Goal: Task Accomplishment & Management: Manage account settings

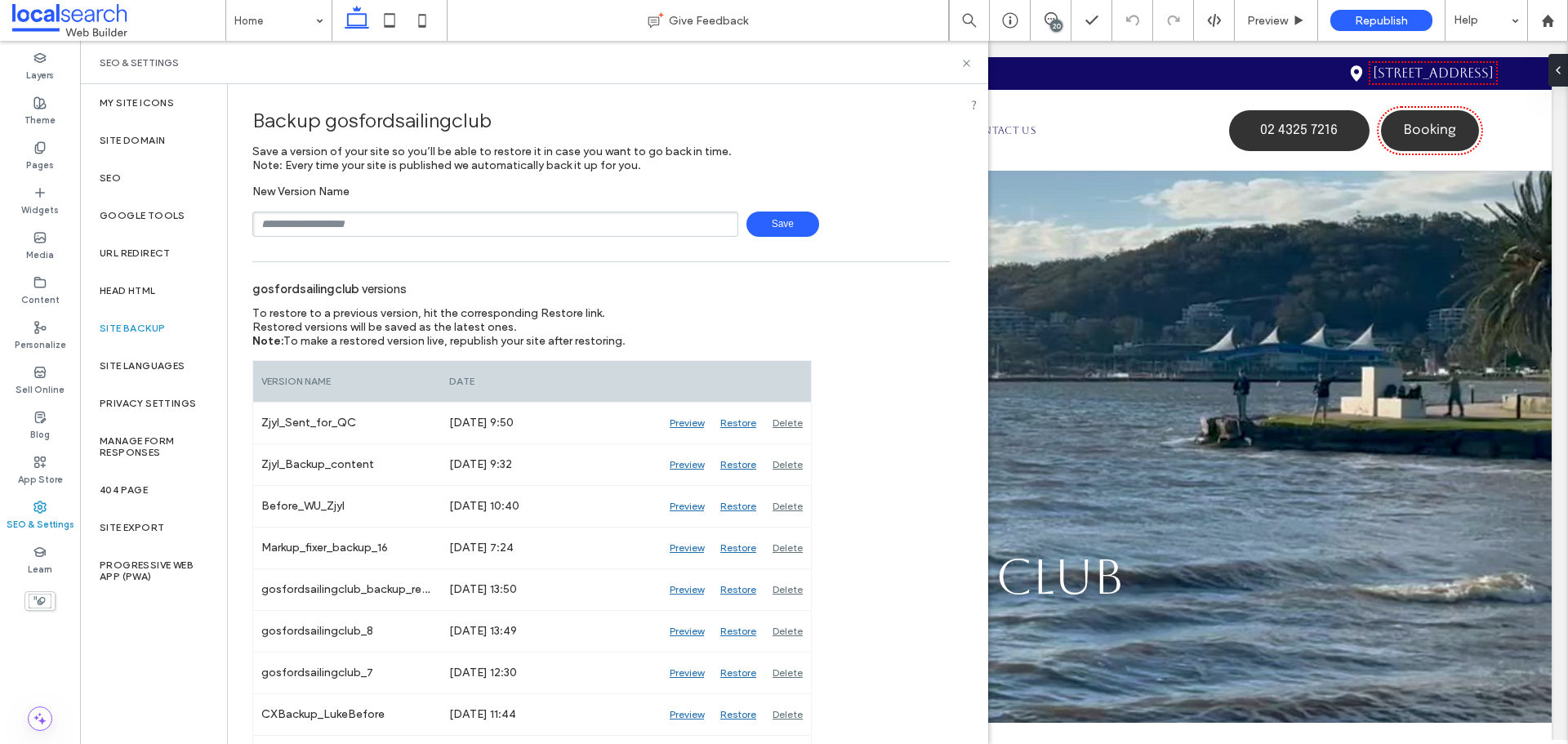
drag, startPoint x: 0, startPoint y: 0, endPoint x: 410, endPoint y: 230, distance: 470.1
click at [410, 230] on input "text" at bounding box center [494, 224] width 486 height 25
type input "**********"
click at [778, 217] on span "Save" at bounding box center [782, 224] width 72 height 25
click at [967, 61] on use at bounding box center [966, 63] width 7 height 7
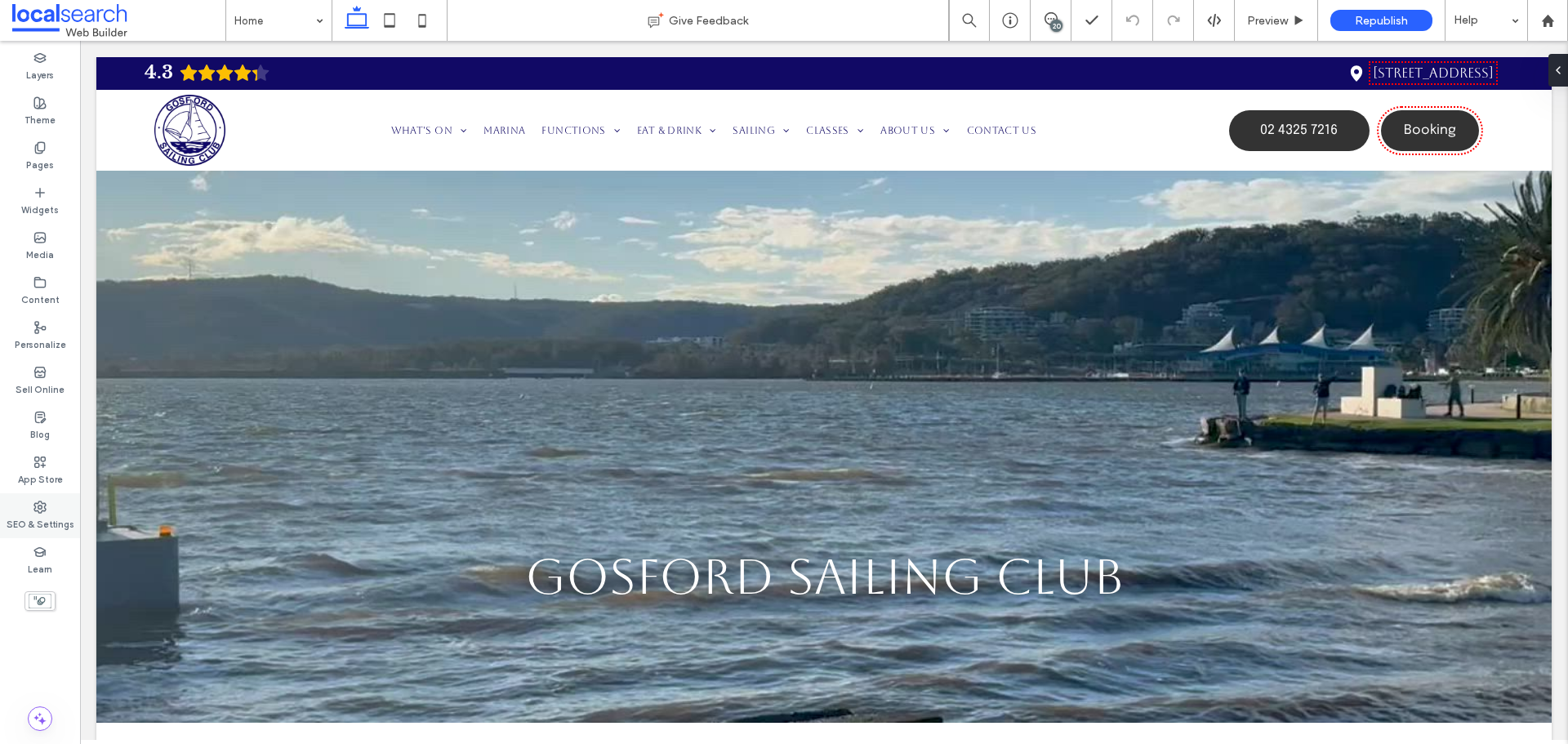
click at [32, 501] on div "SEO & Settings" at bounding box center [40, 515] width 80 height 45
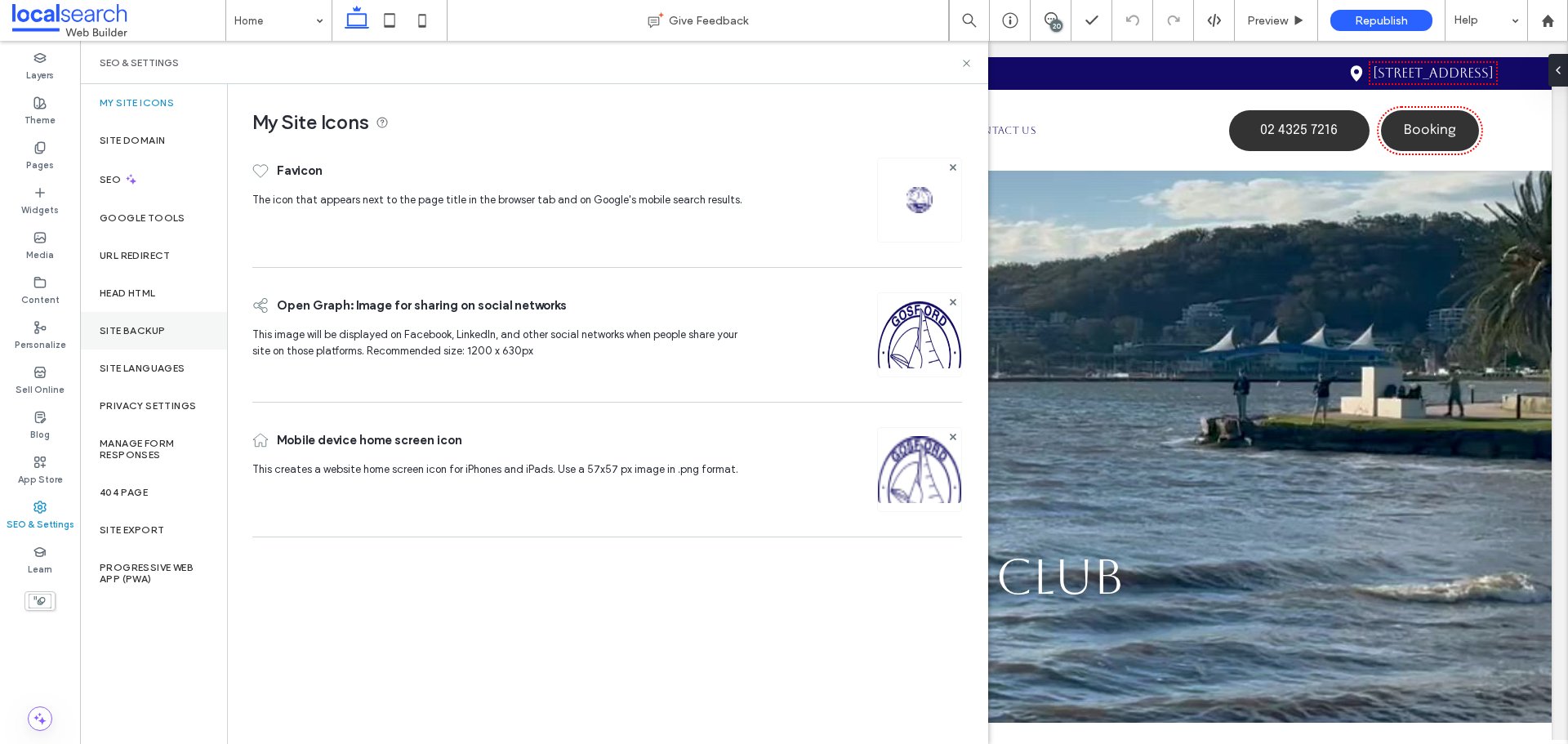
click at [139, 314] on div "Site Backup" at bounding box center [154, 330] width 147 height 38
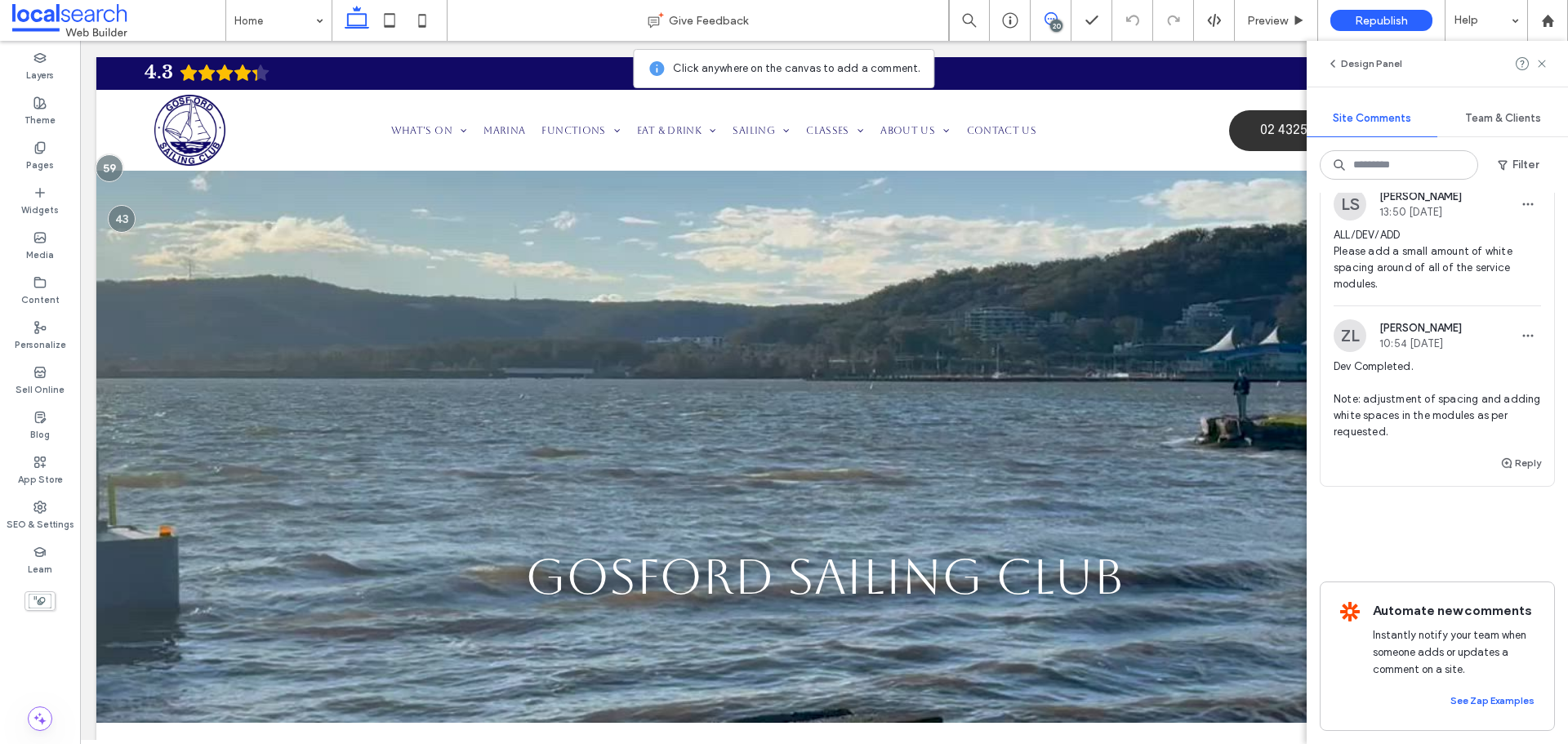
scroll to position [9061, 0]
click at [1387, 292] on span "ALL/DEV/ADD Please add a small amount of white spacing around of all of the ser…" at bounding box center [1437, 260] width 208 height 66
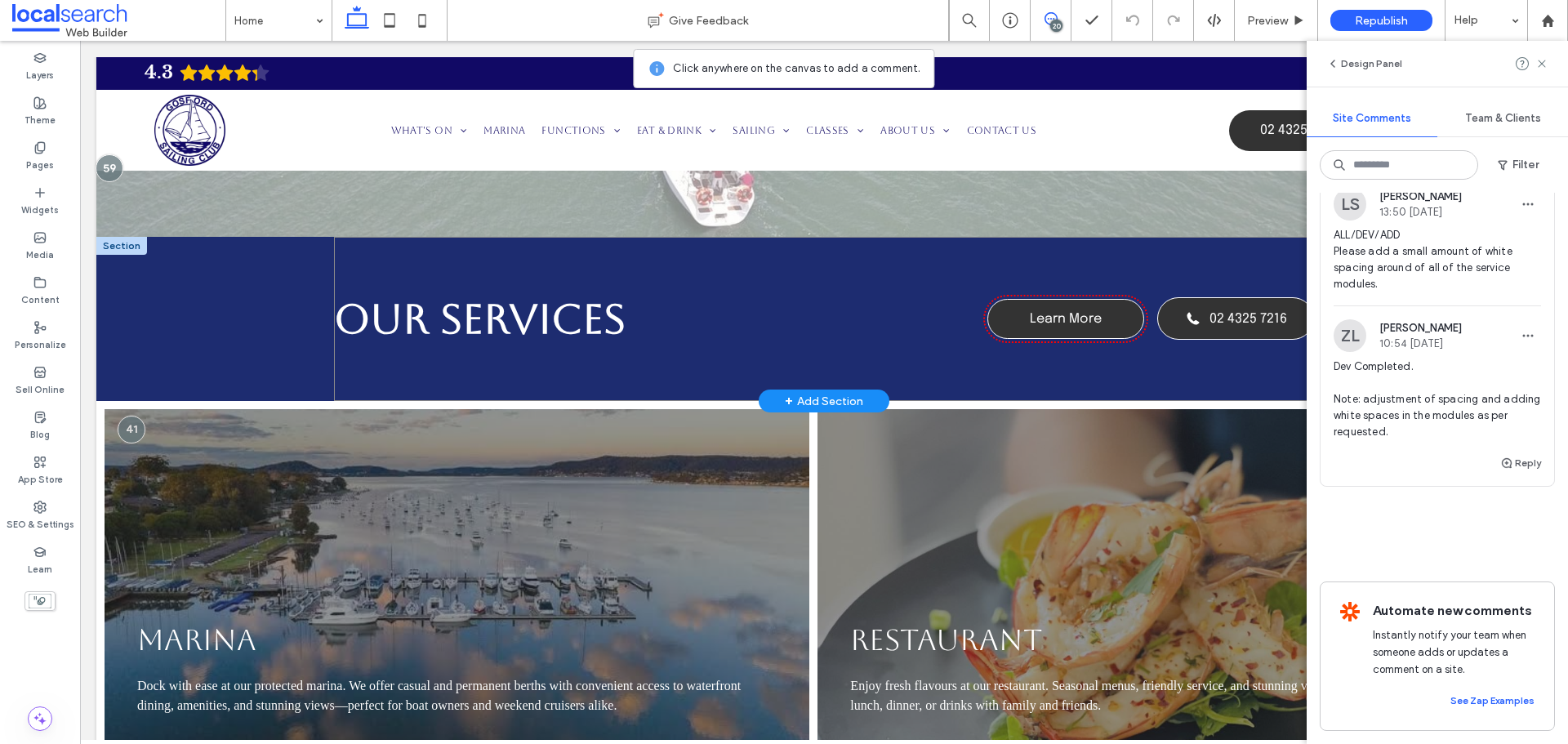
scroll to position [1597, 0]
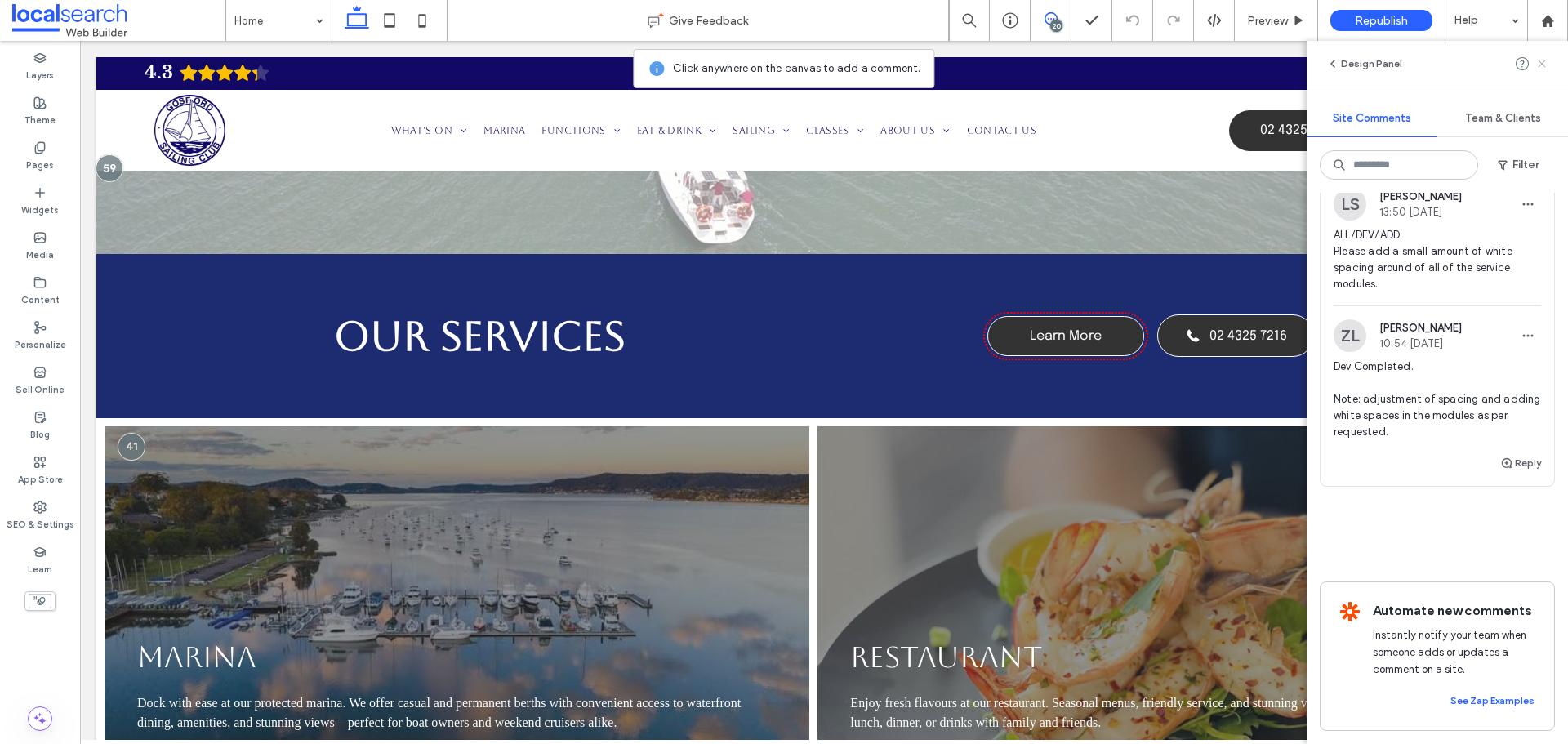
click at [1545, 67] on use at bounding box center [1542, 64] width 8 height 8
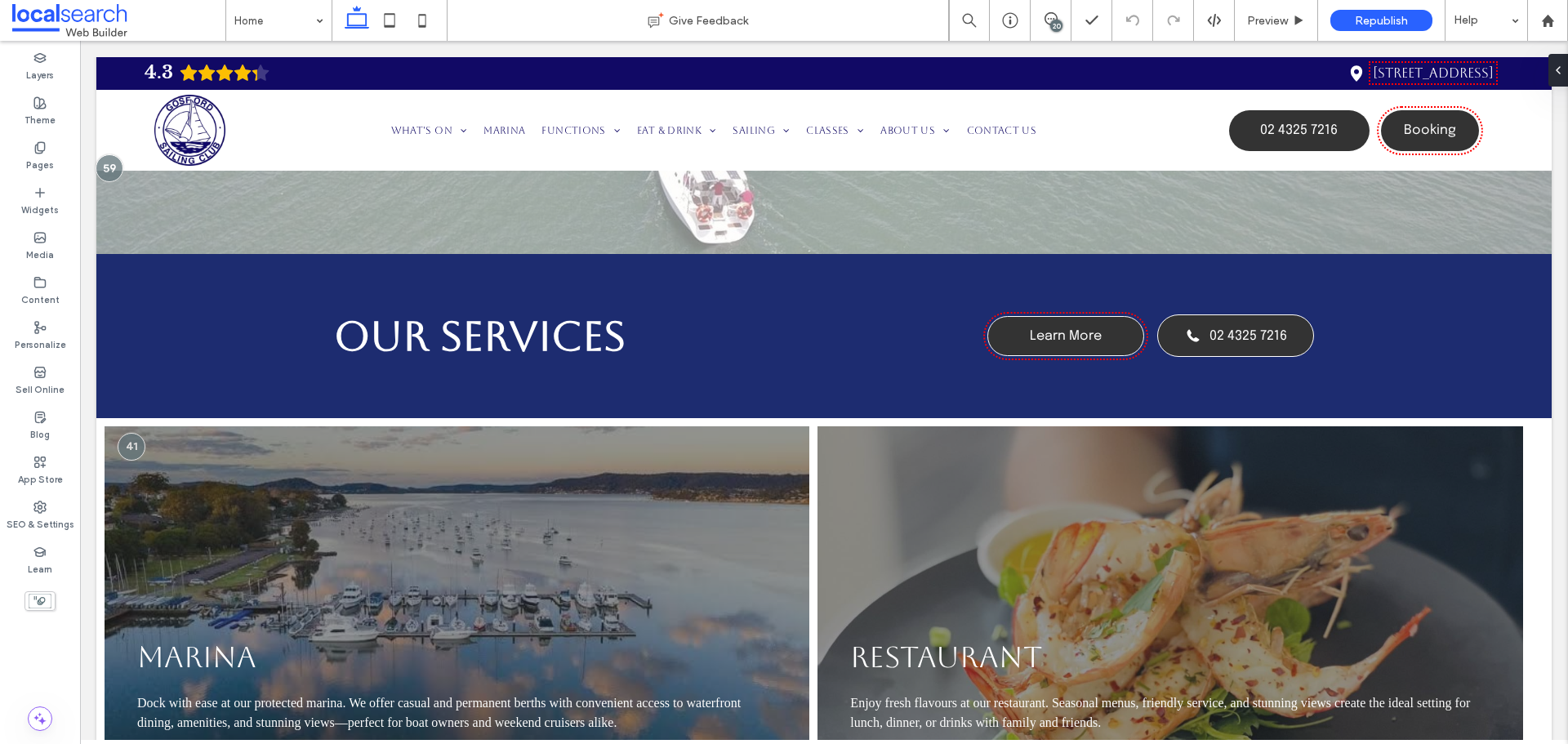
scroll to position [0, 0]
click at [46, 153] on div "Pages" at bounding box center [40, 156] width 80 height 45
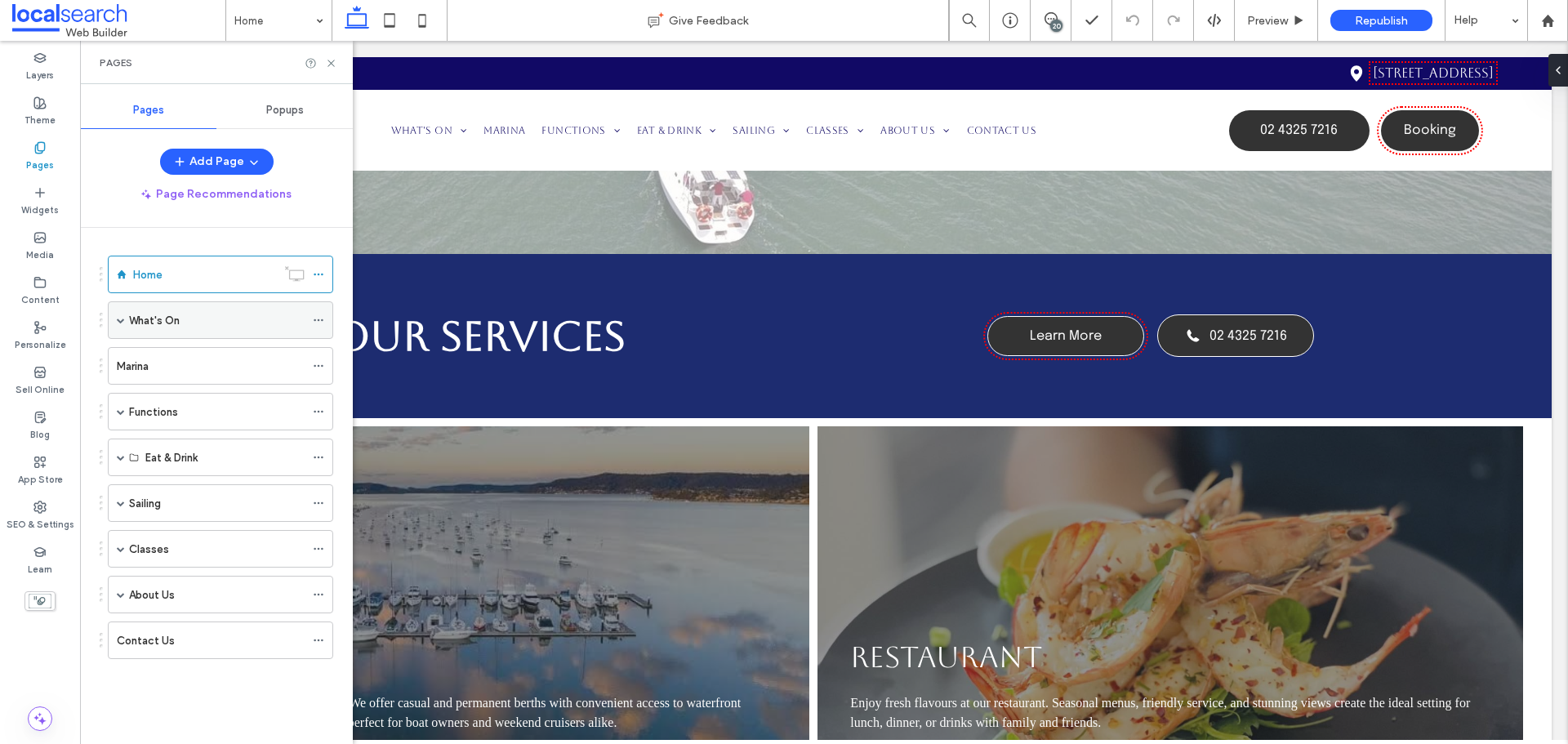
click at [146, 317] on label "What's On" at bounding box center [154, 320] width 50 height 29
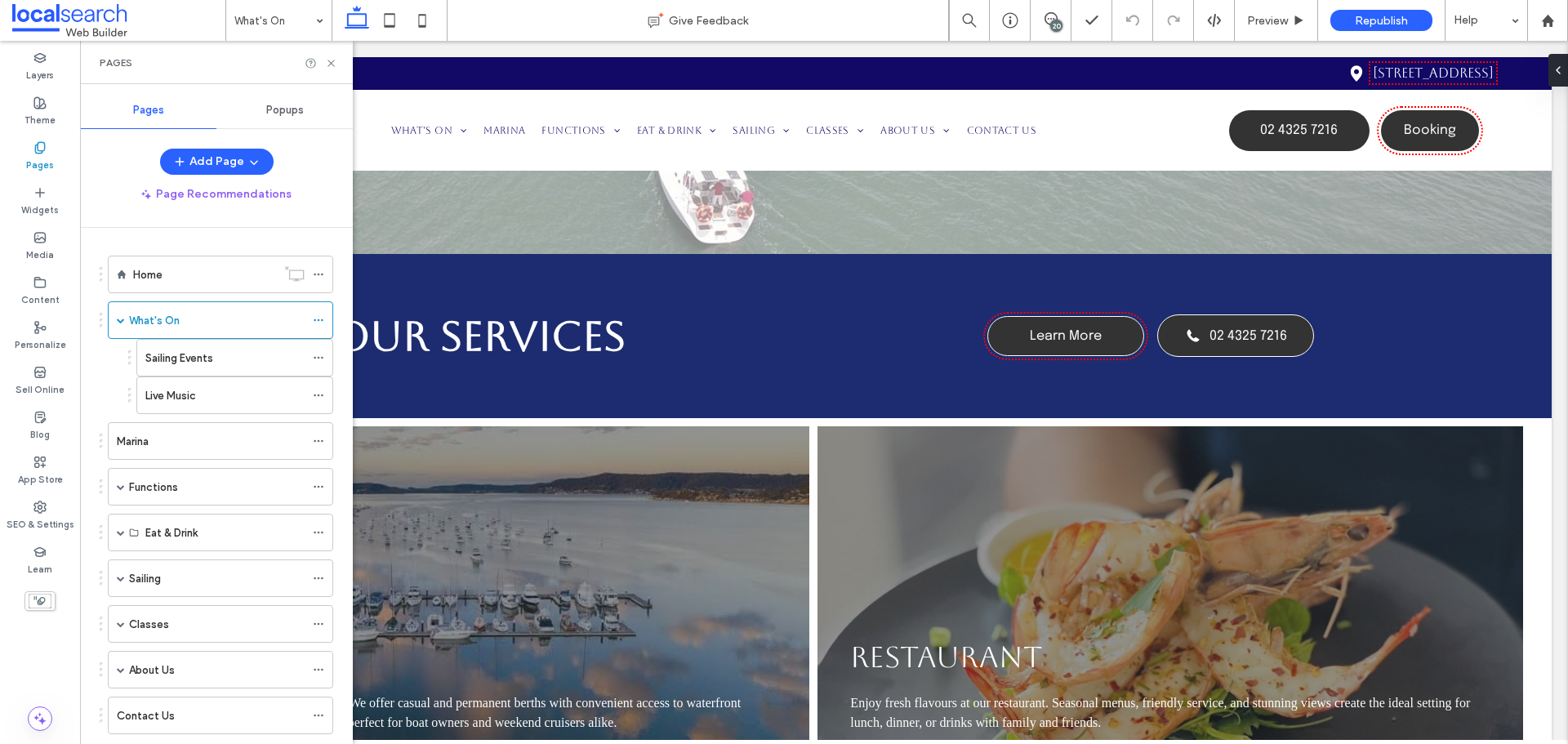
click at [44, 151] on use at bounding box center [39, 147] width 9 height 11
click at [327, 63] on icon at bounding box center [331, 63] width 13 height 13
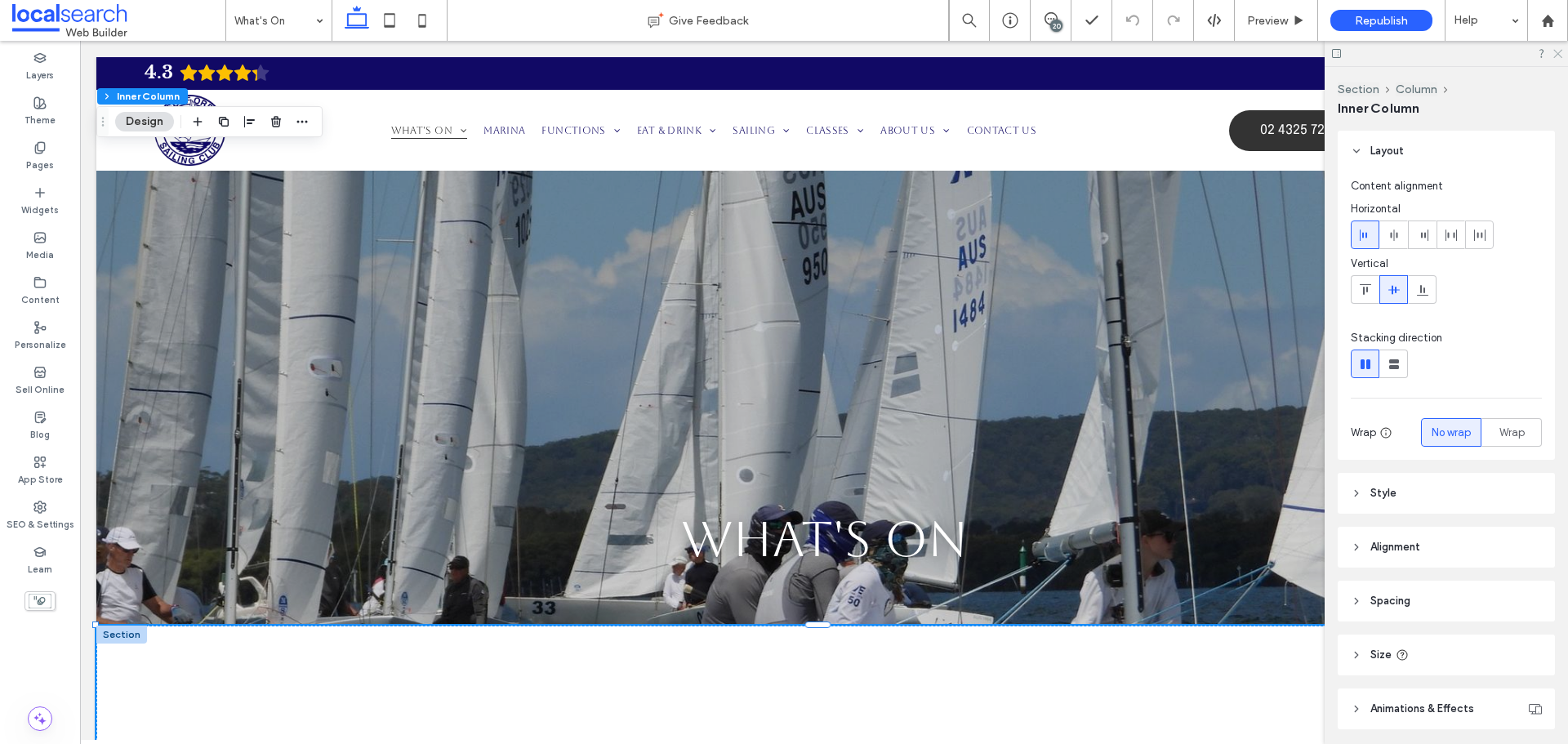
click at [1561, 55] on icon at bounding box center [1556, 52] width 11 height 11
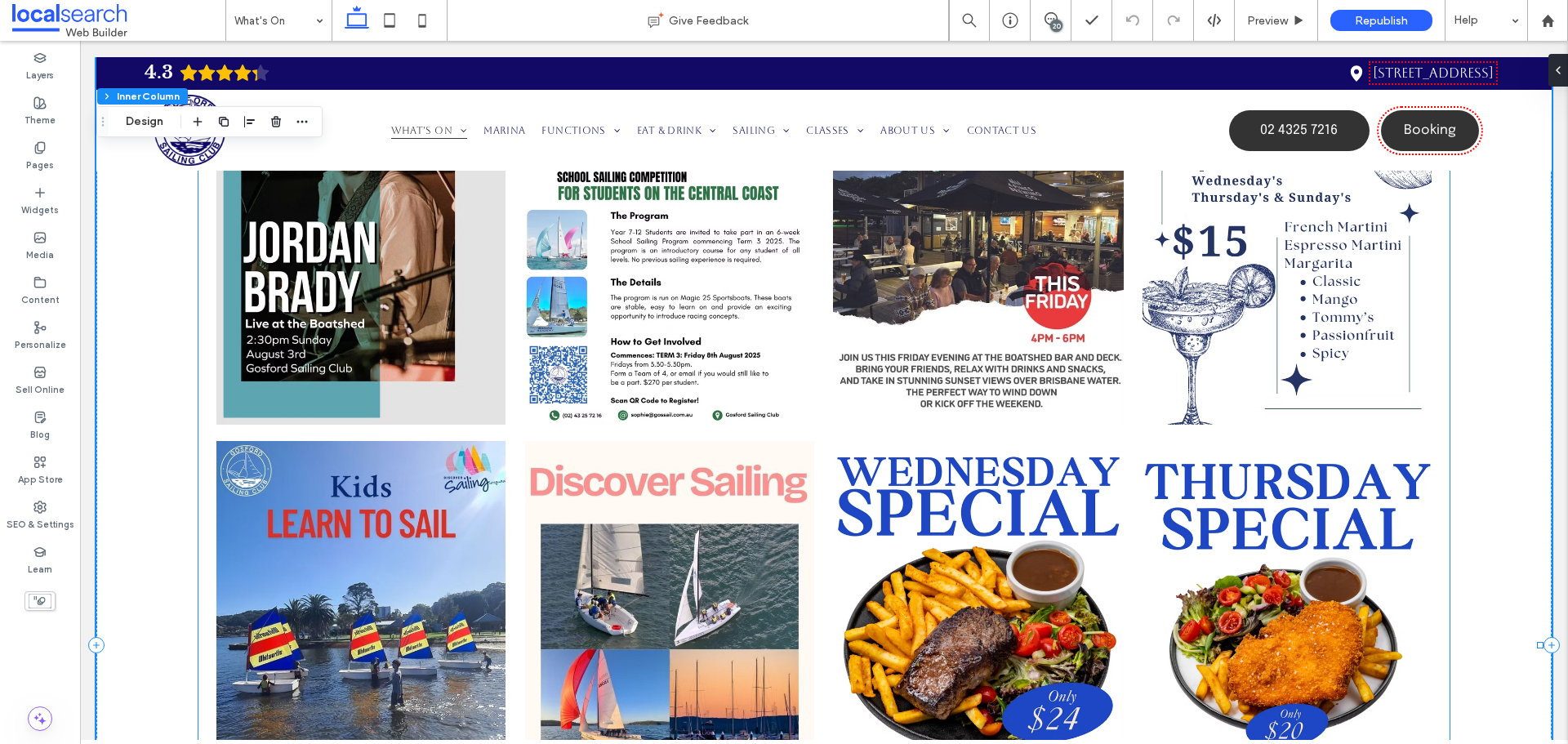
click at [547, 339] on link at bounding box center [669, 220] width 293 height 408
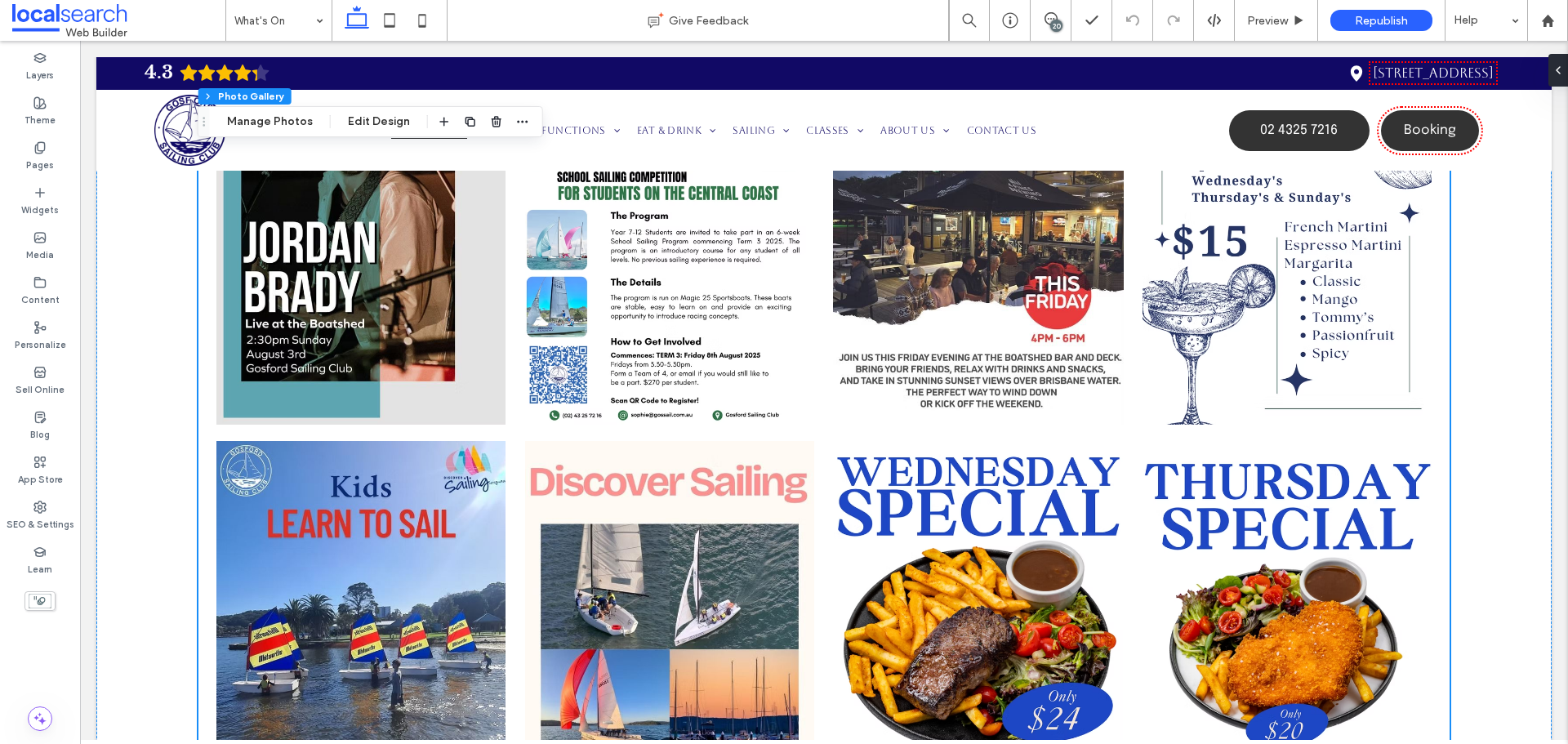
scroll to position [479, 0]
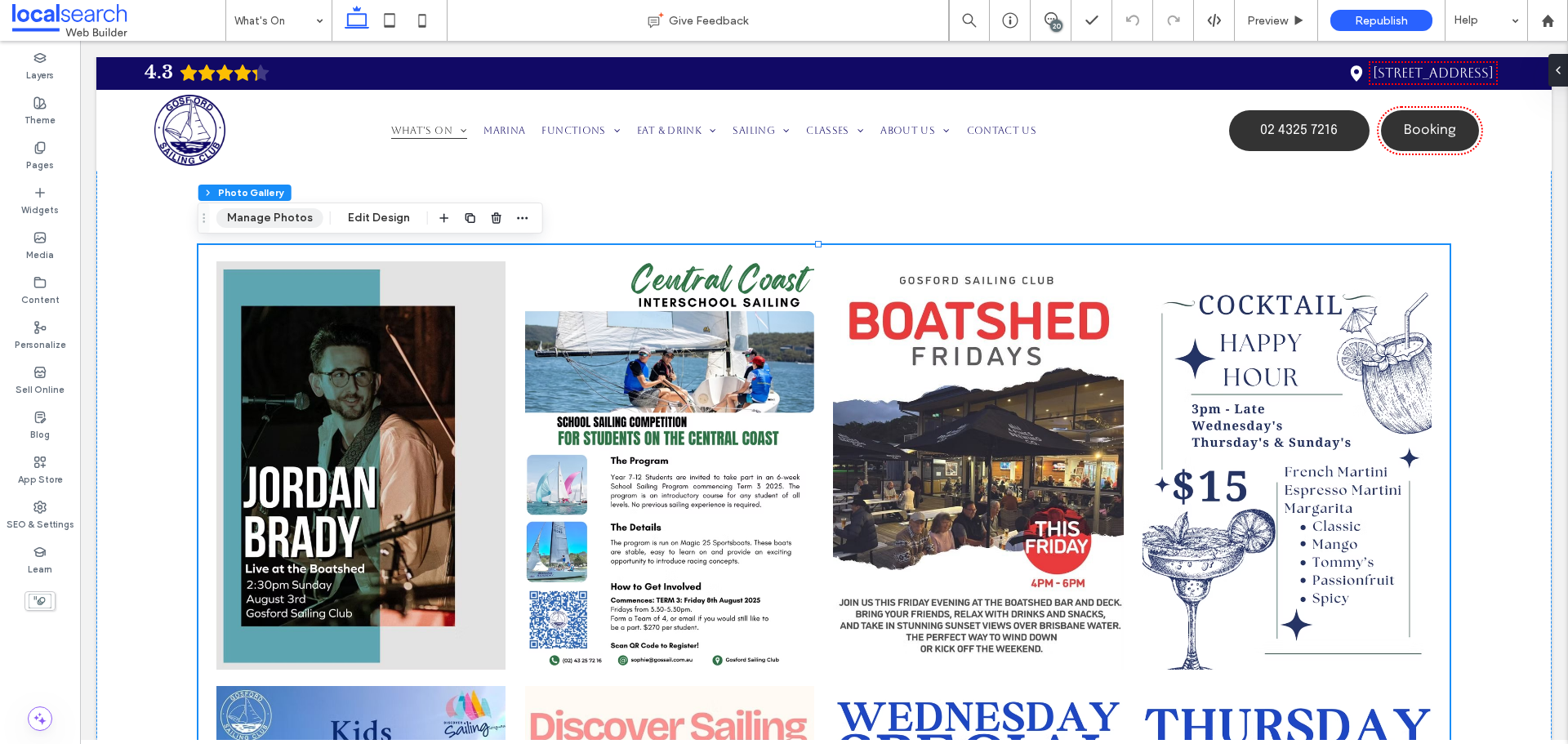
click at [257, 215] on button "Manage Photos" at bounding box center [269, 218] width 107 height 19
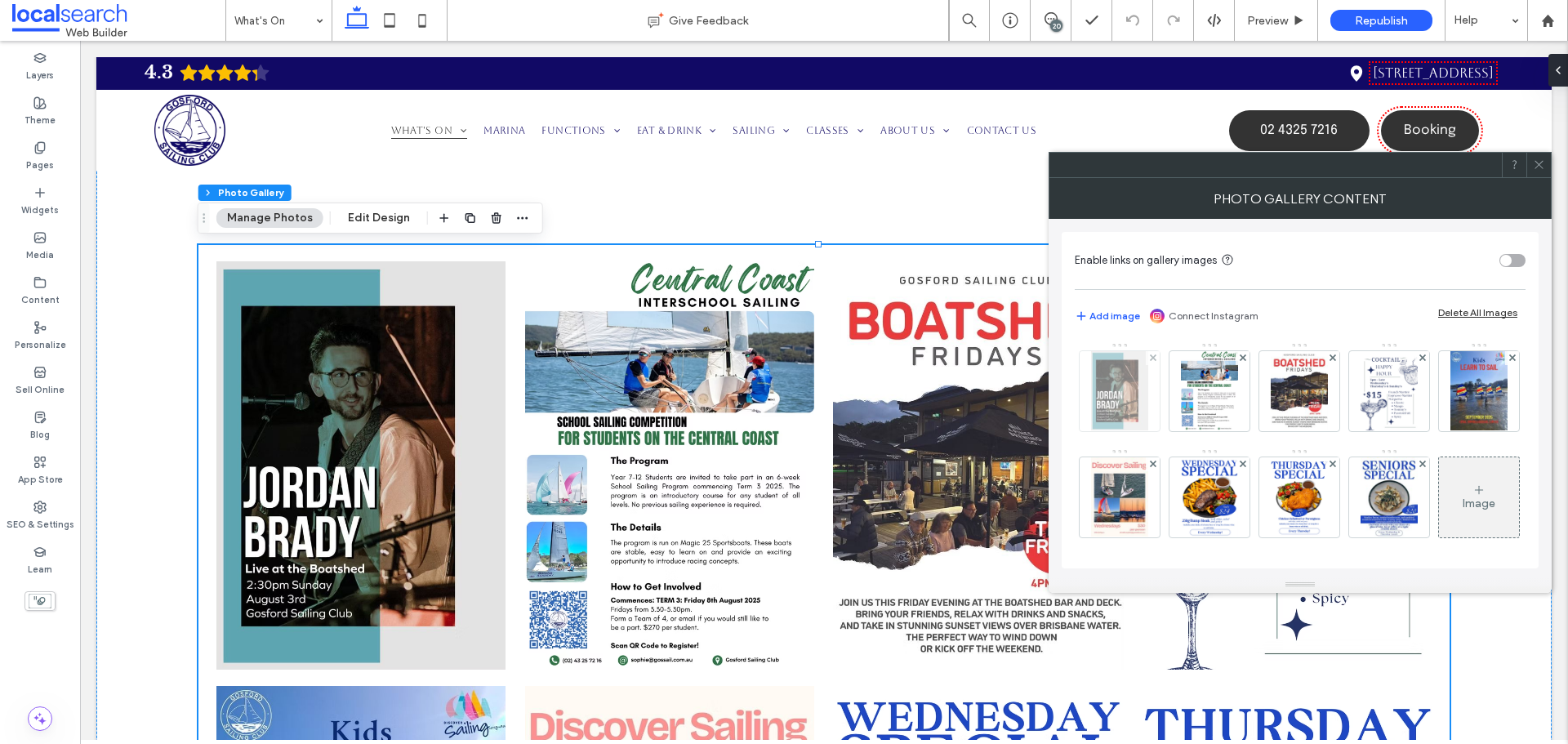
click at [1142, 397] on img at bounding box center [1119, 391] width 56 height 80
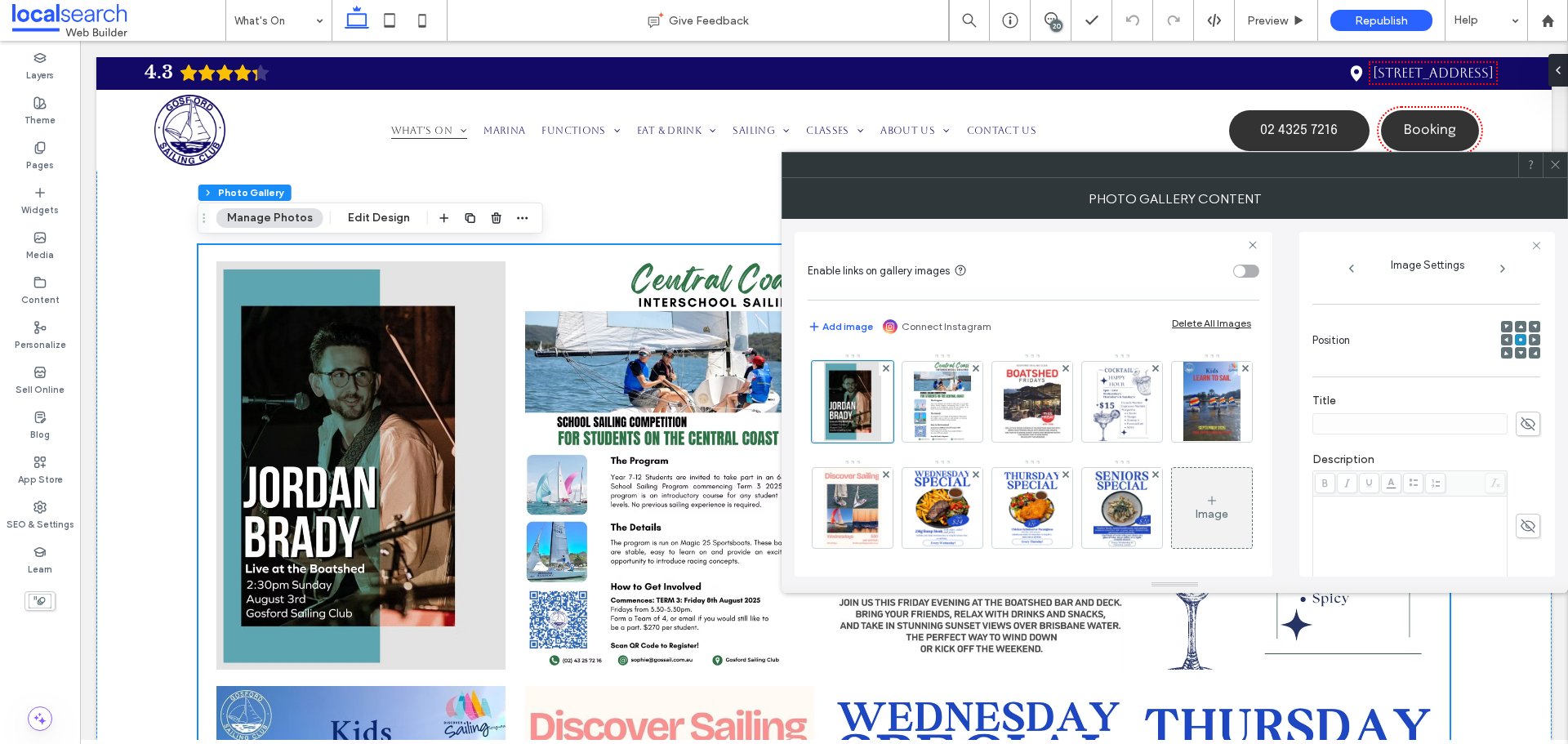
scroll to position [435, 0]
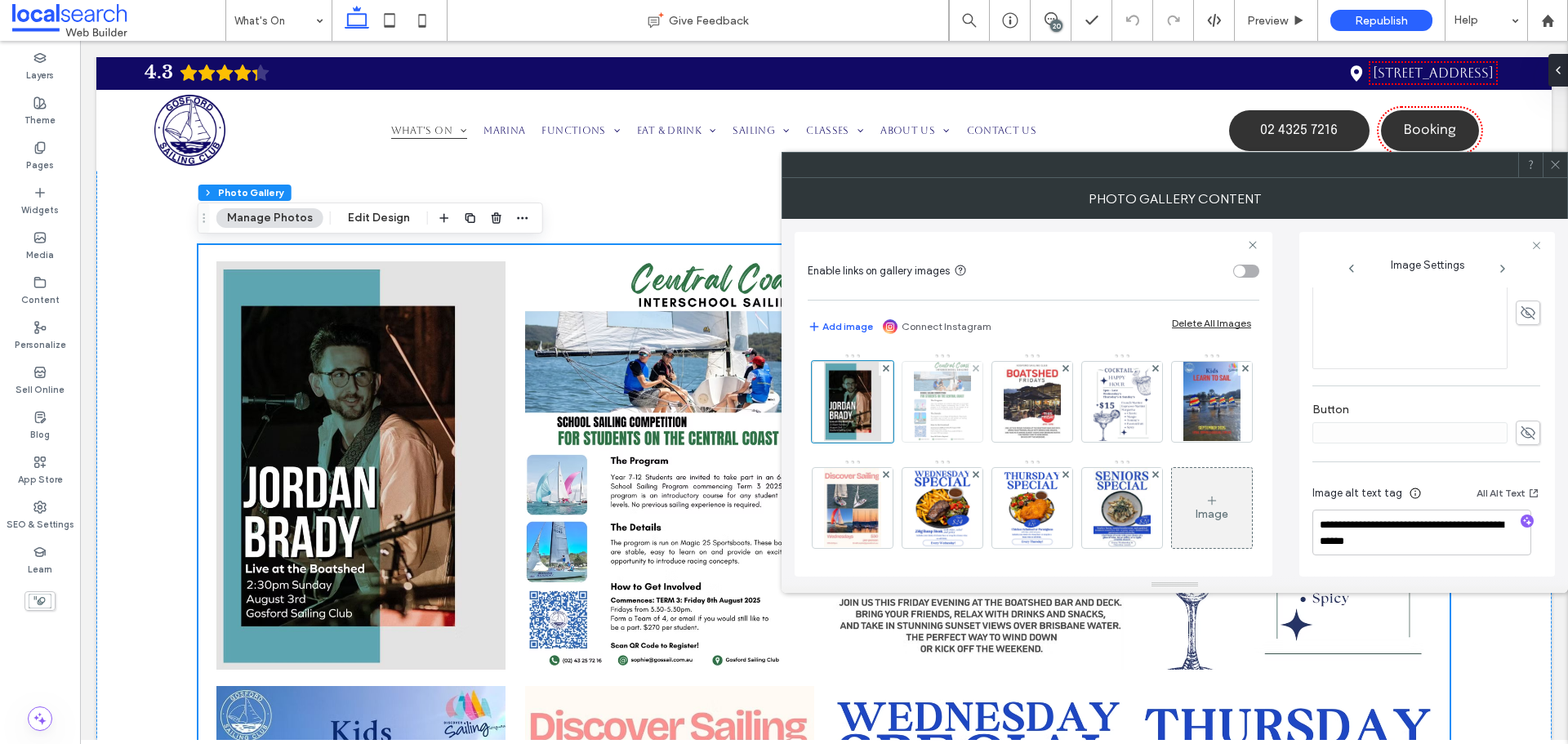
click at [936, 395] on img at bounding box center [942, 401] width 56 height 80
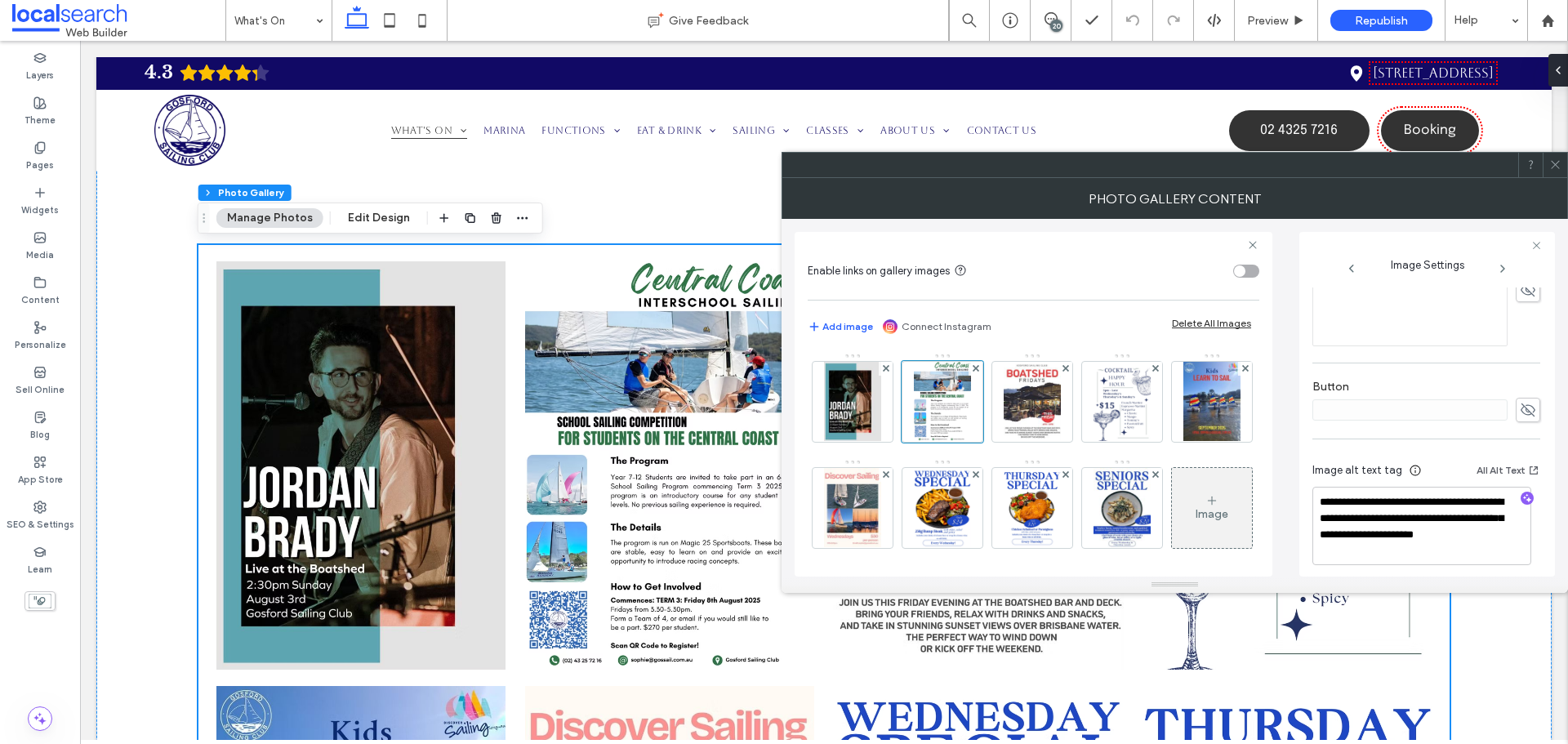
scroll to position [468, 0]
click at [1561, 170] on icon at bounding box center [1555, 164] width 13 height 13
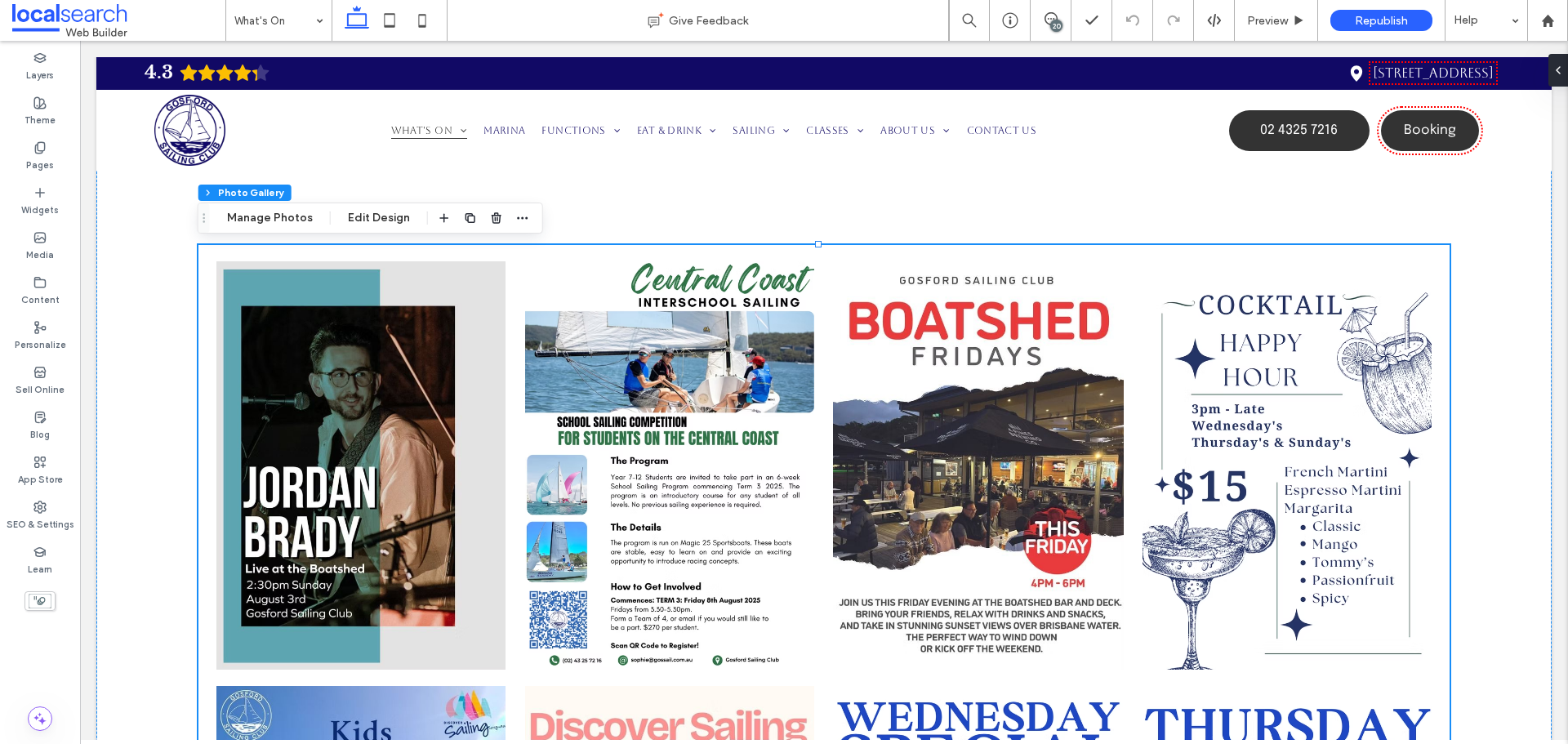
click at [1050, 22] on div "20" at bounding box center [1056, 25] width 13 height 13
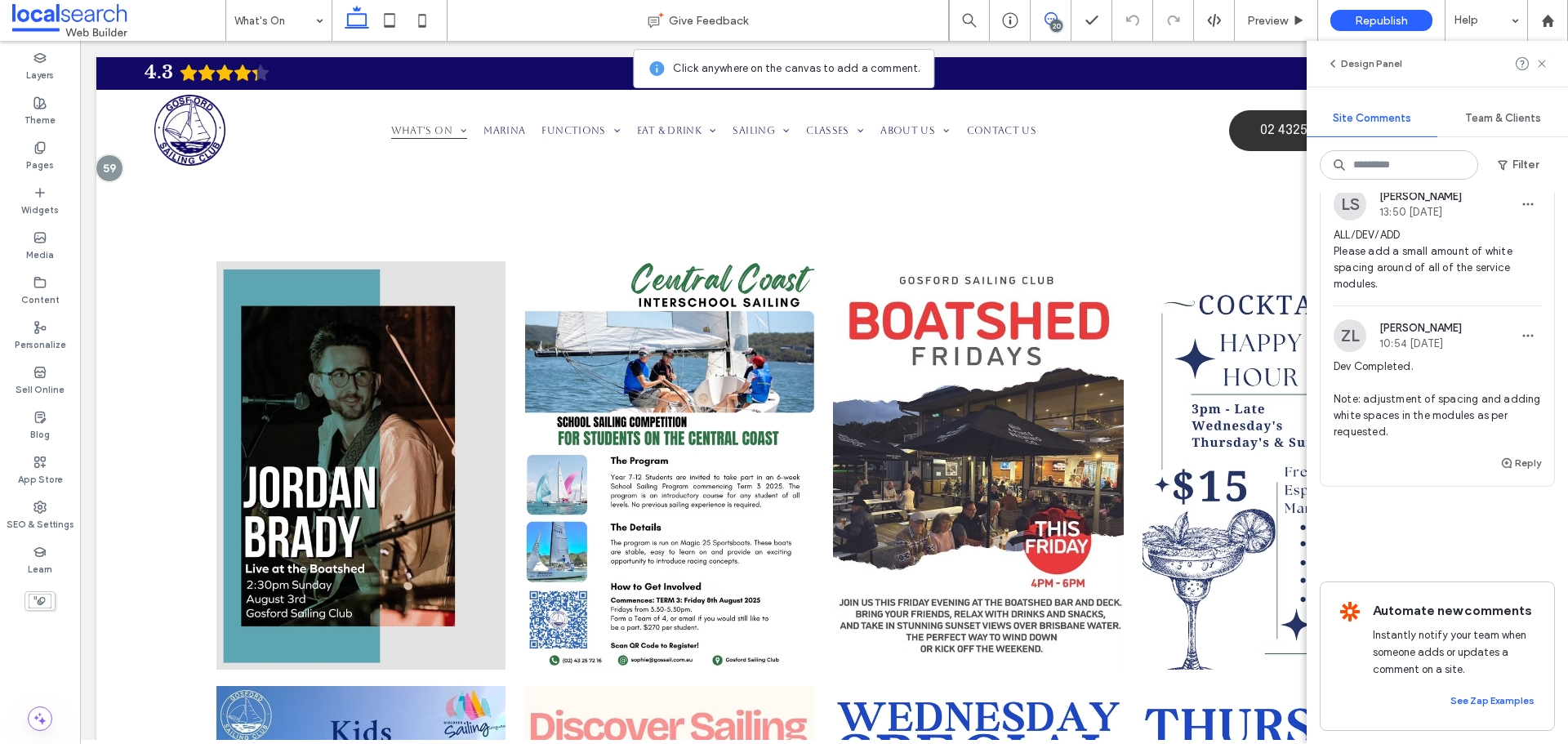
scroll to position [8676, 0]
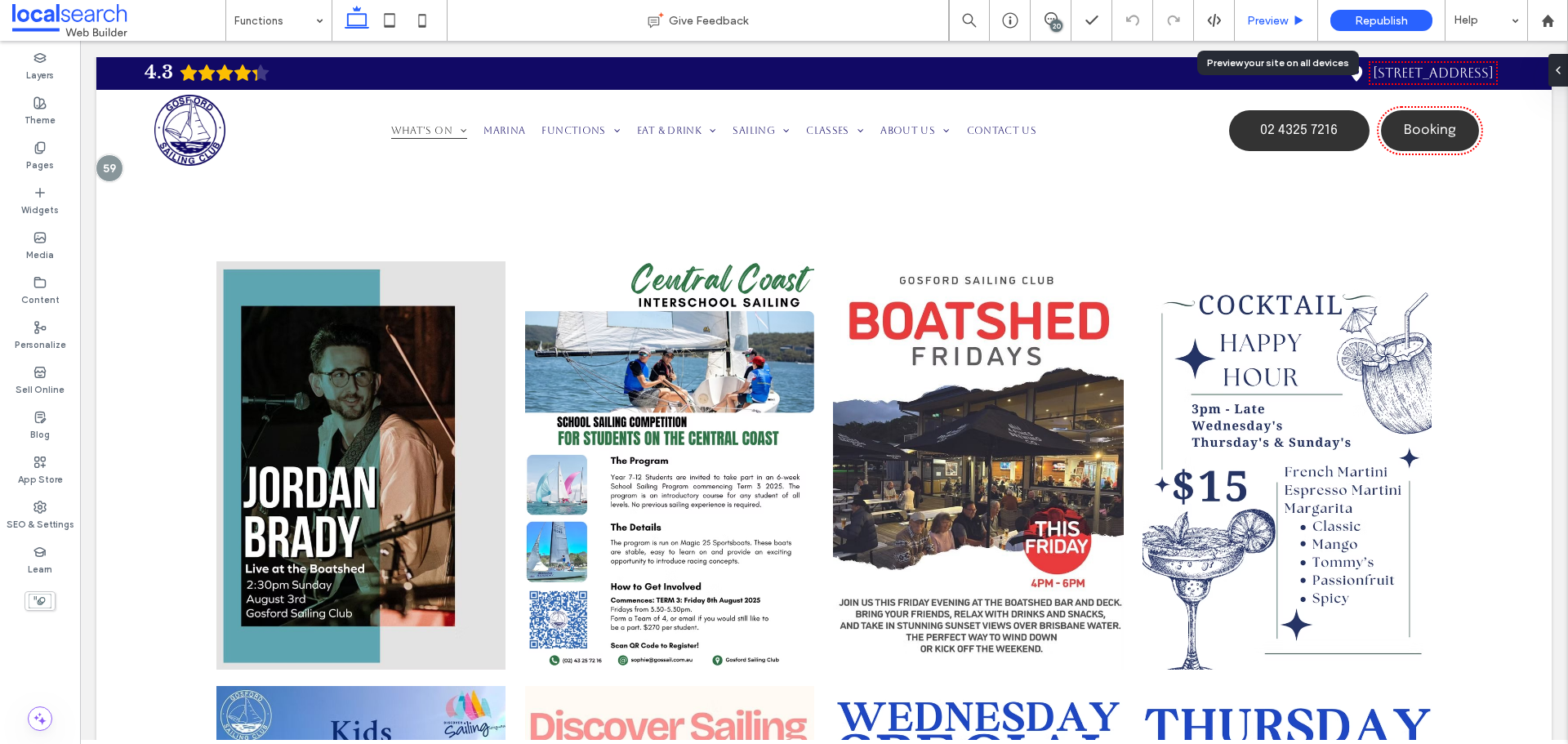
click at [1266, 14] on span "Preview" at bounding box center [1268, 20] width 41 height 14
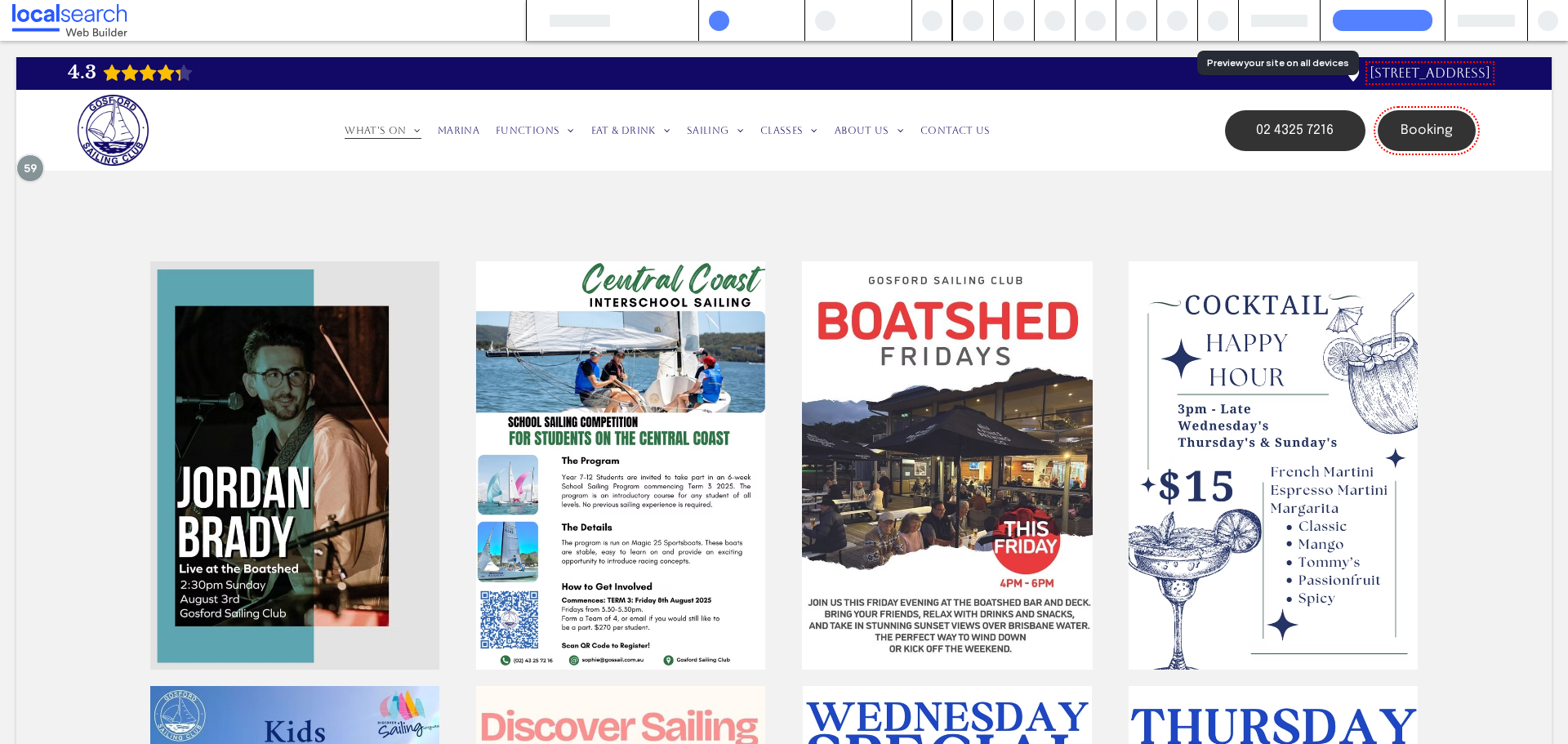
click at [1166, 18] on div at bounding box center [1177, 20] width 41 height 41
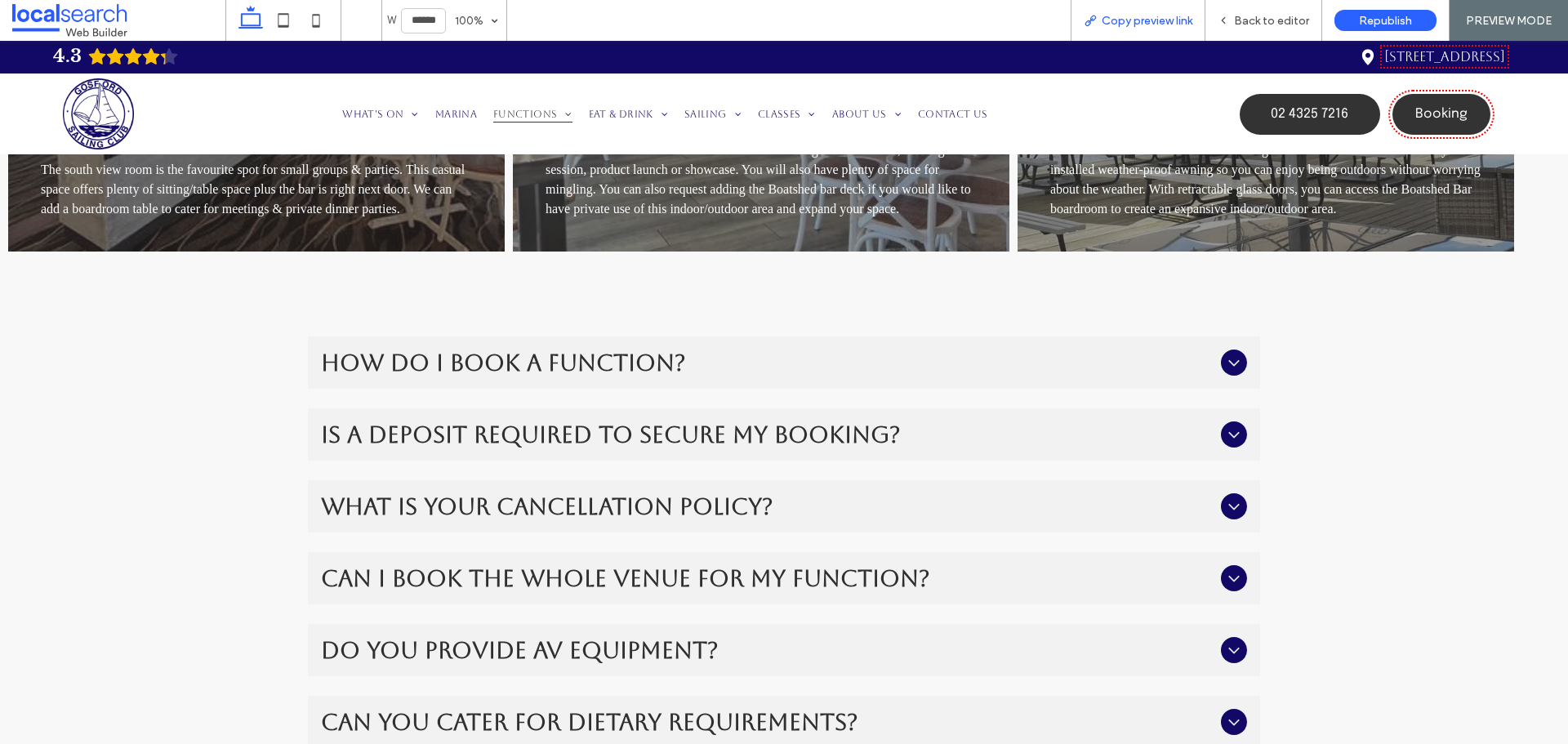
click at [1118, 16] on span "Copy preview link" at bounding box center [1147, 20] width 91 height 14
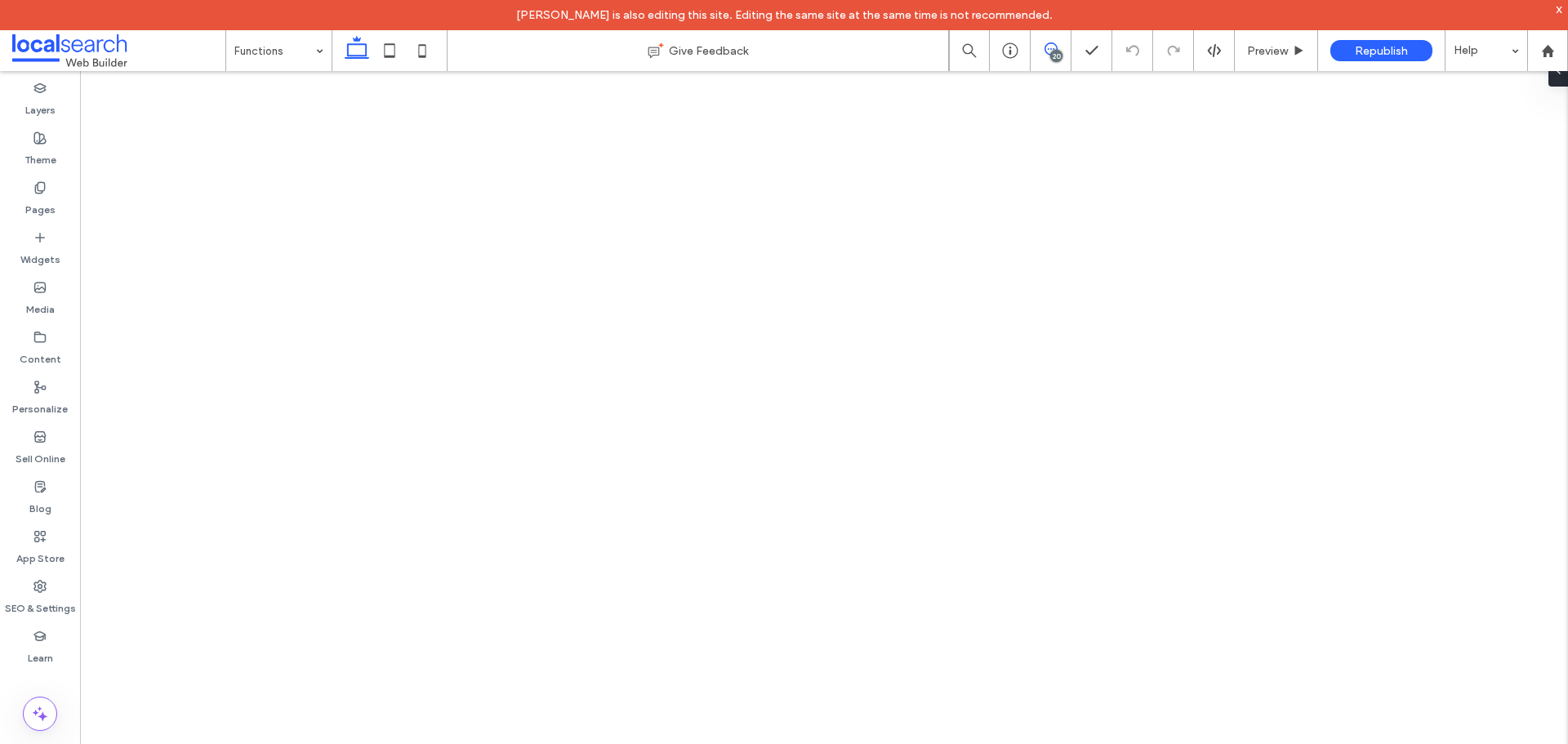
click at [1050, 50] on icon at bounding box center [1051, 49] width 14 height 14
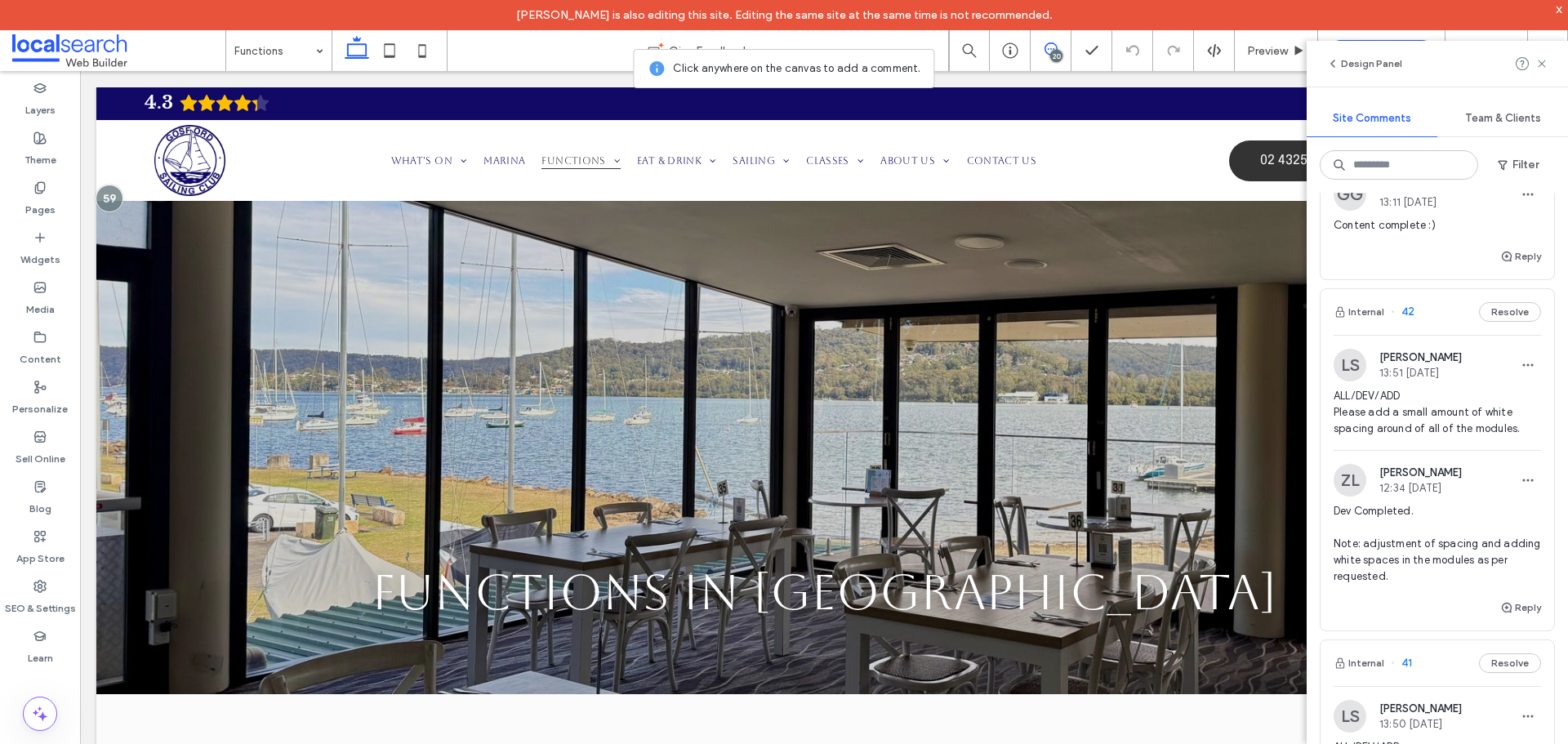
scroll to position [7837, 0]
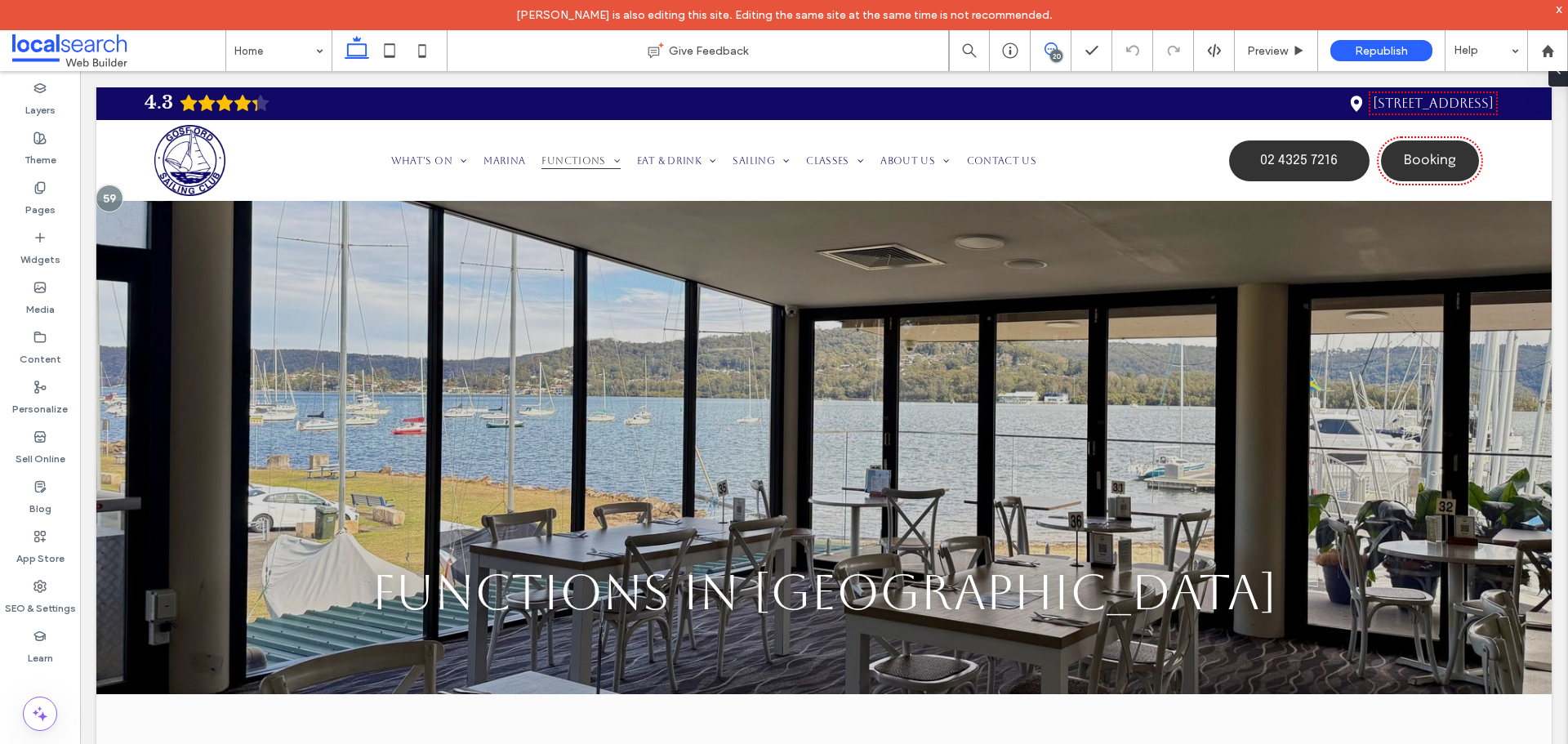
click at [1054, 48] on icon at bounding box center [1051, 49] width 14 height 14
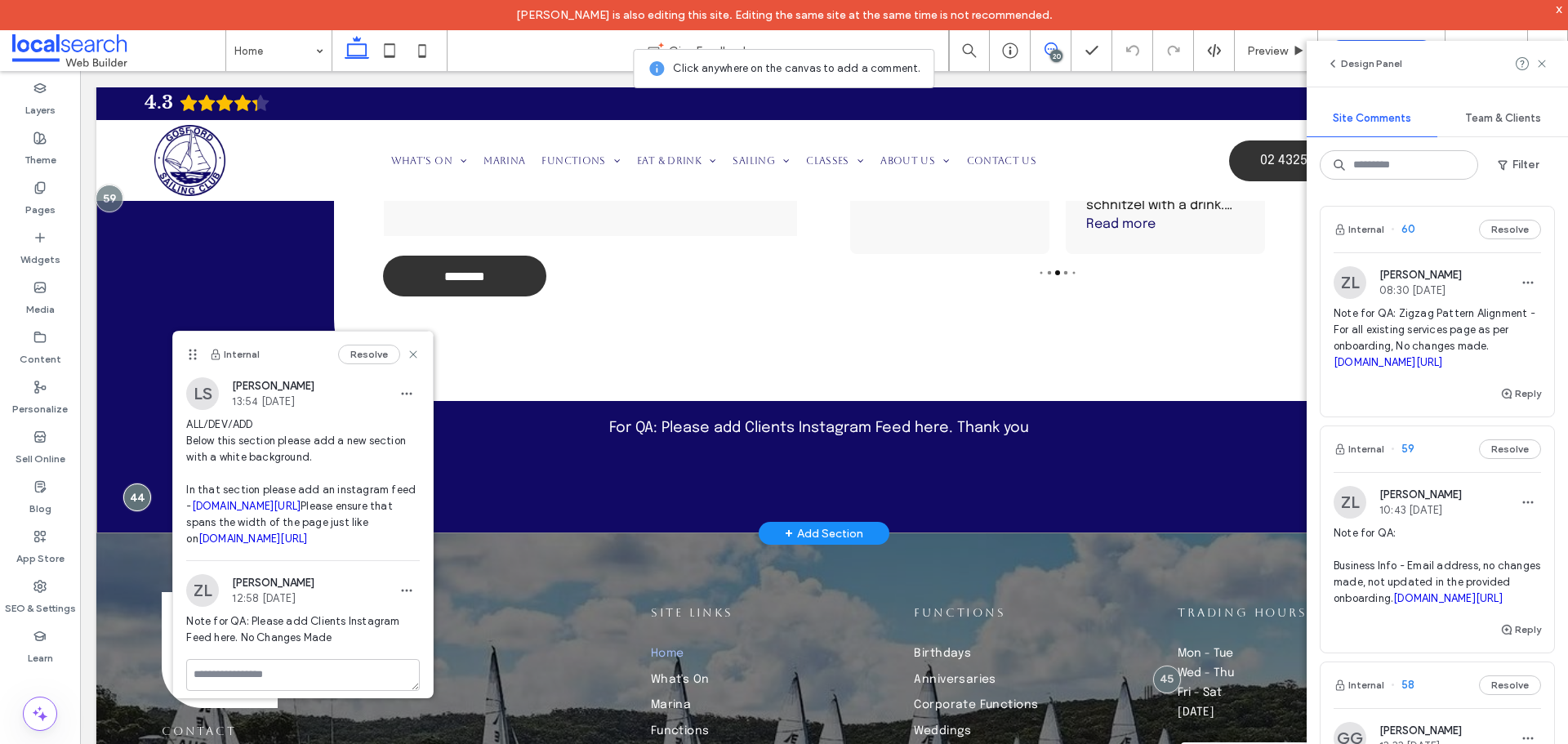
click at [149, 372] on div "Get in Touch Name Email Phone Message ******** Thank you for contacting Gosford…" at bounding box center [824, 164] width 1455 height 736
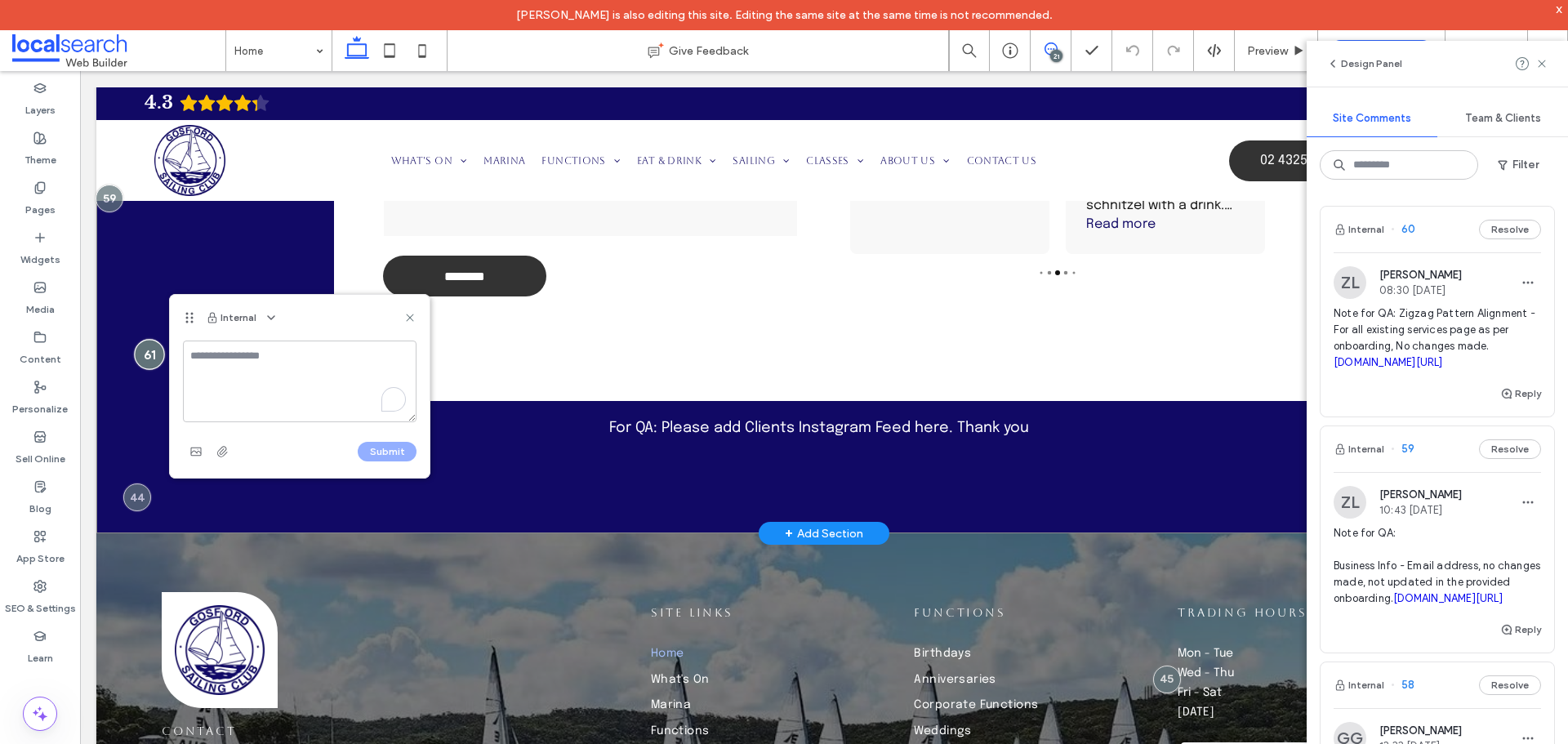
click at [151, 369] on div at bounding box center [149, 353] width 30 height 30
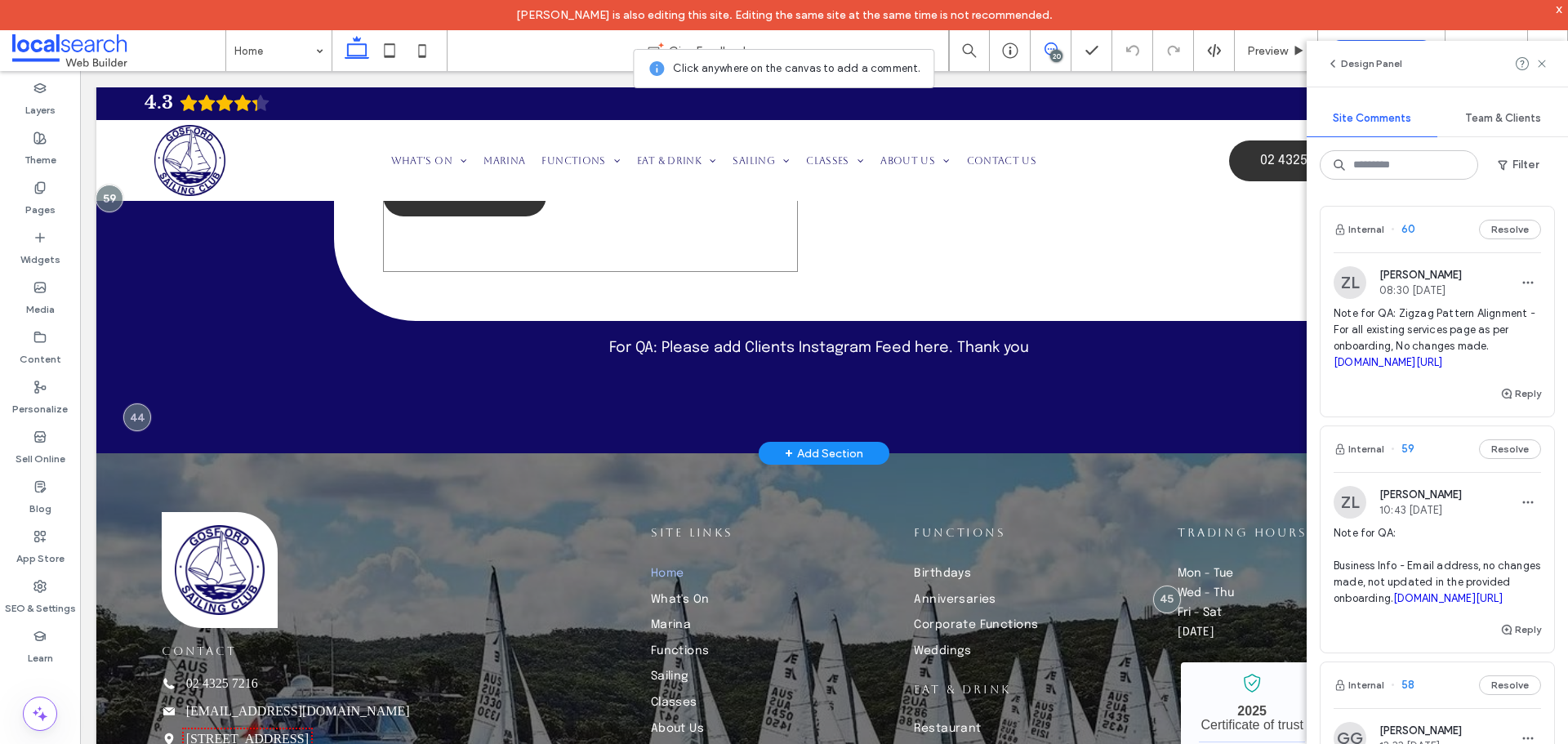
scroll to position [4135, 0]
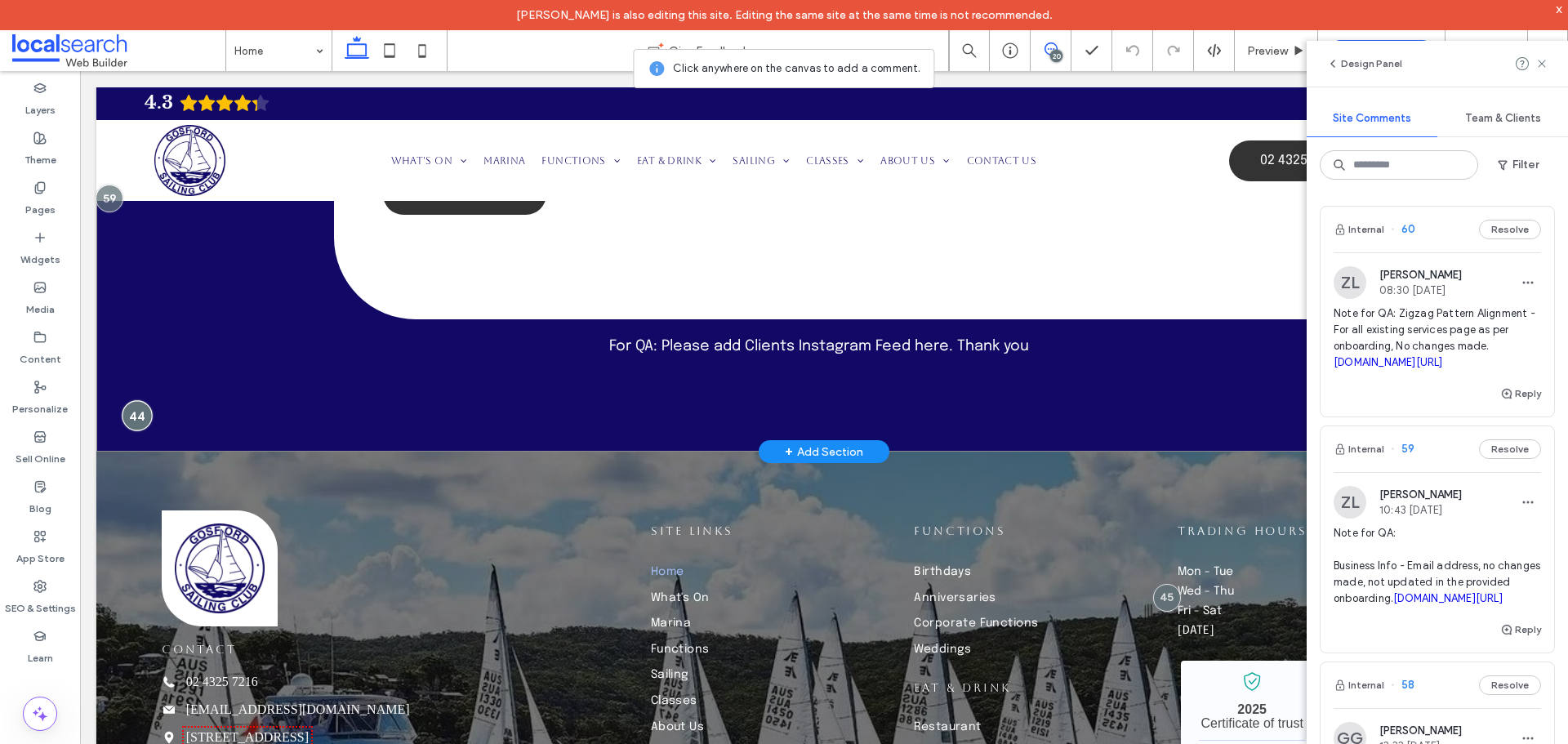
click at [134, 431] on div at bounding box center [136, 415] width 30 height 30
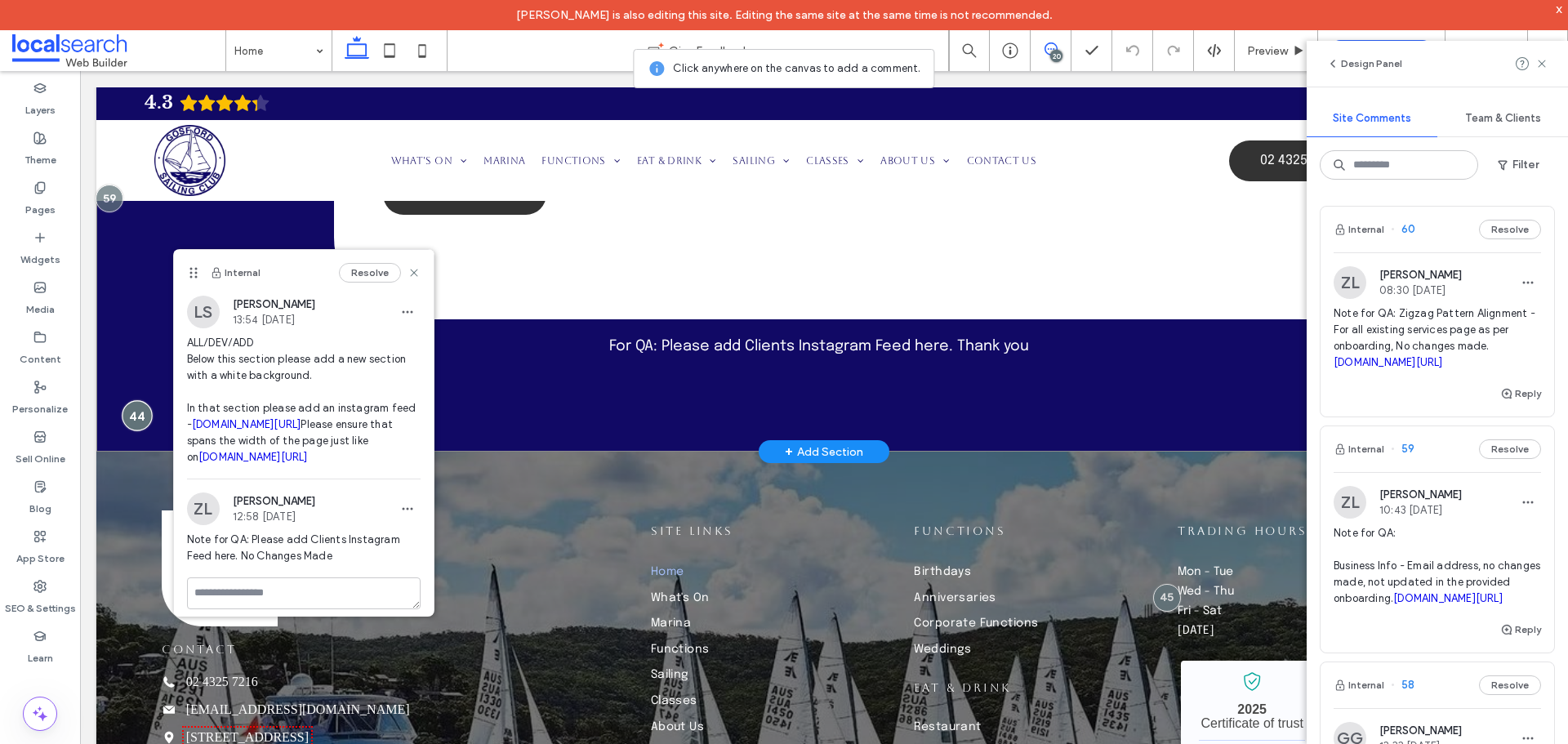
click at [134, 431] on div at bounding box center [136, 415] width 30 height 30
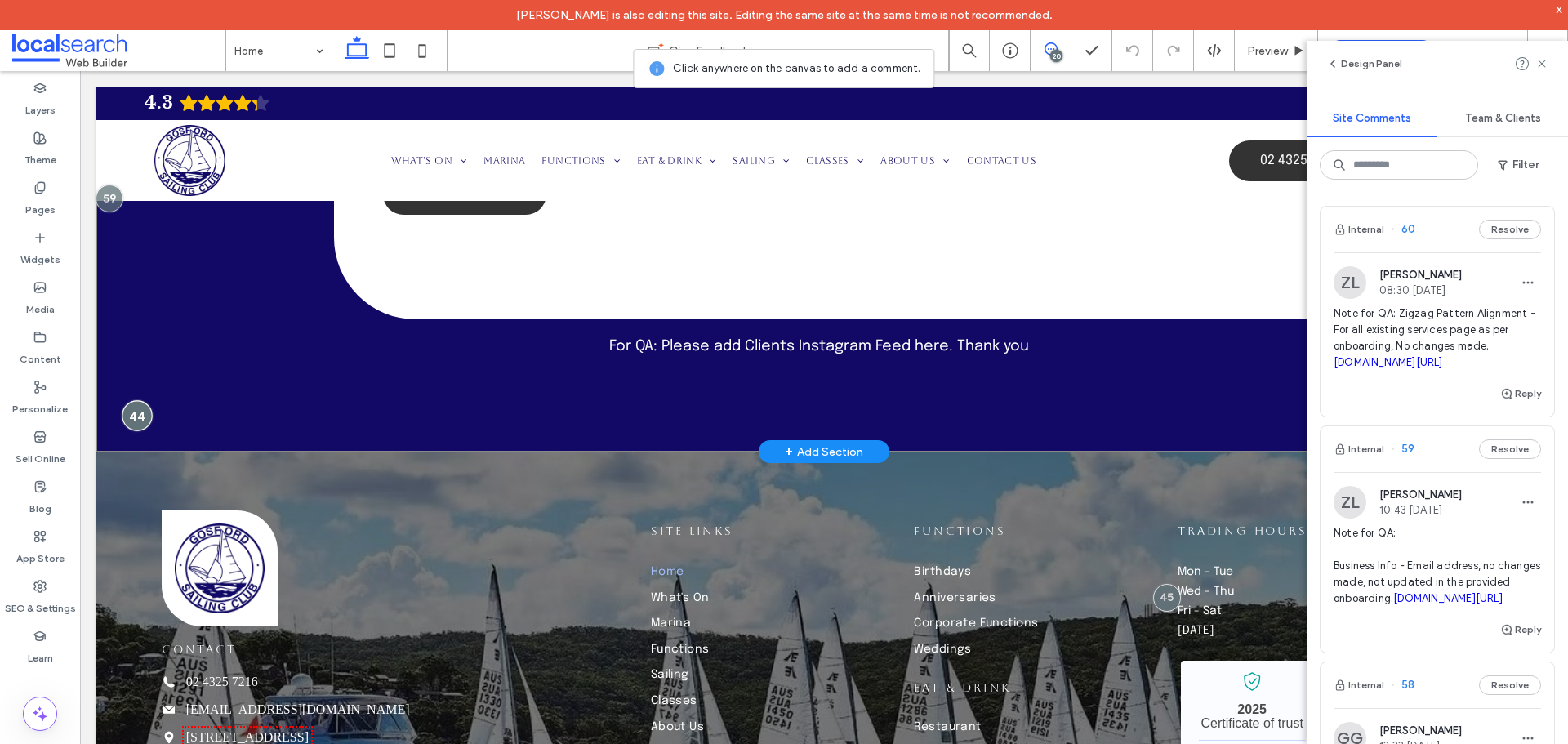
click at [134, 431] on div at bounding box center [136, 415] width 30 height 30
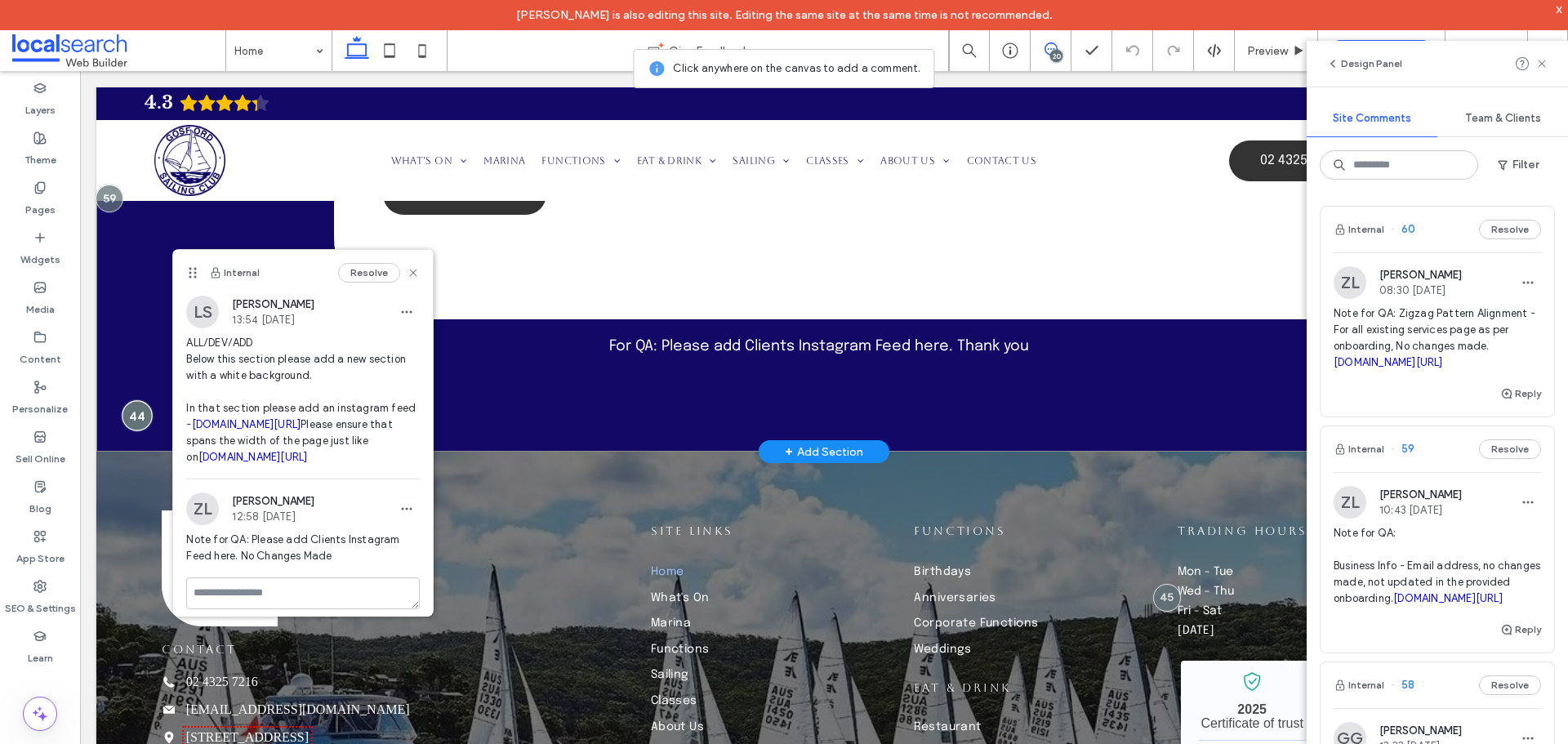
click at [134, 431] on div at bounding box center [136, 415] width 30 height 30
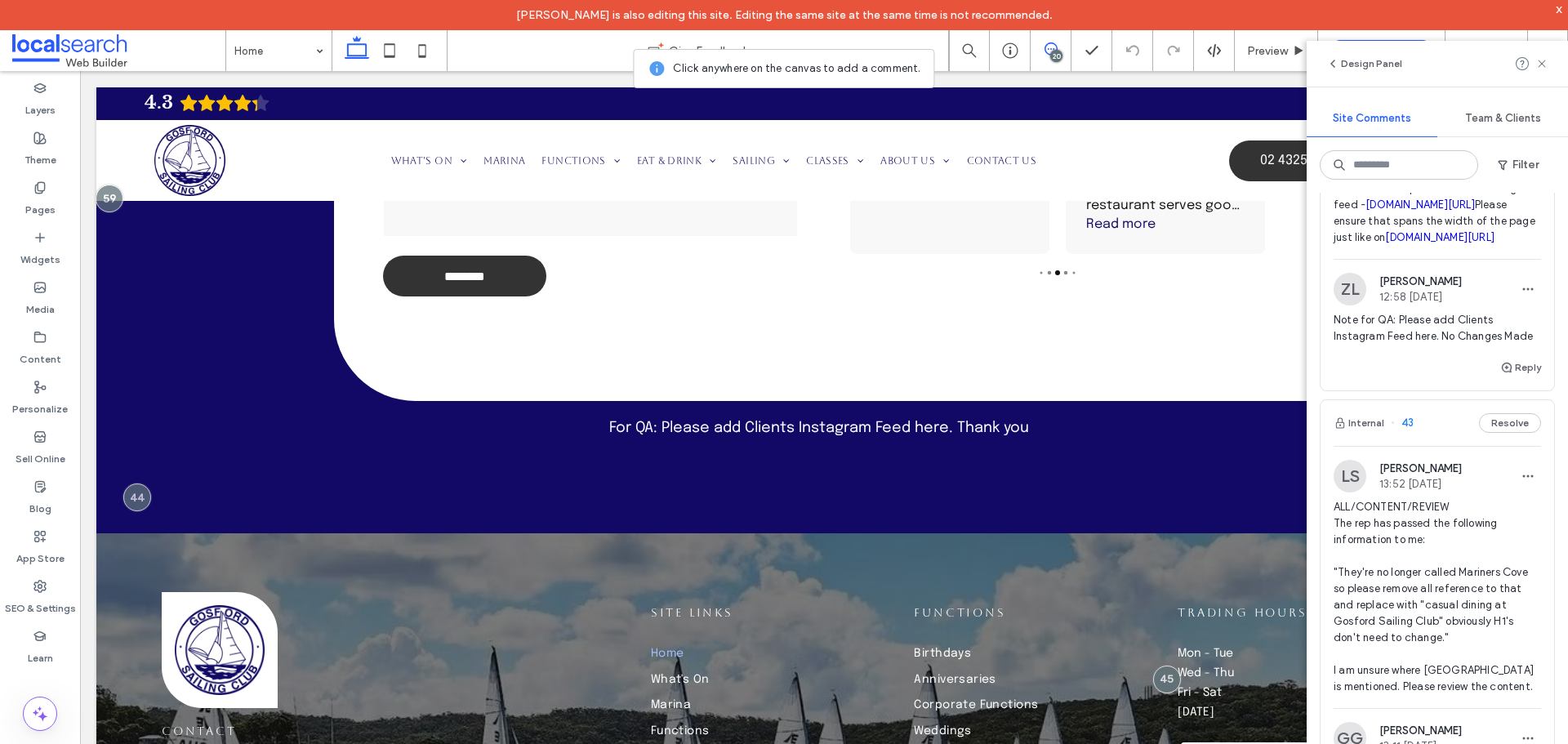
scroll to position [7346, 0]
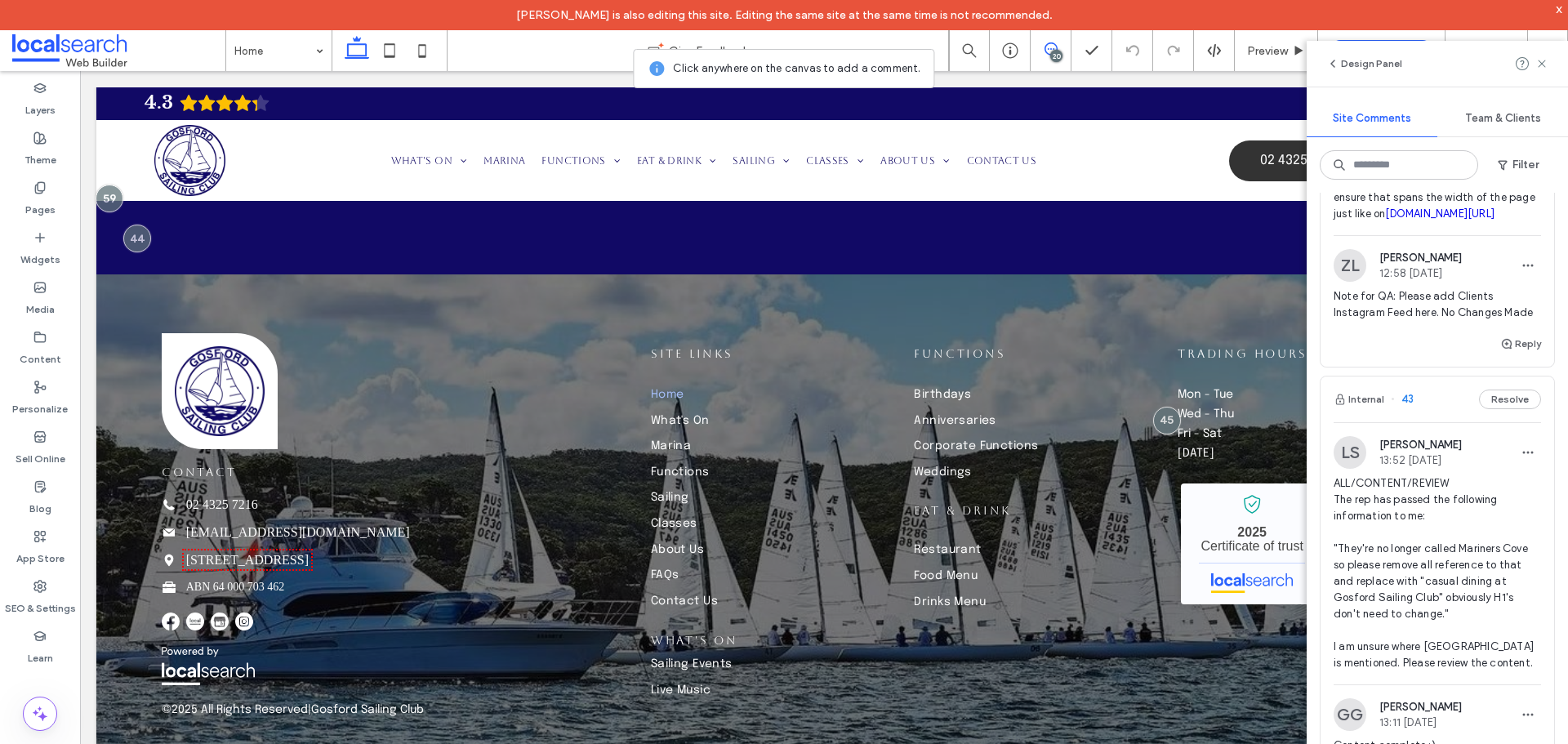
scroll to position [4338, 0]
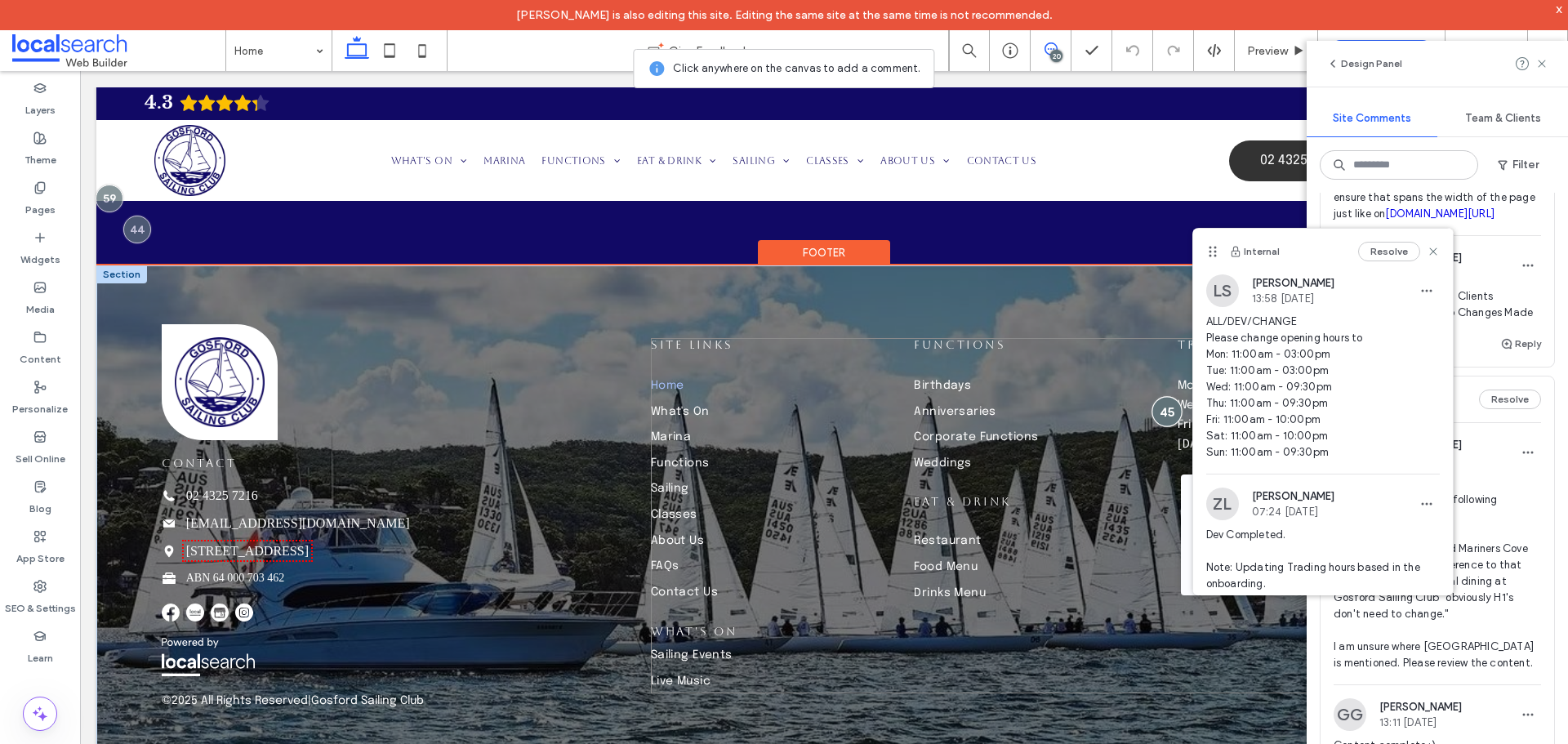
click at [1157, 415] on div at bounding box center [1166, 410] width 30 height 30
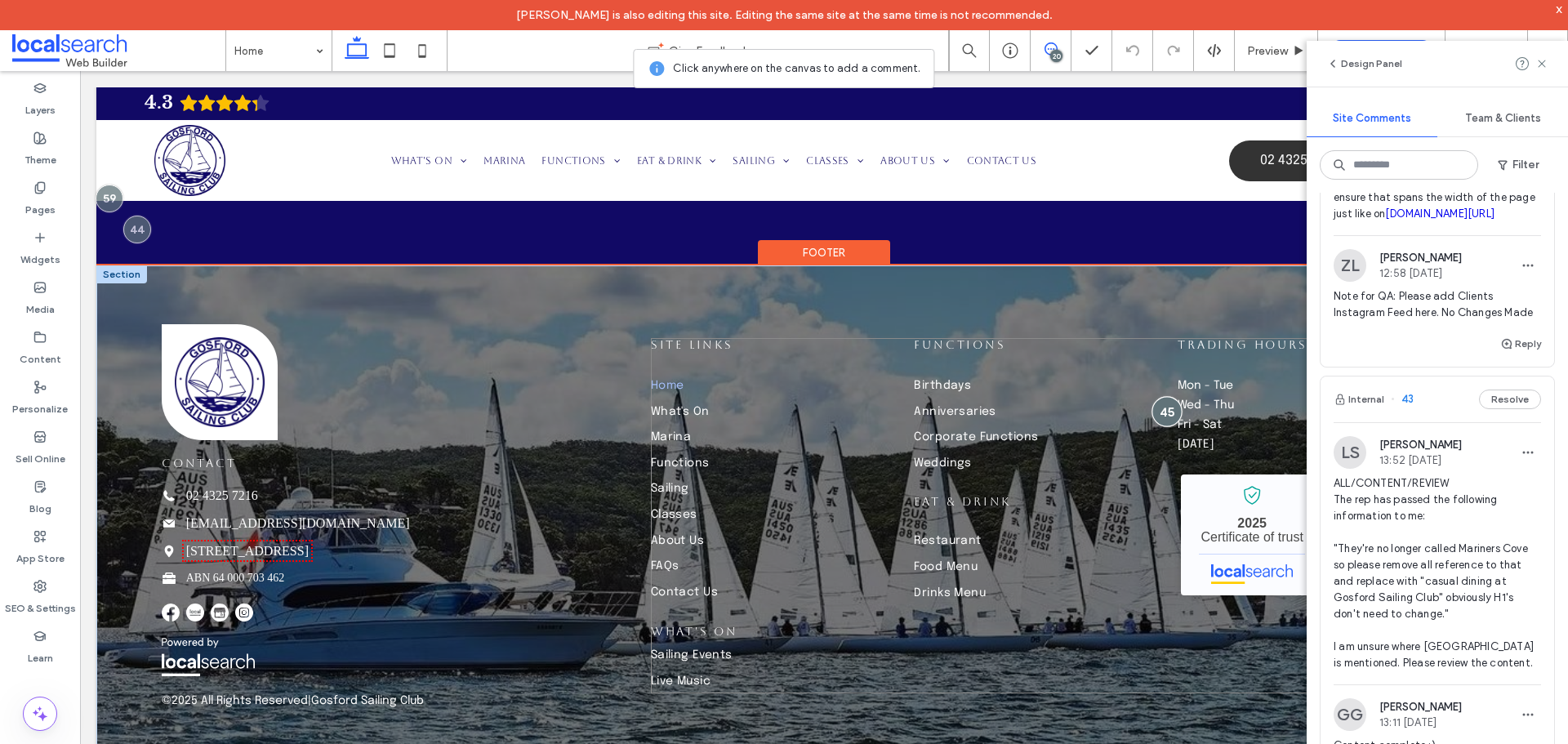
click at [1152, 415] on div at bounding box center [1166, 410] width 30 height 30
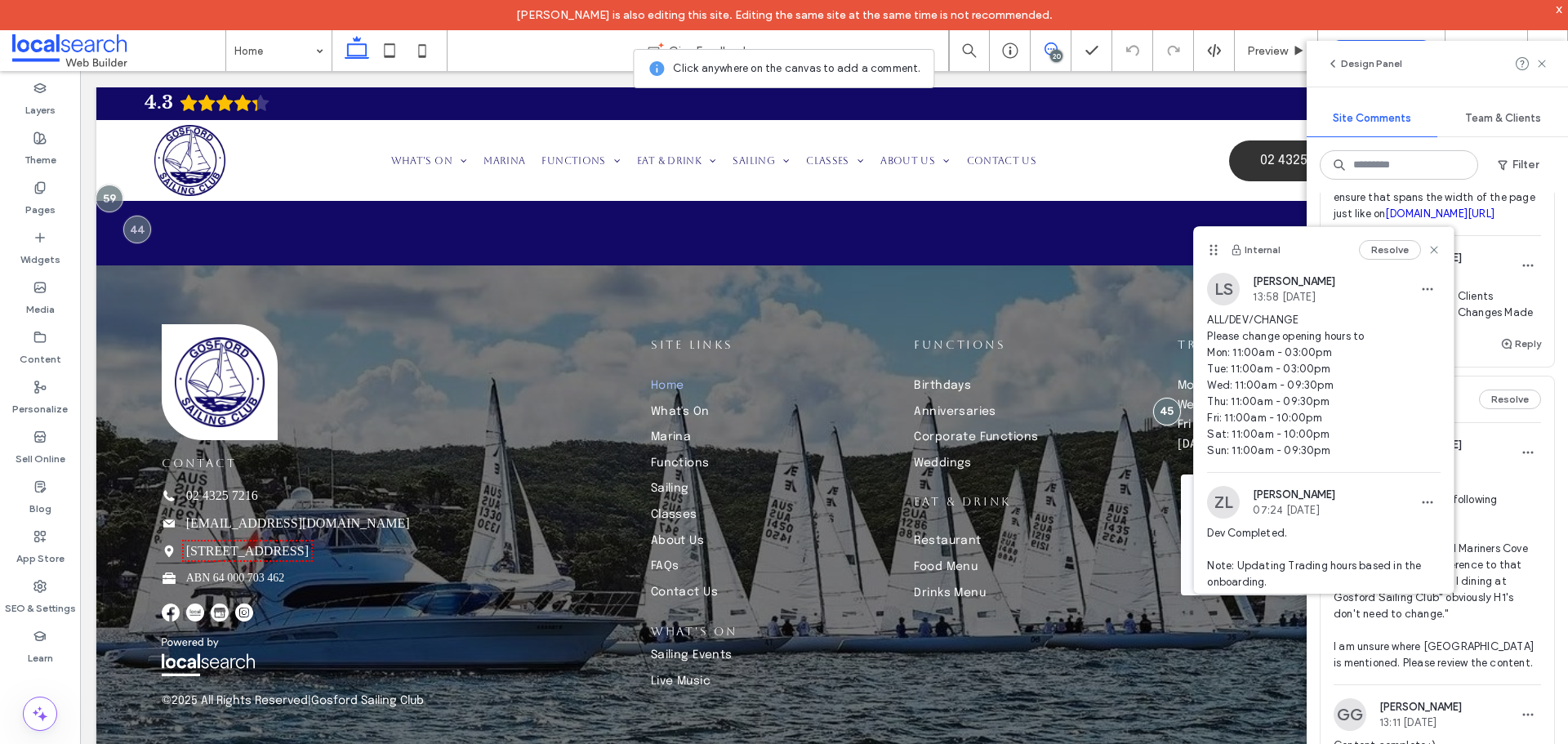
click at [1061, 51] on div "20" at bounding box center [1056, 56] width 13 height 13
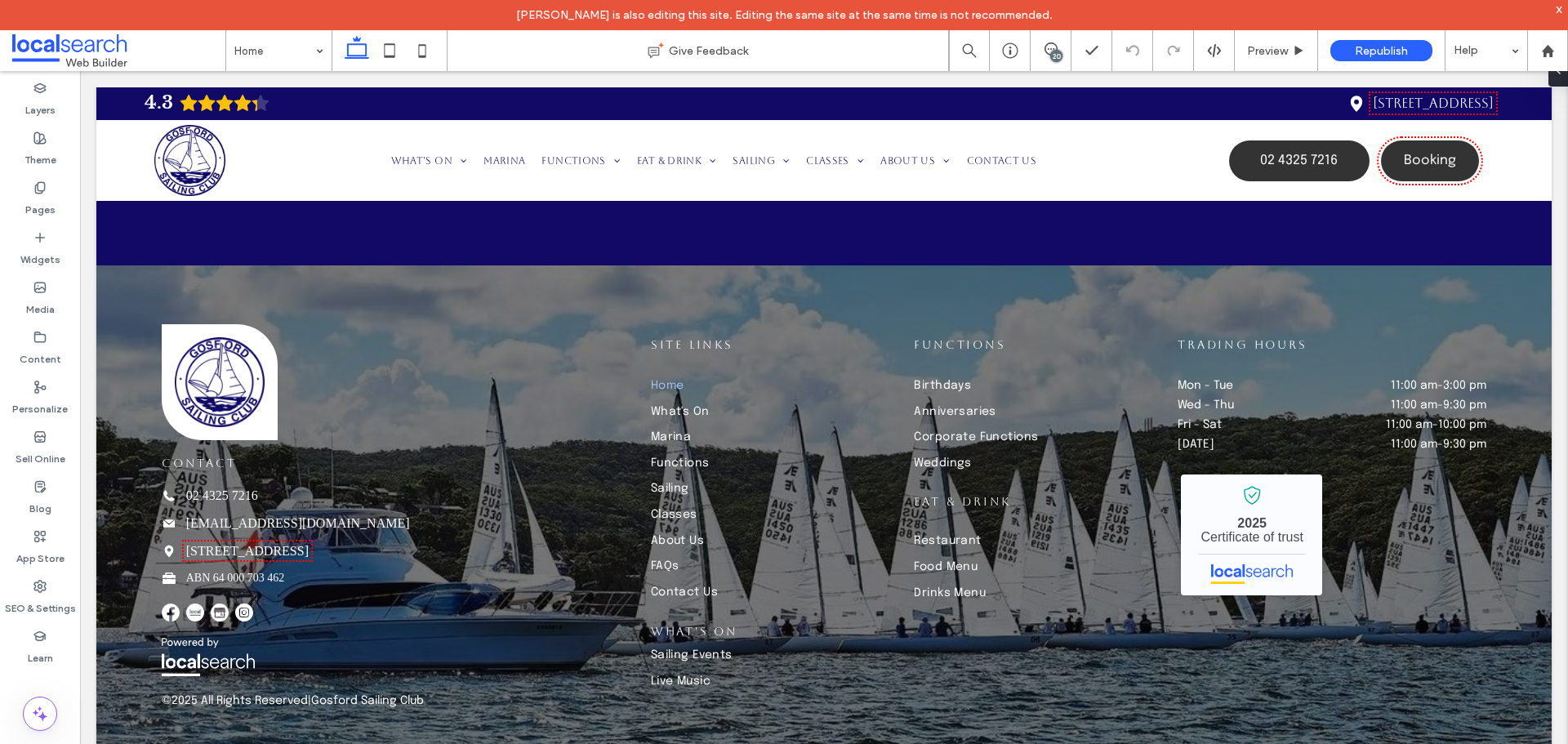
scroll to position [0, 0]
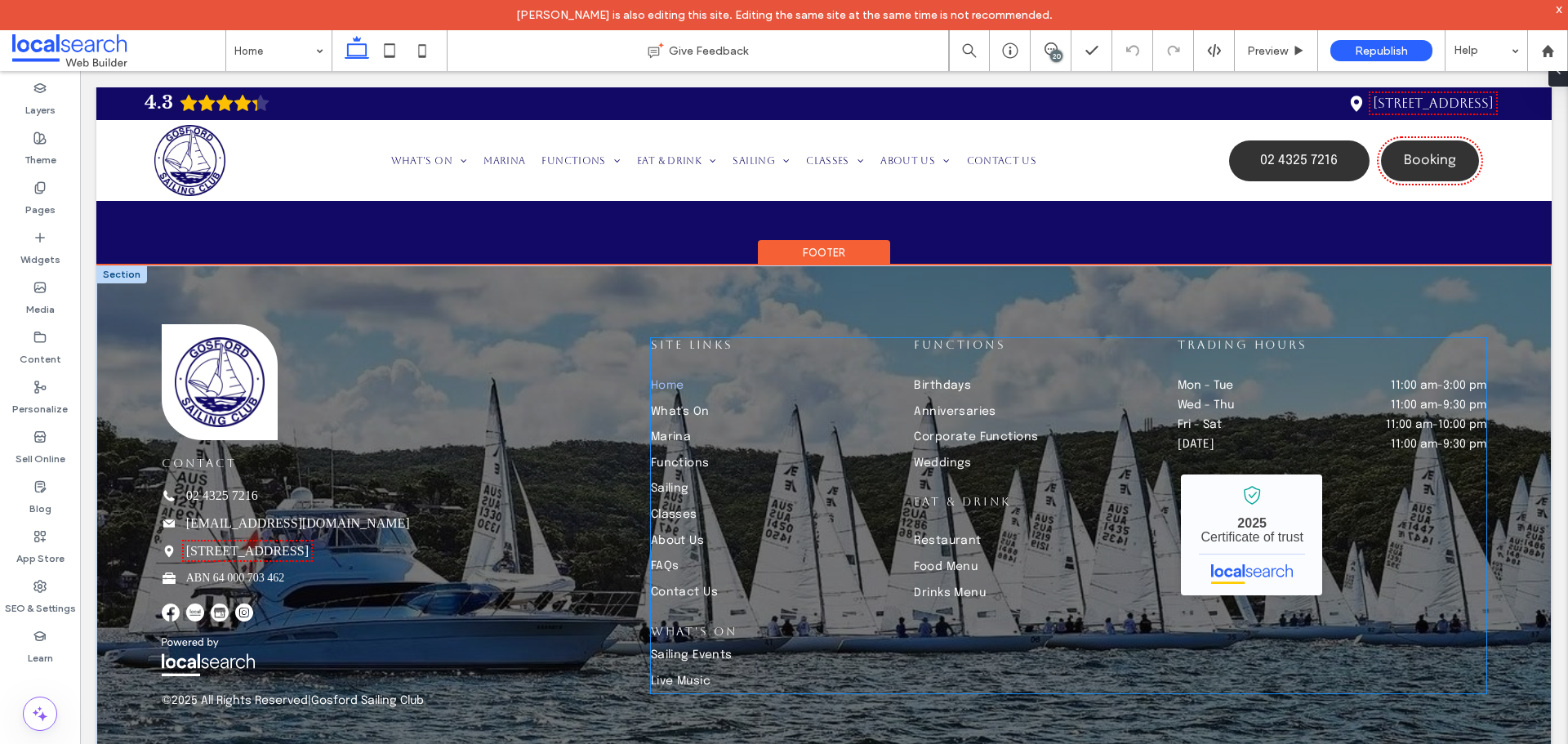
click at [1271, 437] on div "Fri - Sat 11:00 am - 10:00 pm" at bounding box center [1332, 428] width 309 height 19
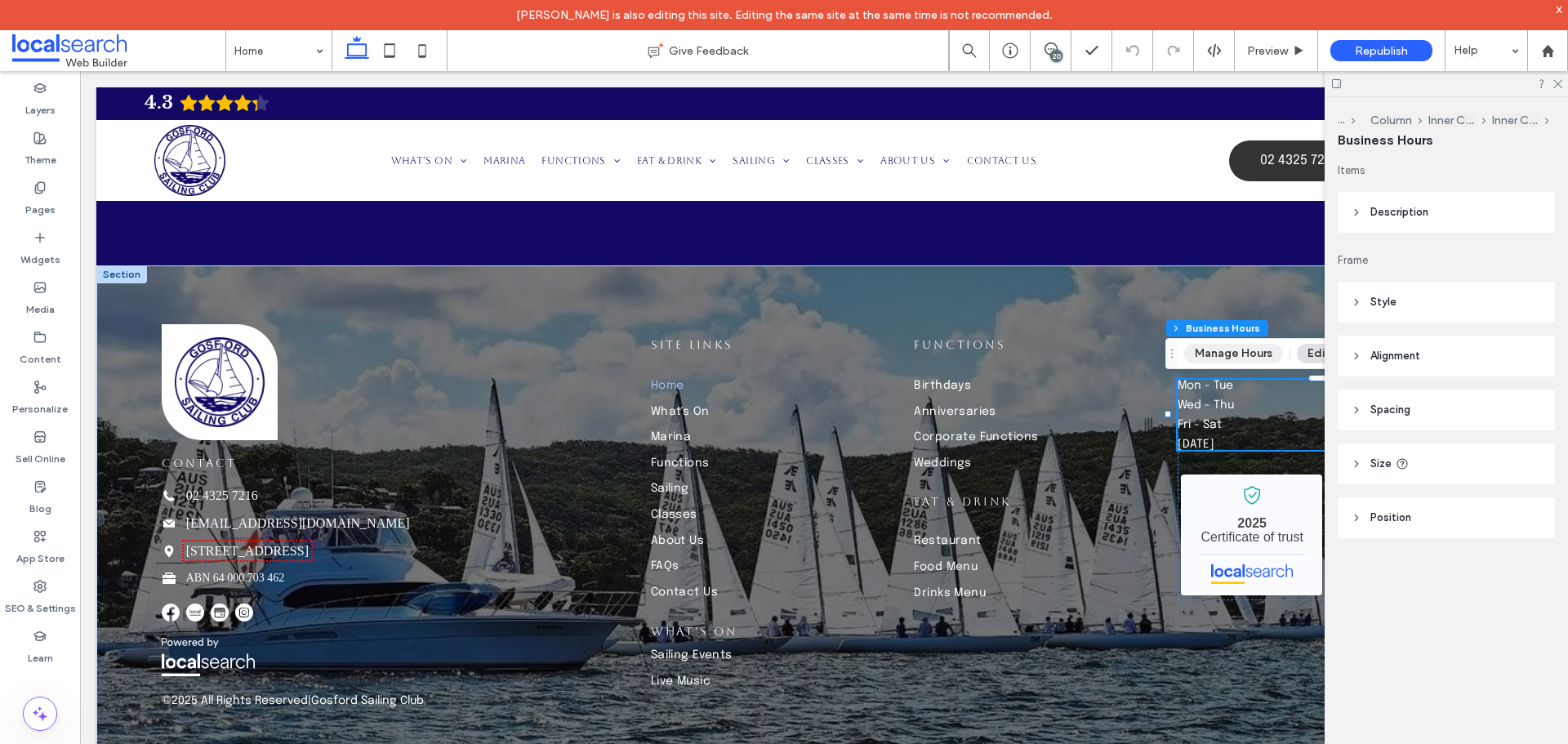
click at [1237, 363] on button "Manage Hours" at bounding box center [1234, 353] width 98 height 19
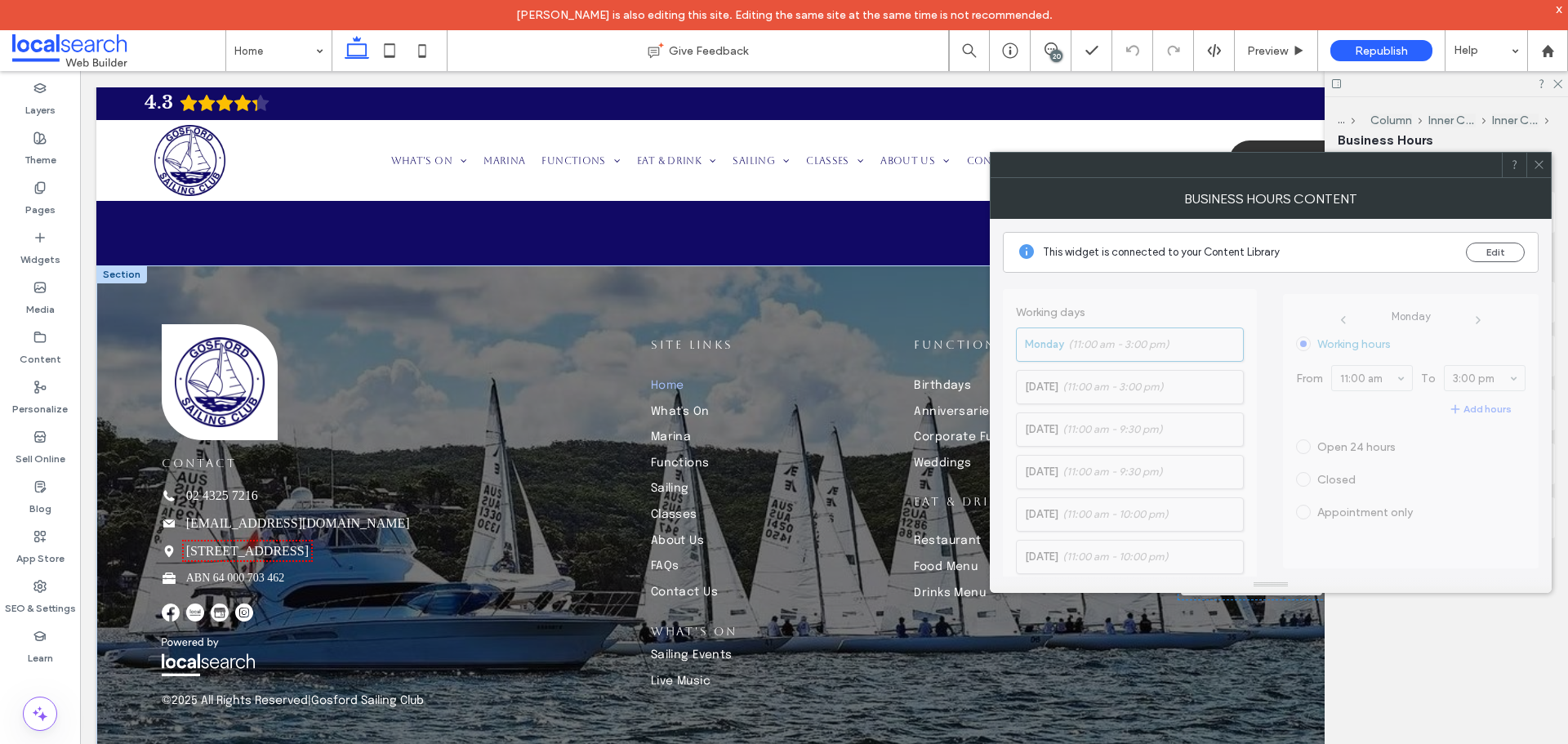
click at [1534, 159] on icon at bounding box center [1539, 164] width 13 height 13
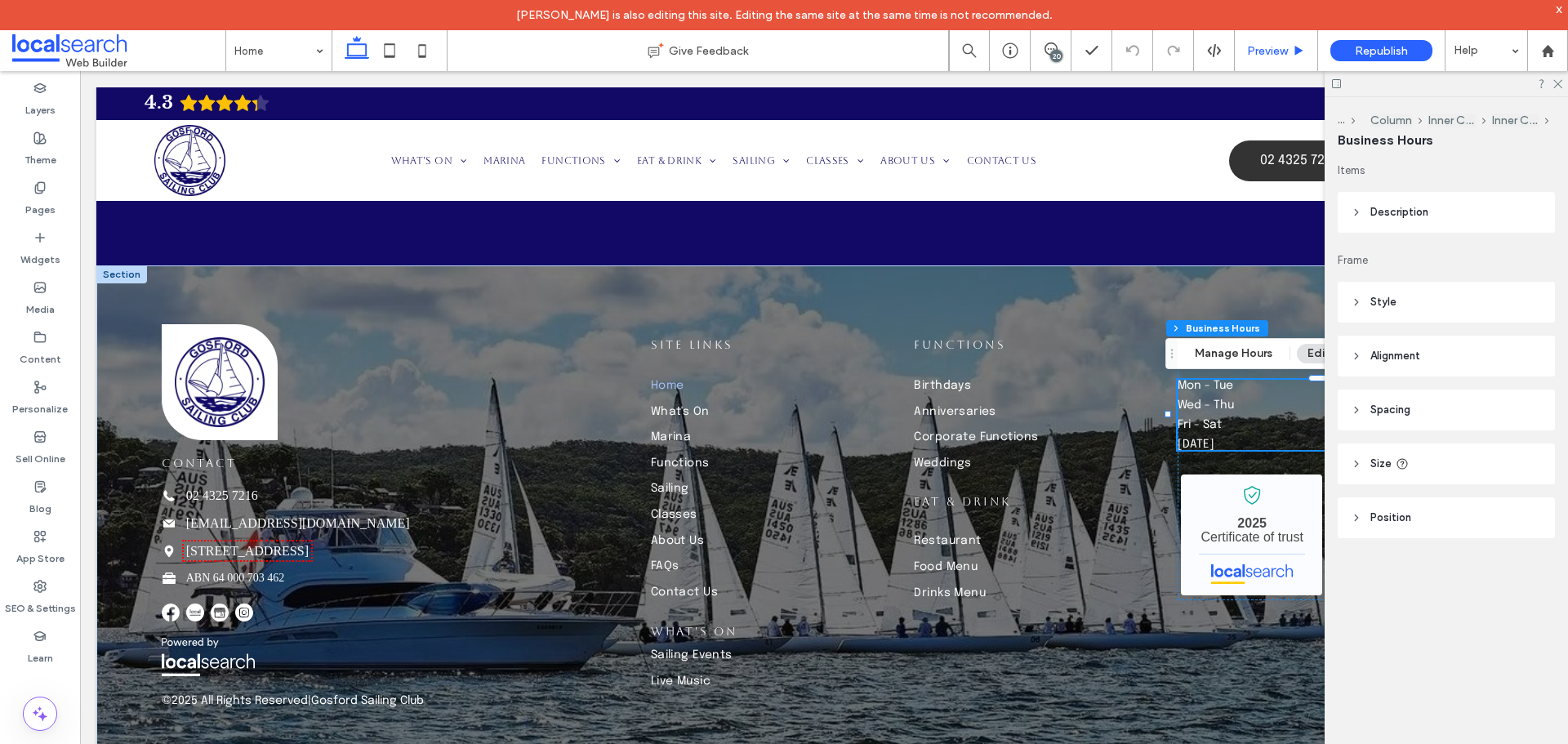
drag, startPoint x: 1560, startPoint y: 86, endPoint x: 1274, endPoint y: 56, distance: 287.6
click at [1559, 86] on icon at bounding box center [1556, 82] width 11 height 11
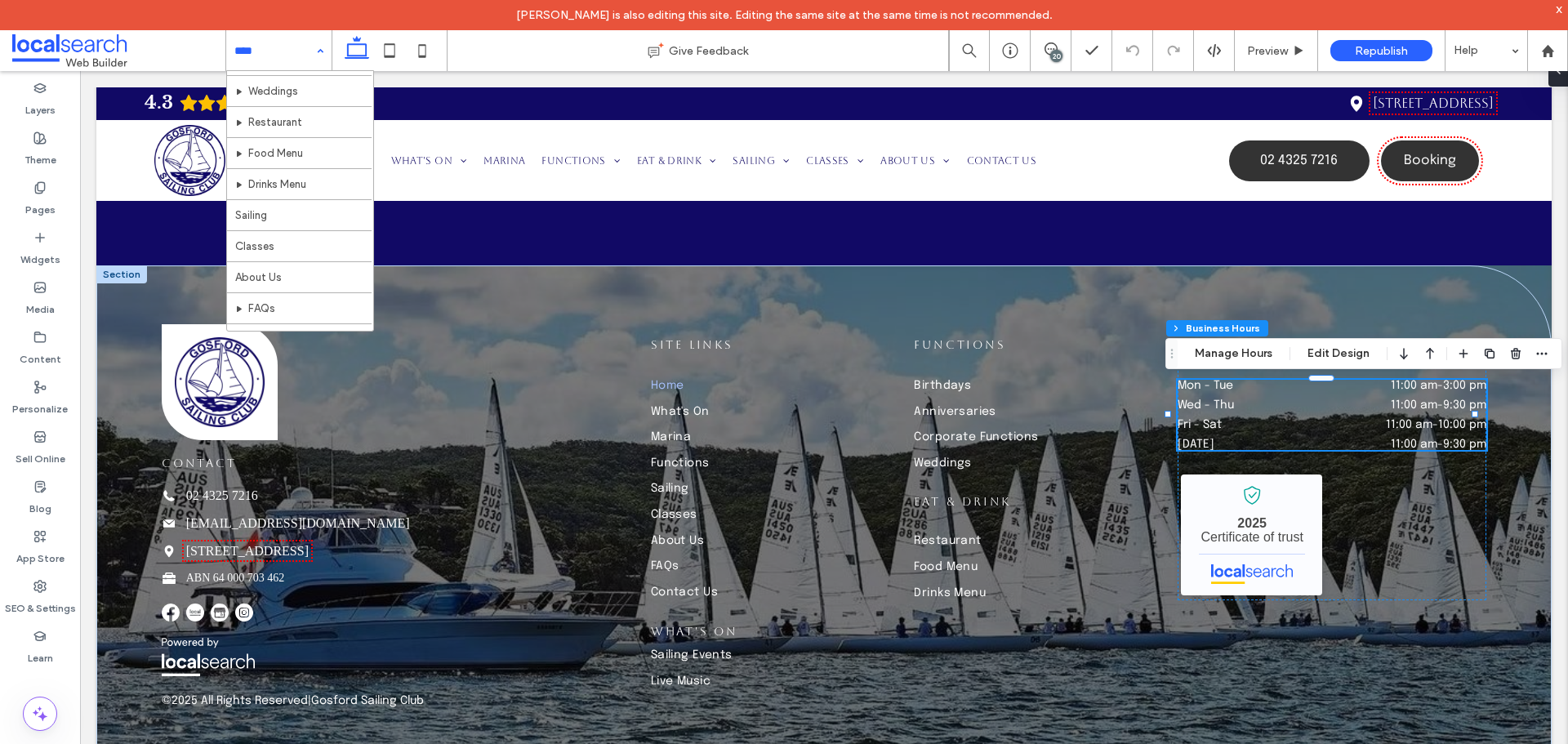
scroll to position [296, 0]
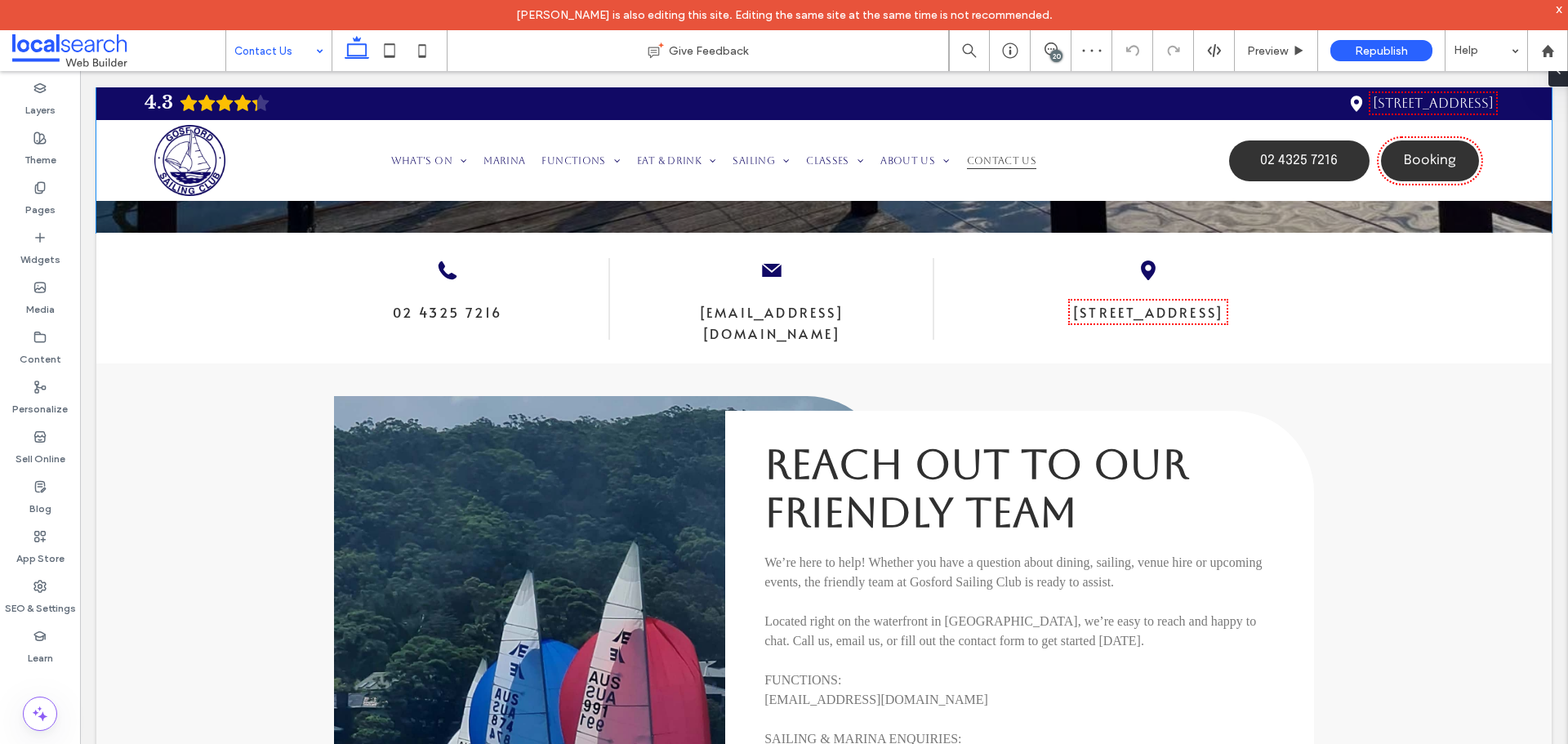
scroll to position [490, 0]
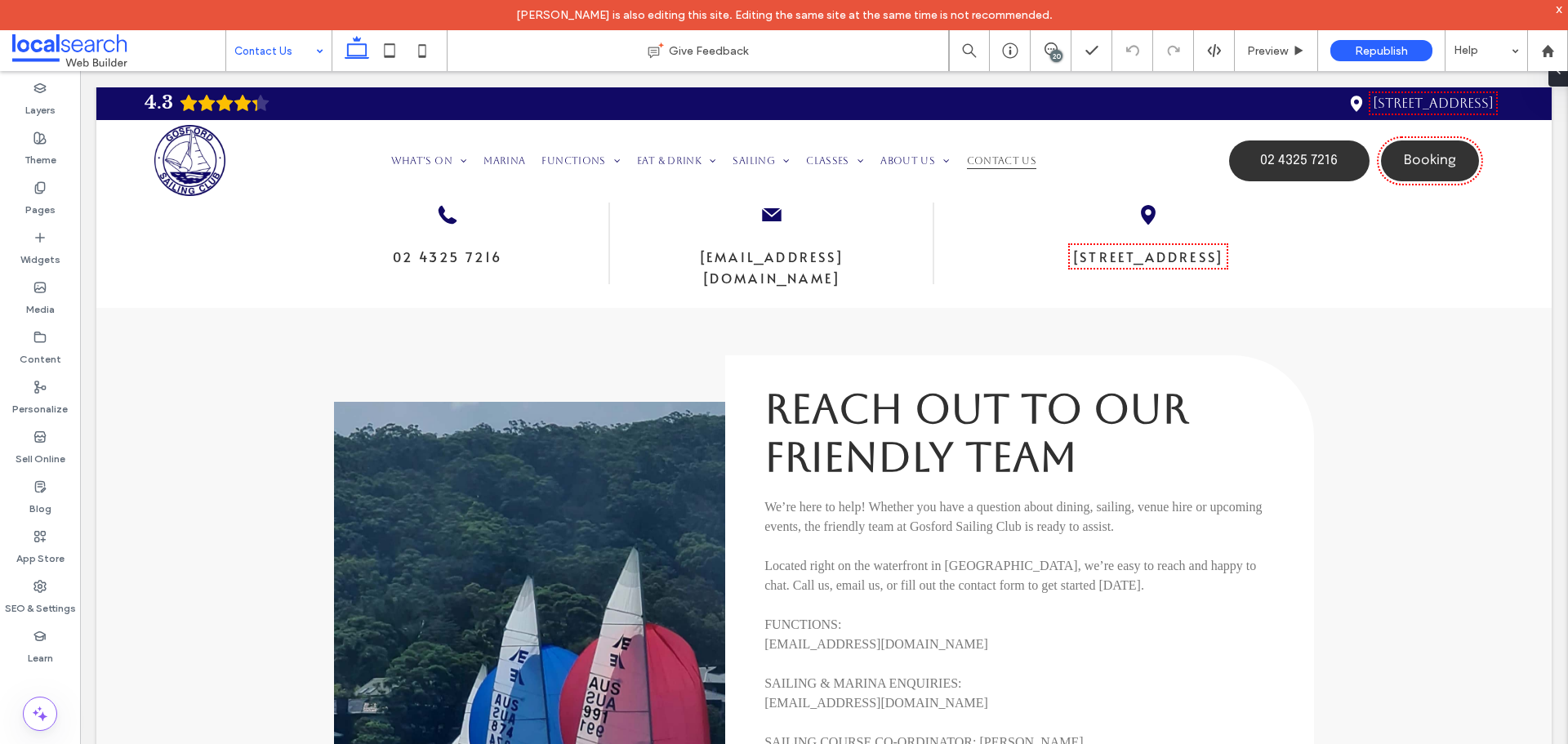
click at [288, 45] on input at bounding box center [275, 50] width 81 height 41
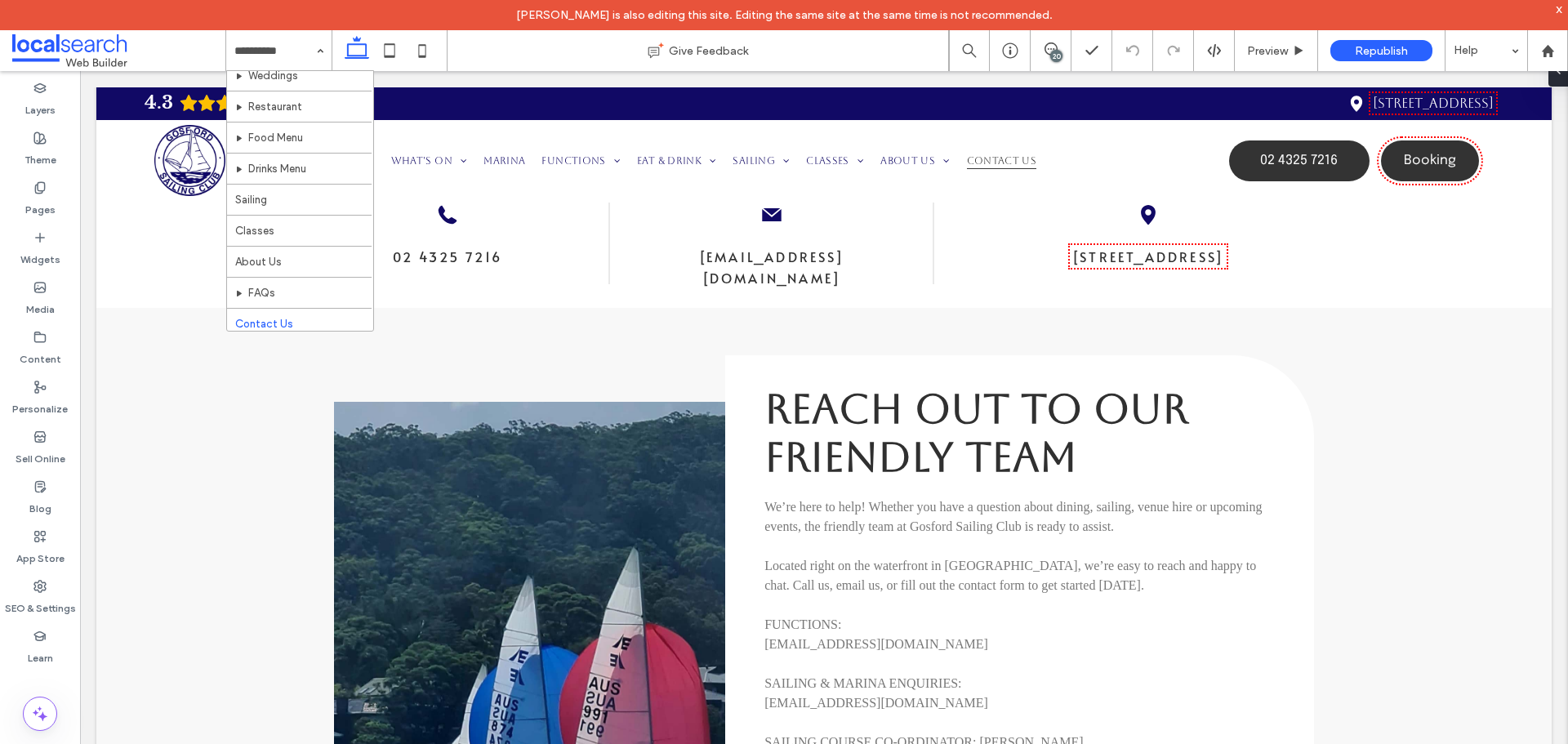
scroll to position [296, 0]
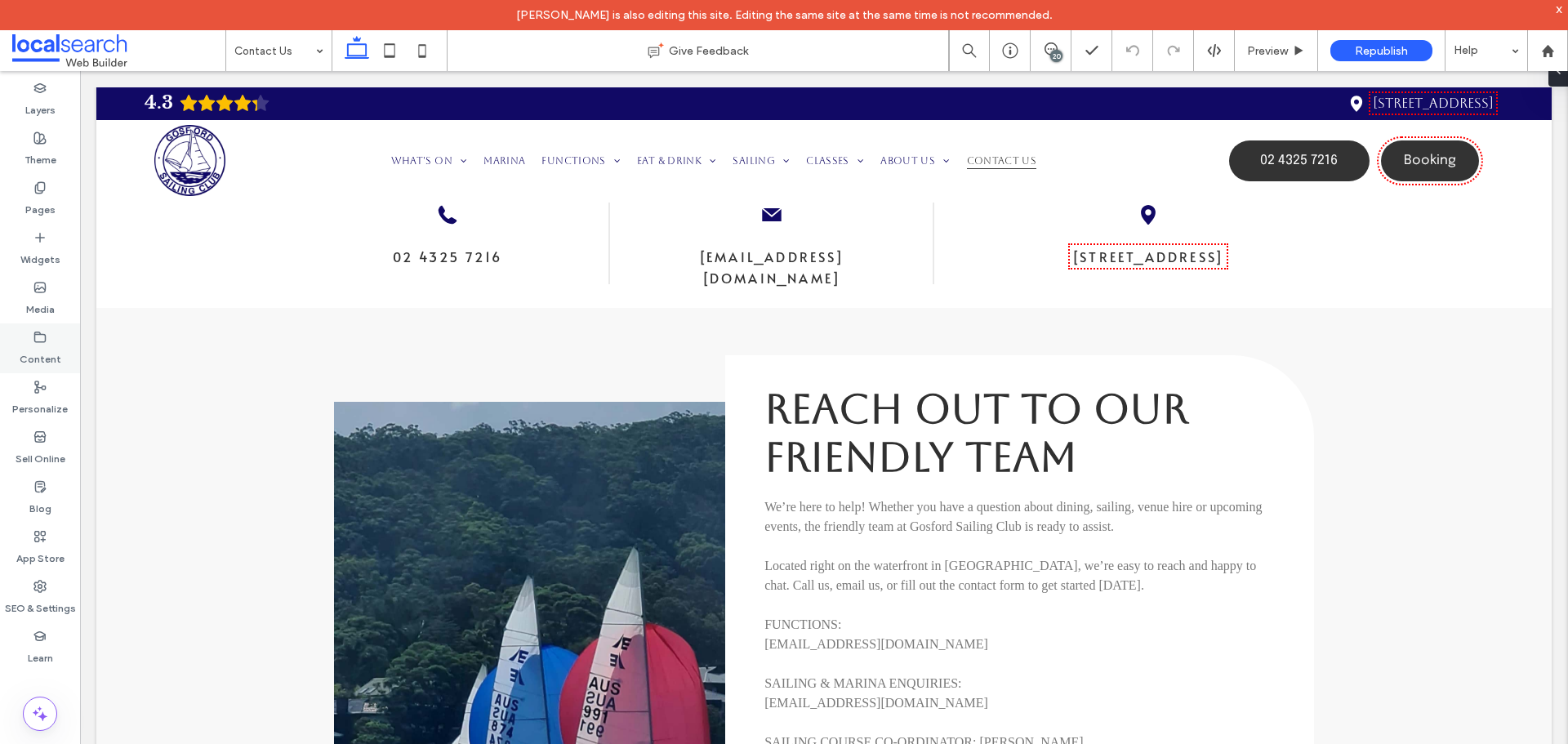
click at [58, 342] on div "Content" at bounding box center [40, 348] width 80 height 50
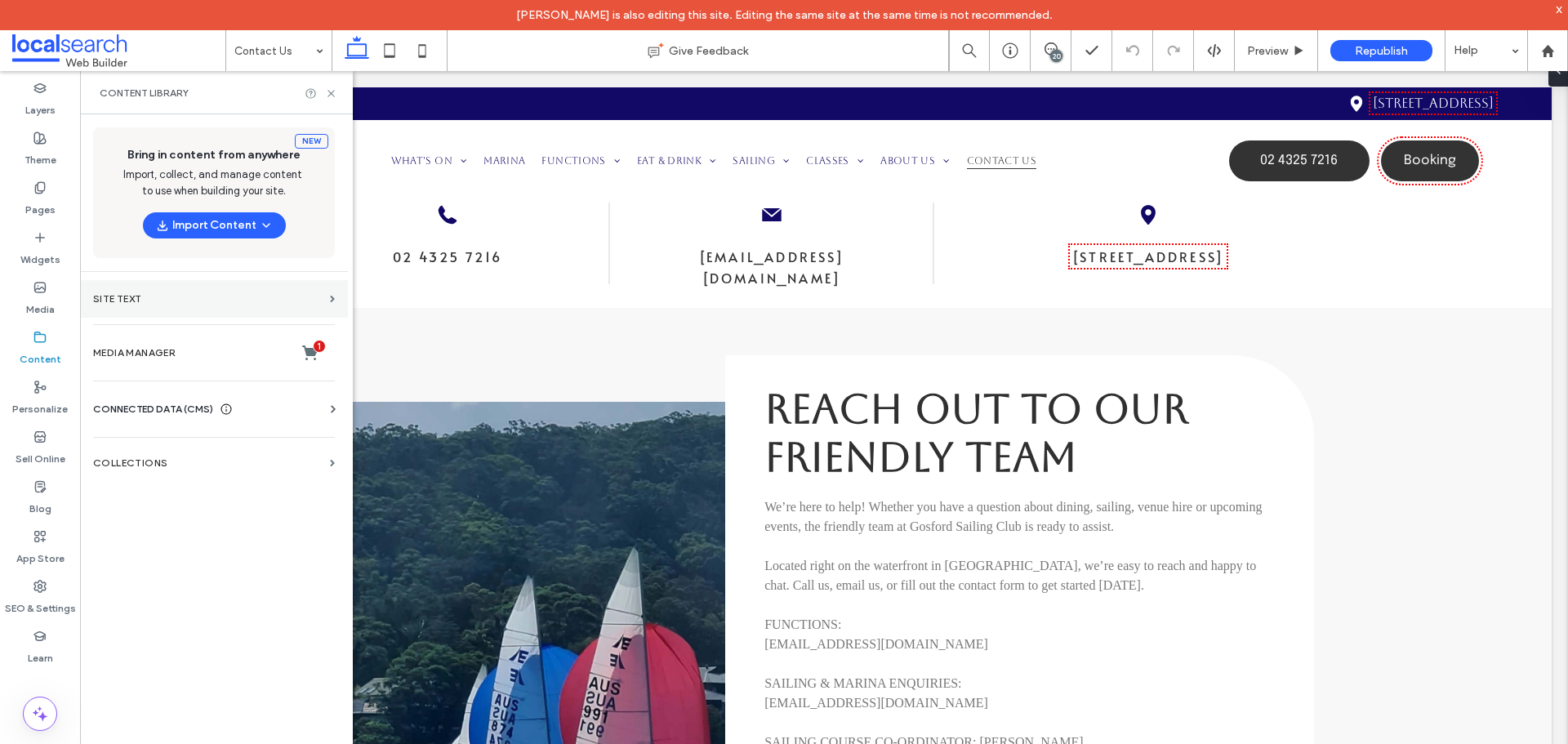
click at [145, 299] on label "Site Text" at bounding box center [208, 299] width 231 height 12
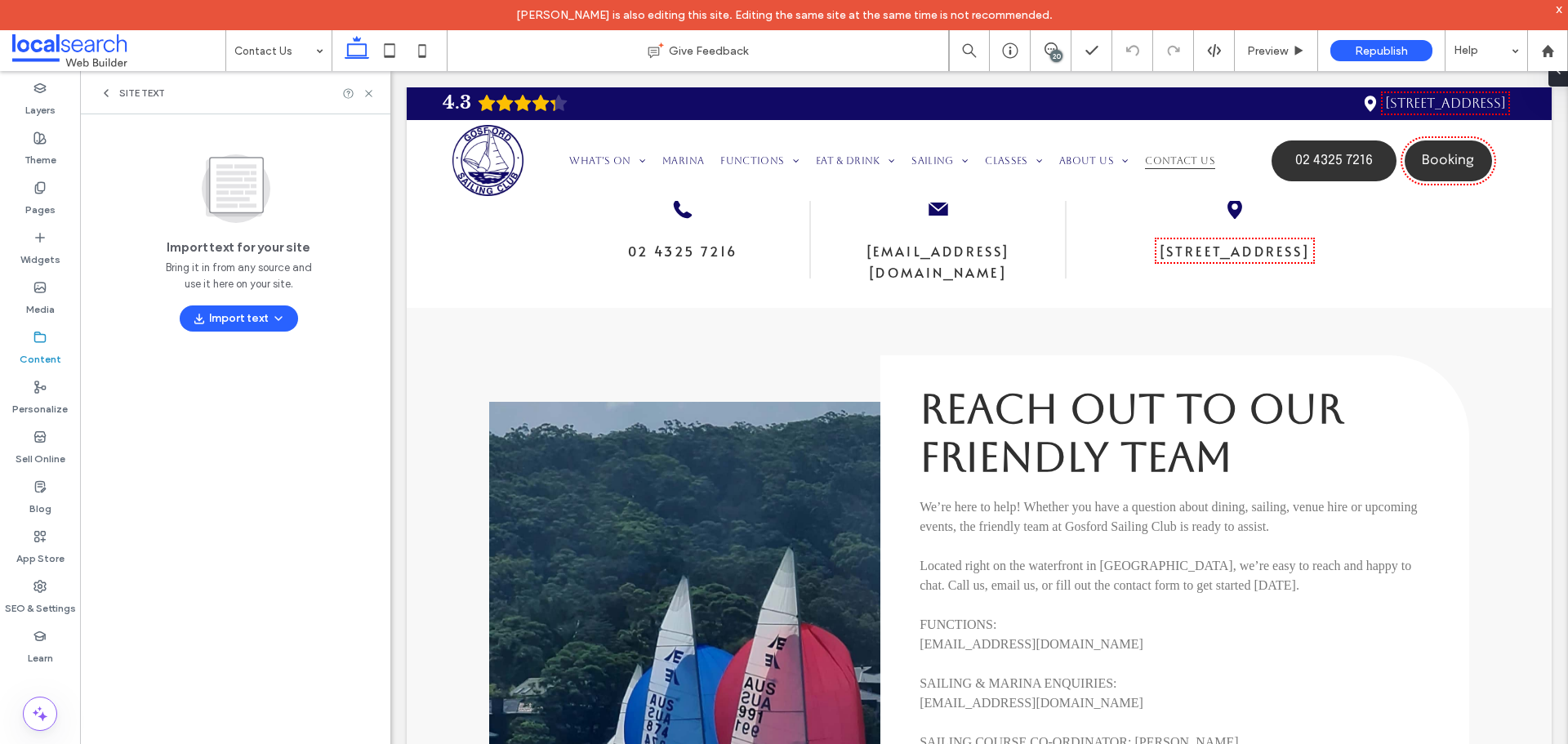
click at [105, 100] on div "Site Text" at bounding box center [235, 93] width 310 height 43
click at [114, 96] on div "Site Text" at bounding box center [132, 94] width 66 height 14
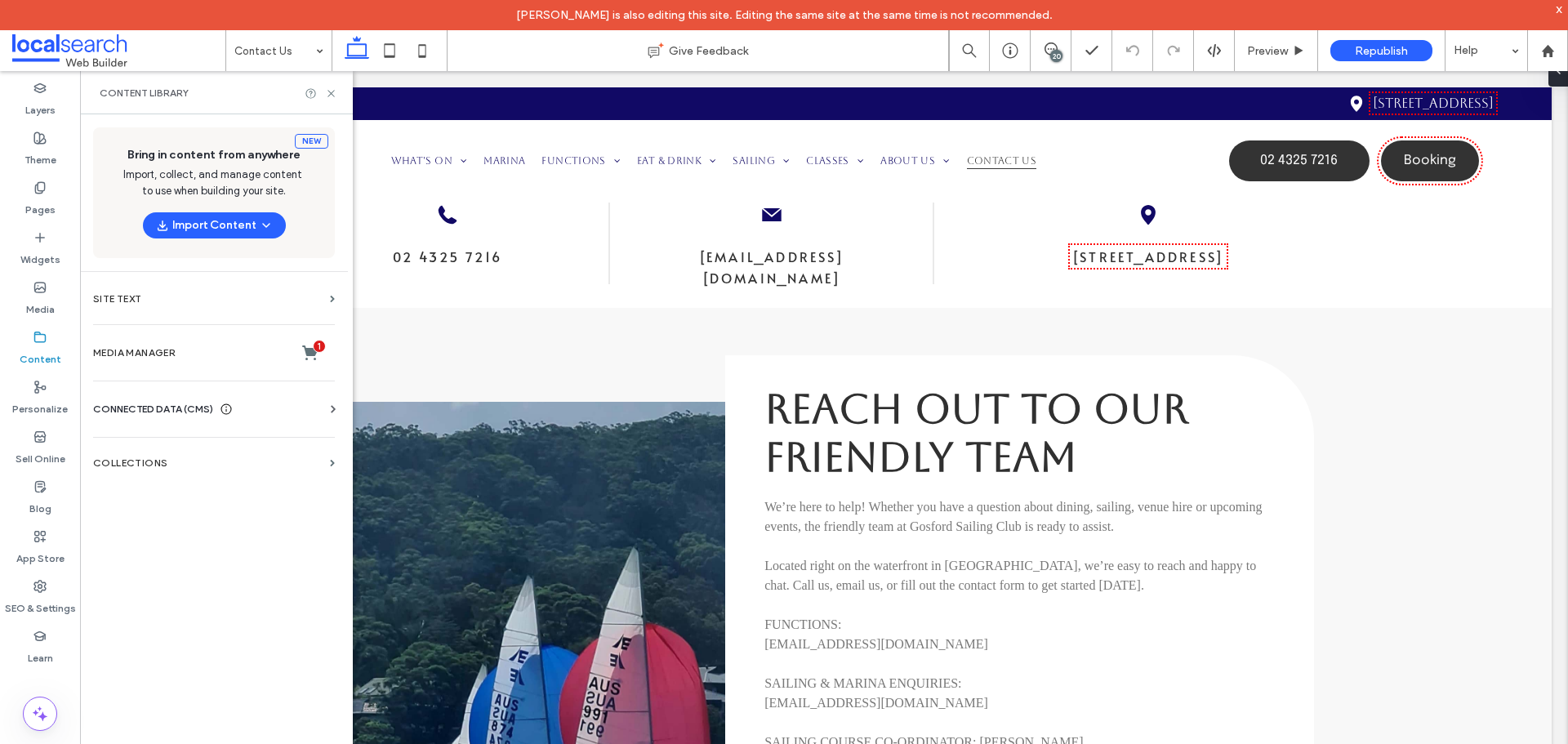
click at [182, 401] on span "CONNECTED DATA (CMS)" at bounding box center [153, 408] width 120 height 16
click at [178, 451] on label "Business Info" at bounding box center [217, 449] width 222 height 12
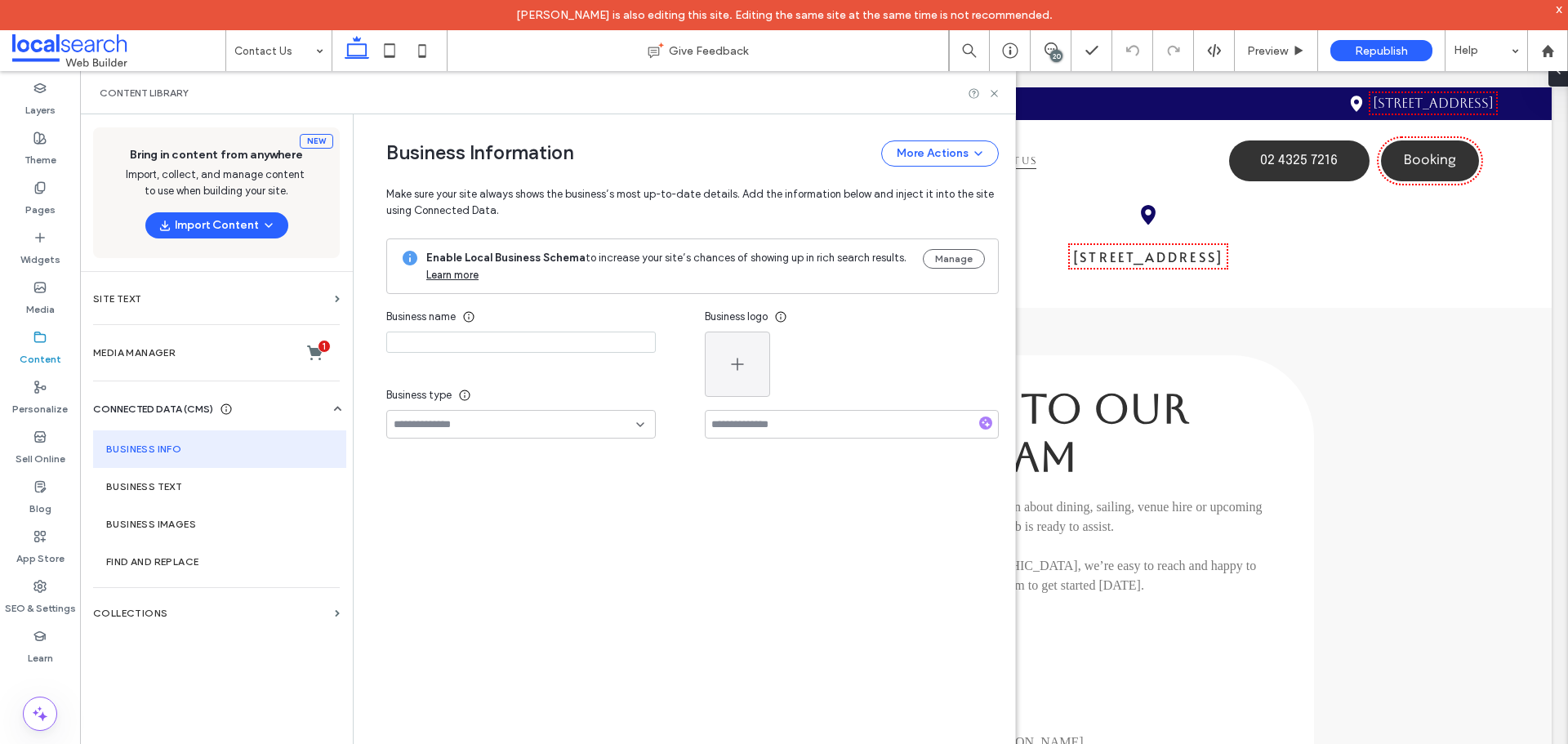
type input "**********"
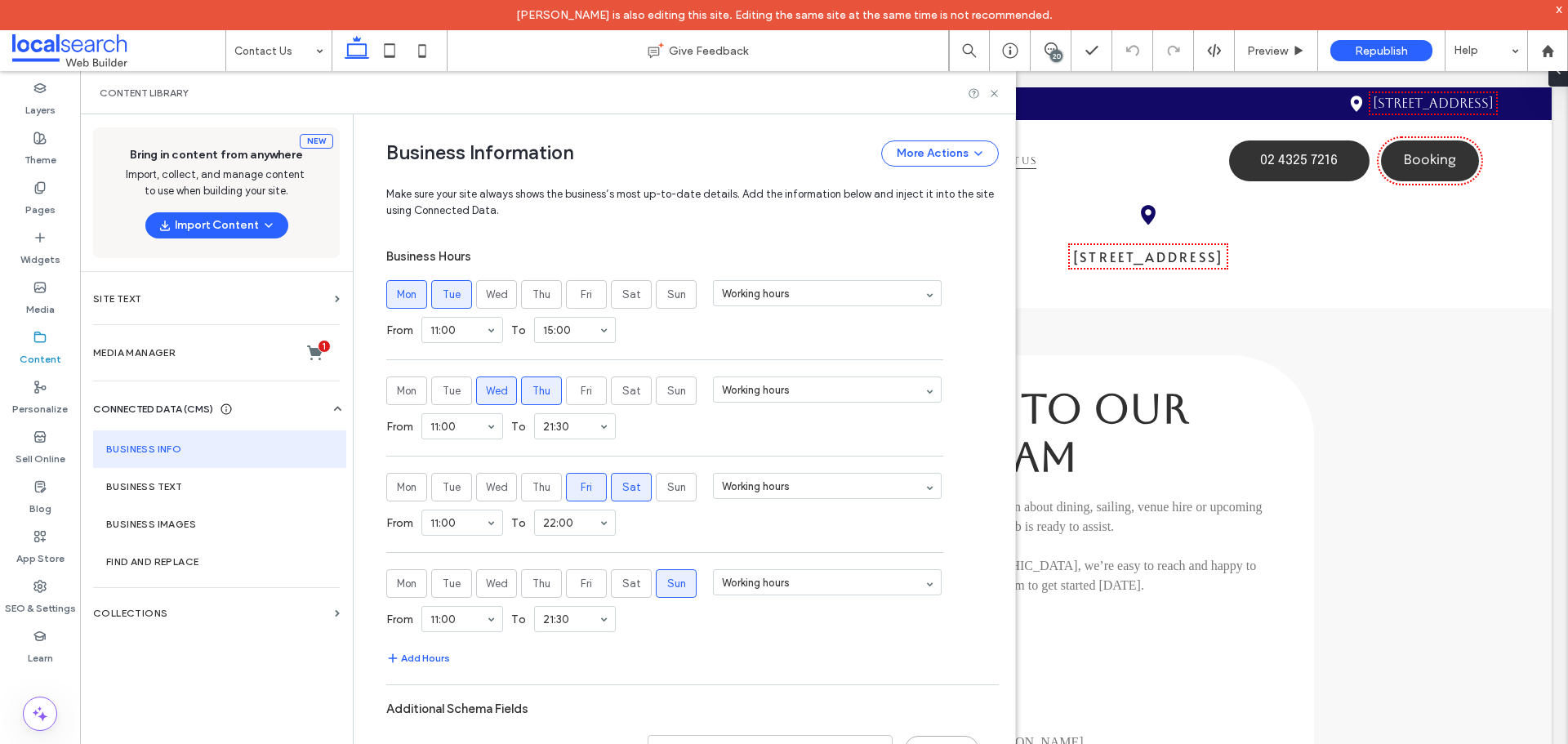
scroll to position [1005, 0]
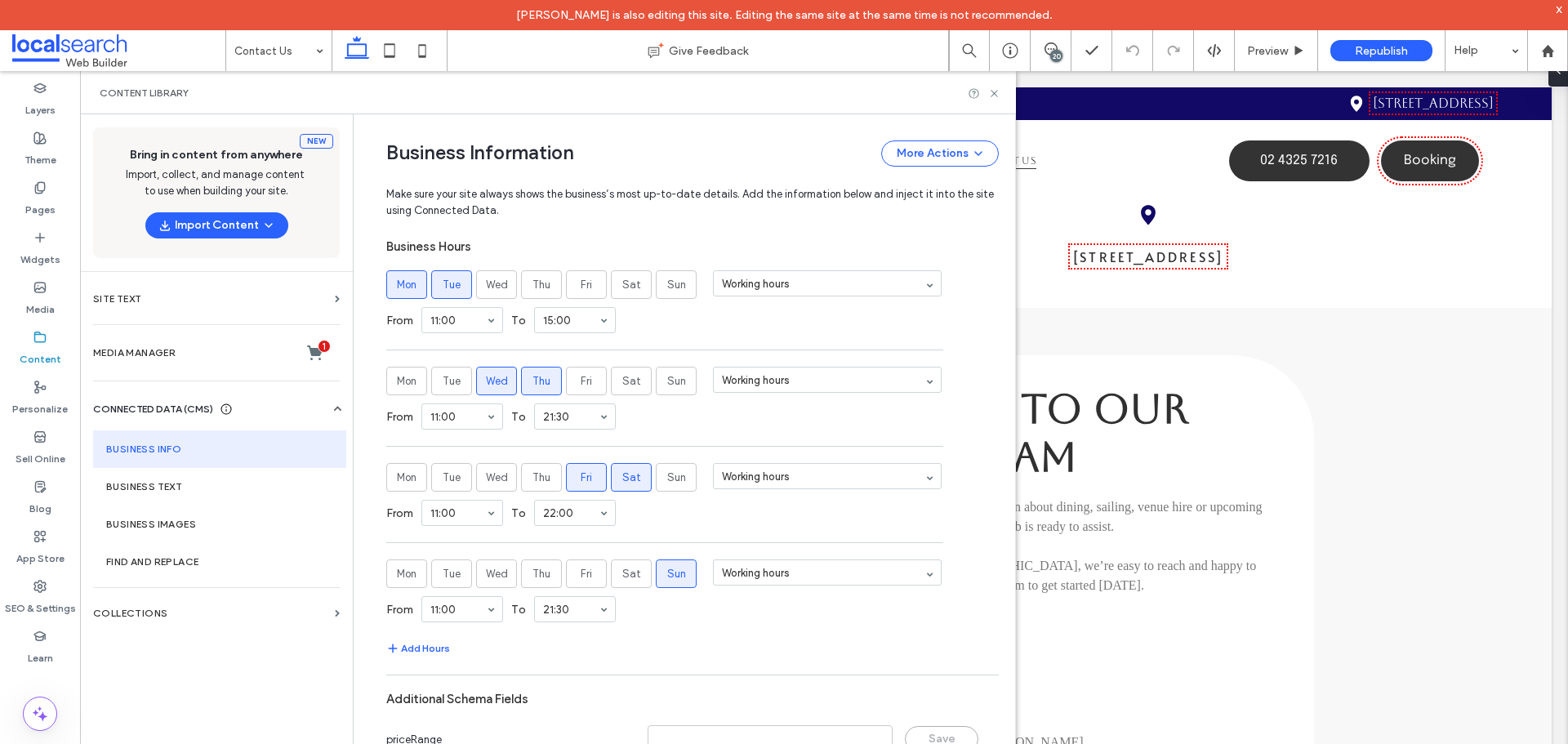
click at [1055, 57] on div "20" at bounding box center [1056, 56] width 13 height 13
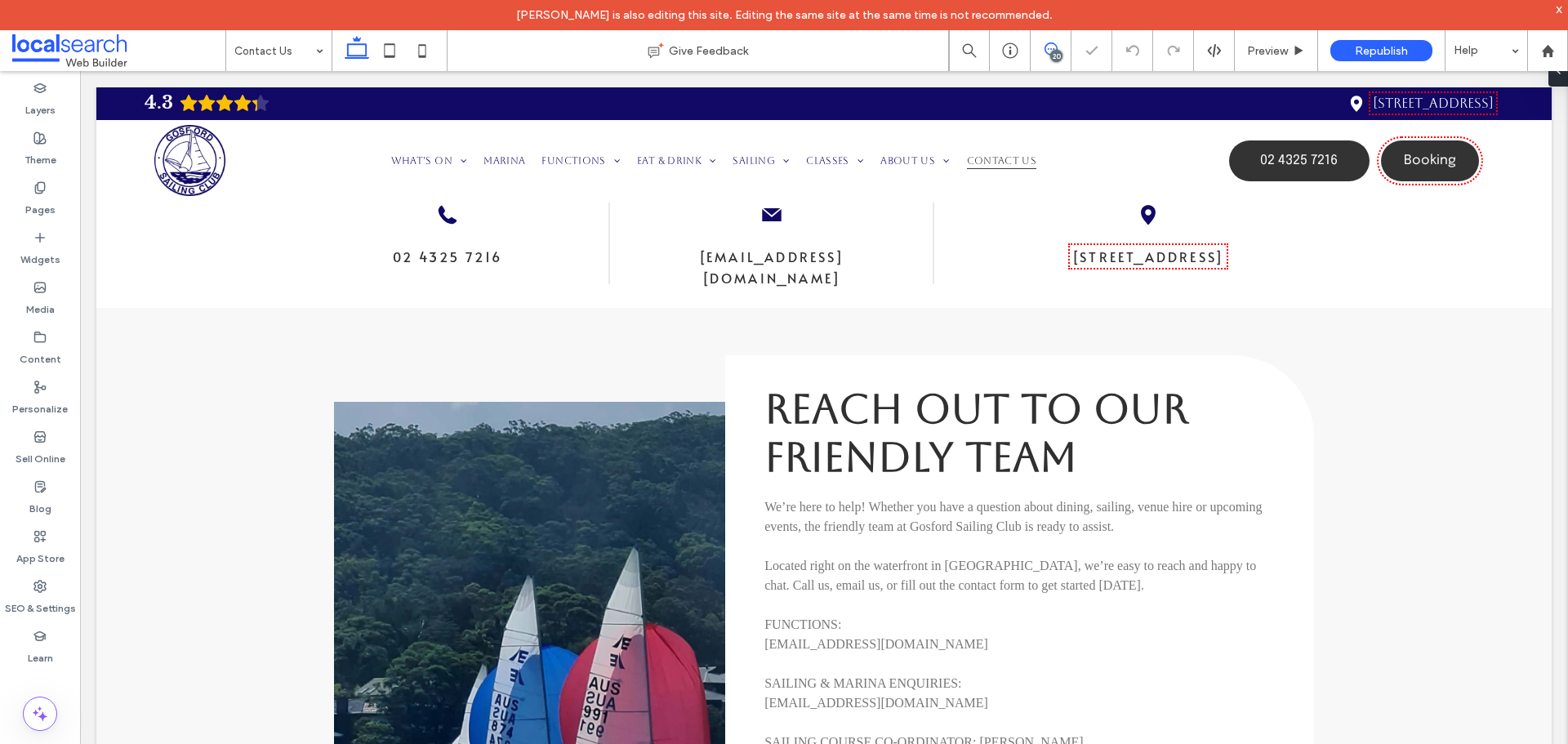
click at [1058, 48] on span at bounding box center [1050, 49] width 40 height 14
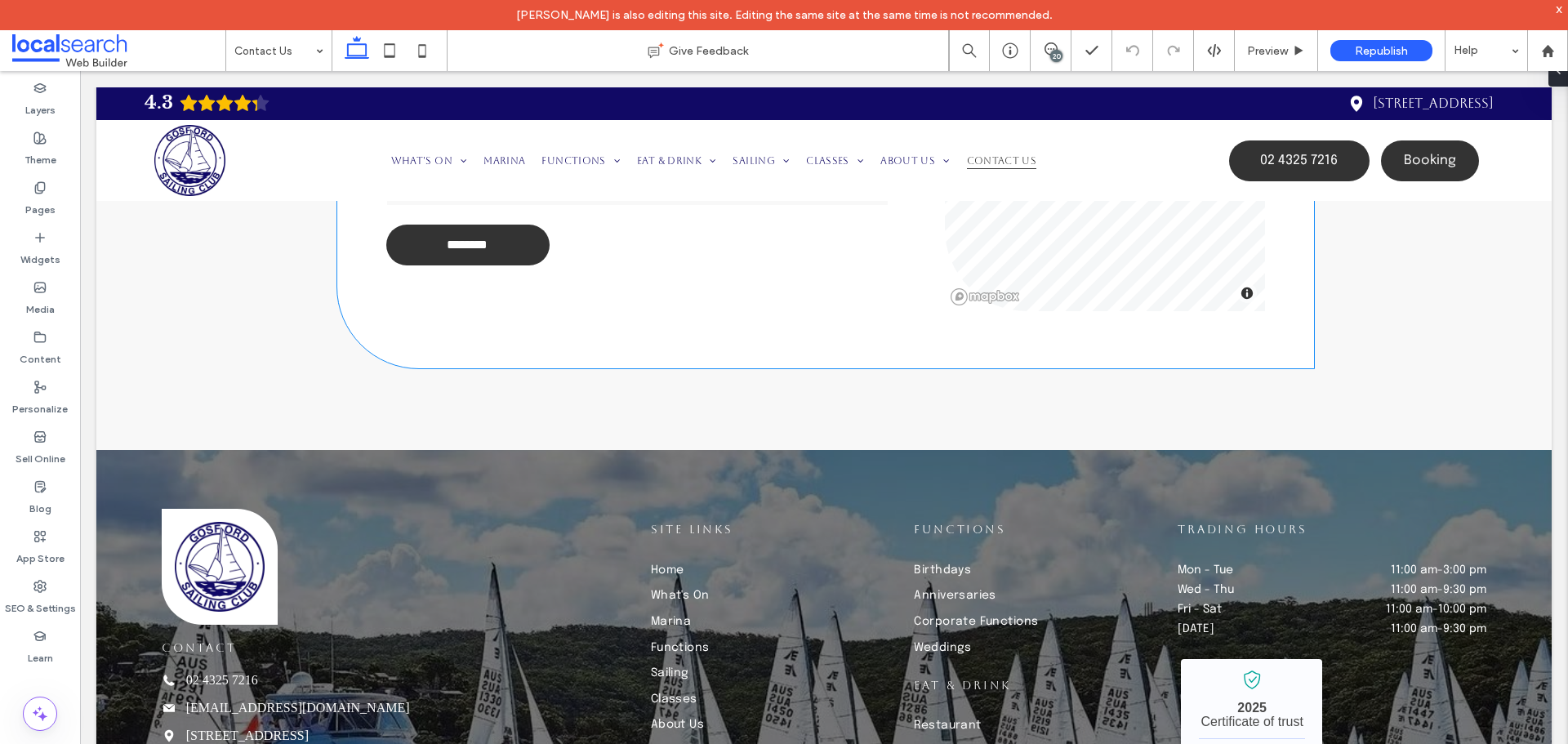
scroll to position [1796, 0]
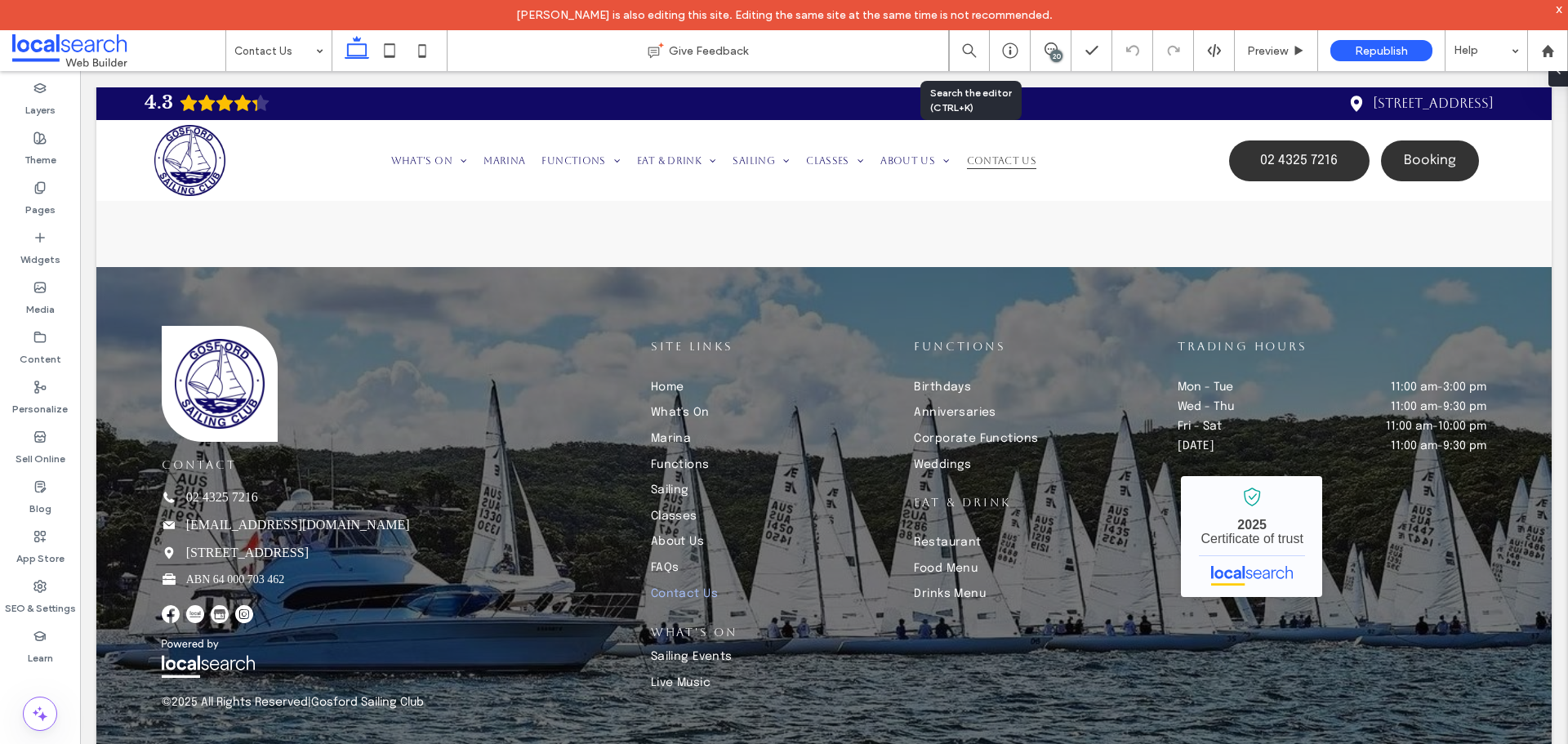
click at [1052, 50] on div "20" at bounding box center [1056, 56] width 13 height 13
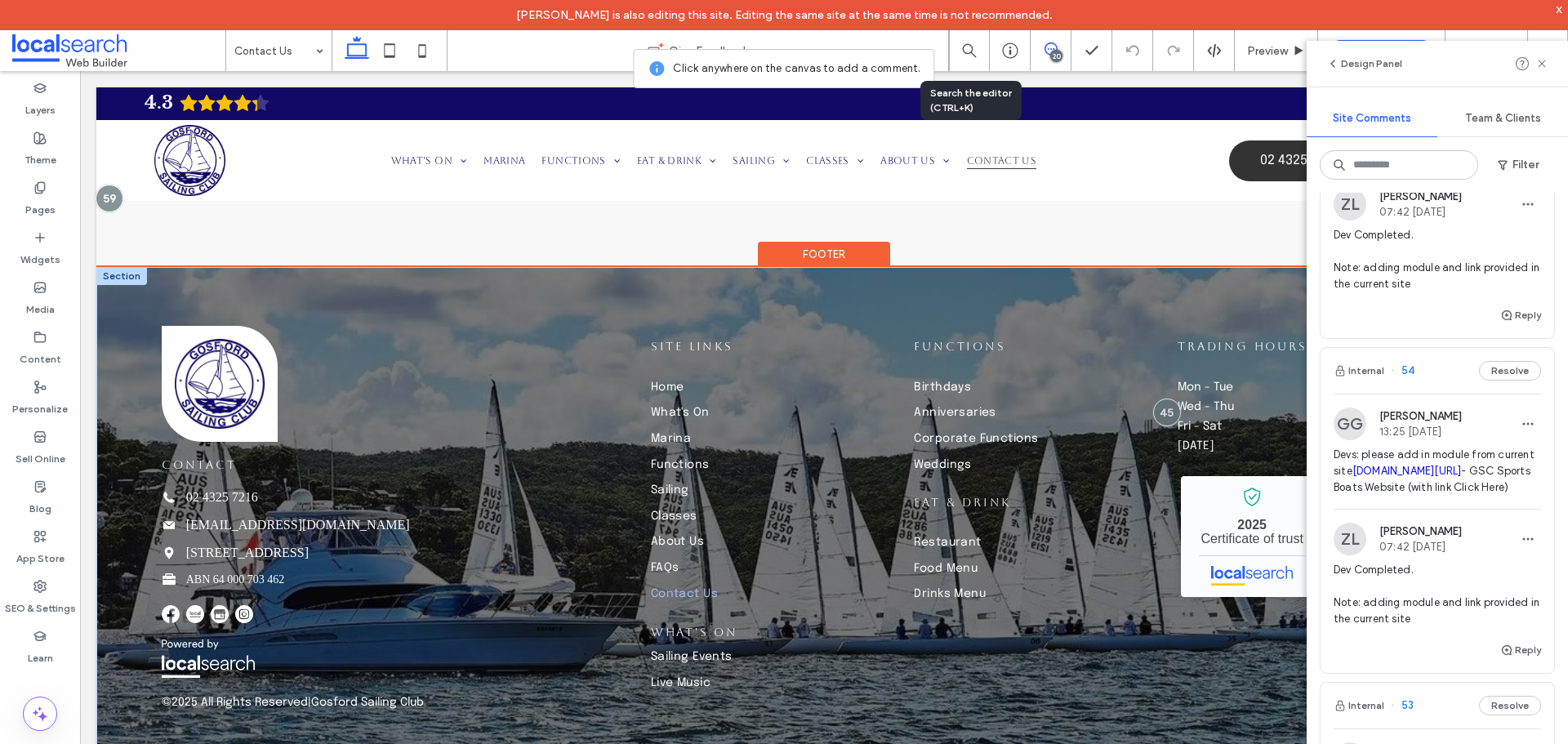
scroll to position [1878, 0]
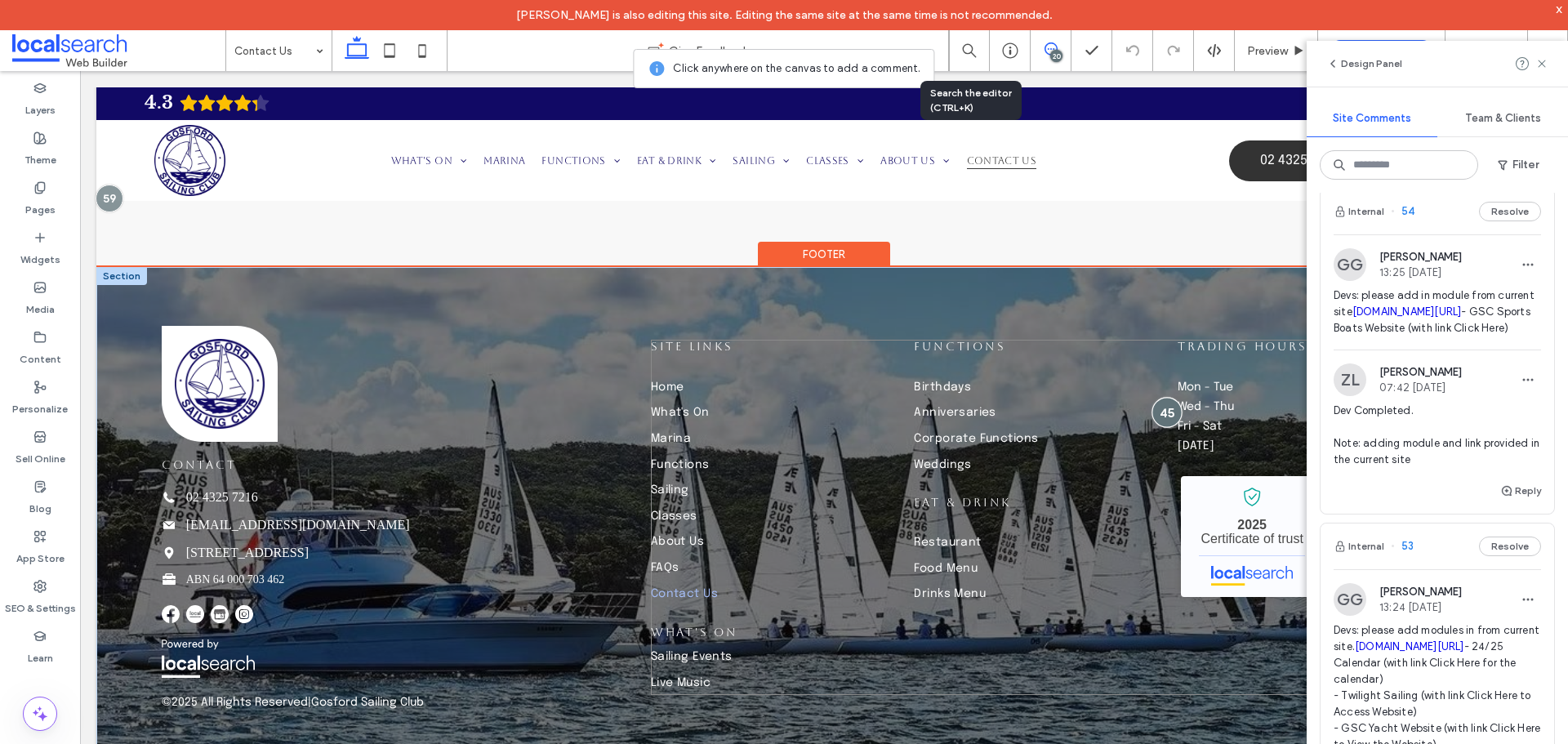
click at [1156, 411] on div at bounding box center [1166, 412] width 30 height 30
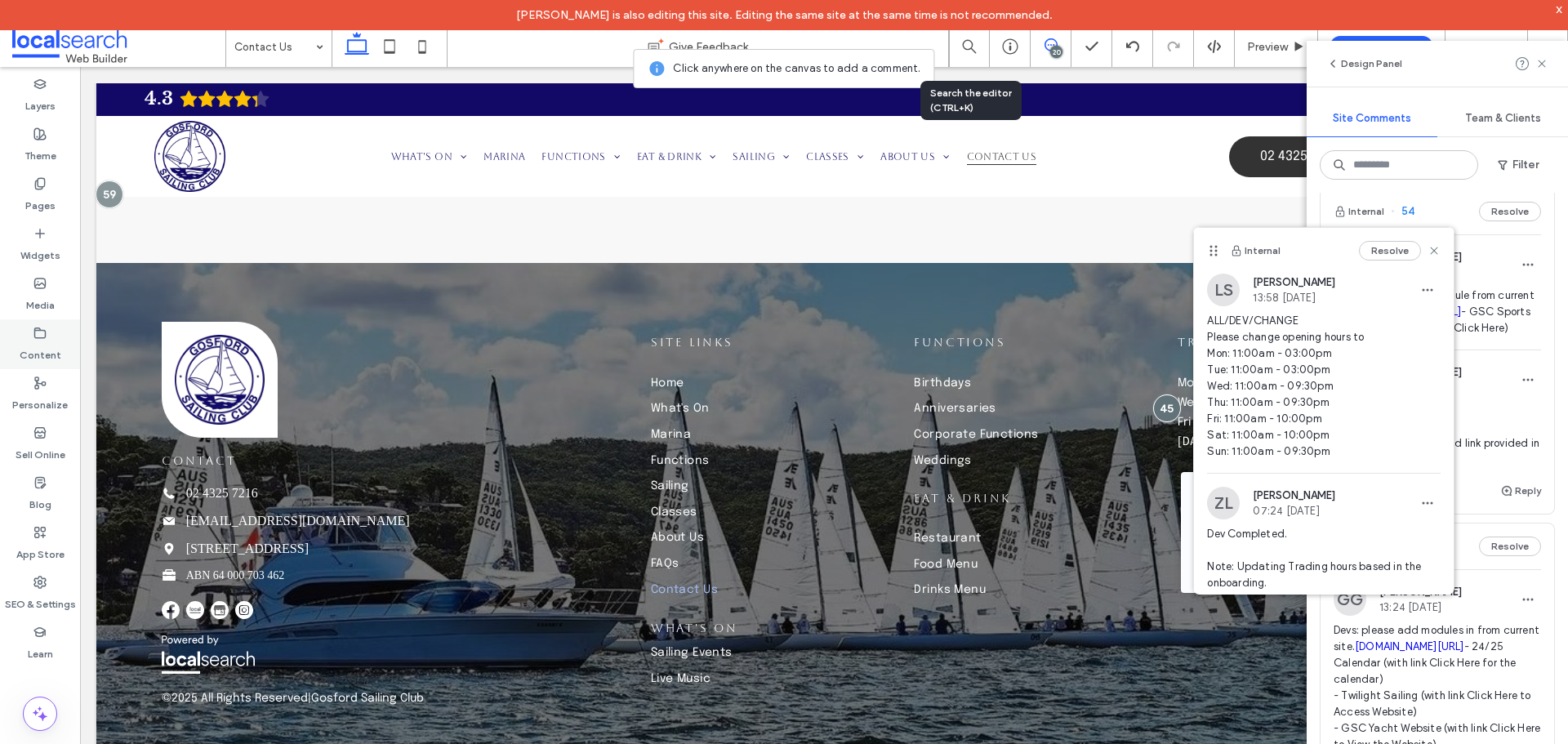
click at [34, 329] on icon at bounding box center [41, 333] width 14 height 14
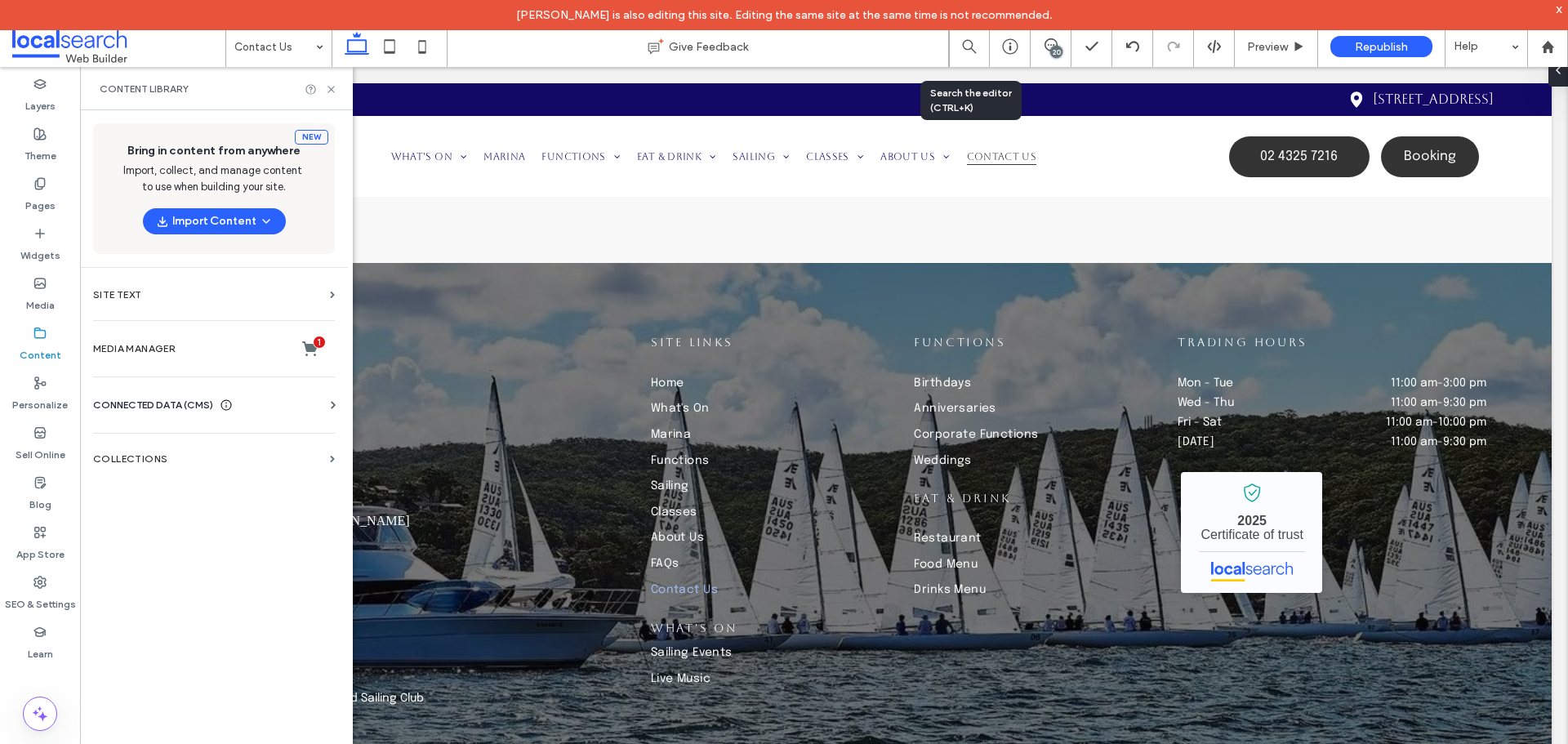
click at [146, 406] on span "CONNECTED DATA (CMS)" at bounding box center [153, 404] width 120 height 16
click at [164, 433] on section "Business Info" at bounding box center [216, 445] width 248 height 38
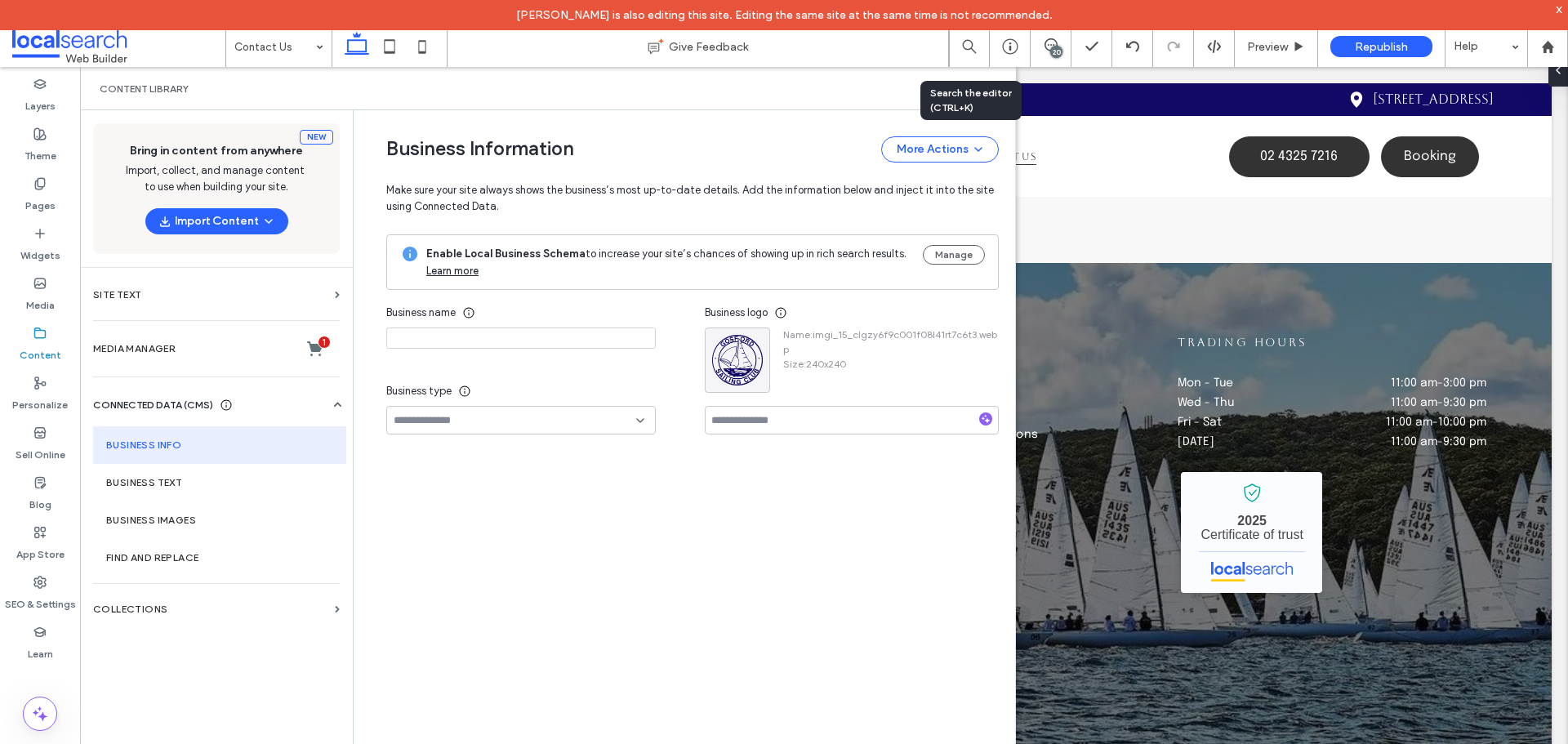
type input "**********"
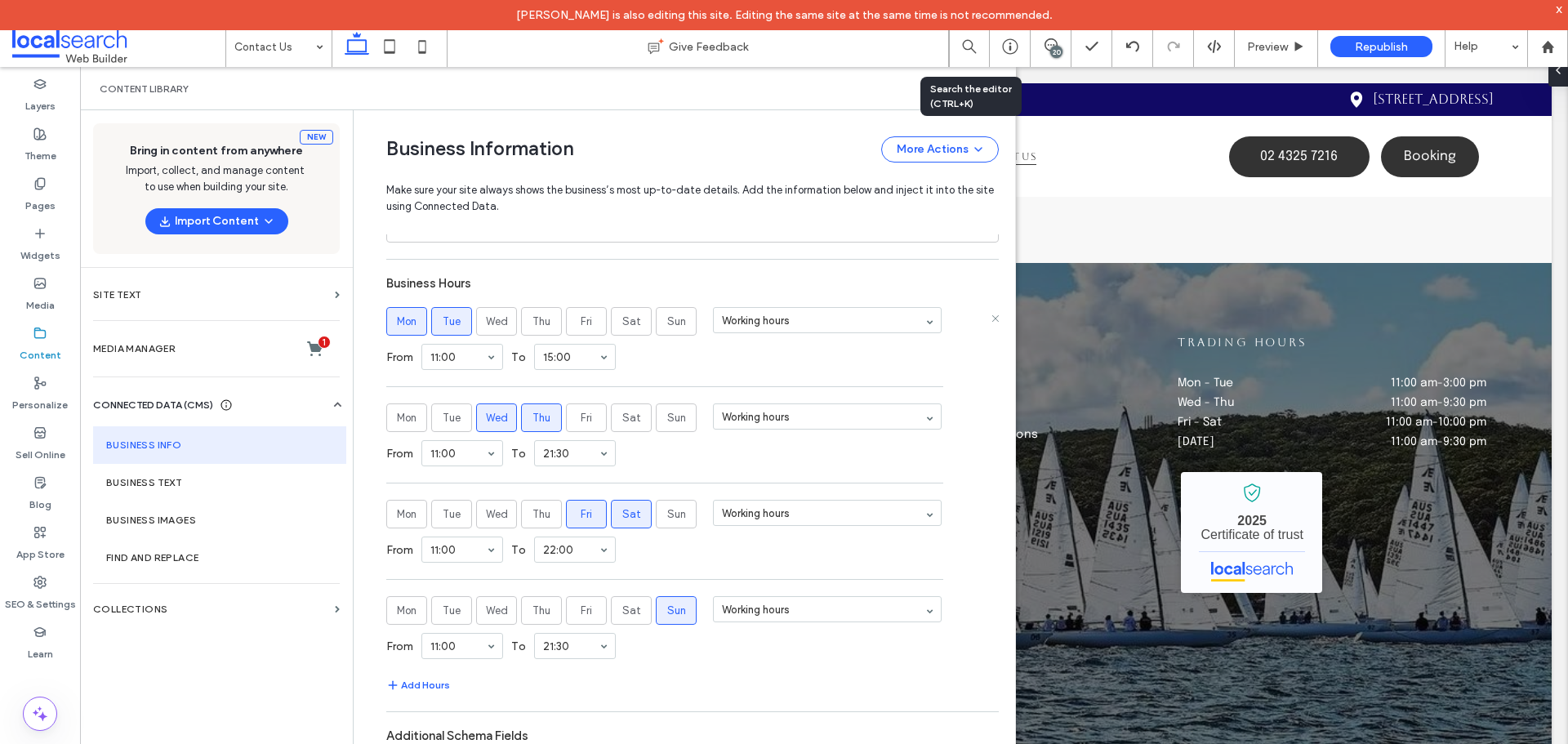
scroll to position [1004, 0]
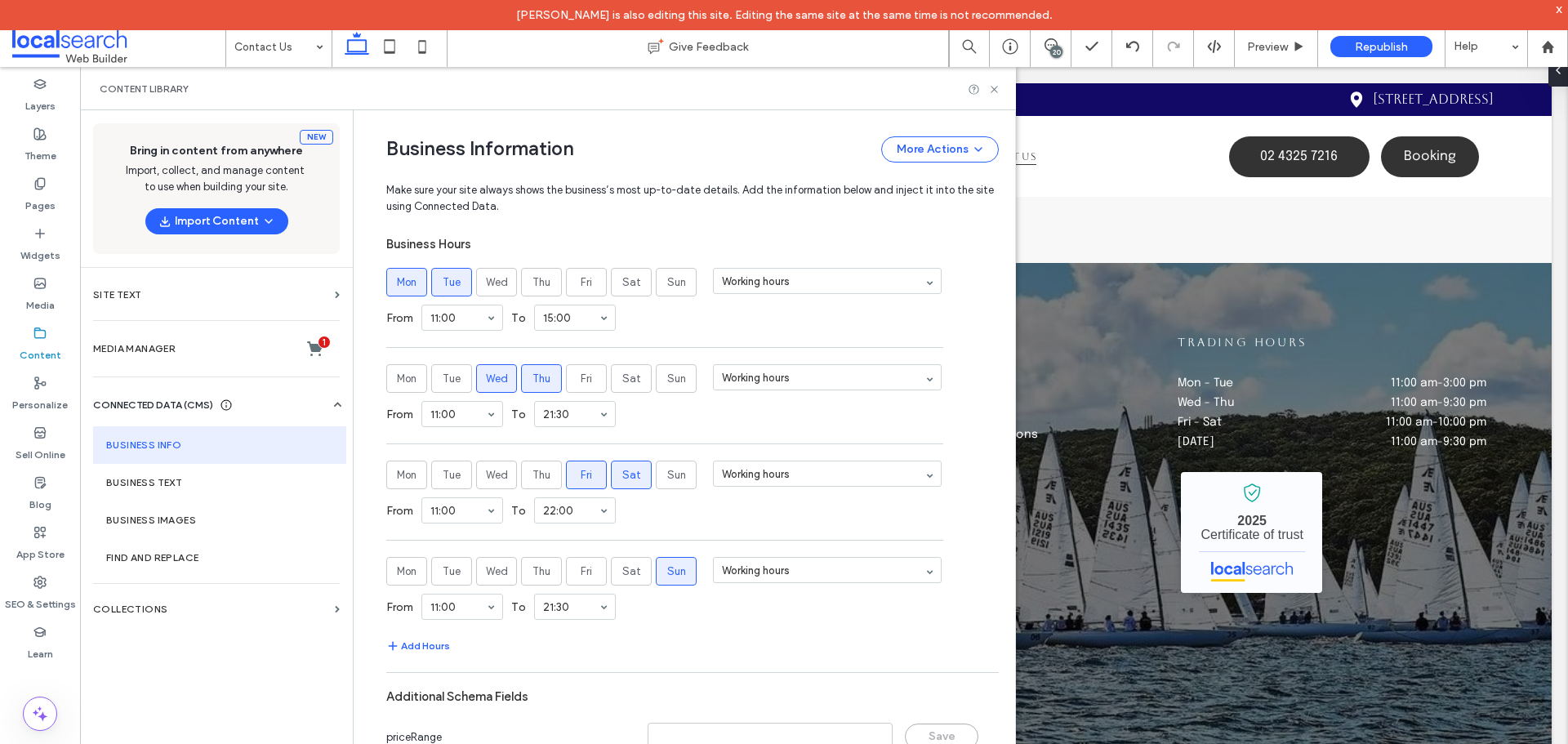
click at [1000, 93] on div "Content Library" at bounding box center [547, 88] width 936 height 43
drag, startPoint x: 991, startPoint y: 90, endPoint x: 932, endPoint y: 14, distance: 96.2
click at [991, 90] on icon at bounding box center [994, 89] width 13 height 13
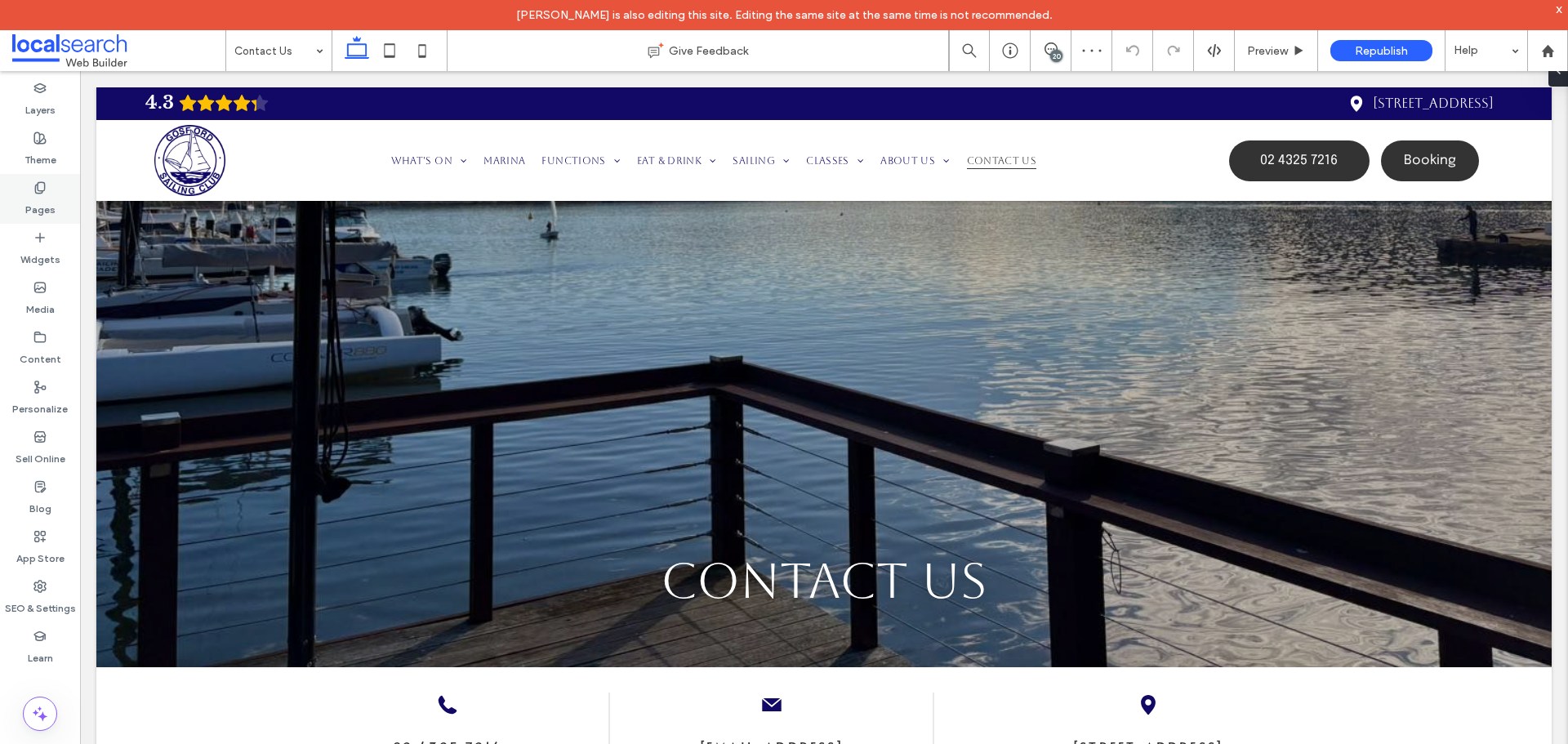
scroll to position [0, 0]
click at [1050, 50] on icon at bounding box center [1051, 49] width 14 height 14
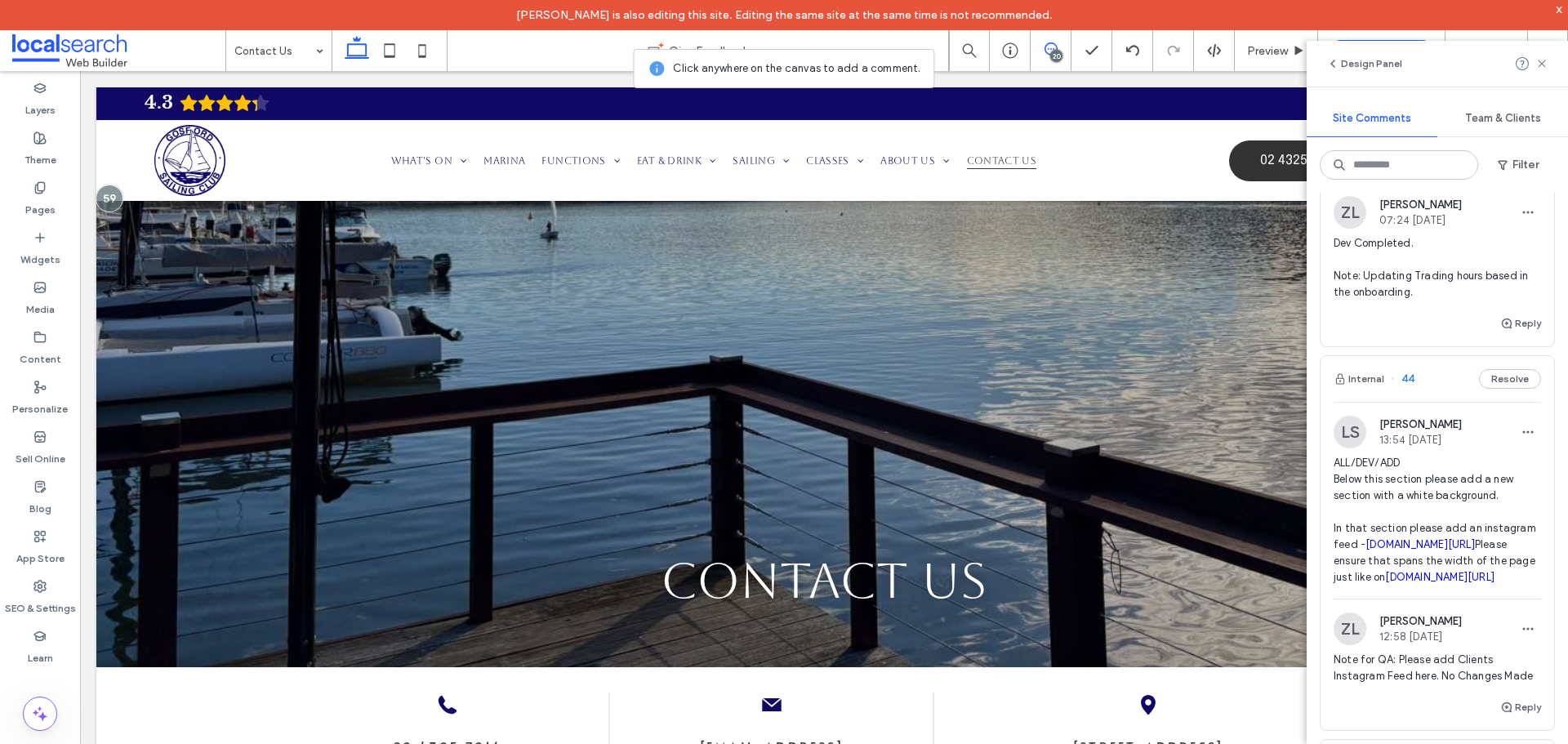
scroll to position [6857, 0]
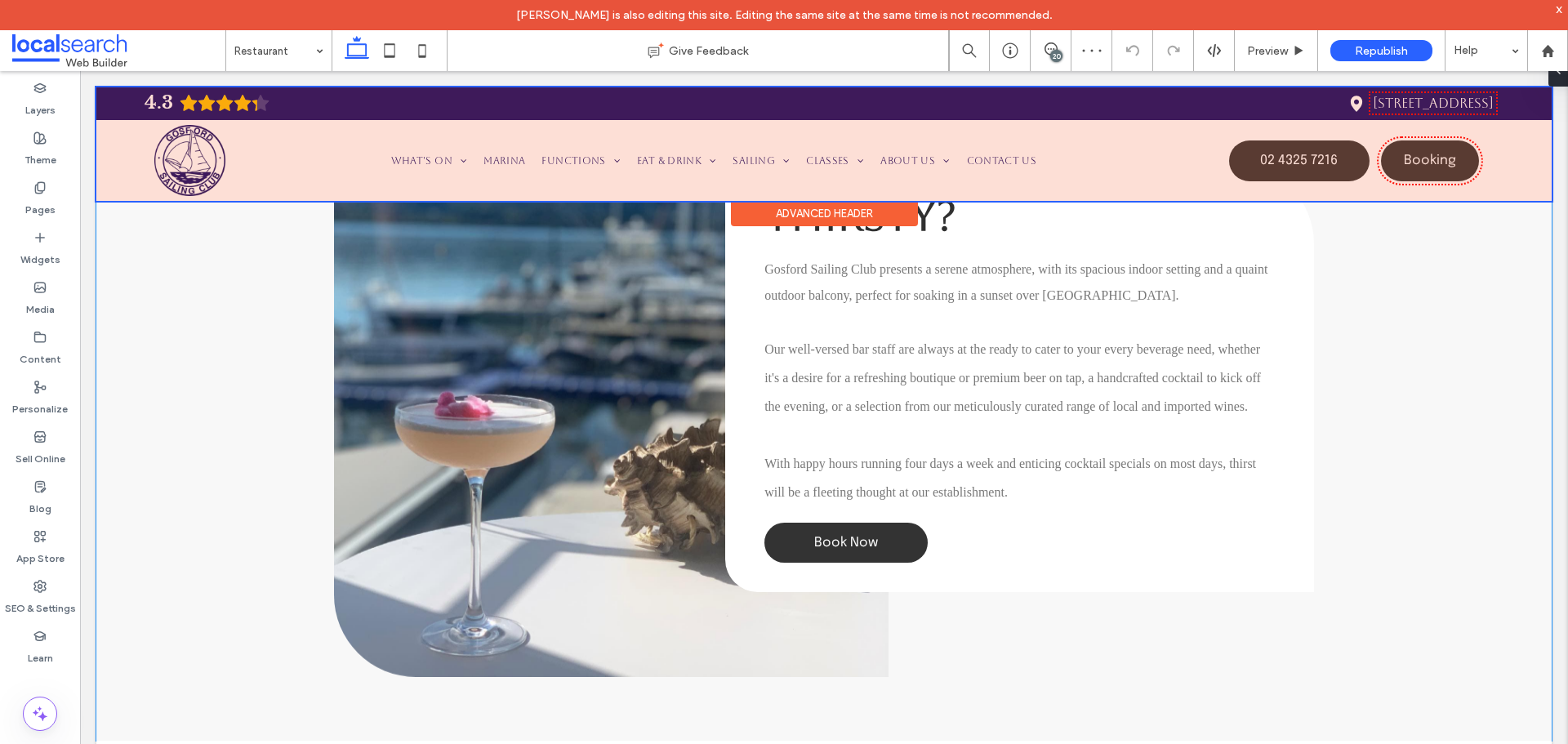
scroll to position [1514, 0]
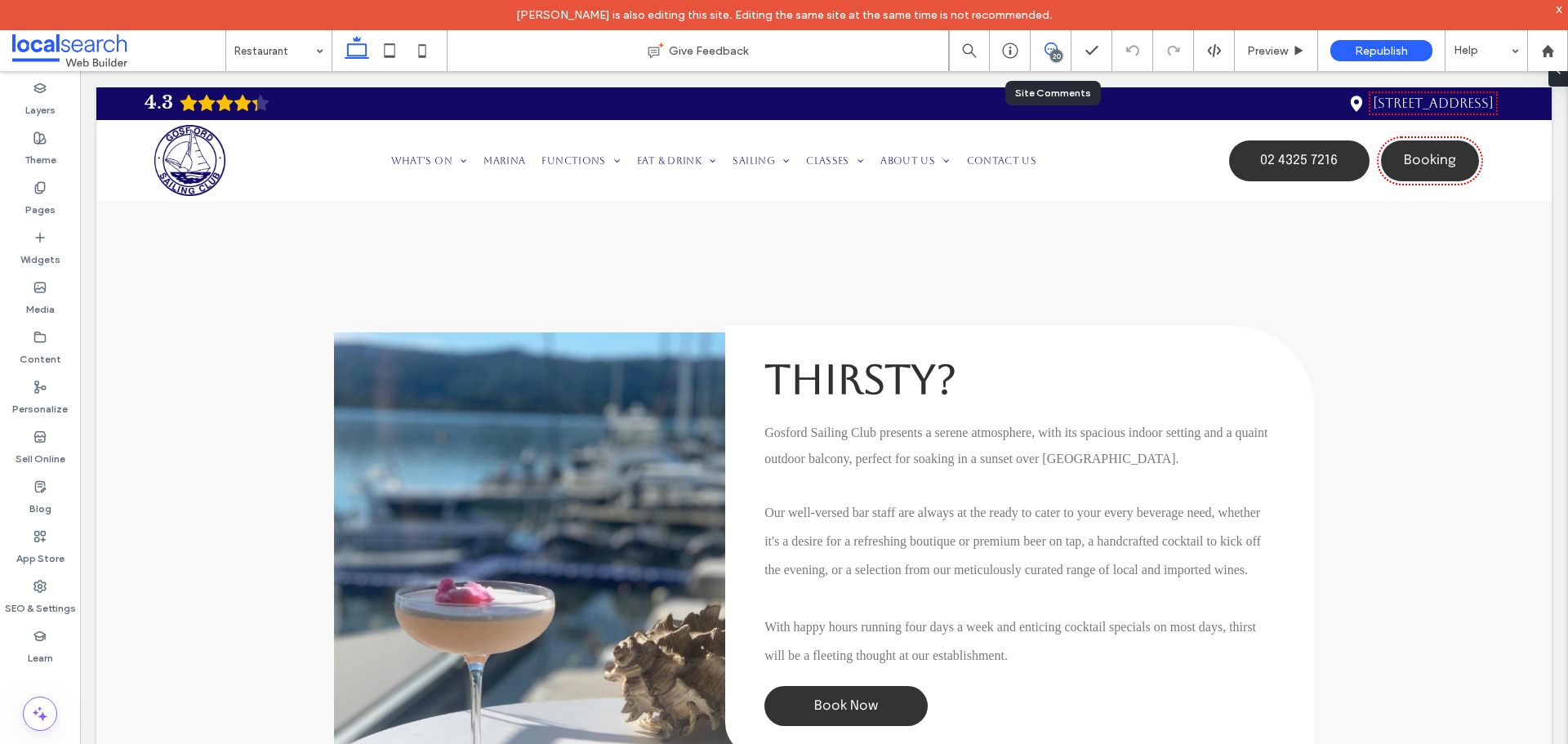
click at [1055, 45] on use at bounding box center [1051, 49] width 14 height 14
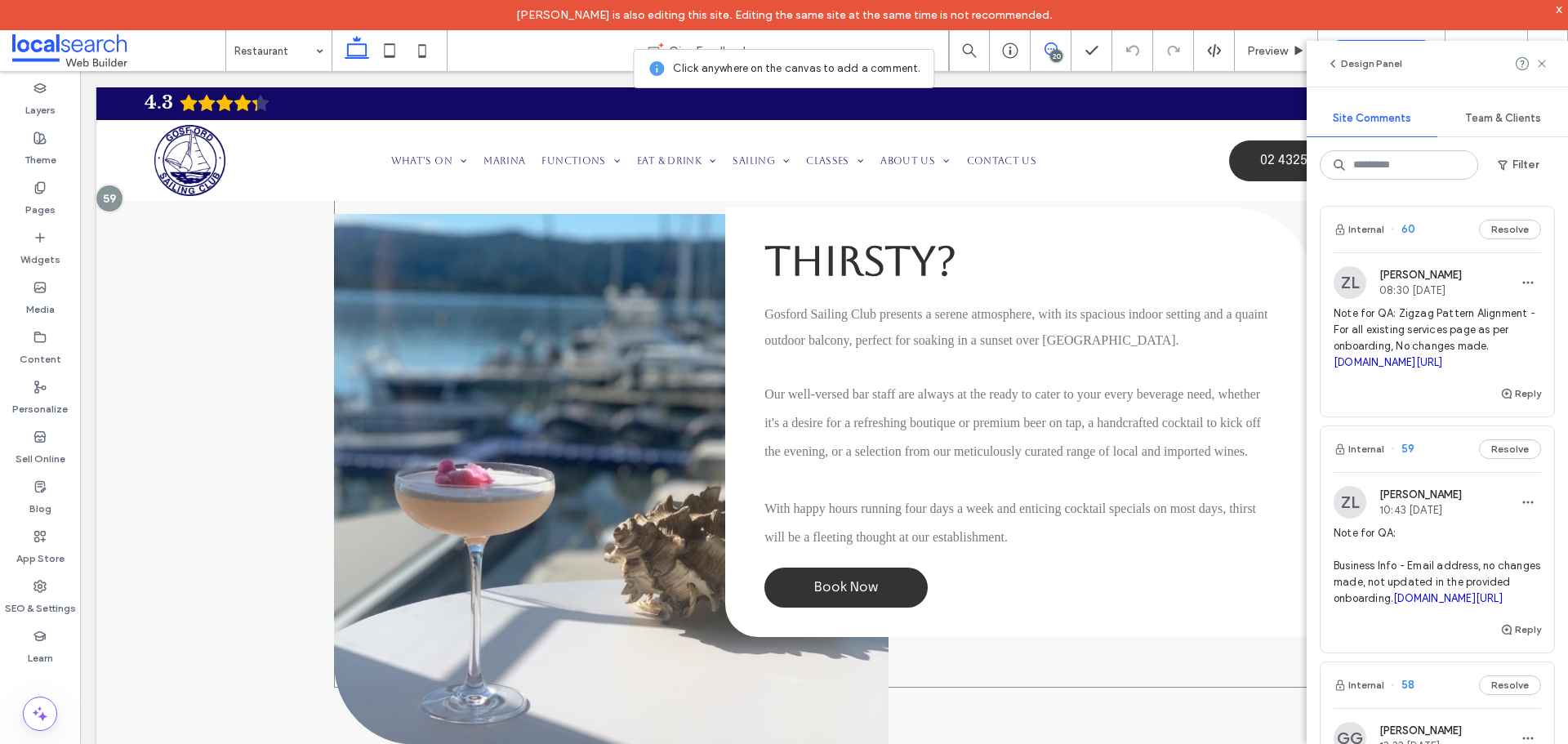
scroll to position [2004, 0]
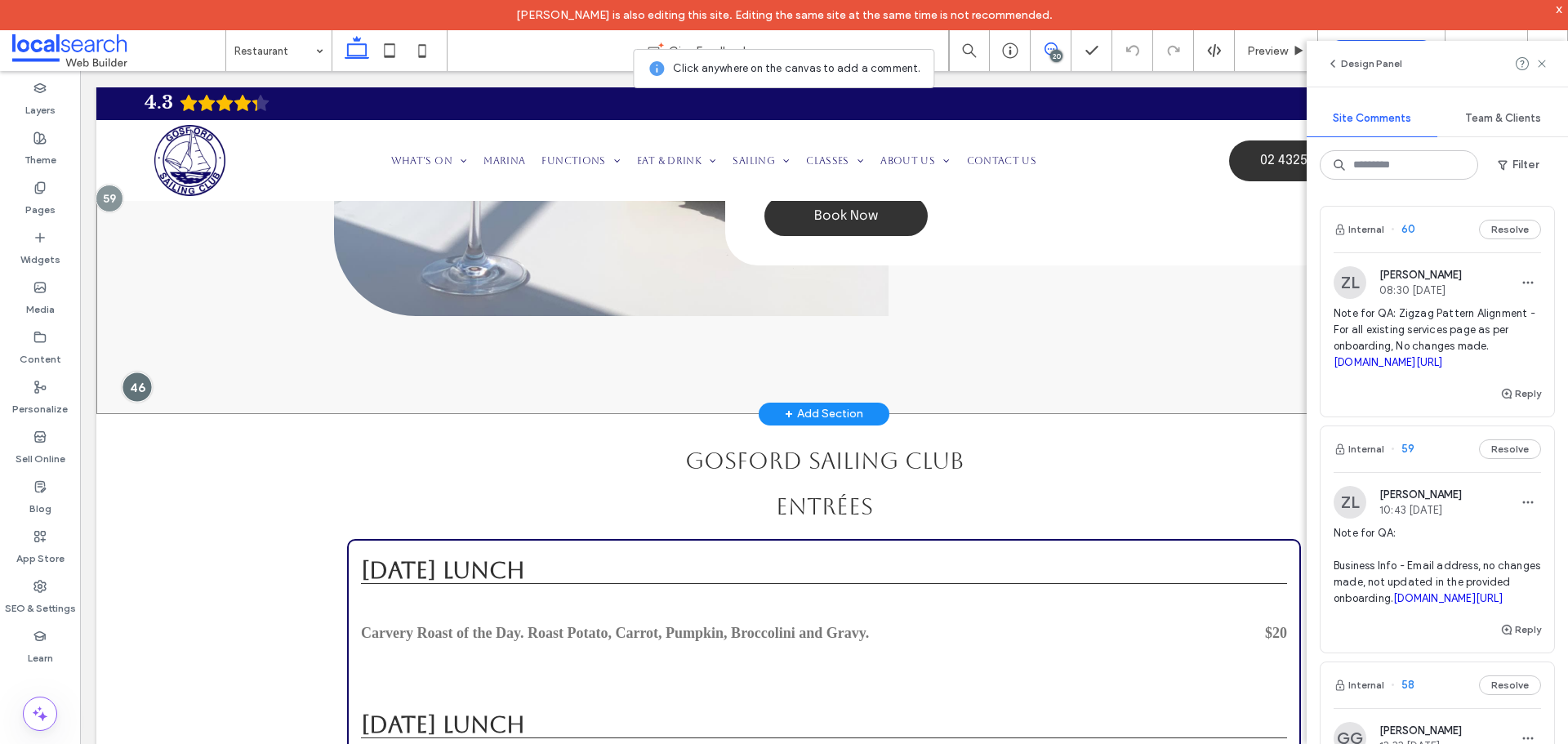
click at [130, 402] on div at bounding box center [136, 387] width 30 height 30
click at [141, 402] on div at bounding box center [136, 387] width 30 height 30
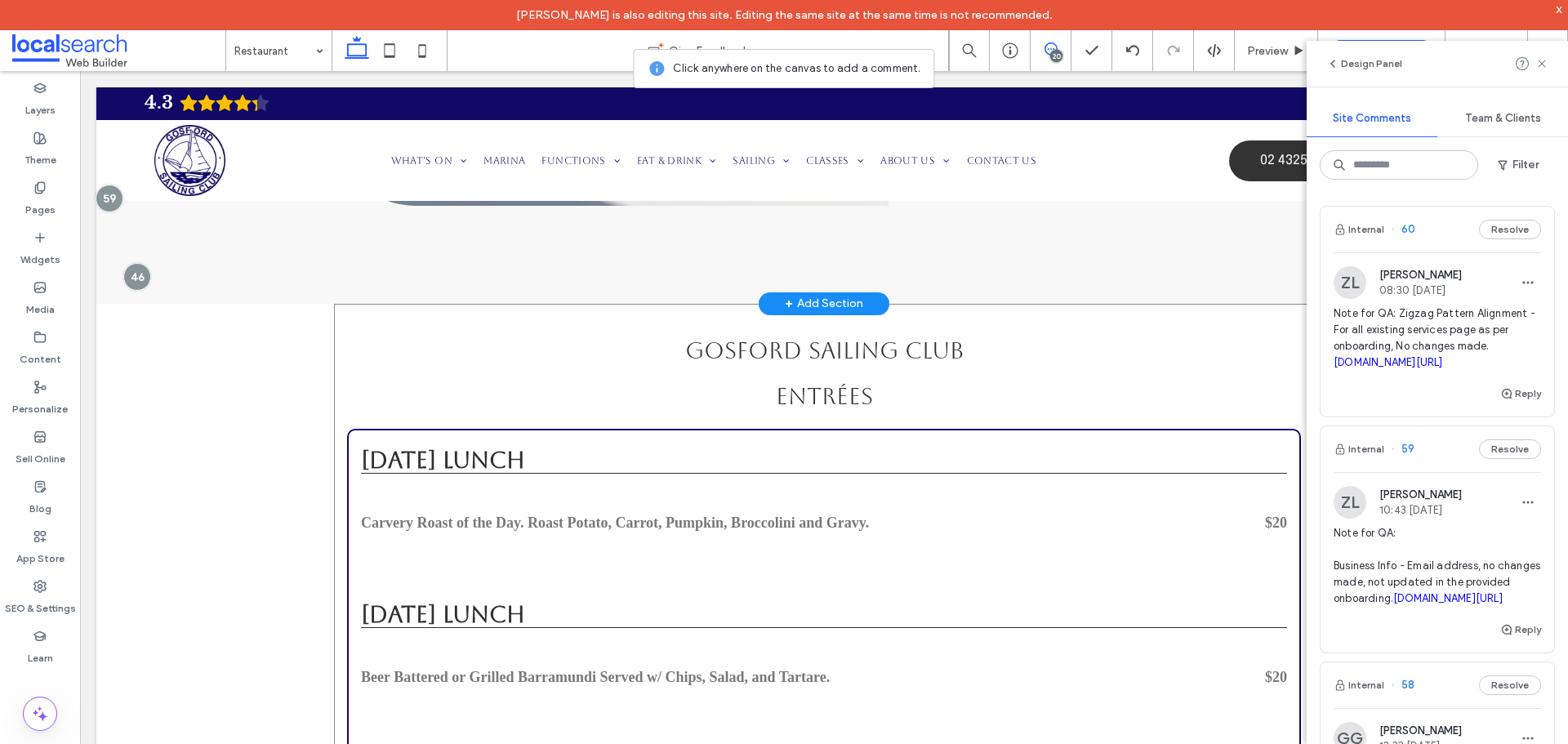
scroll to position [2085, 0]
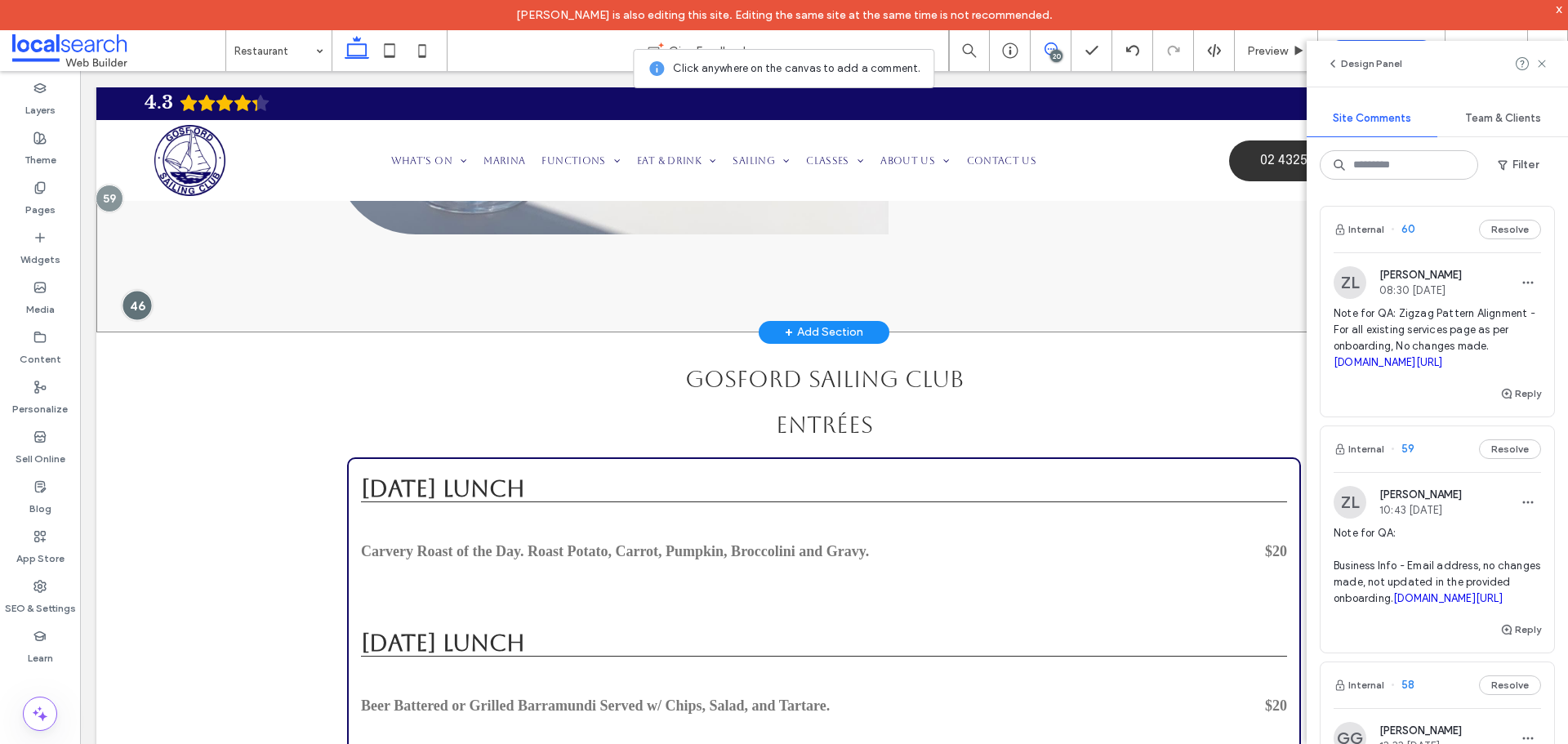
click at [136, 320] on div at bounding box center [136, 305] width 30 height 30
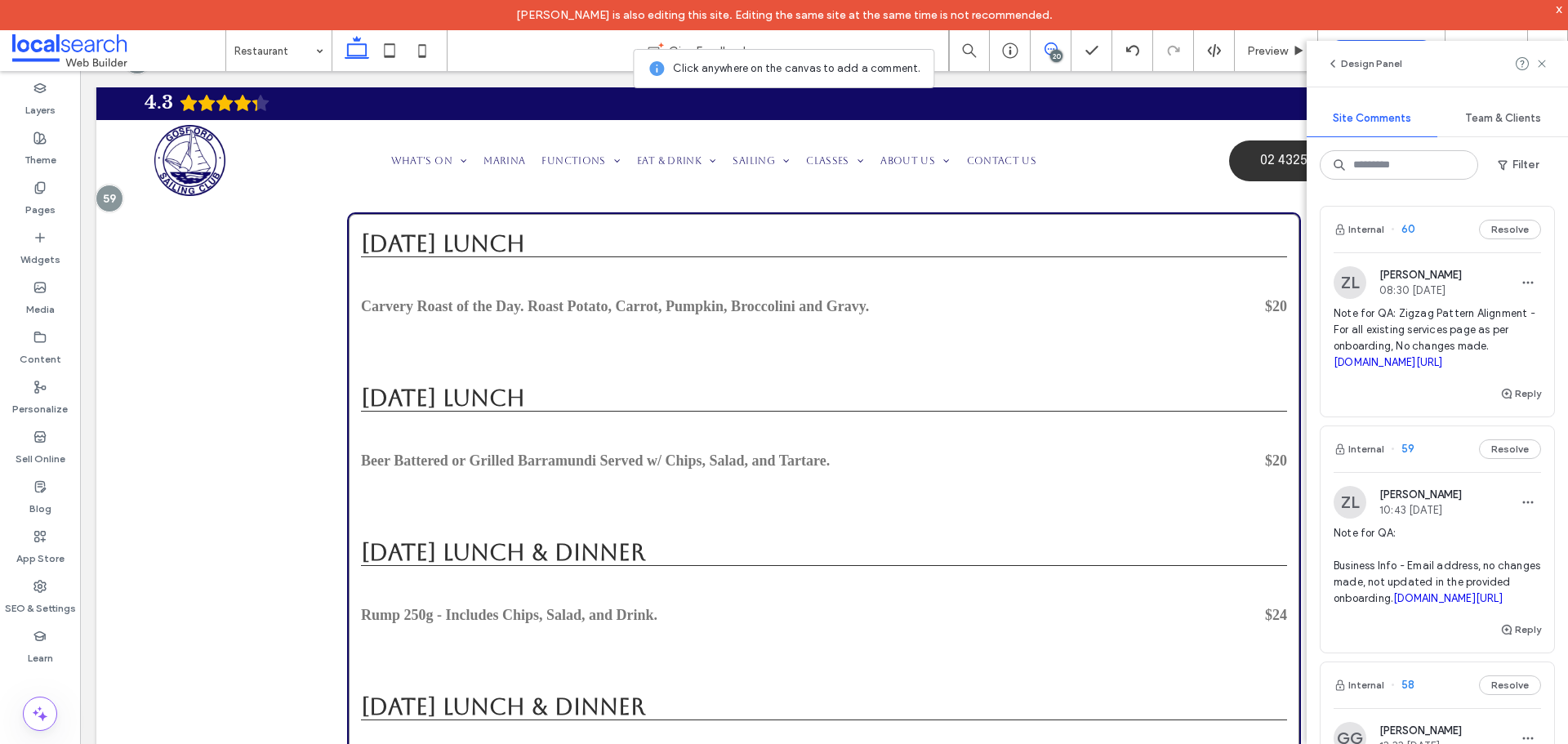
scroll to position [2167, 0]
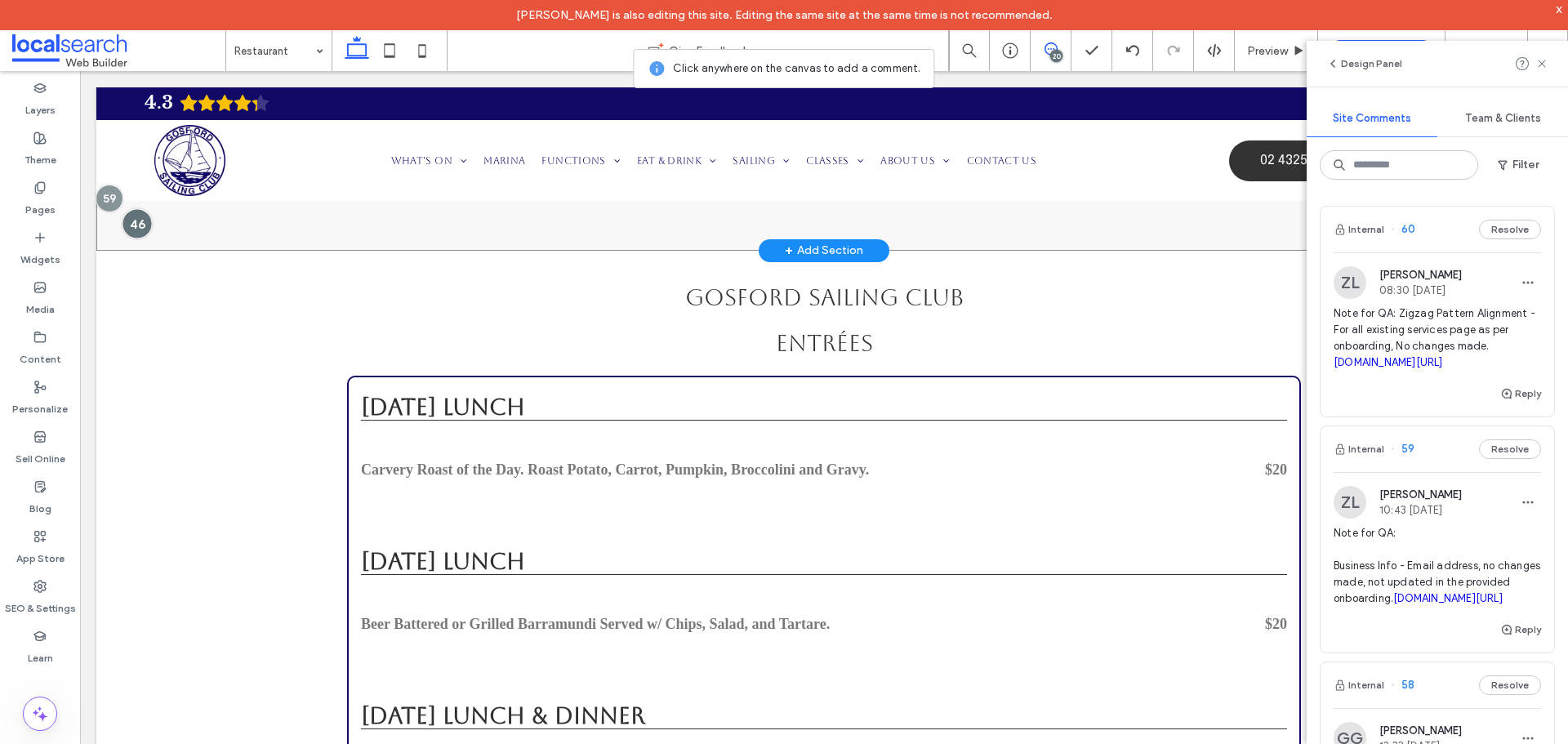
click at [144, 239] on div at bounding box center [136, 224] width 30 height 30
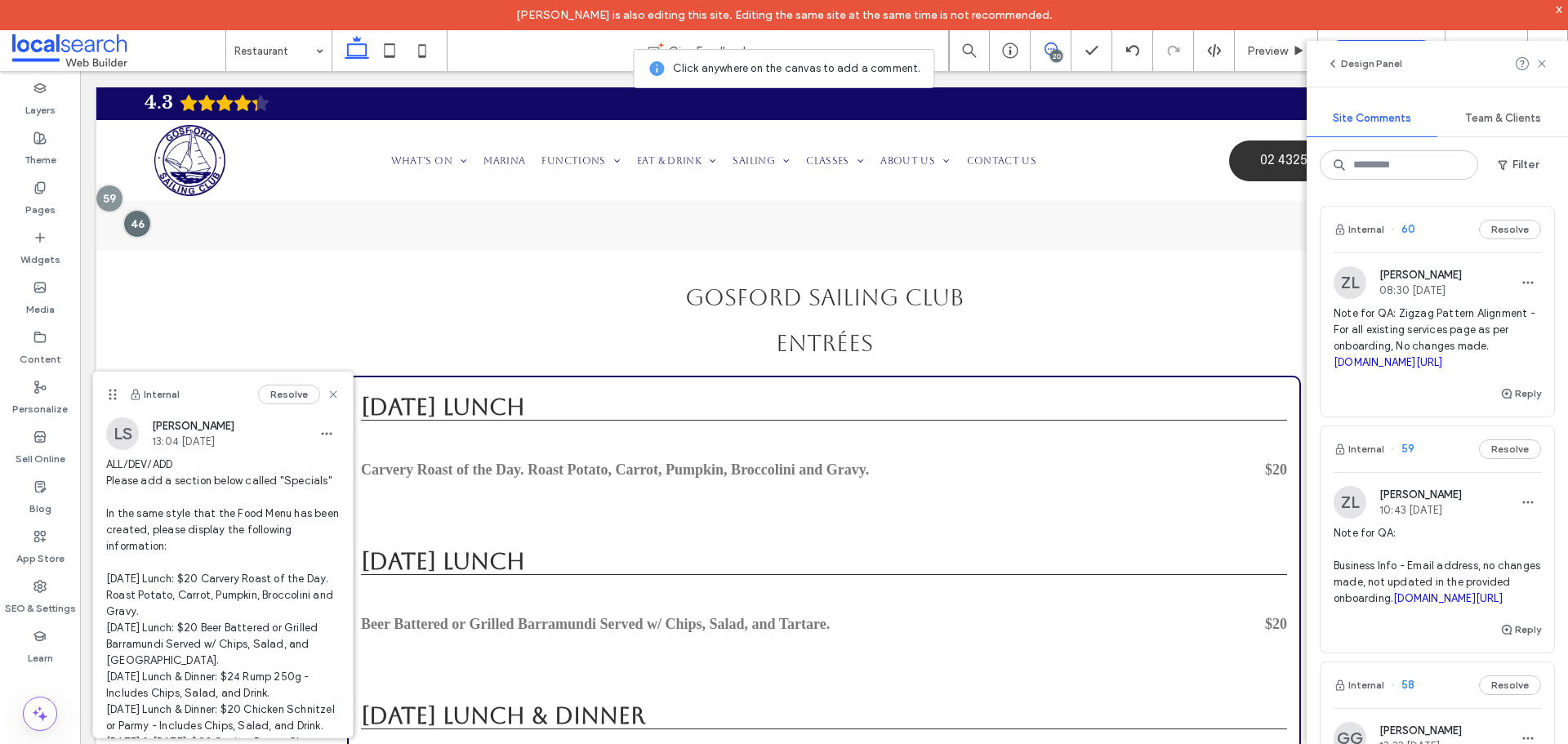
drag, startPoint x: 188, startPoint y: 109, endPoint x: 111, endPoint y: 441, distance: 340.8
click at [98, 439] on div "Internal Resolve LS Luke Stewart 13:04 Aug 29 2025 ALL/DEV/ADD Please add a sec…" at bounding box center [222, 681] width 260 height 620
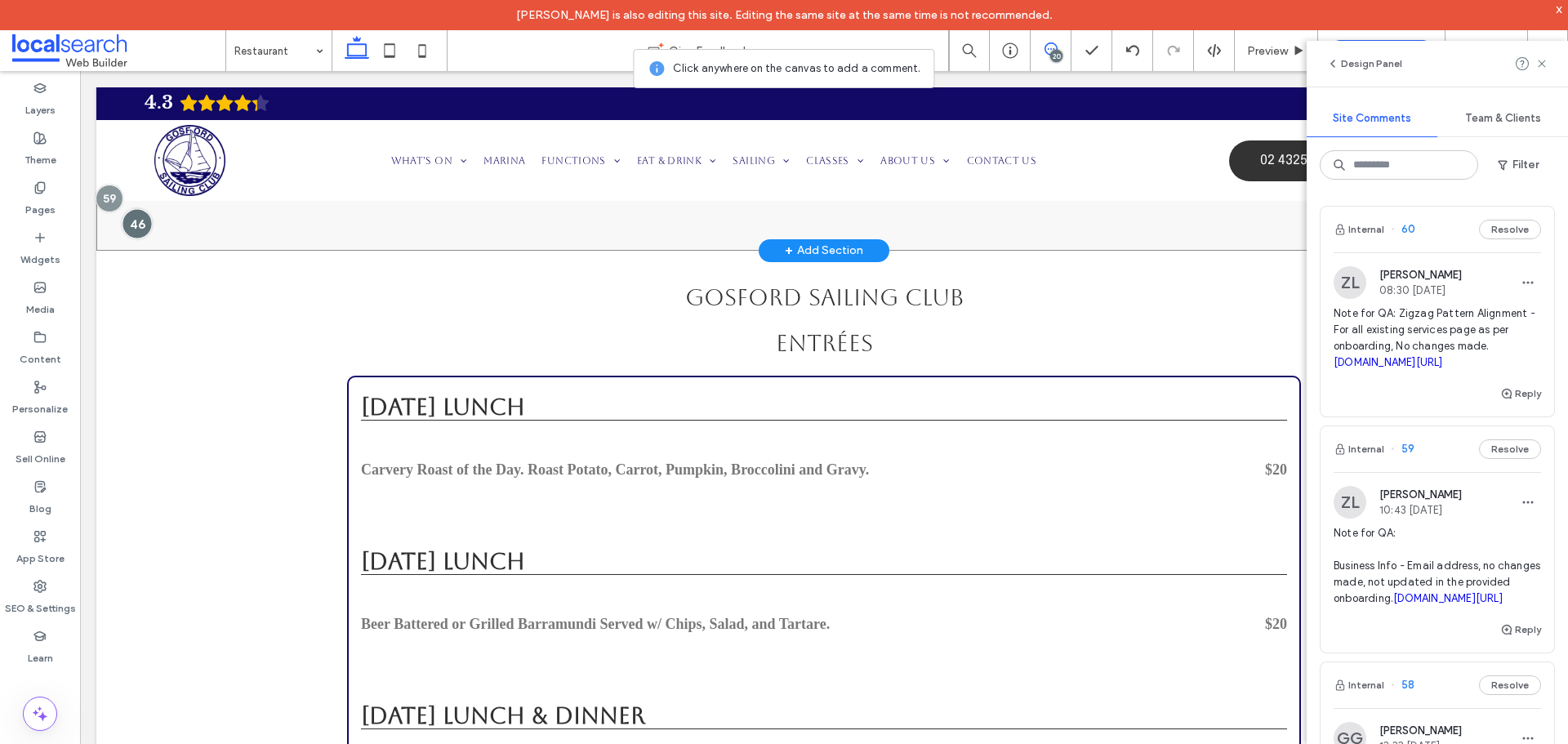
click at [130, 239] on div at bounding box center [136, 224] width 30 height 30
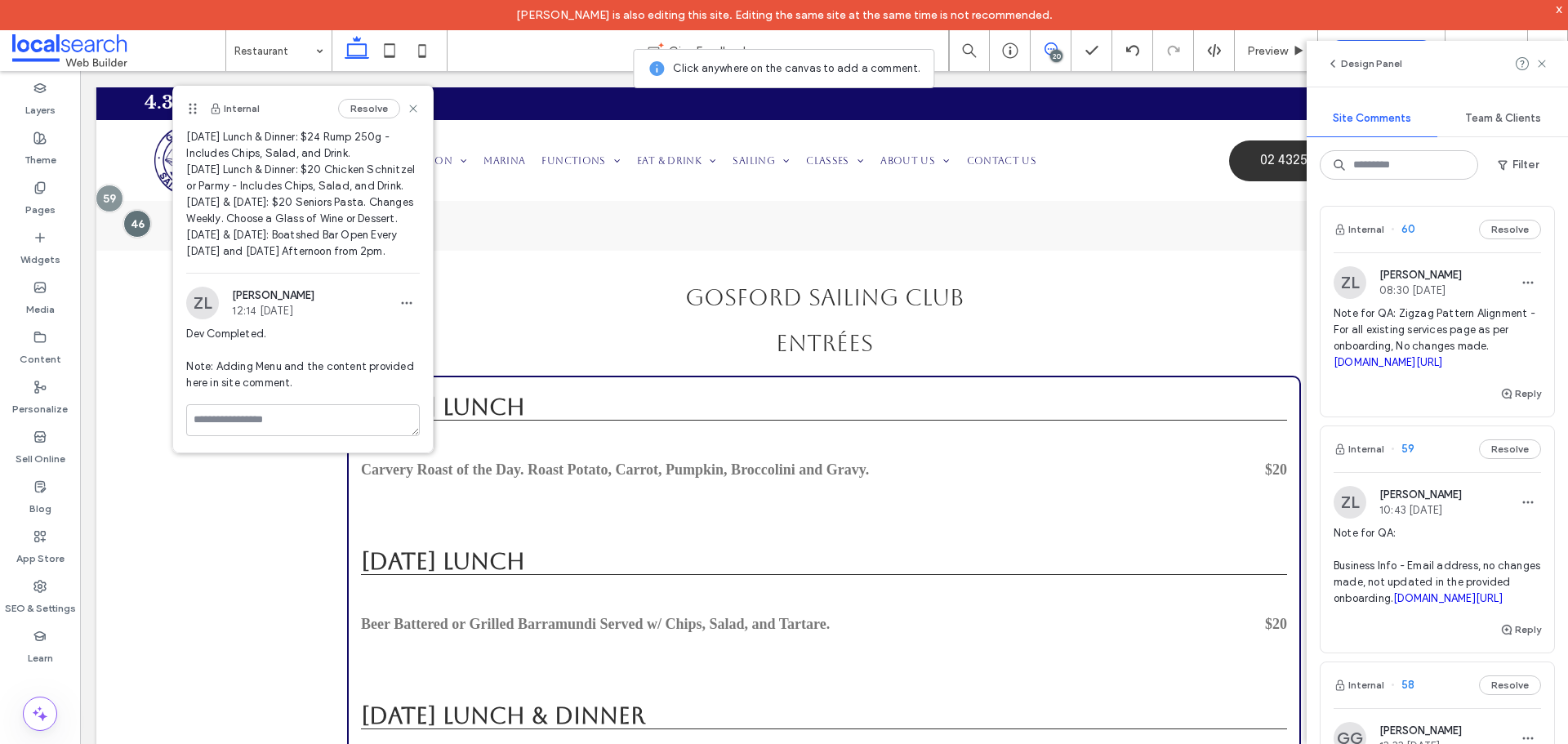
scroll to position [288, 0]
drag, startPoint x: 183, startPoint y: 291, endPoint x: 384, endPoint y: 246, distance: 206.0
click at [384, 246] on div "LS Luke Stewart 13:04 Aug 29 2025 ALL/DEV/ADD Please add a section below called…" at bounding box center [302, 74] width 260 height 395
copy span "Monday Lunch: $20 Carvery Roast of the Day. Roast Potato, Carrot, Pumpkin, Broc…"
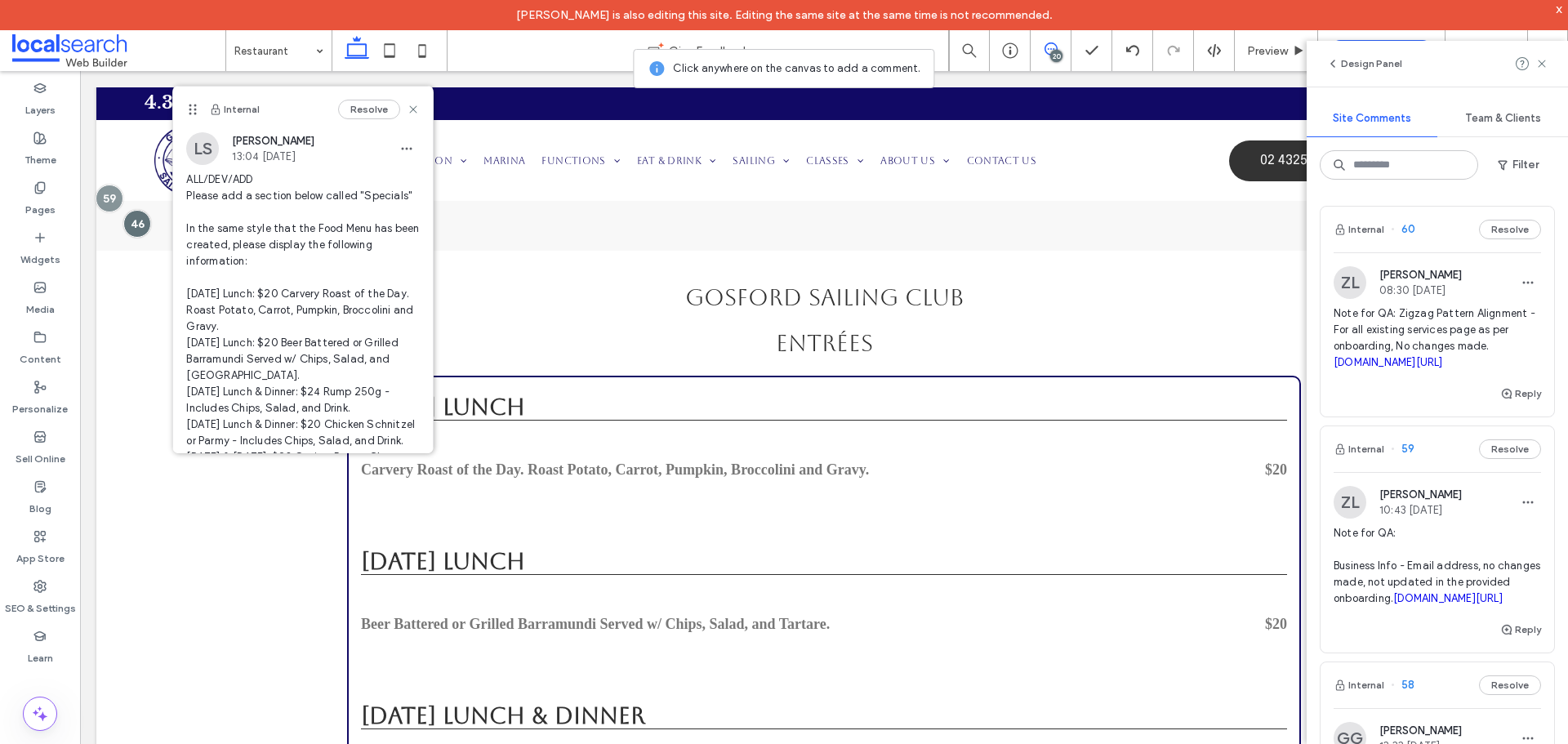
click at [287, 262] on span "ALL/DEV/ADD Please add a section below called "Specials" In the same style that…" at bounding box center [303, 343] width 234 height 343
click at [147, 239] on div at bounding box center [136, 224] width 30 height 30
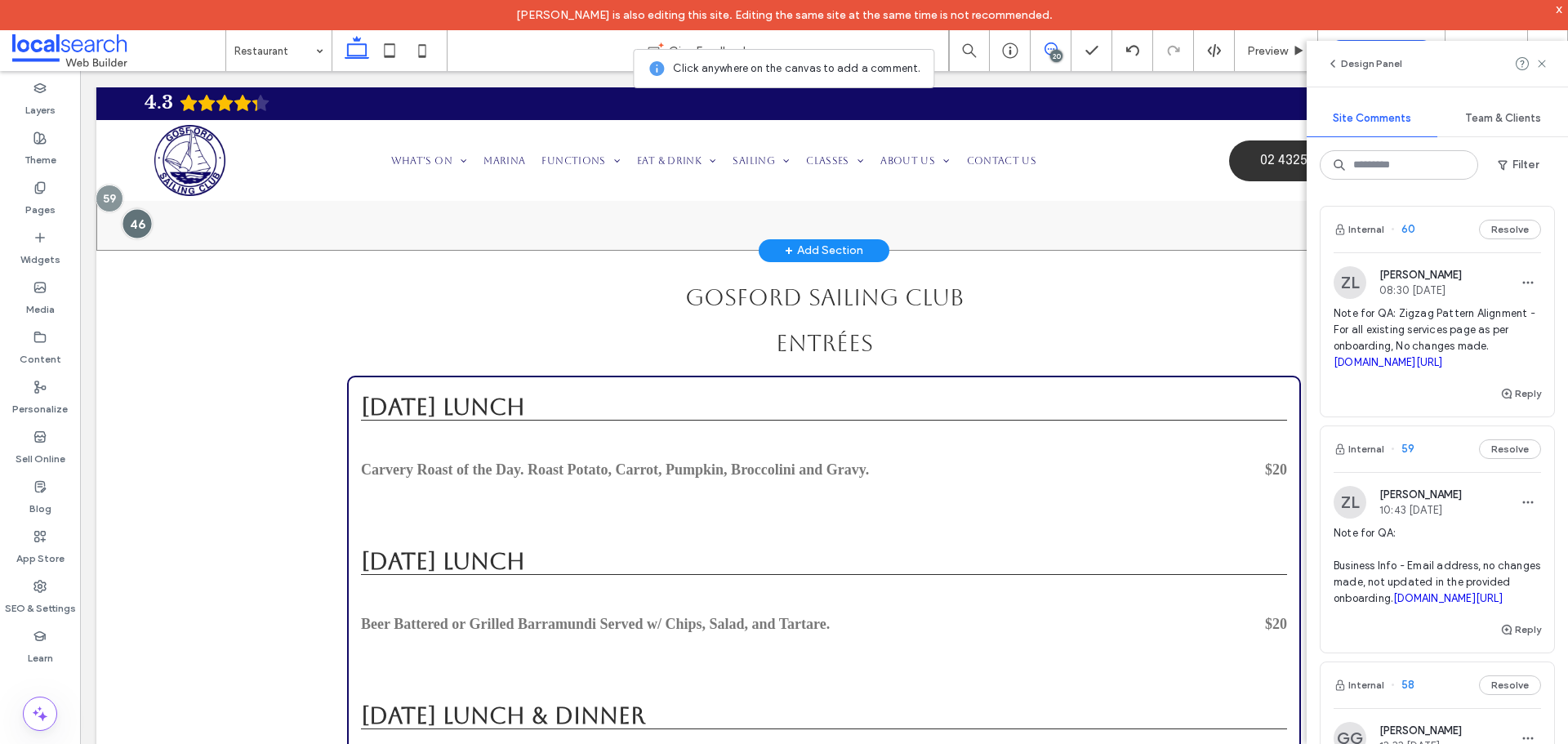
click at [147, 239] on div at bounding box center [136, 224] width 30 height 30
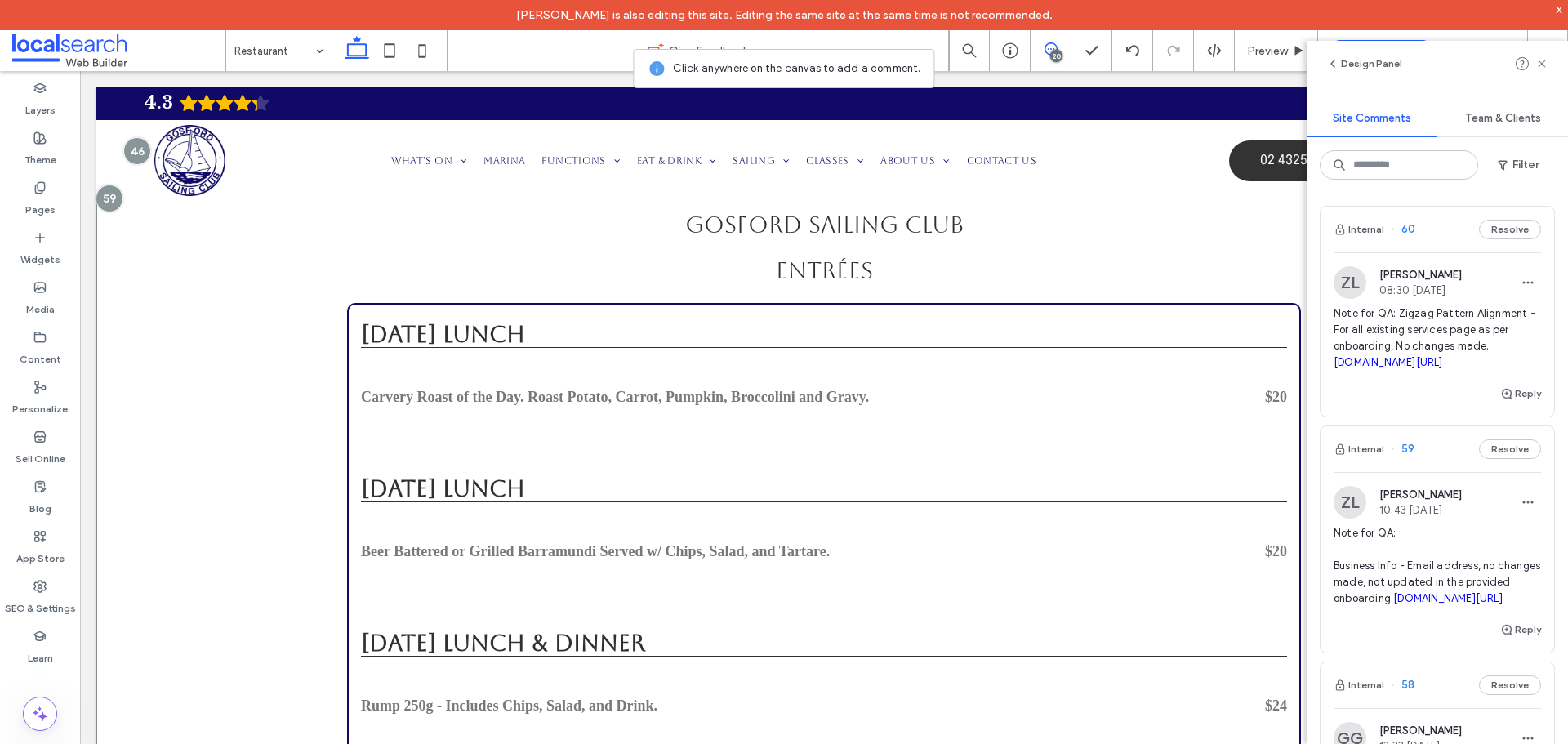
scroll to position [2167, 0]
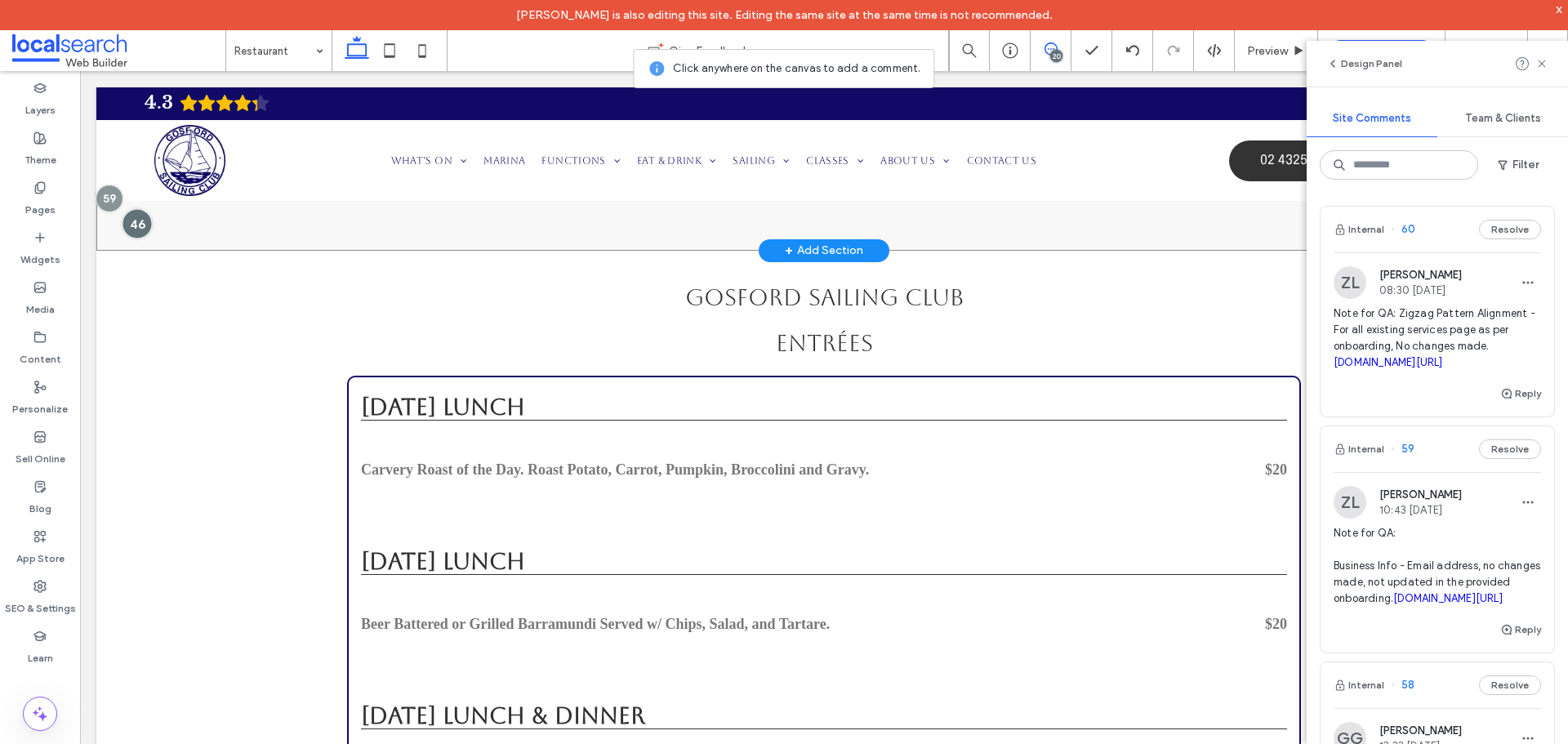
click at [145, 239] on div at bounding box center [136, 224] width 30 height 30
click at [144, 239] on div at bounding box center [136, 224] width 30 height 30
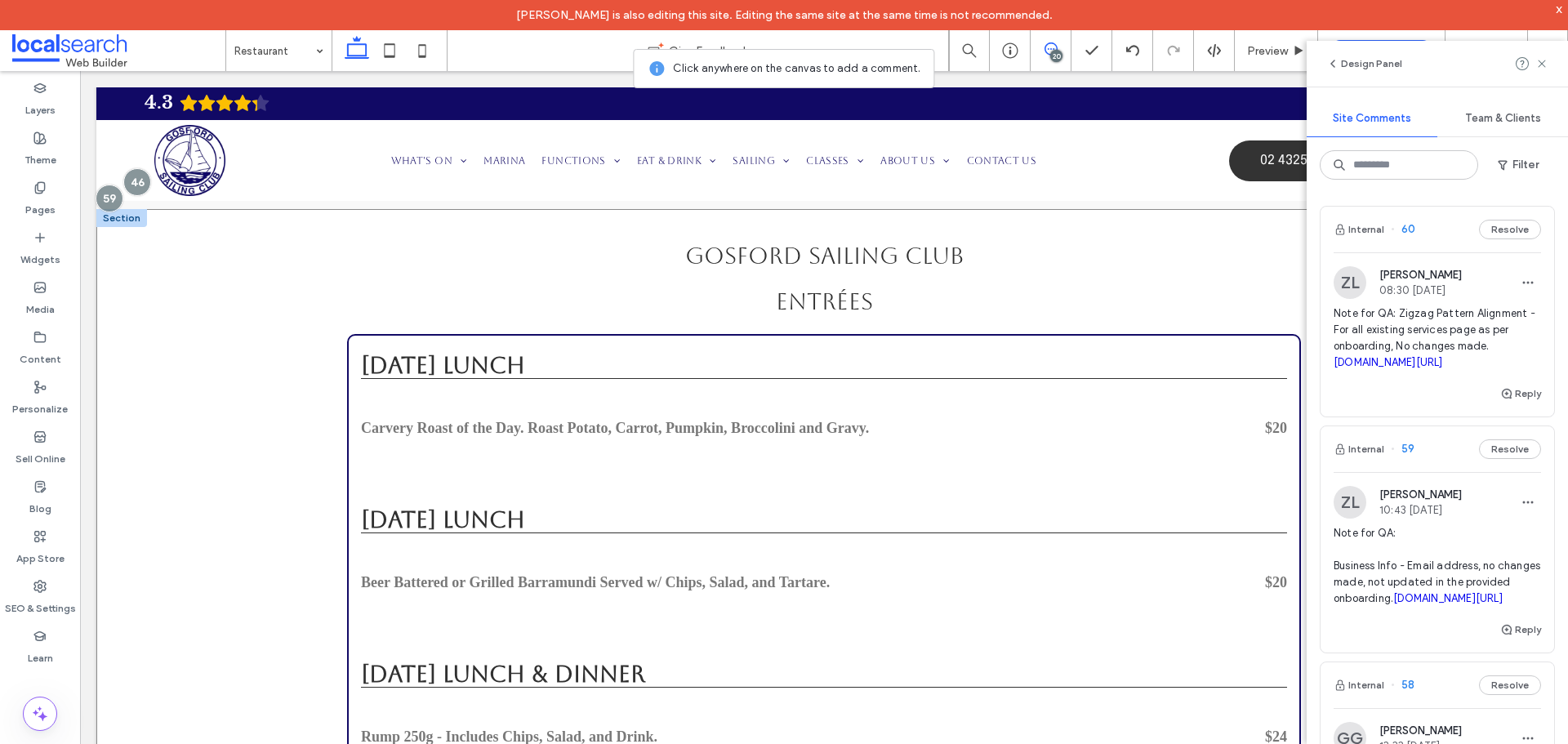
scroll to position [2085, 0]
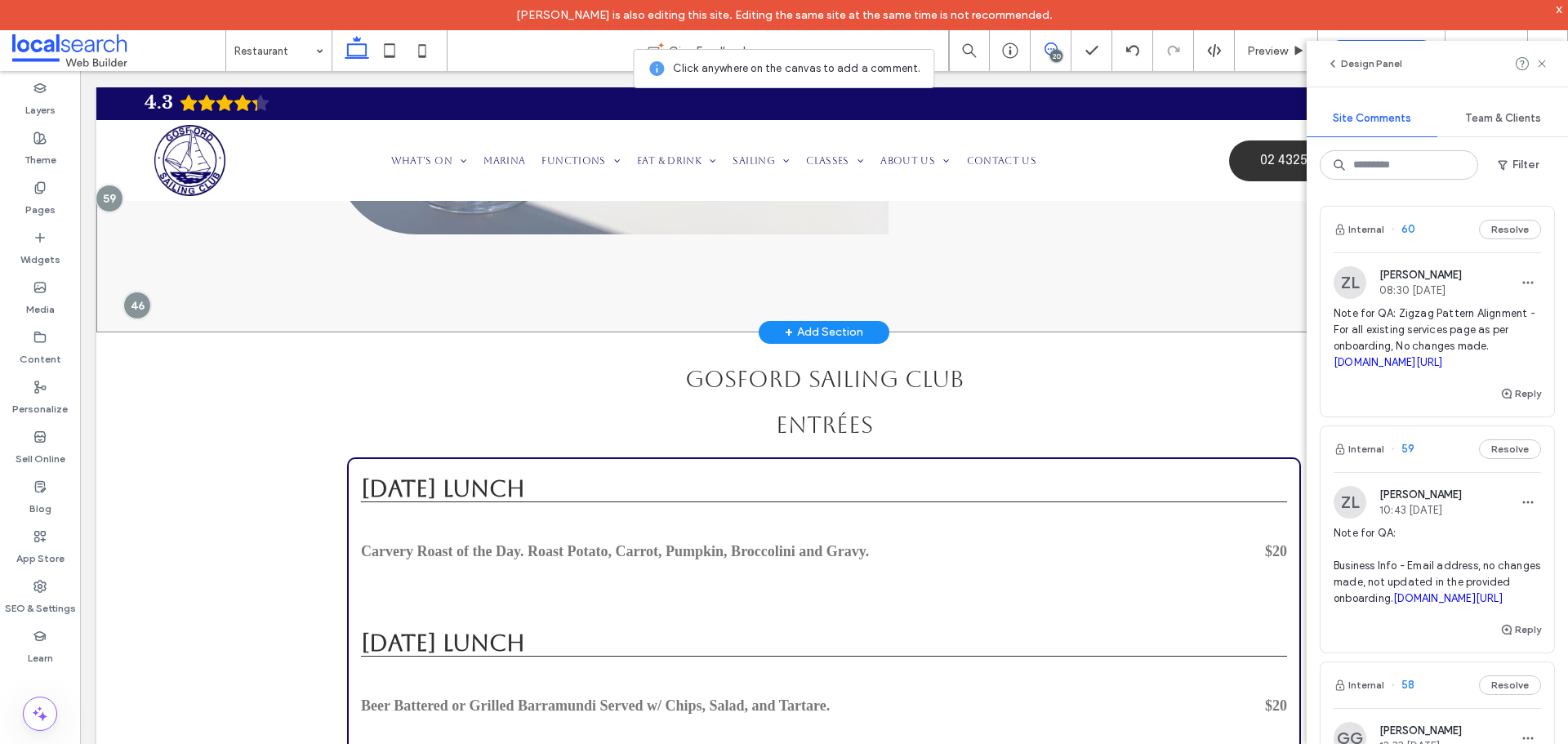
click at [139, 304] on div at bounding box center [134, 288] width 30 height 30
click at [141, 320] on div at bounding box center [136, 305] width 30 height 30
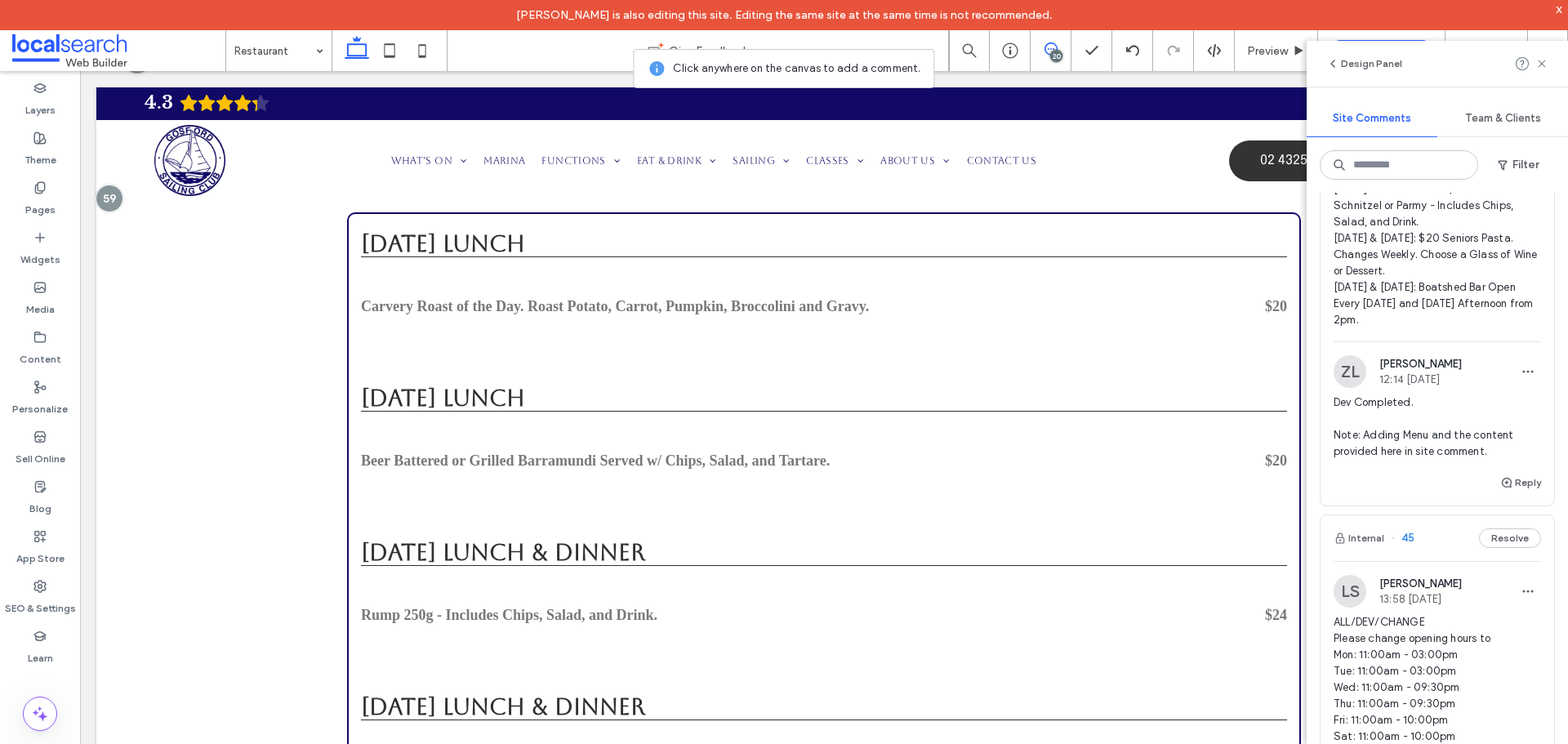
scroll to position [6367, 0]
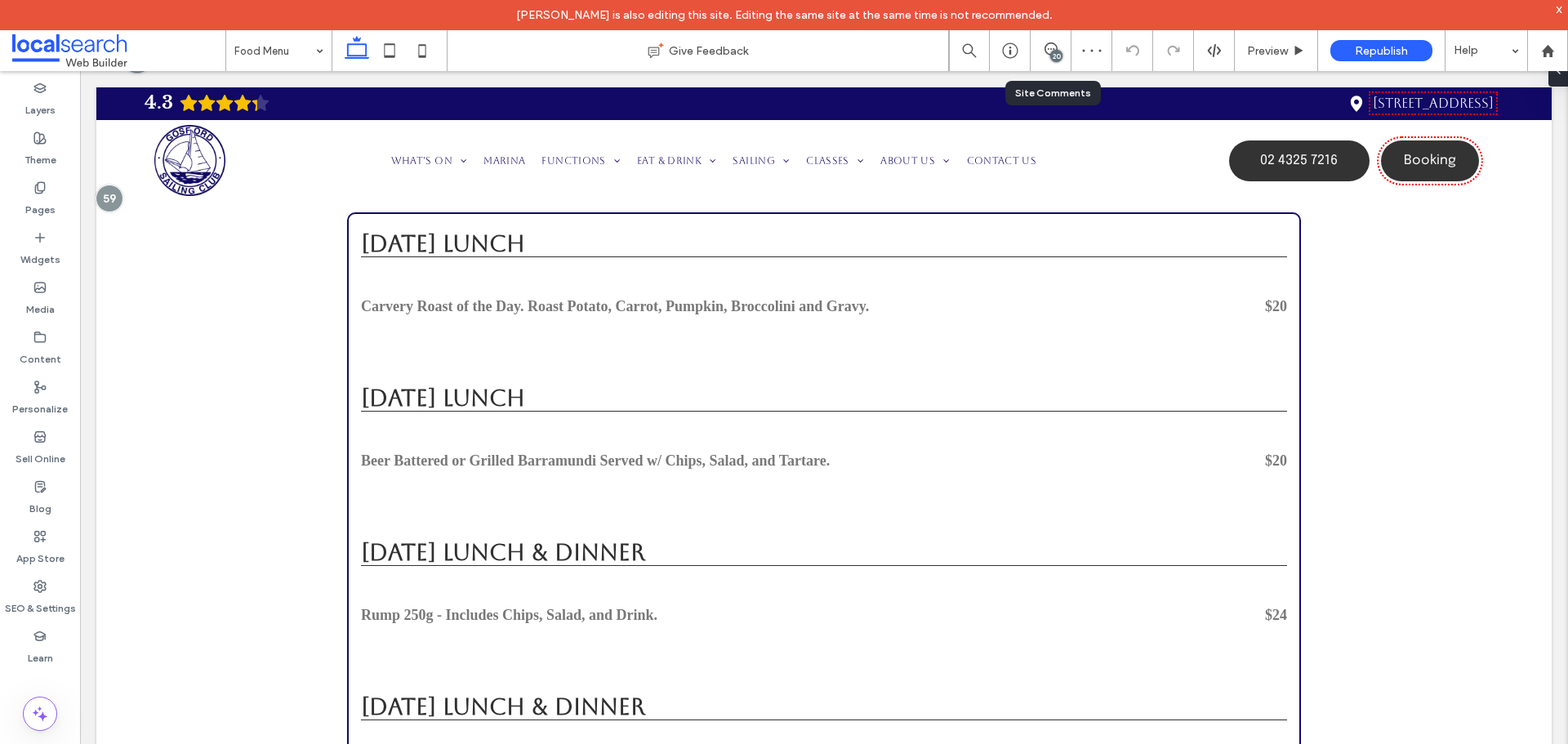
click at [1050, 59] on div "20" at bounding box center [1051, 50] width 41 height 41
click at [1048, 54] on use at bounding box center [1051, 49] width 14 height 14
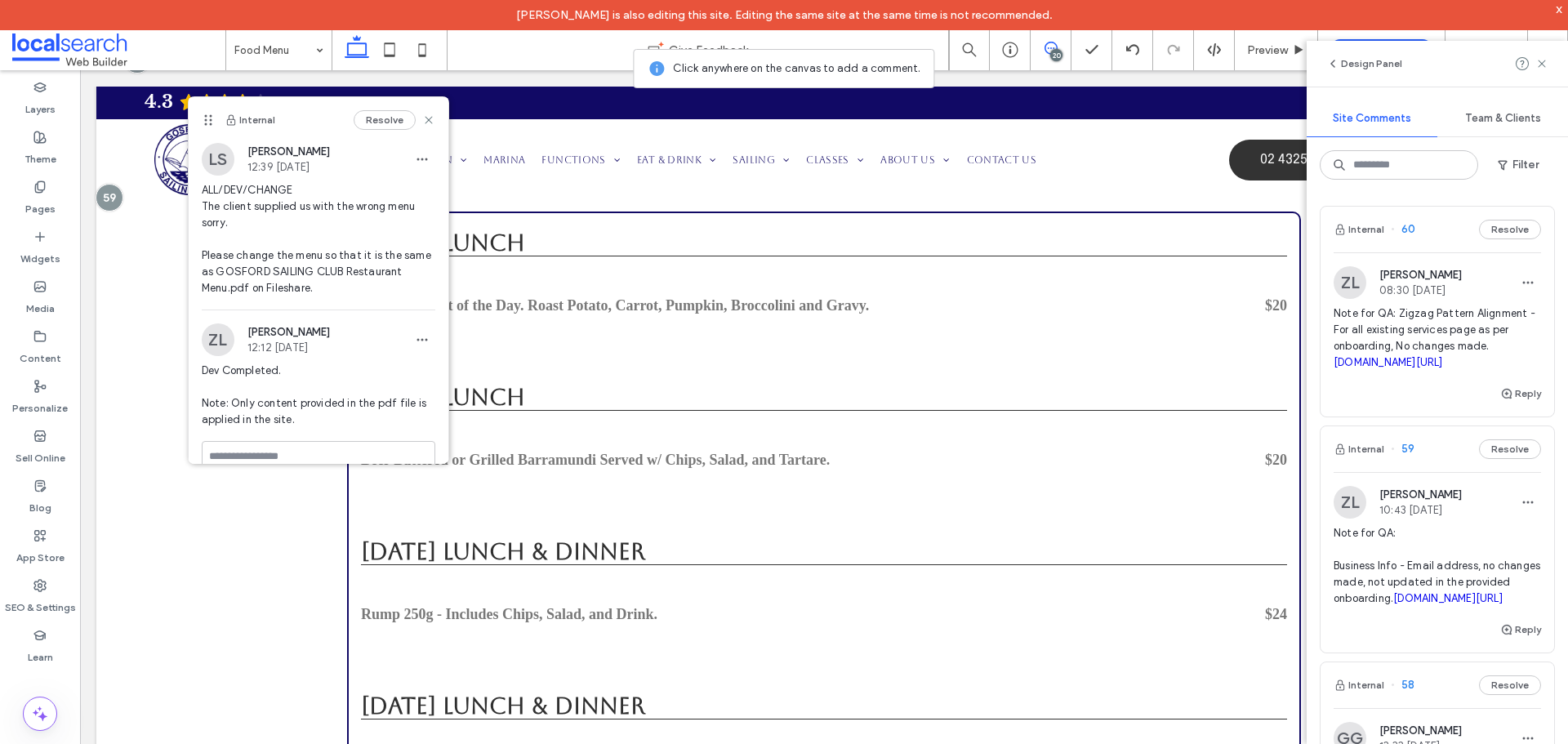
click at [1051, 53] on div "20" at bounding box center [1056, 55] width 13 height 13
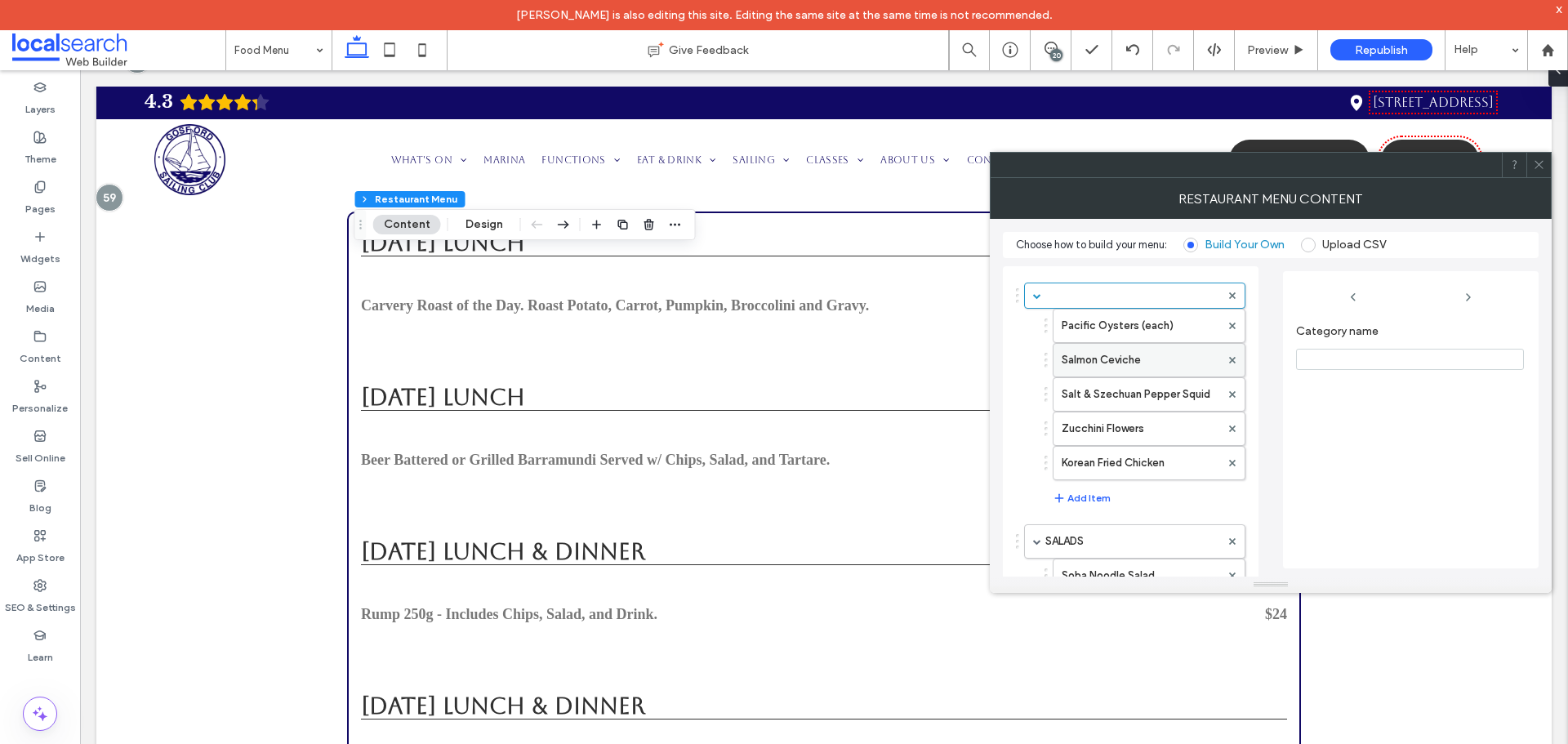
click at [1100, 347] on label "Salmon Ceviche" at bounding box center [1141, 360] width 158 height 33
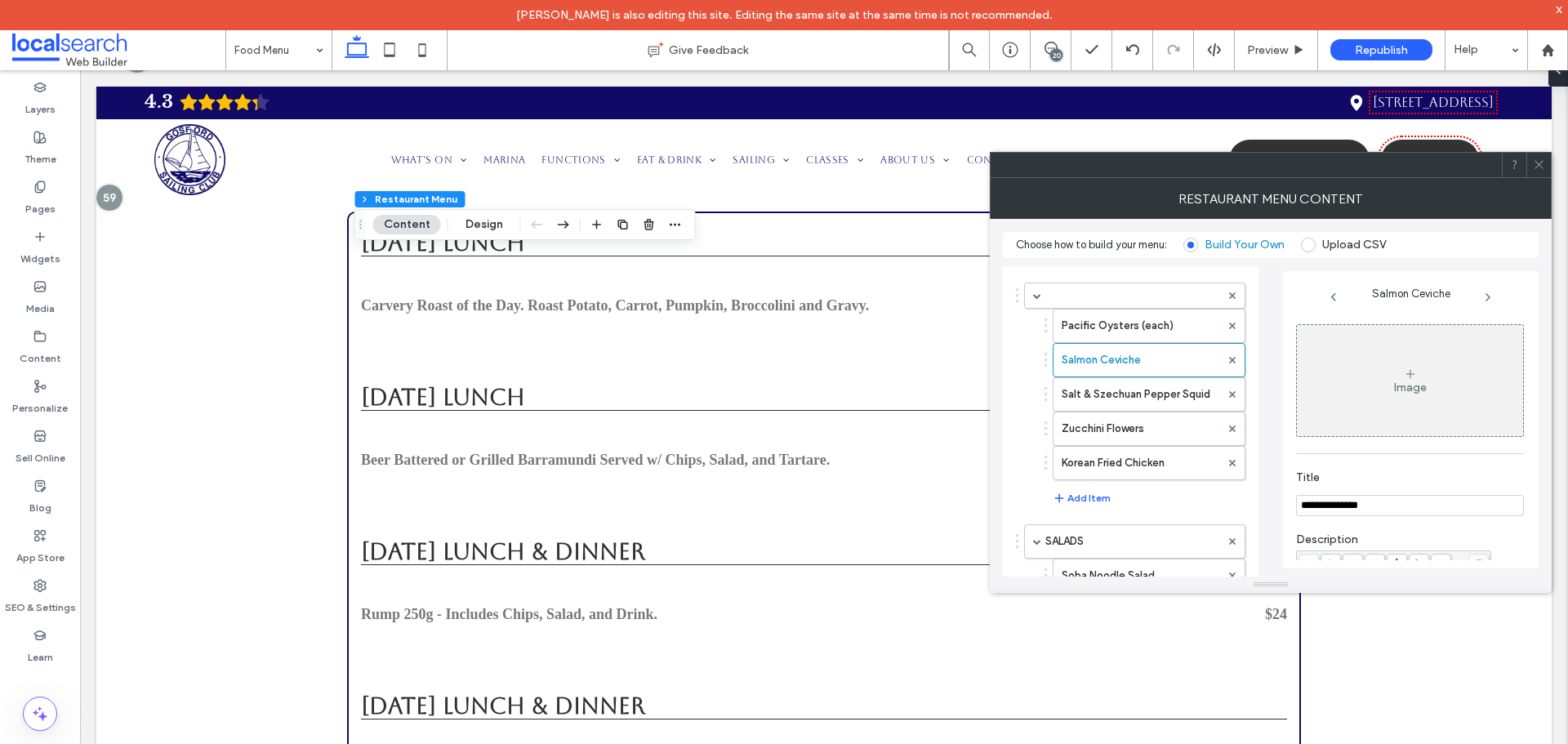
scroll to position [163, 0]
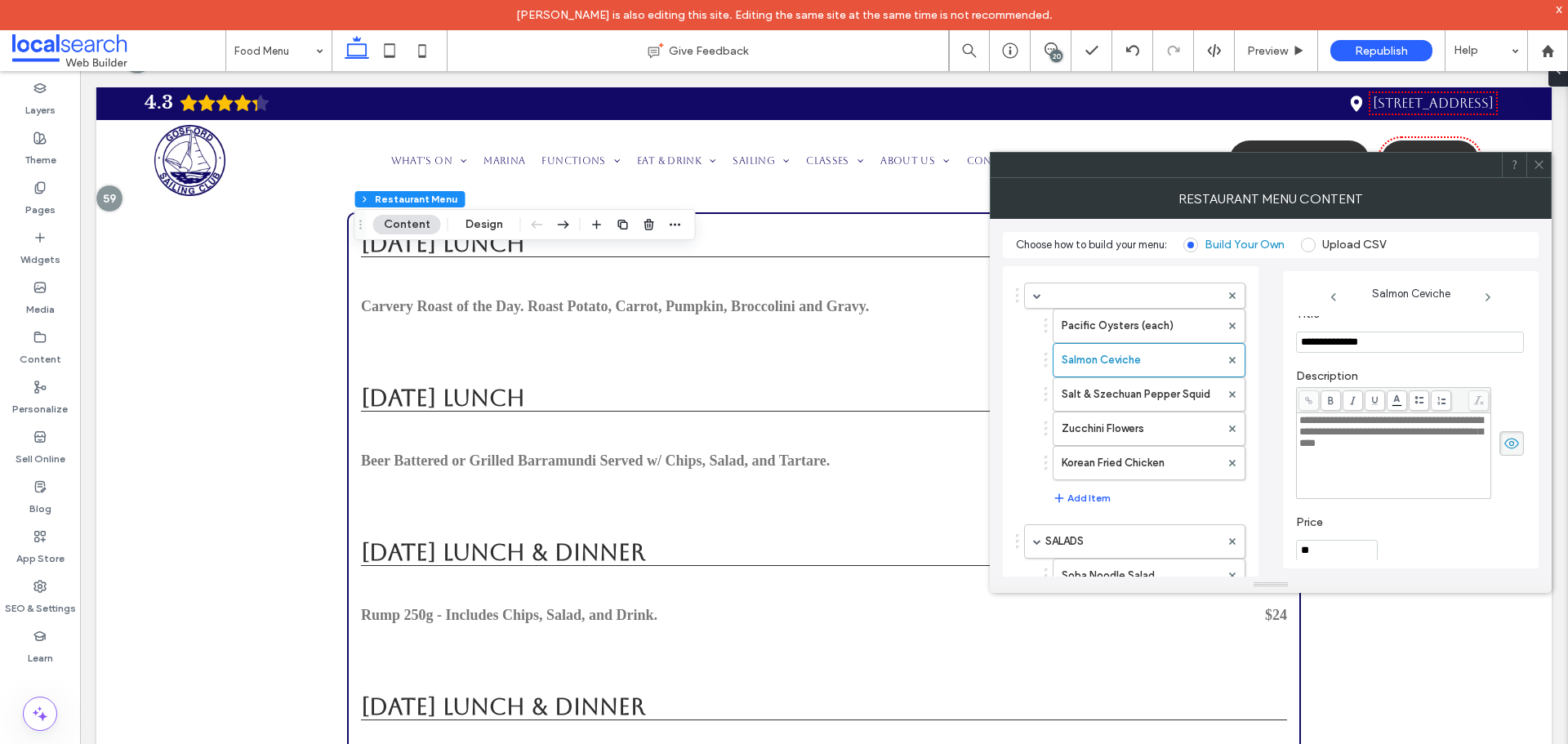
click at [1375, 455] on div "**********" at bounding box center [1394, 455] width 189 height 82
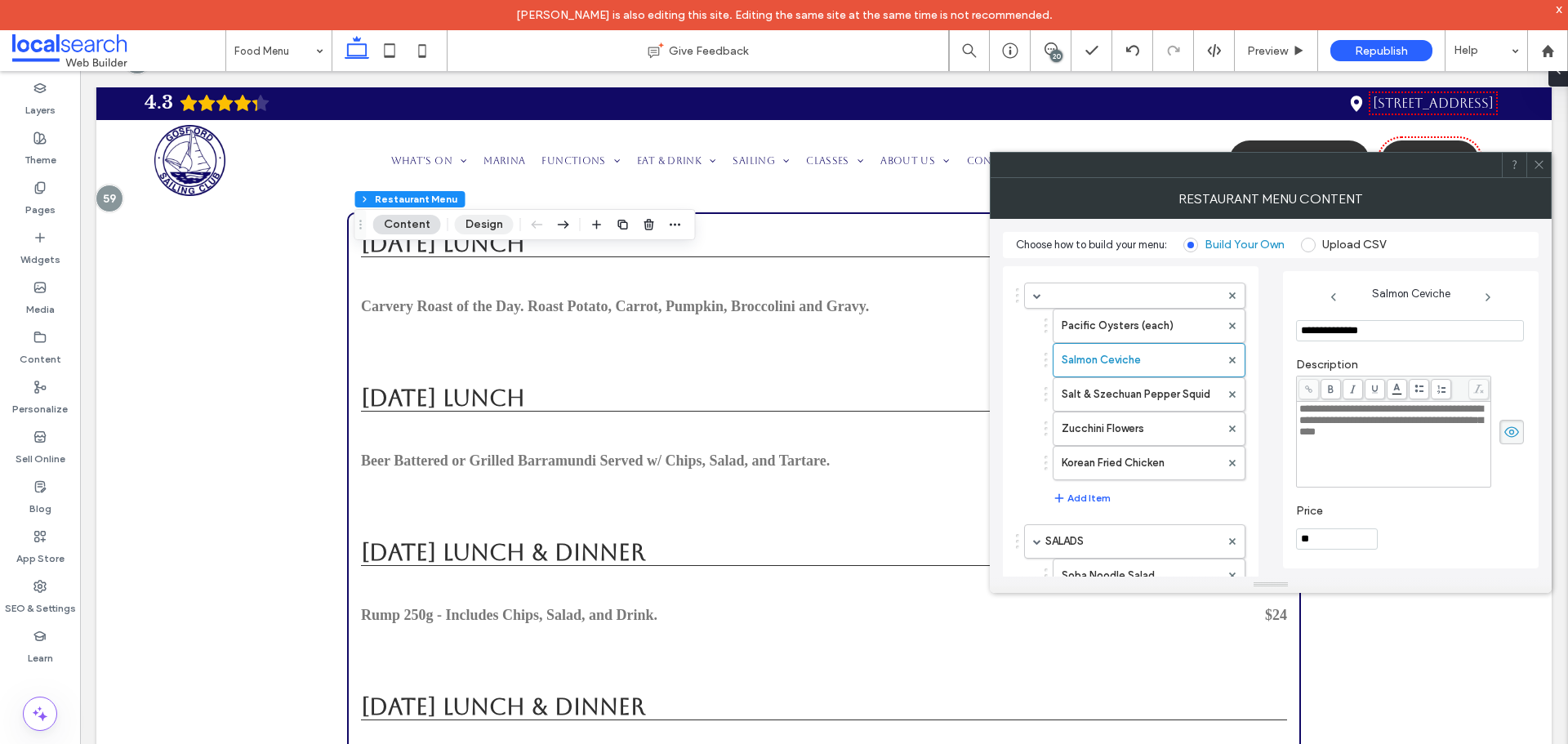
click at [487, 215] on button "Design" at bounding box center [484, 224] width 59 height 19
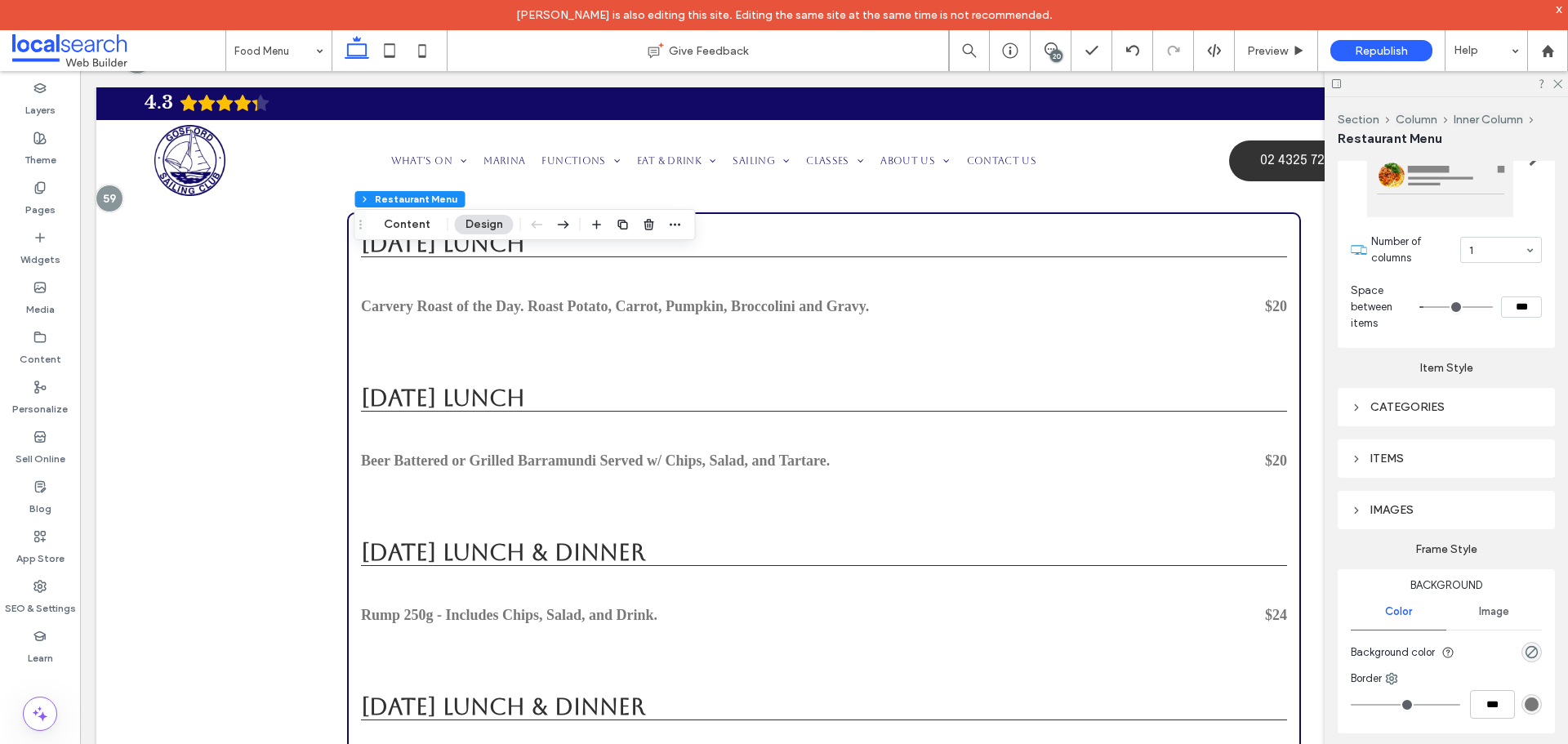
scroll to position [411, 0]
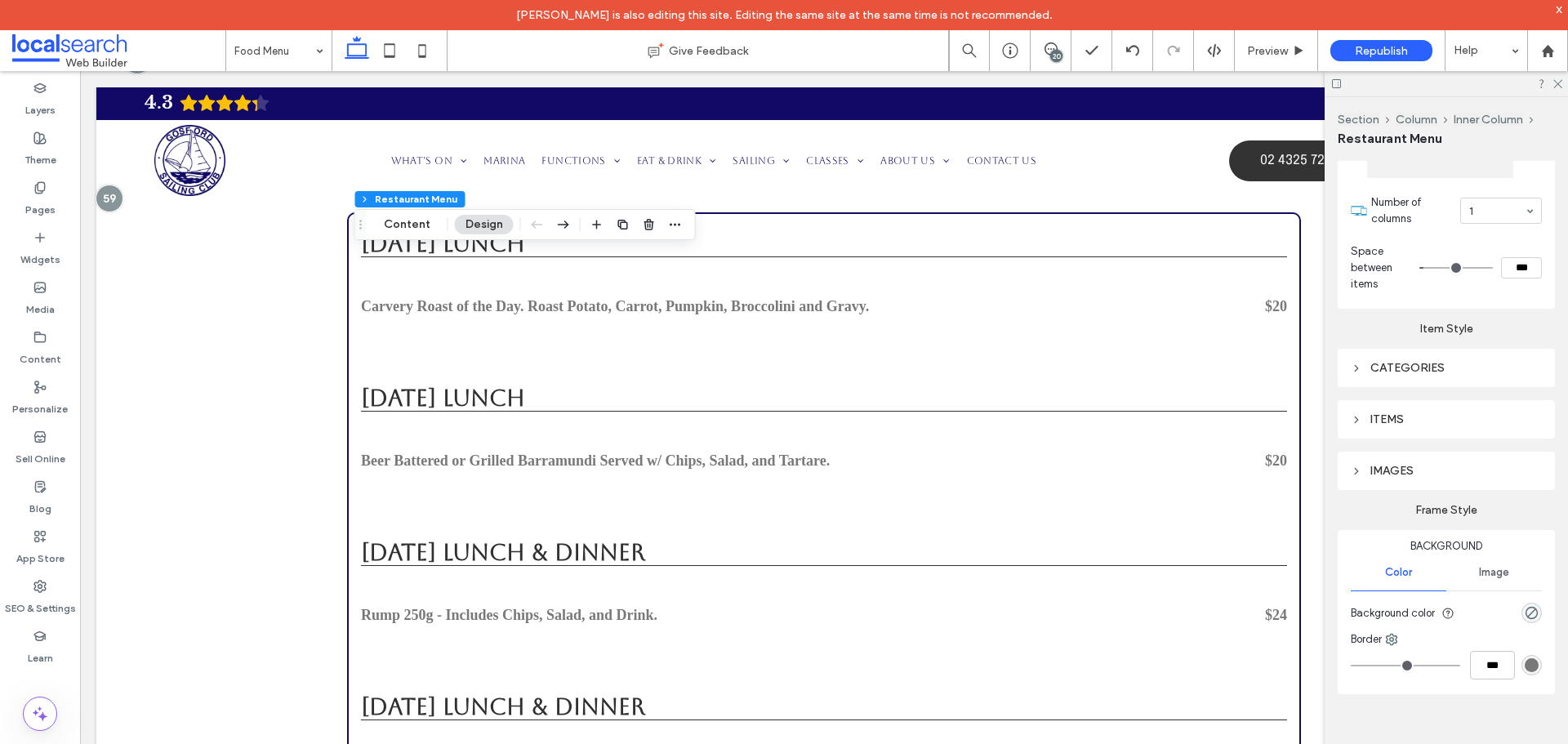
click at [1376, 419] on div "ITEMS" at bounding box center [1446, 419] width 191 height 14
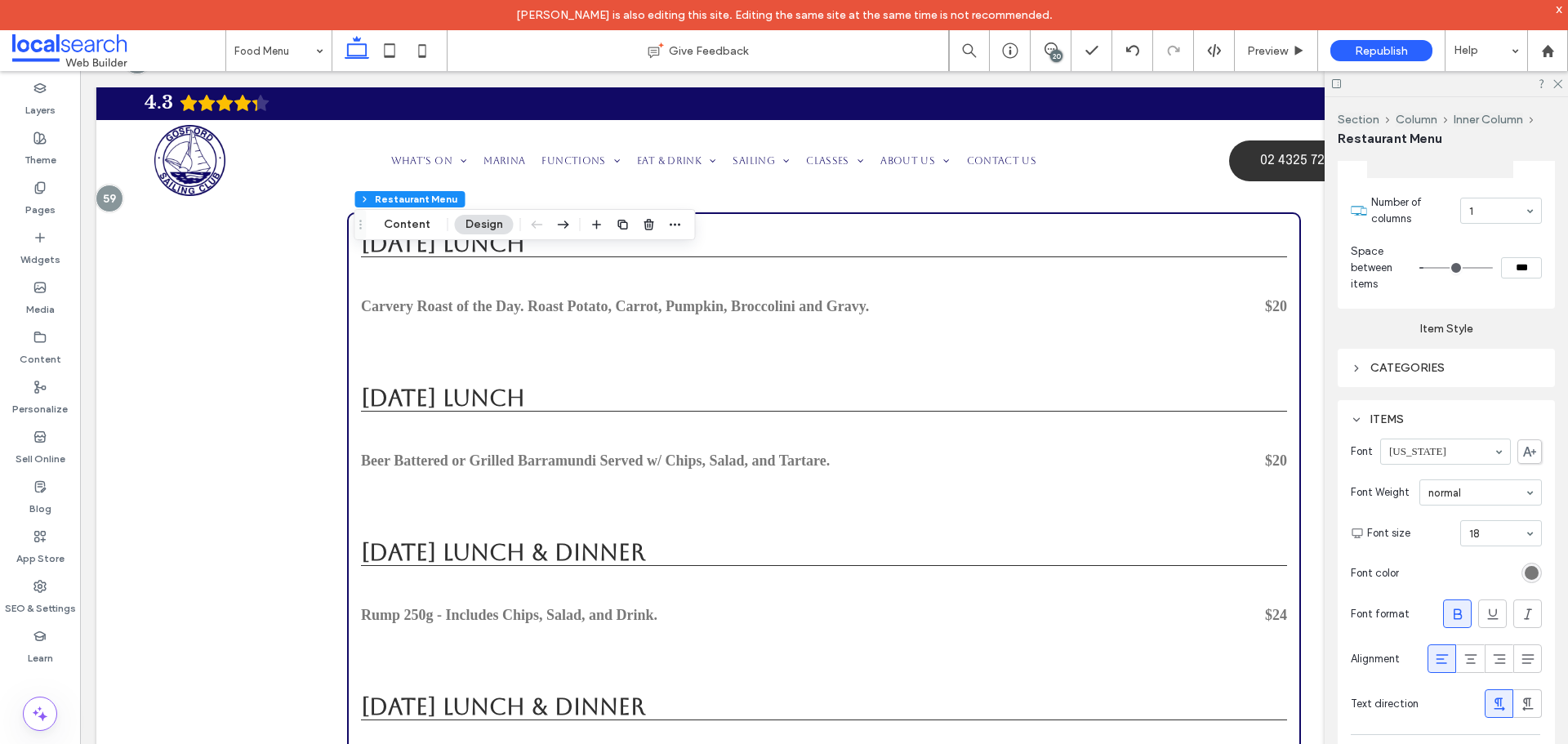
click at [1485, 546] on section "Font size 18" at bounding box center [1454, 533] width 175 height 42
click at [1470, 537] on input at bounding box center [1498, 533] width 56 height 12
click at [1355, 410] on div "ITEMS" at bounding box center [1446, 419] width 191 height 22
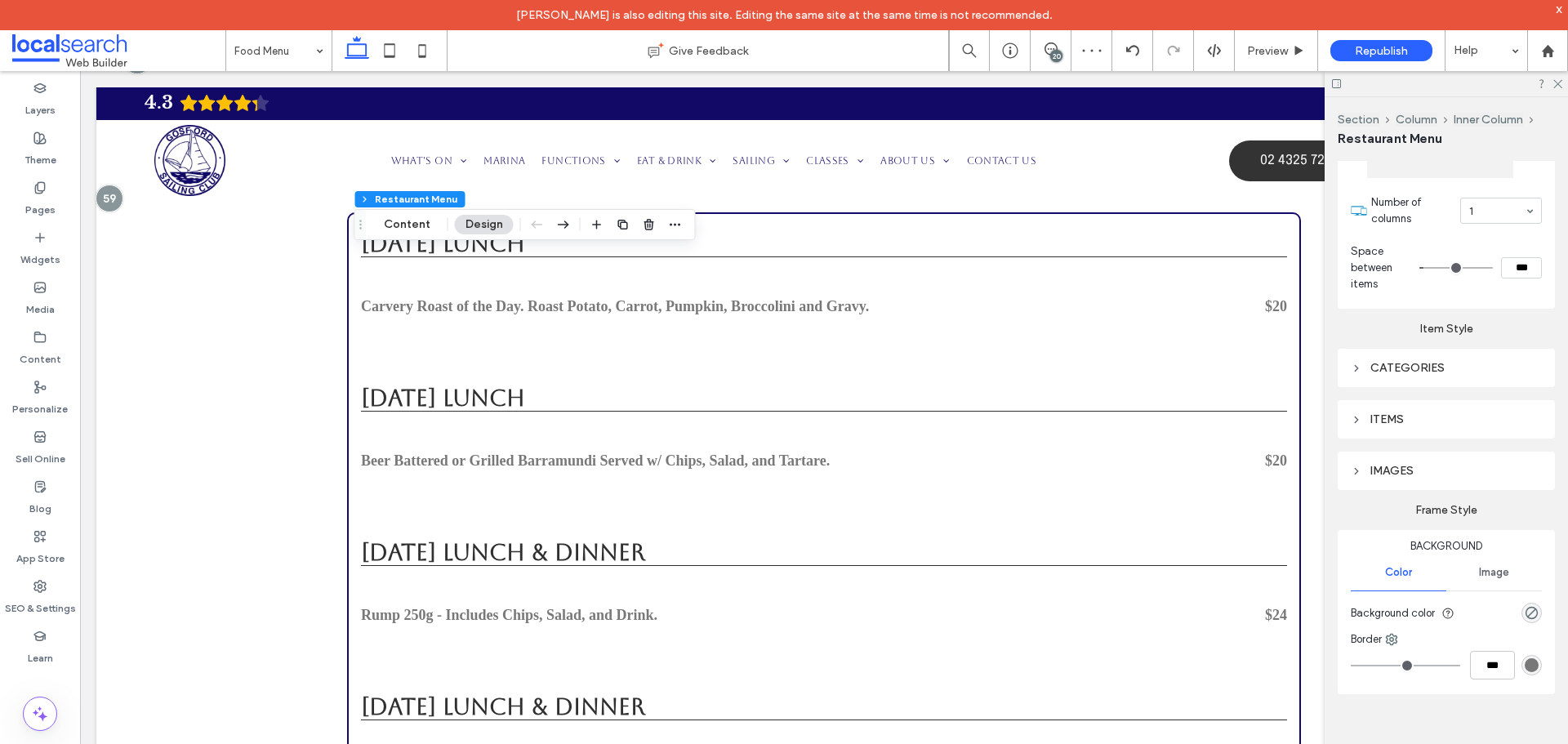
click at [1358, 375] on div "CATEGORIES" at bounding box center [1446, 368] width 191 height 22
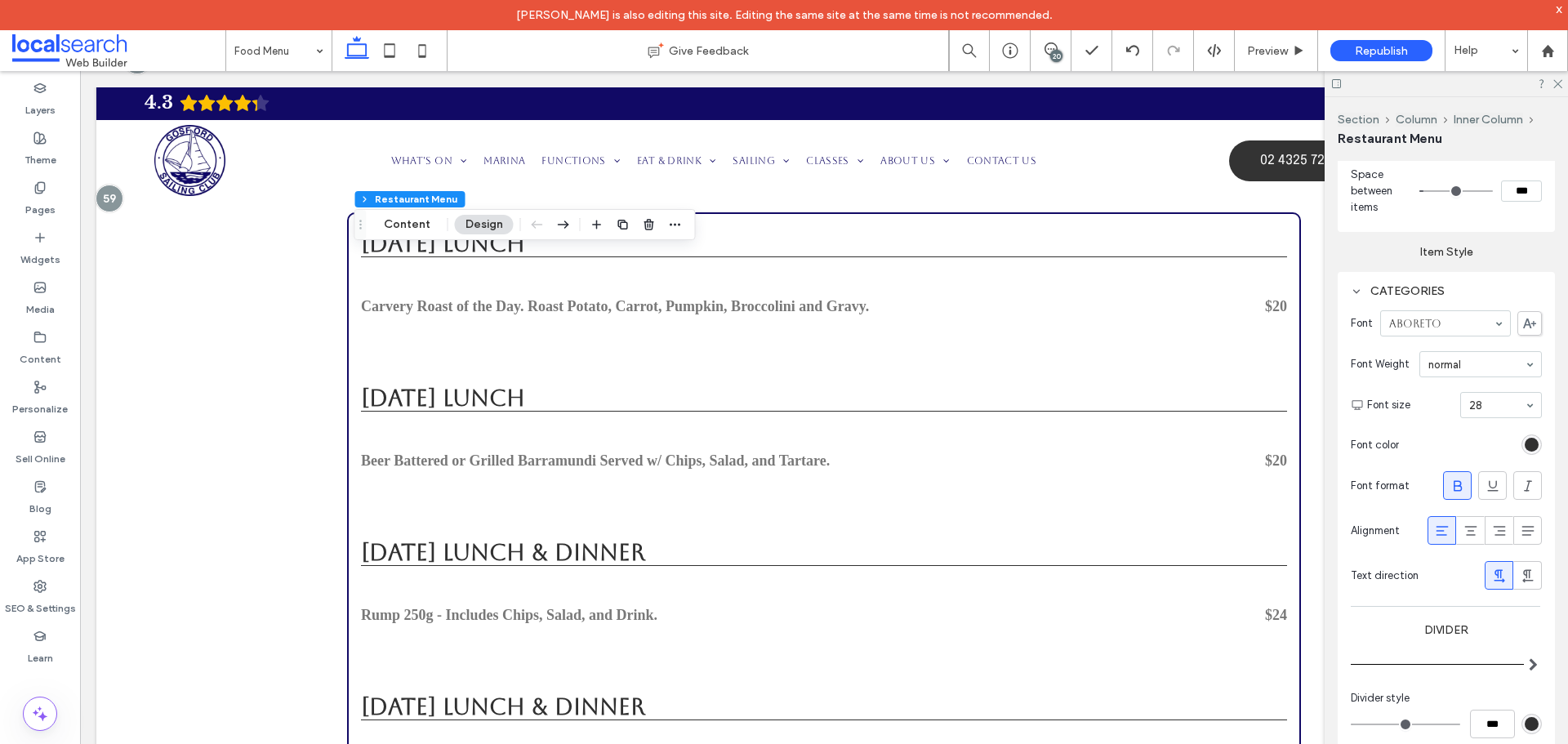
scroll to position [411, 0]
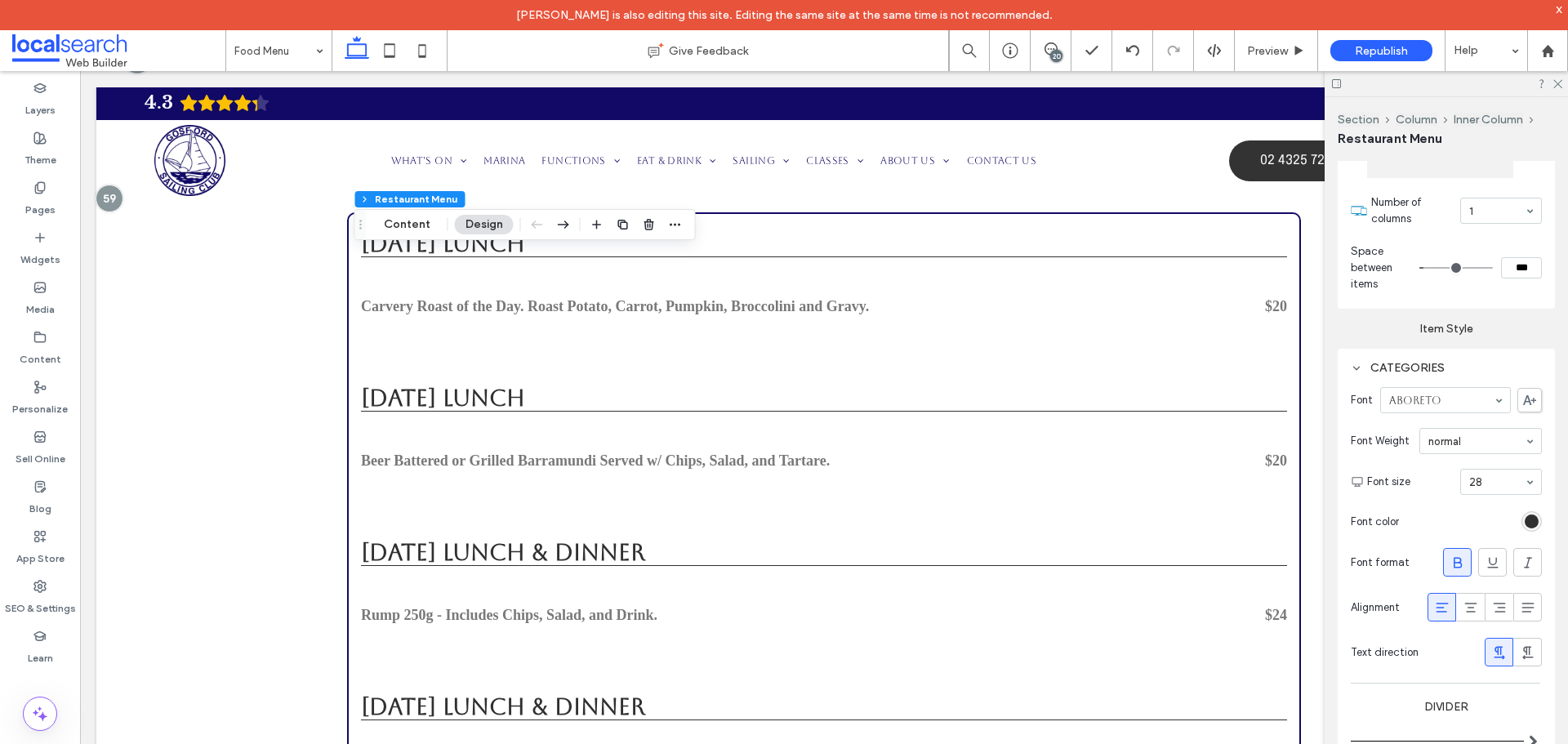
click at [1553, 95] on div at bounding box center [1446, 84] width 243 height 25
click at [1553, 85] on icon at bounding box center [1556, 82] width 11 height 11
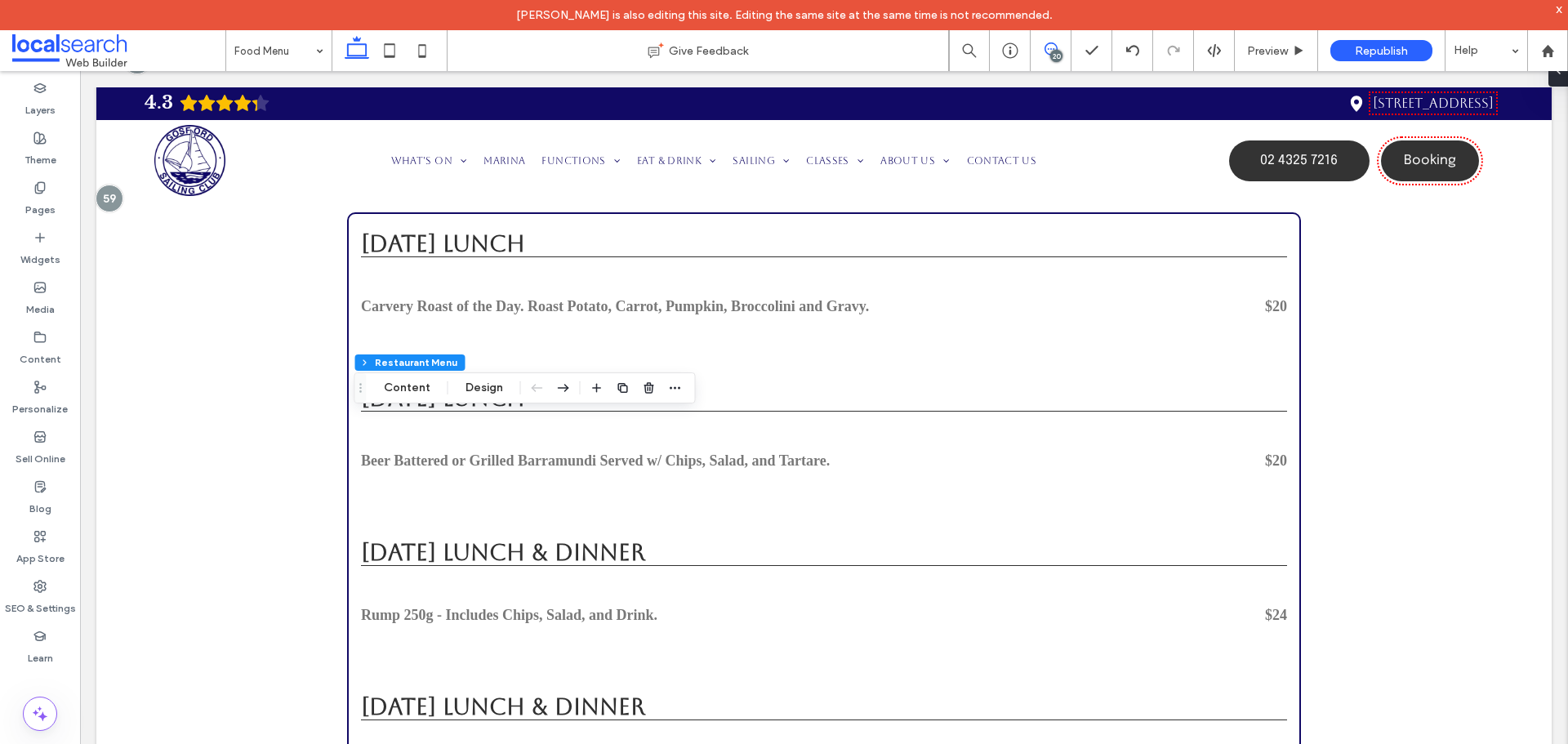
click at [1040, 49] on span at bounding box center [1050, 49] width 40 height 14
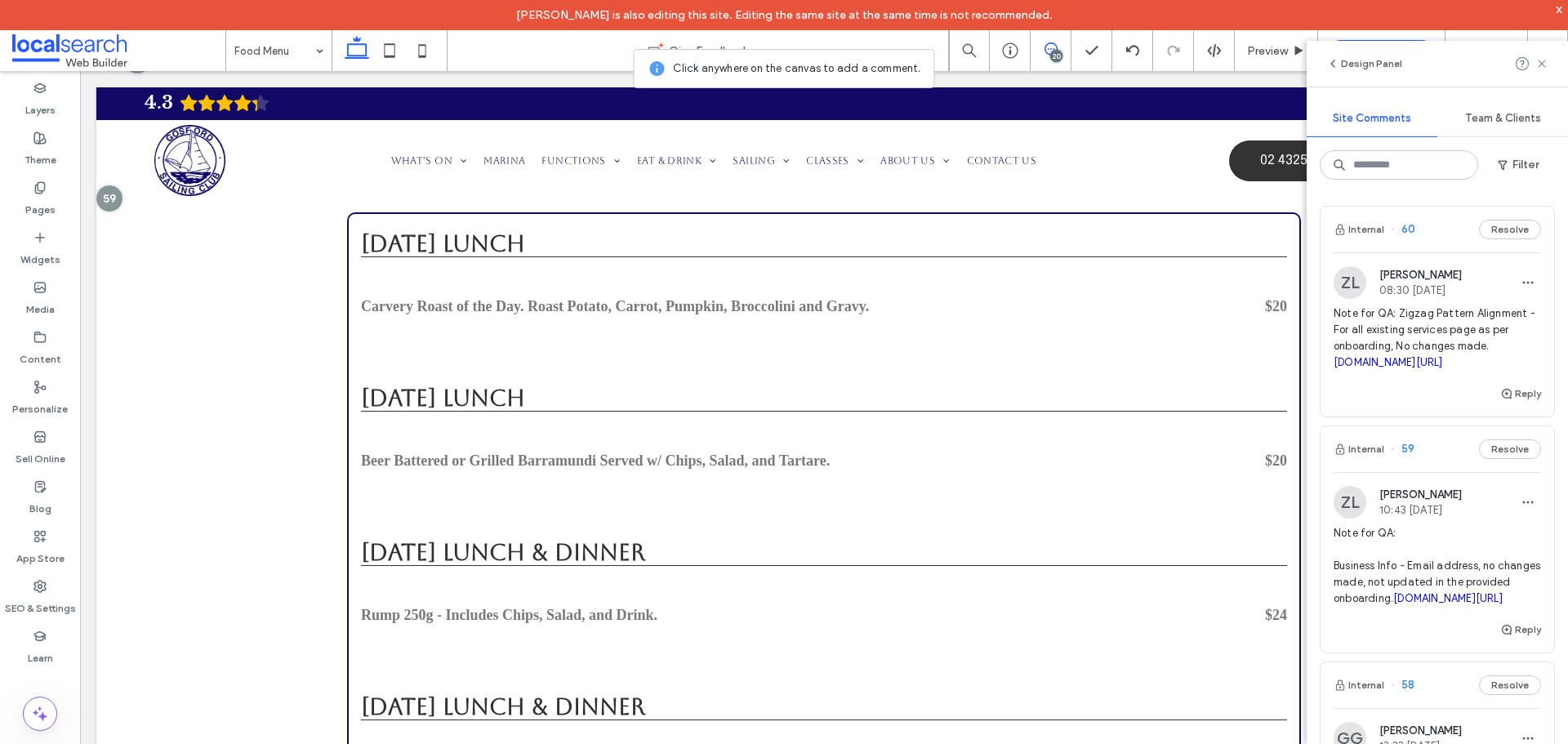
click at [1065, 46] on span at bounding box center [1050, 49] width 40 height 14
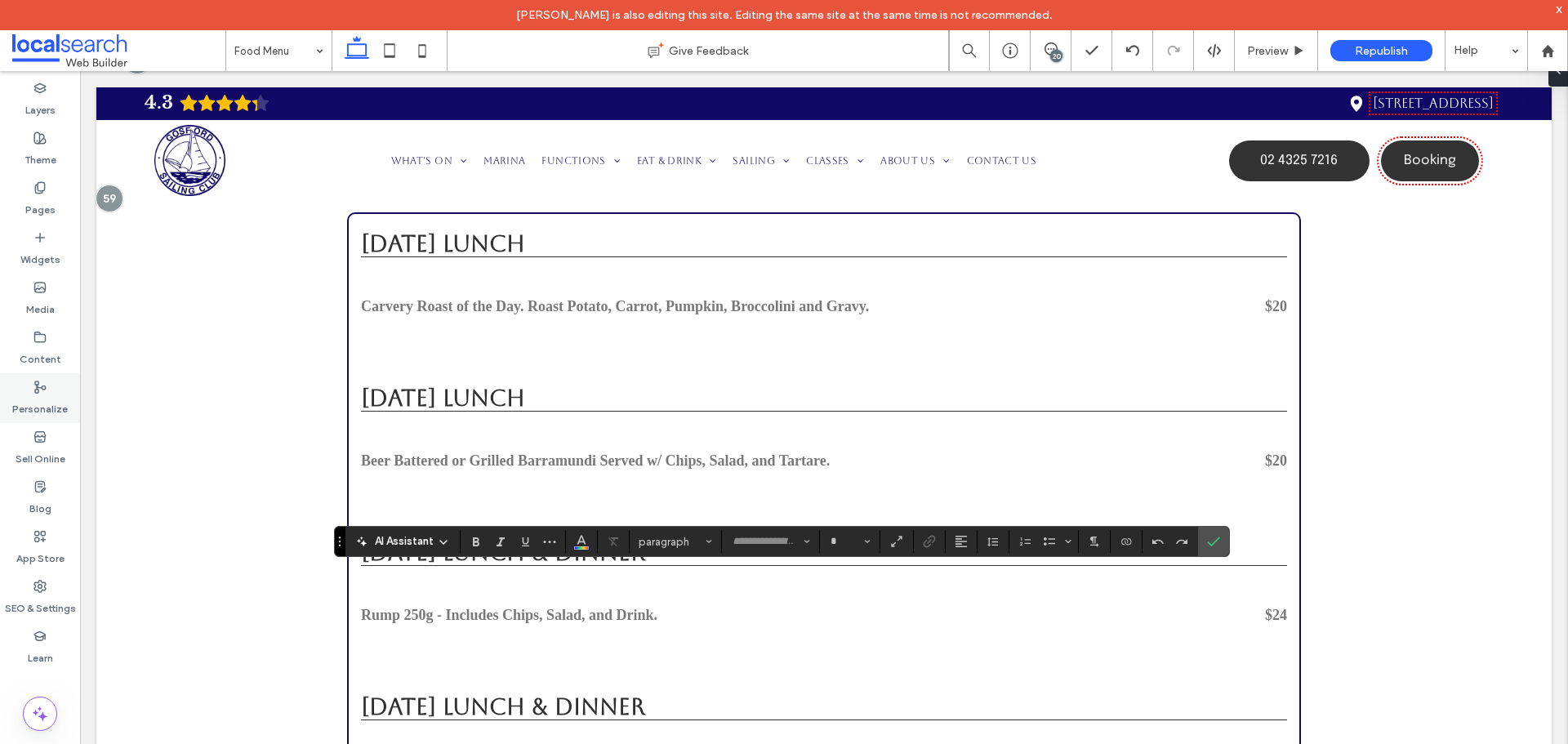
type input "*******"
type input "**"
click at [1210, 537] on icon "Confirm" at bounding box center [1214, 541] width 14 height 14
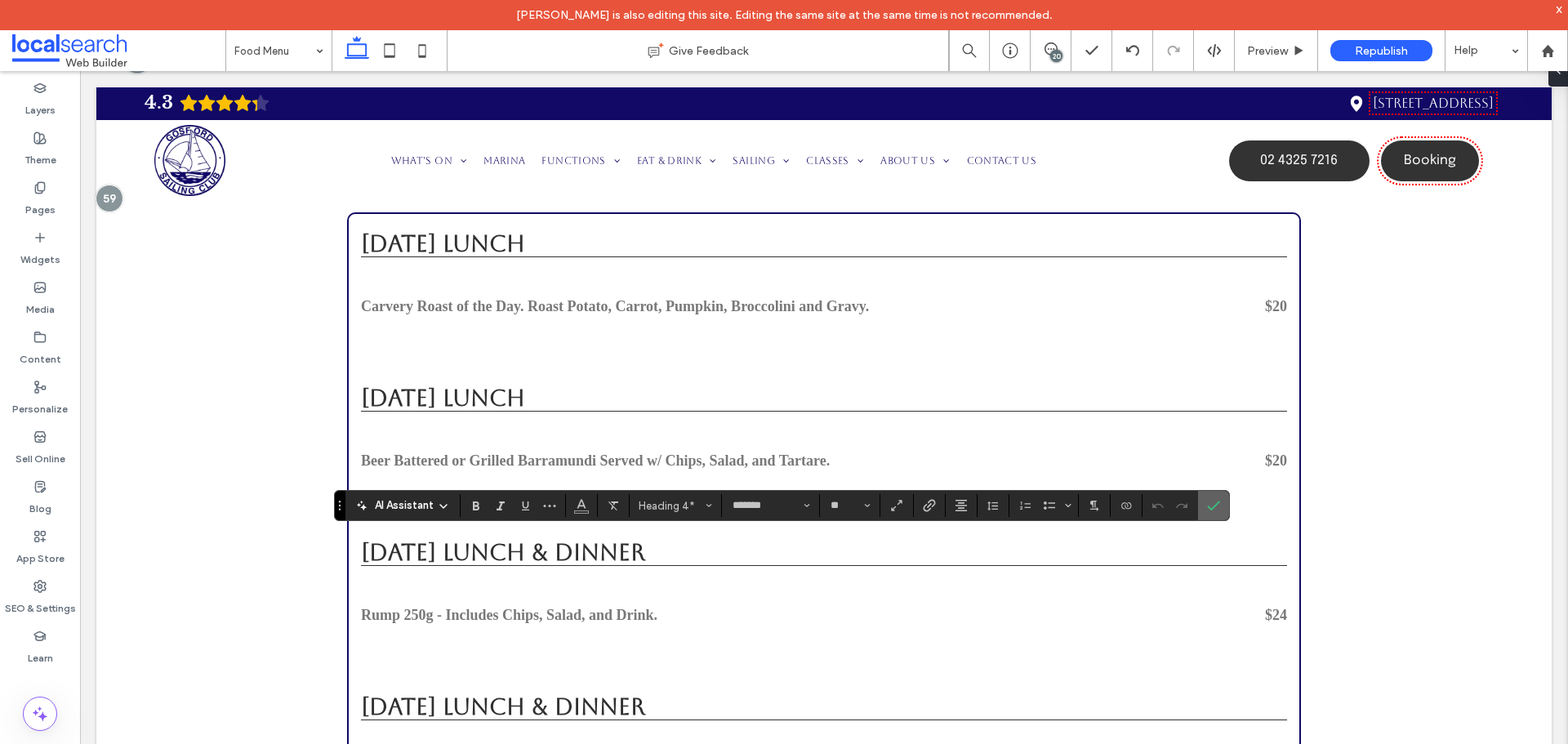
click at [1217, 502] on icon "Confirm" at bounding box center [1214, 506] width 14 height 14
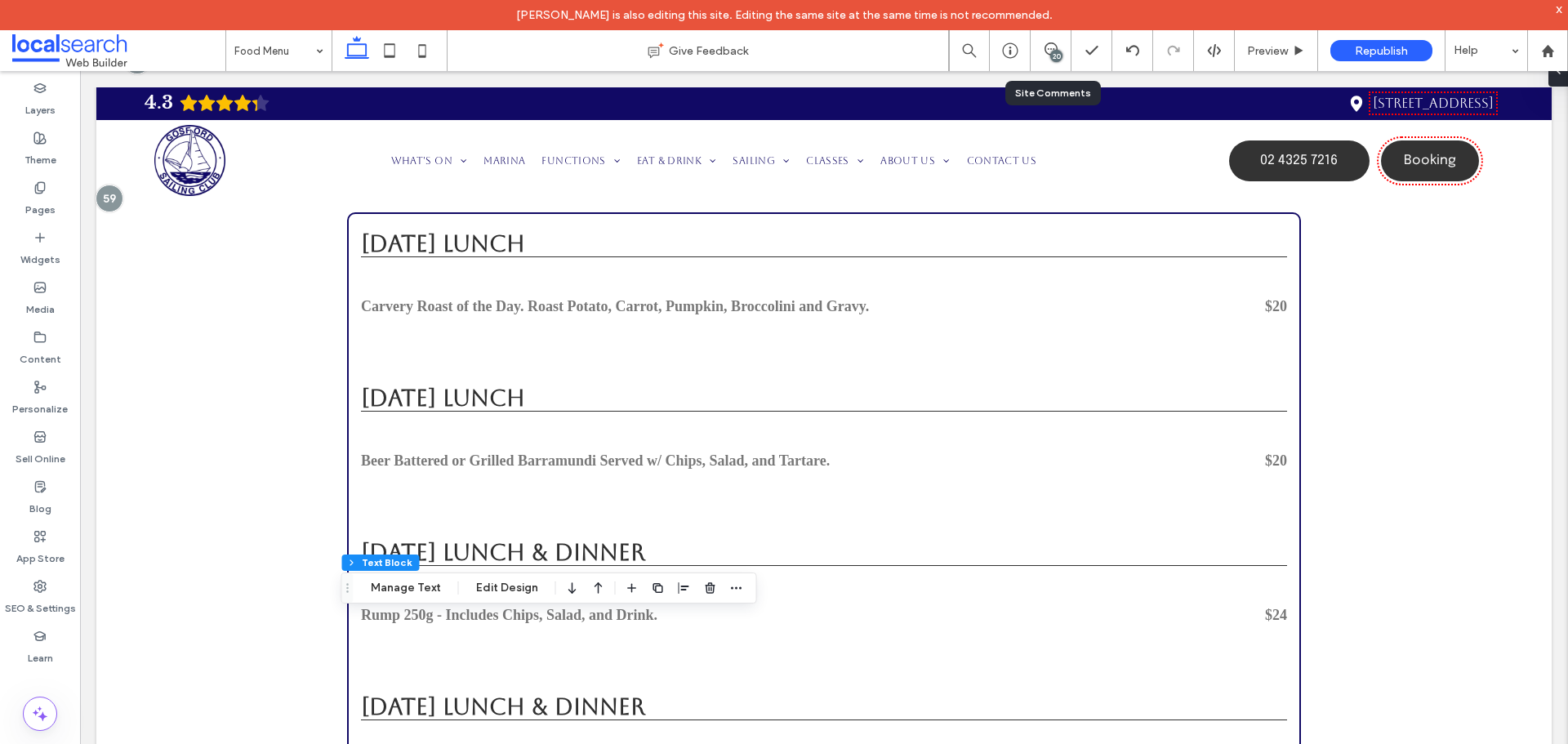
click at [1044, 64] on div "20" at bounding box center [1051, 50] width 41 height 41
click at [1047, 60] on div "20" at bounding box center [1051, 50] width 41 height 41
click at [1047, 50] on icon at bounding box center [1051, 49] width 14 height 14
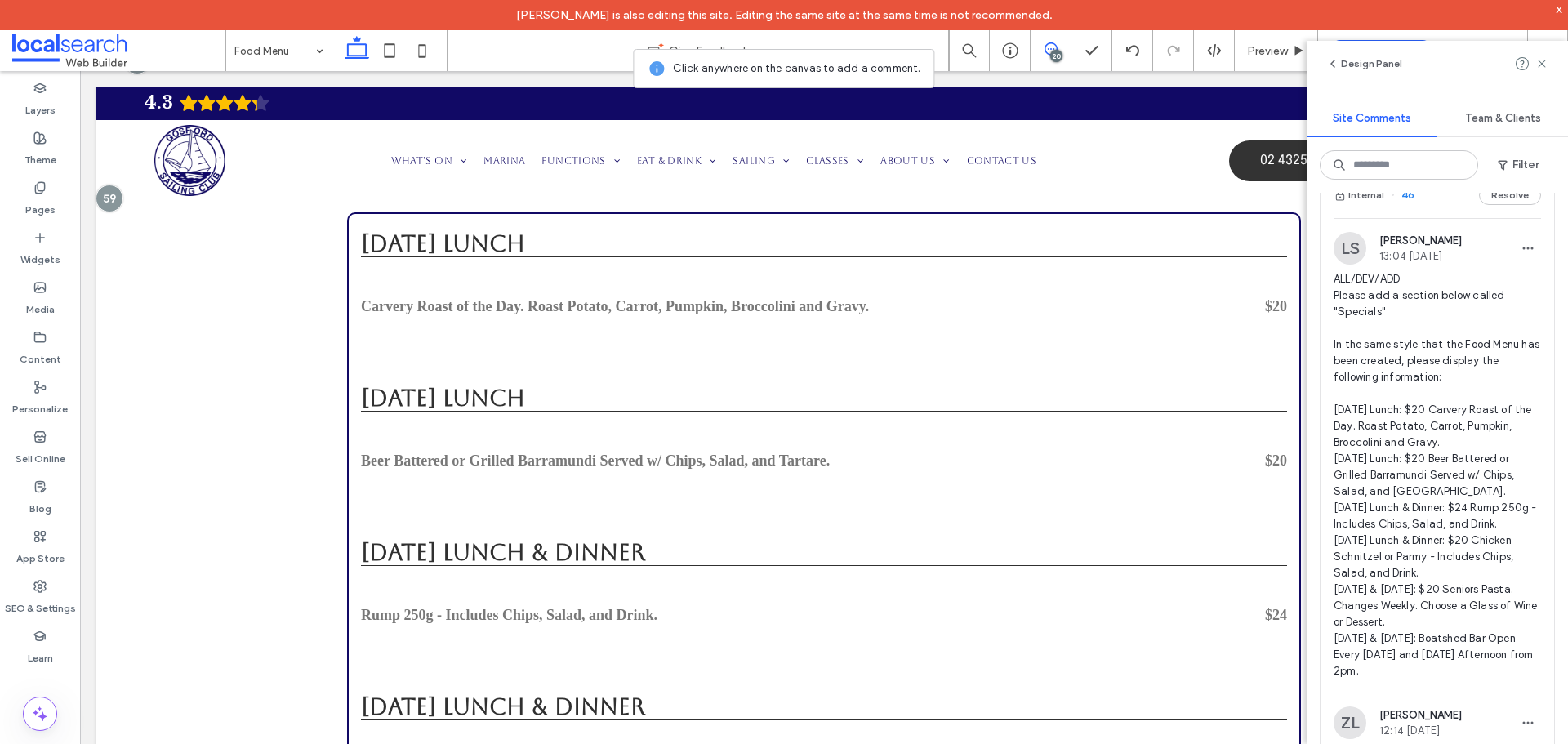
scroll to position [5551, 0]
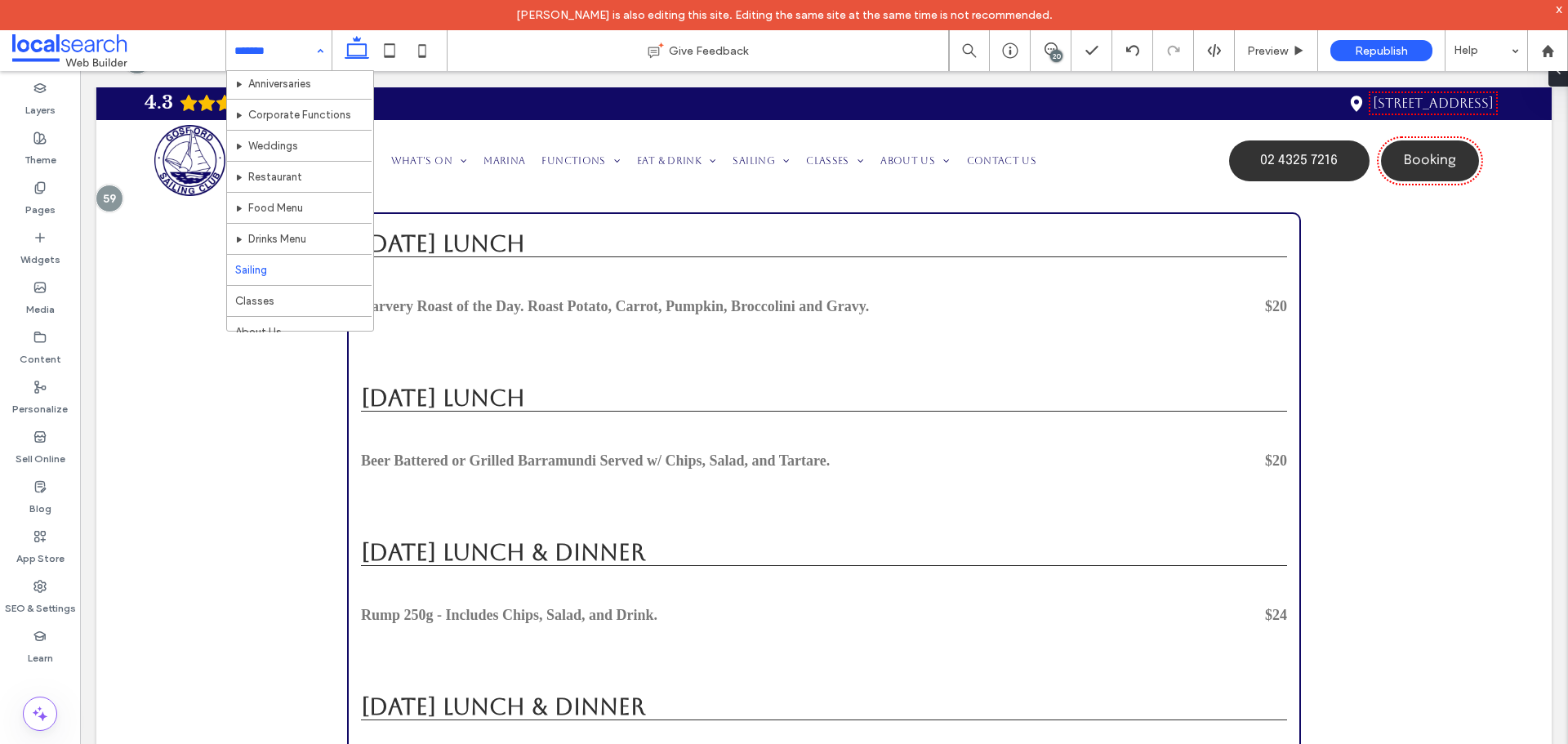
scroll to position [296, 0]
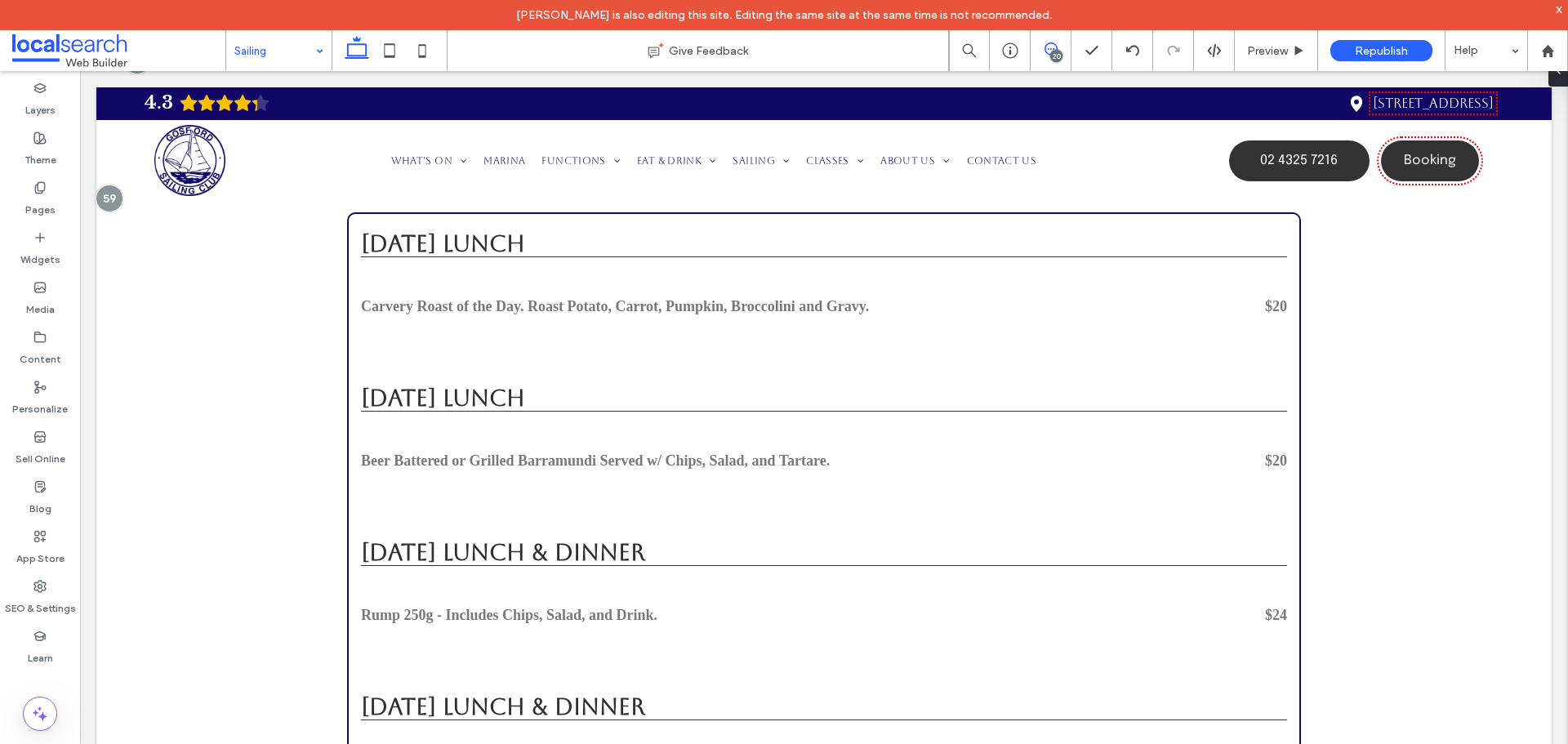
click at [1063, 52] on span at bounding box center [1050, 49] width 40 height 14
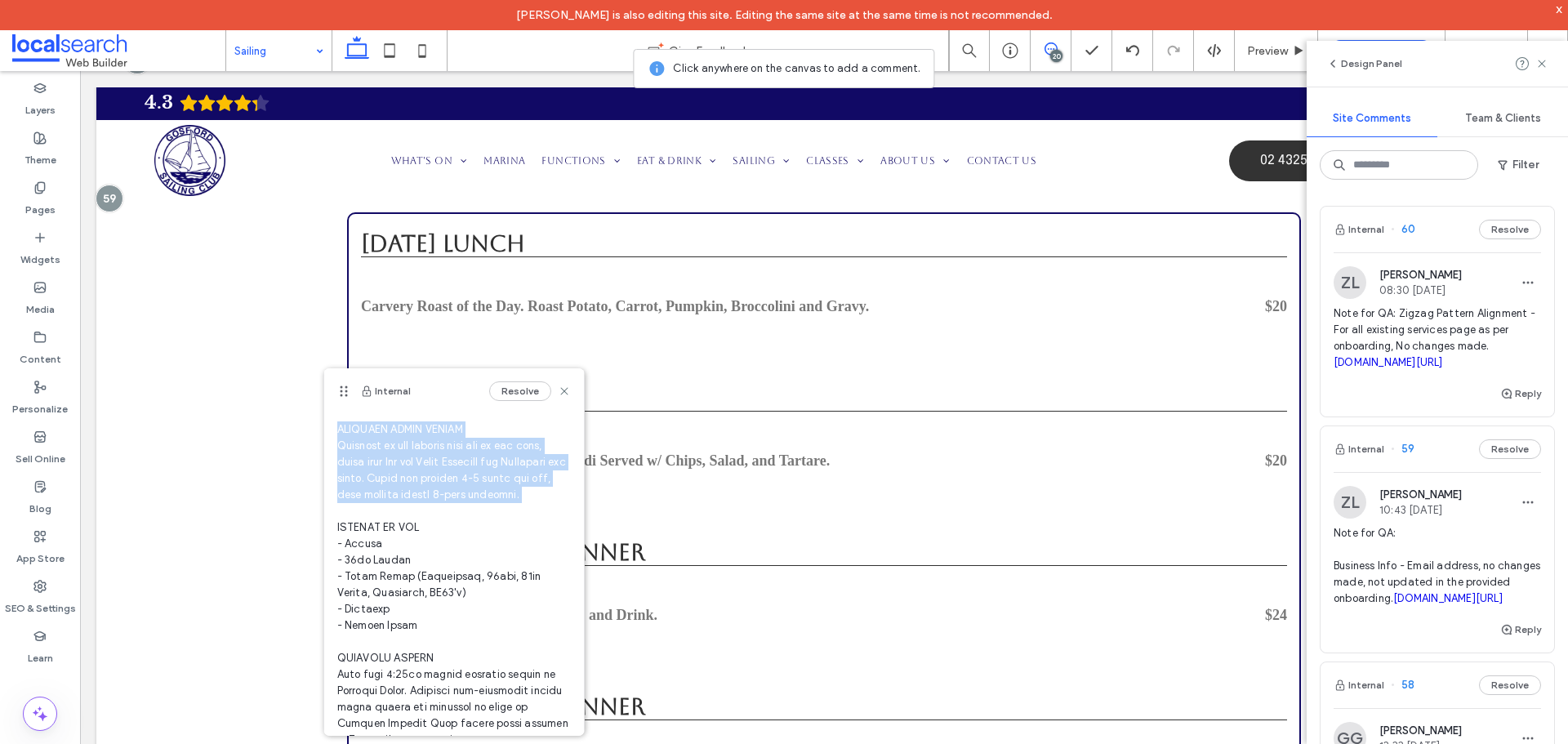
scroll to position [39, 0]
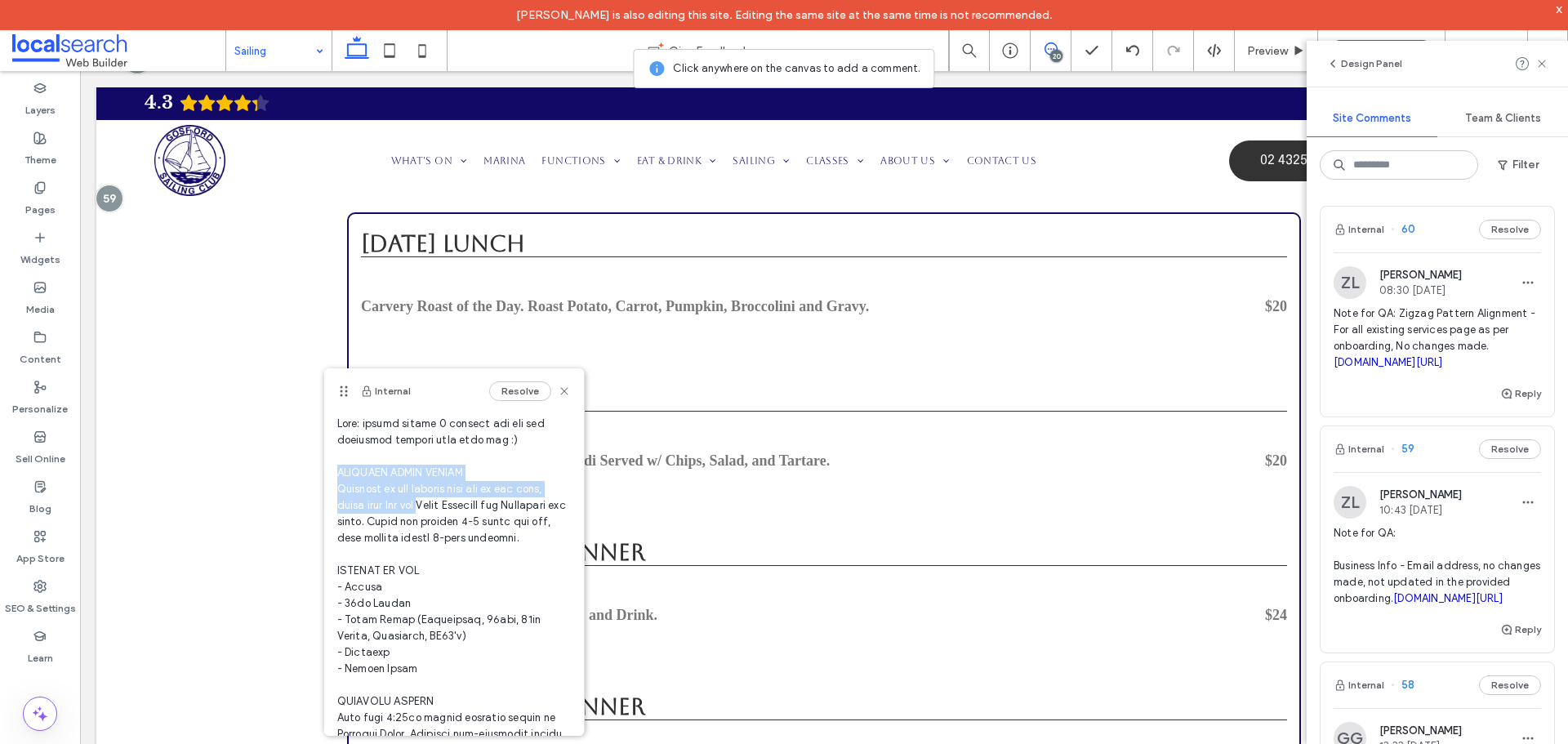
drag, startPoint x: 332, startPoint y: 508, endPoint x: 434, endPoint y: 534, distance: 105.3
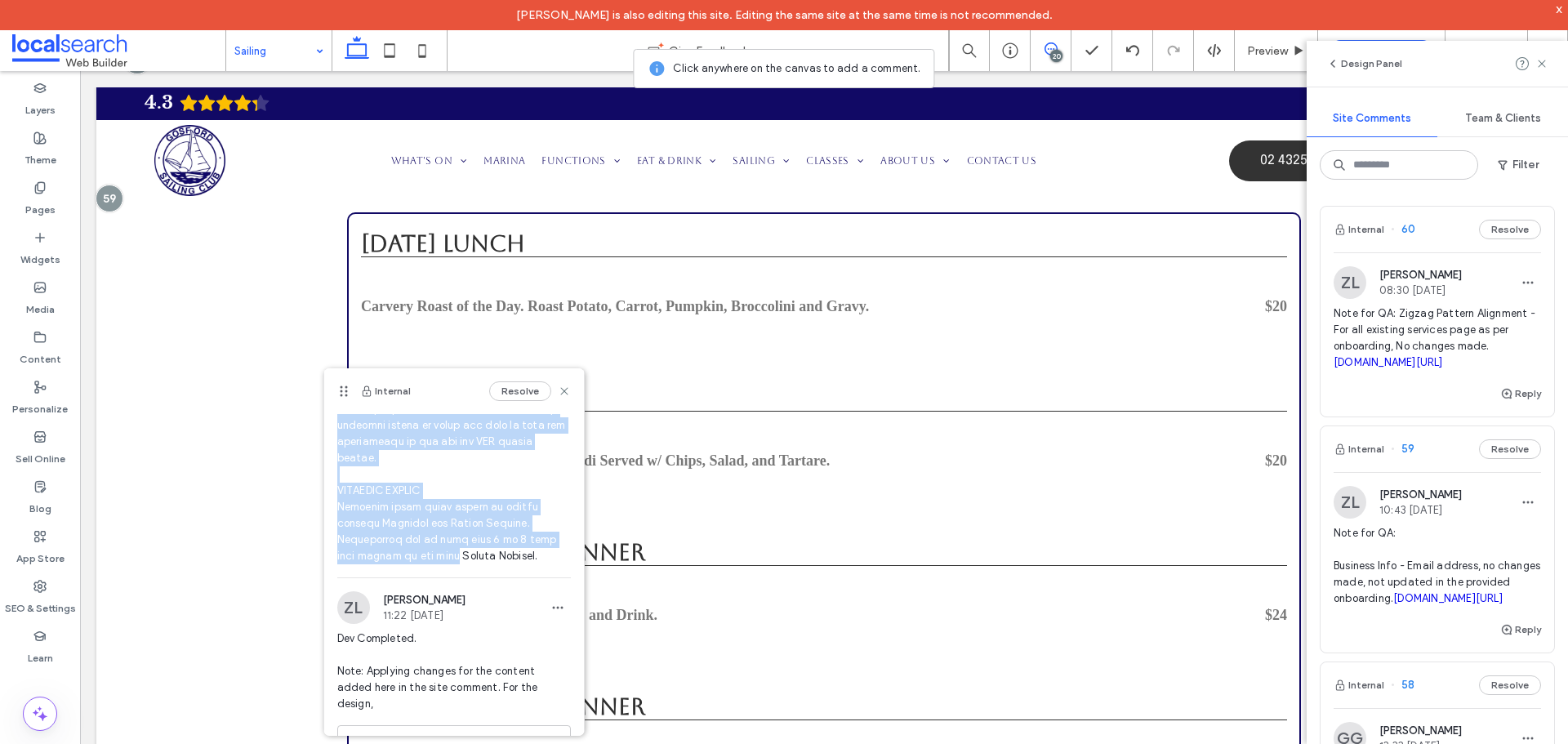
scroll to position [842, 0]
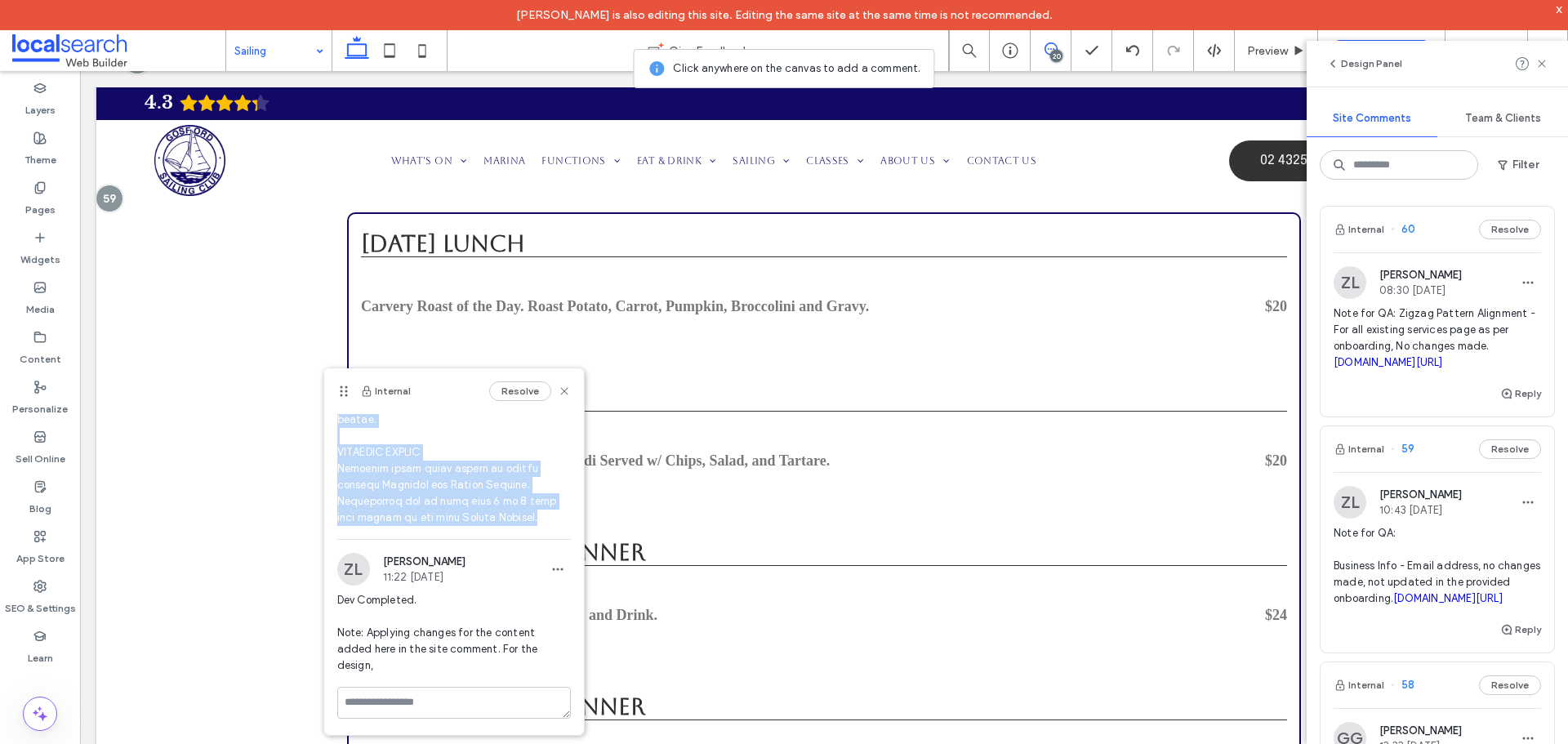
drag, startPoint x: 340, startPoint y: 504, endPoint x: 546, endPoint y: 522, distance: 206.8
click at [546, 522] on span at bounding box center [454, 76] width 234 height 898
copy span "SATURDAY FLEET RACING Saturday is the primary race day of the week, where both …"
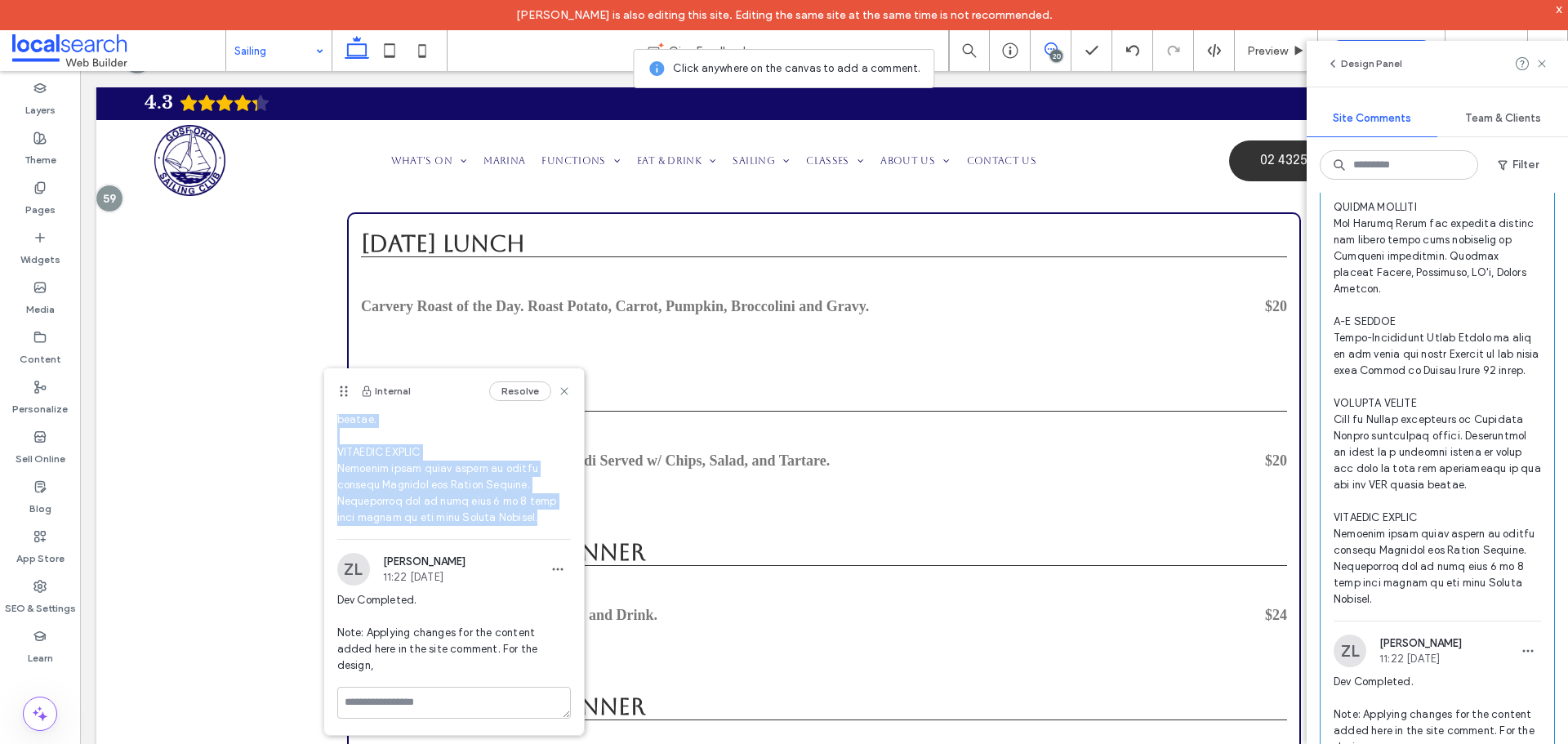
scroll to position [4979, 0]
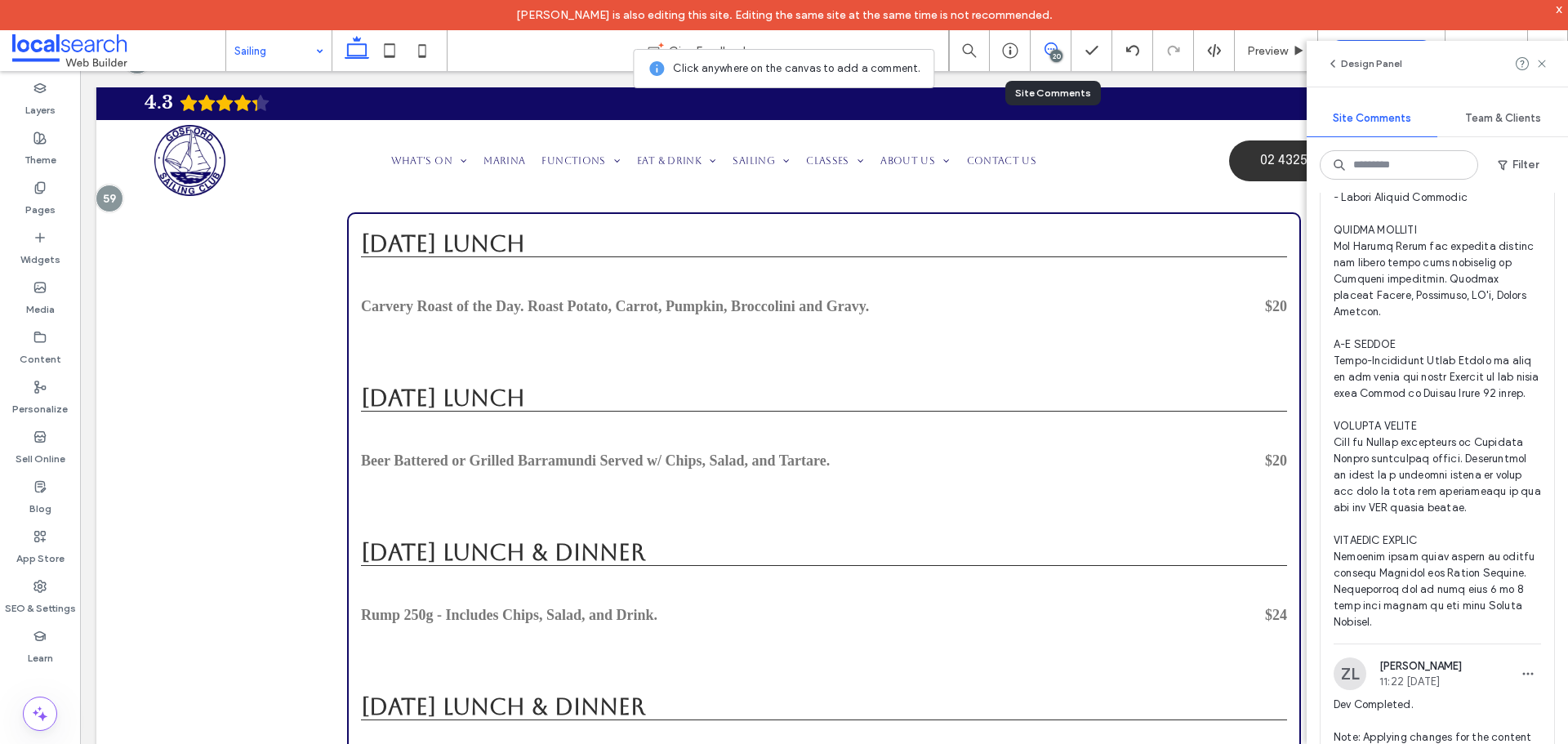
click at [1063, 56] on div "20" at bounding box center [1050, 50] width 40 height 16
click at [1047, 60] on div "20" at bounding box center [1051, 50] width 41 height 41
click at [1052, 52] on div "20" at bounding box center [1056, 56] width 13 height 13
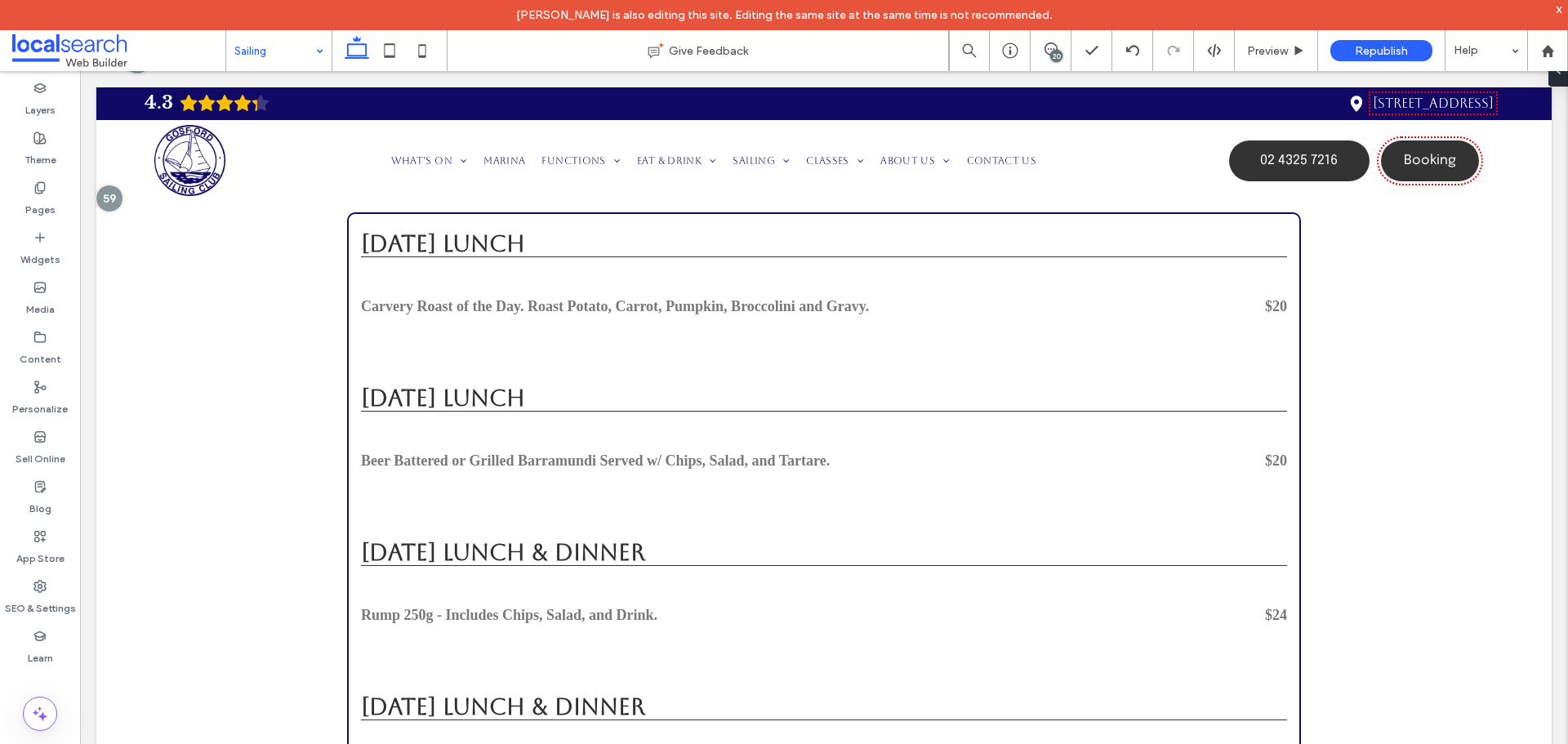
scroll to position [0, 0]
click at [424, 52] on icon at bounding box center [422, 51] width 33 height 33
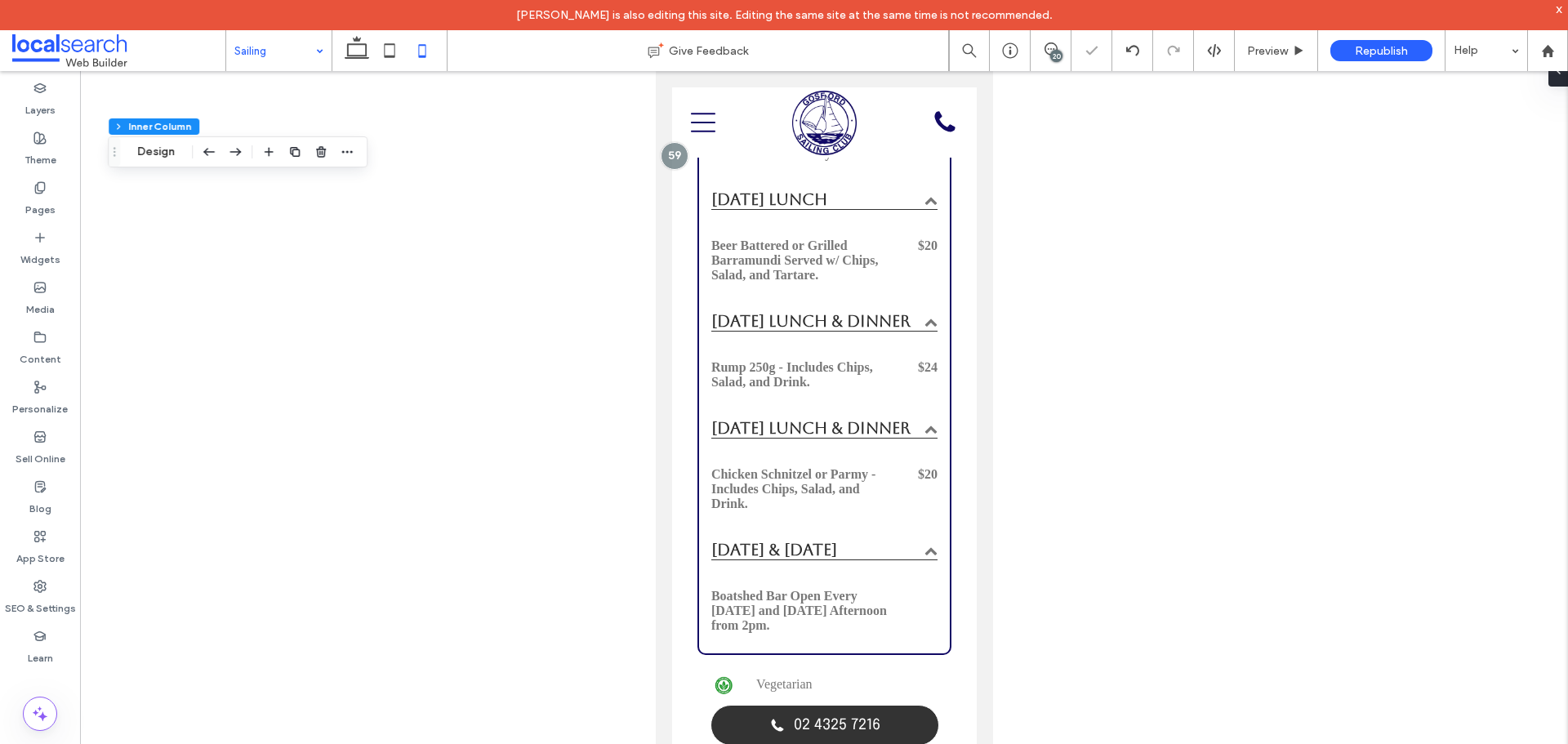
type input "***"
type input "*"
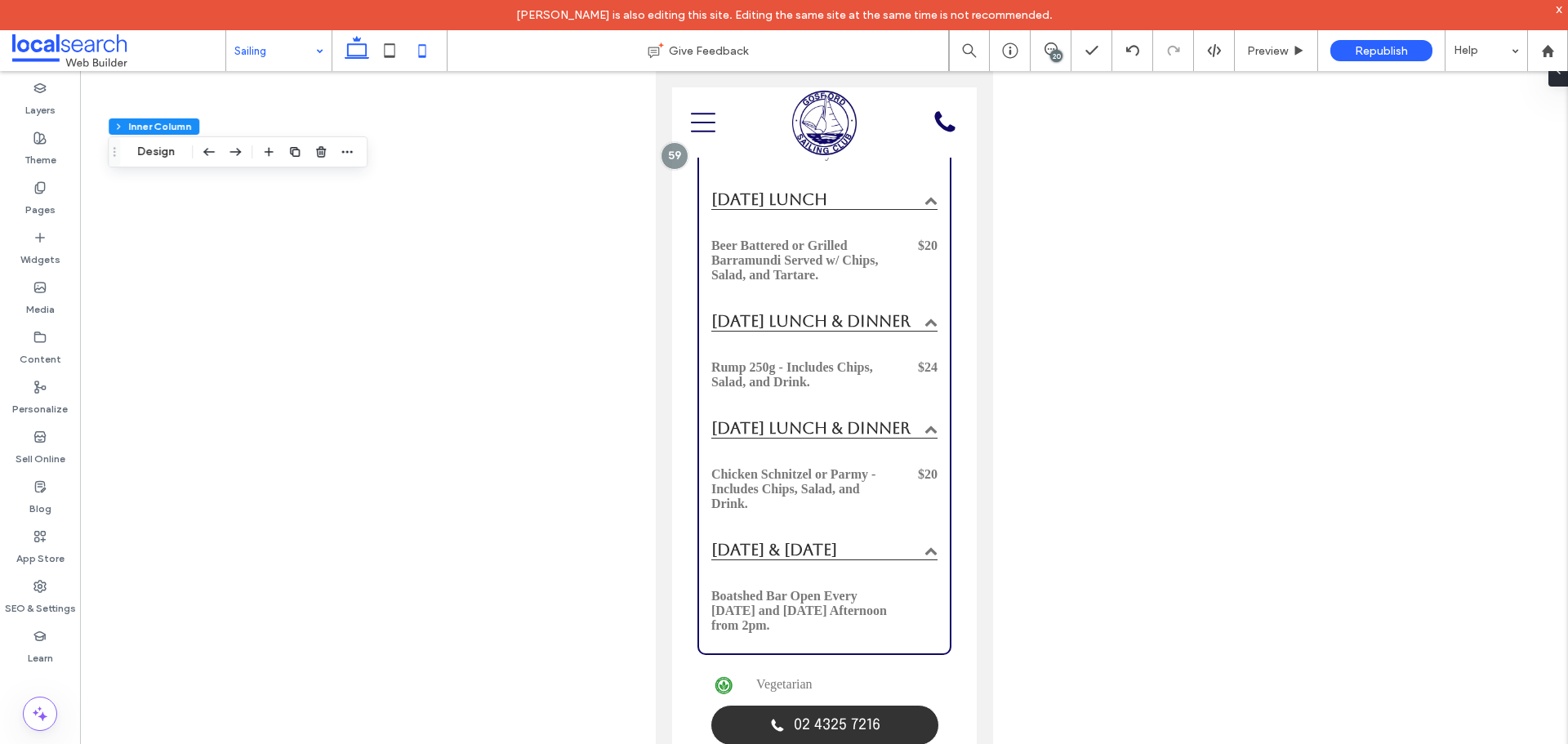
click at [357, 61] on icon at bounding box center [357, 51] width 33 height 33
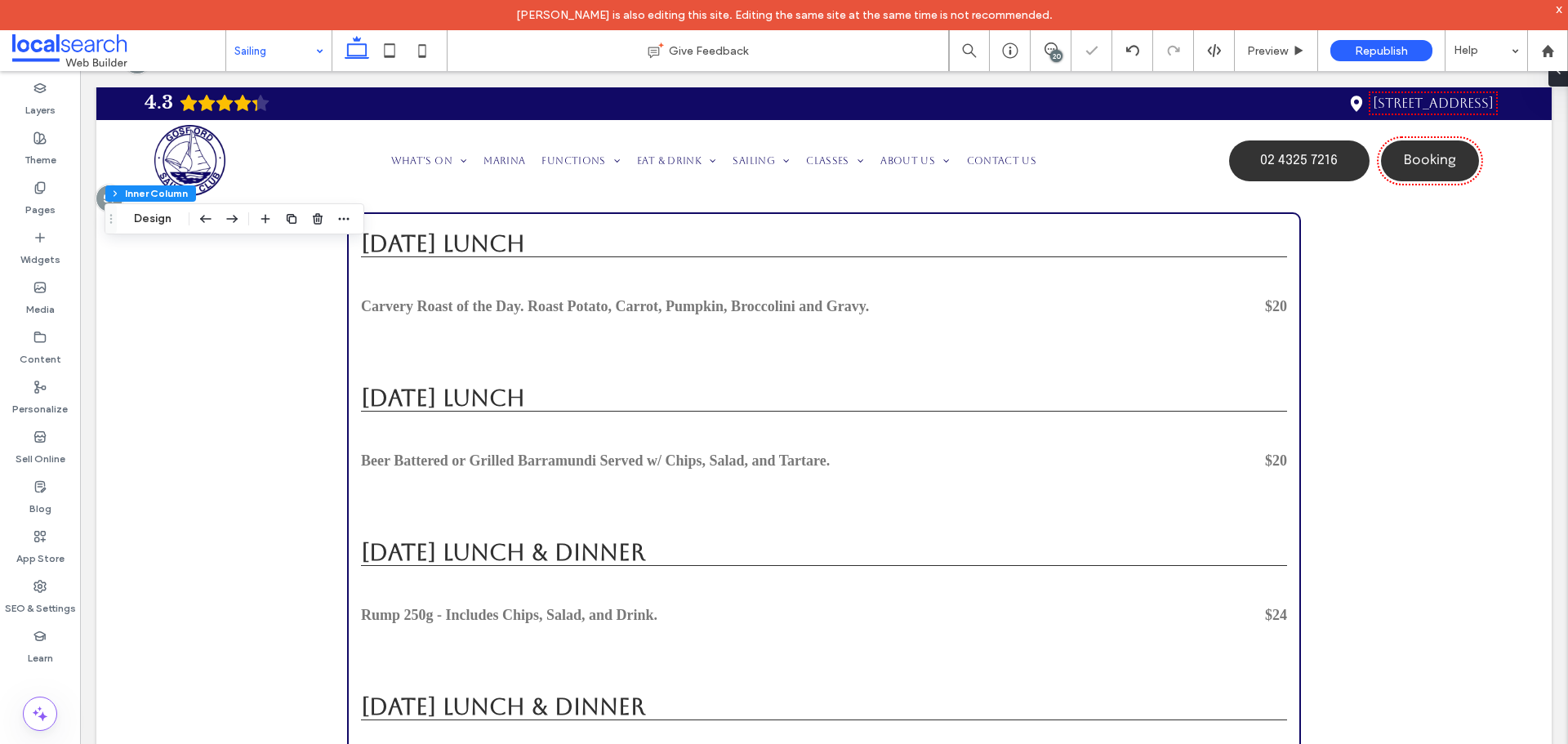
type input "***"
type input "**"
type input "***"
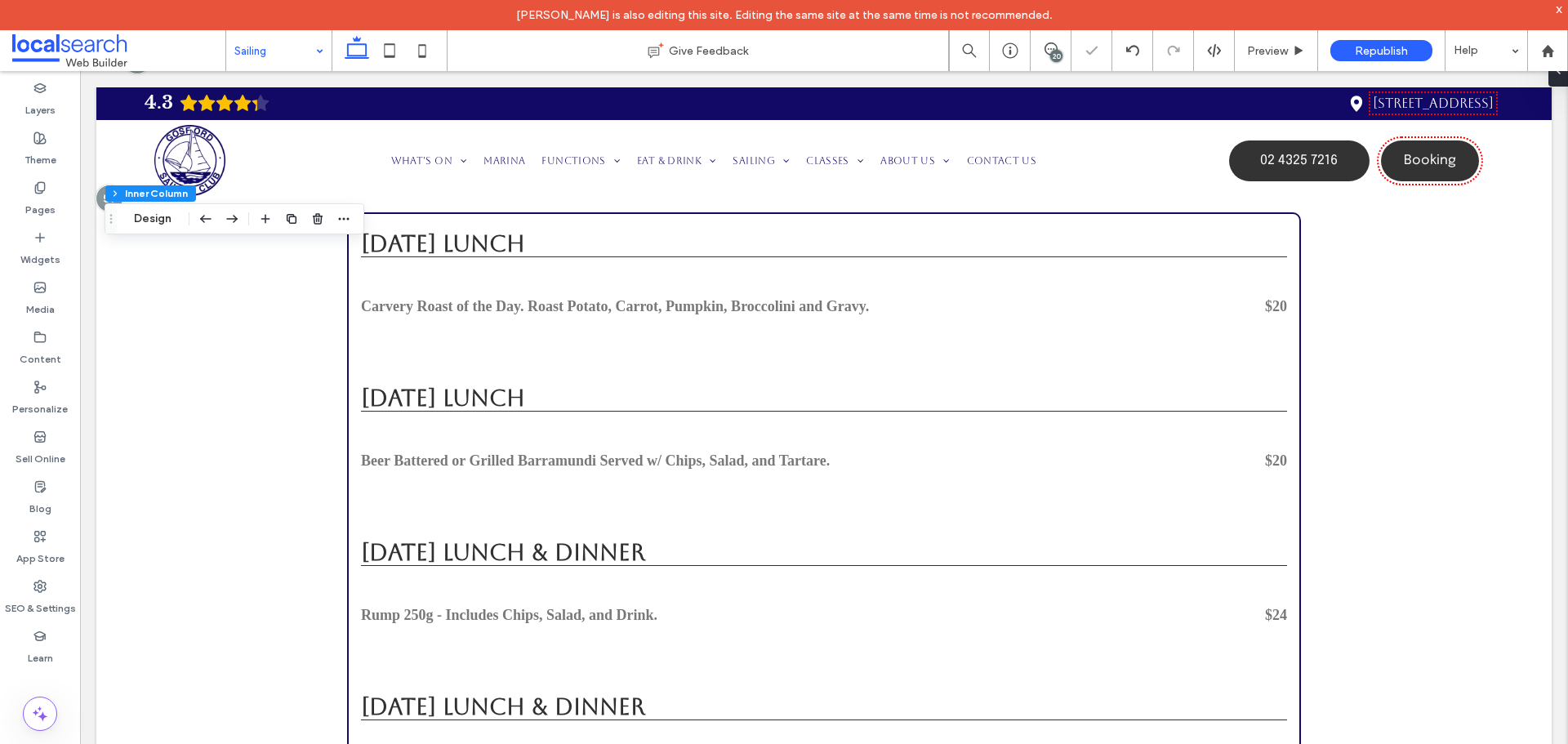
type input "***"
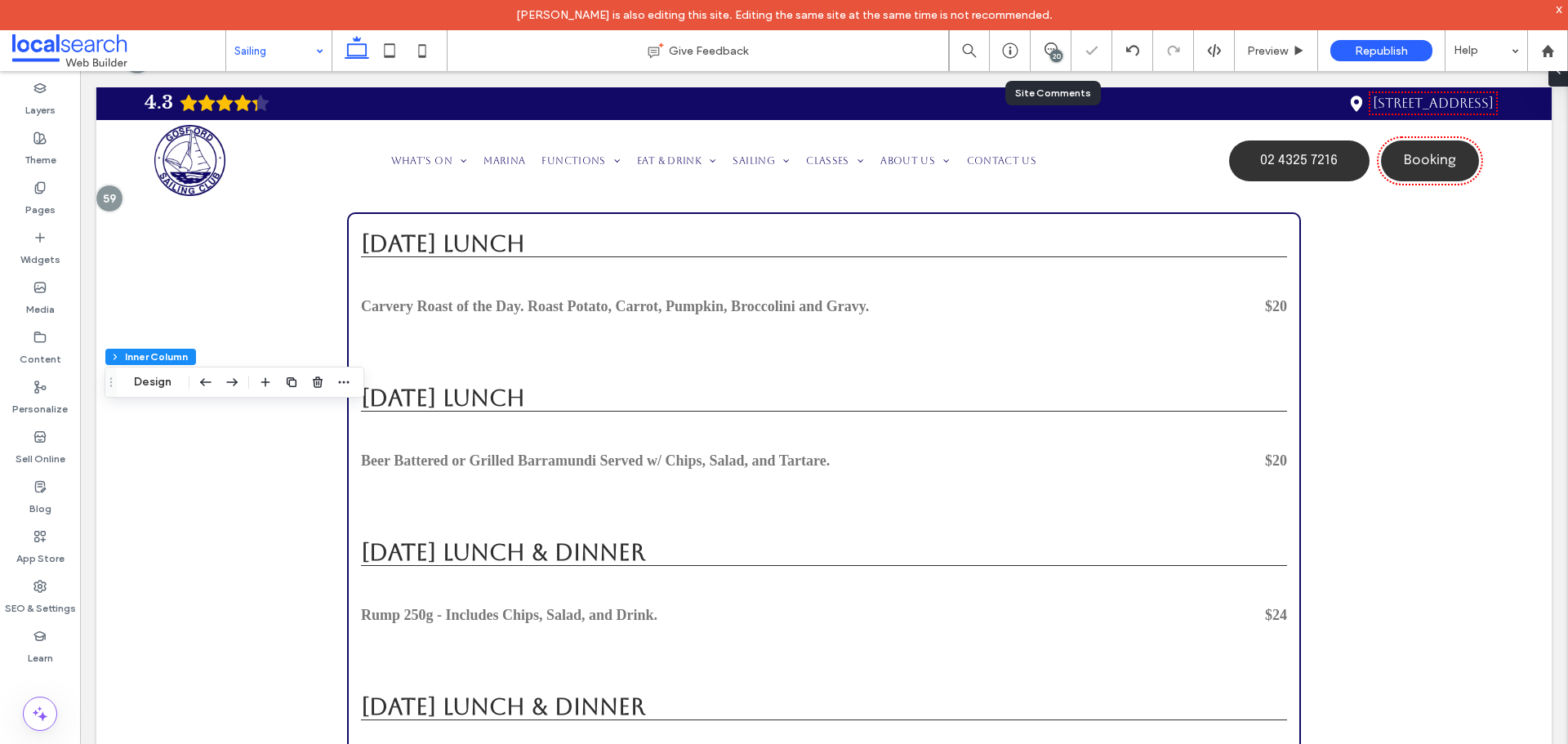
click at [1050, 57] on div "20" at bounding box center [1056, 56] width 13 height 13
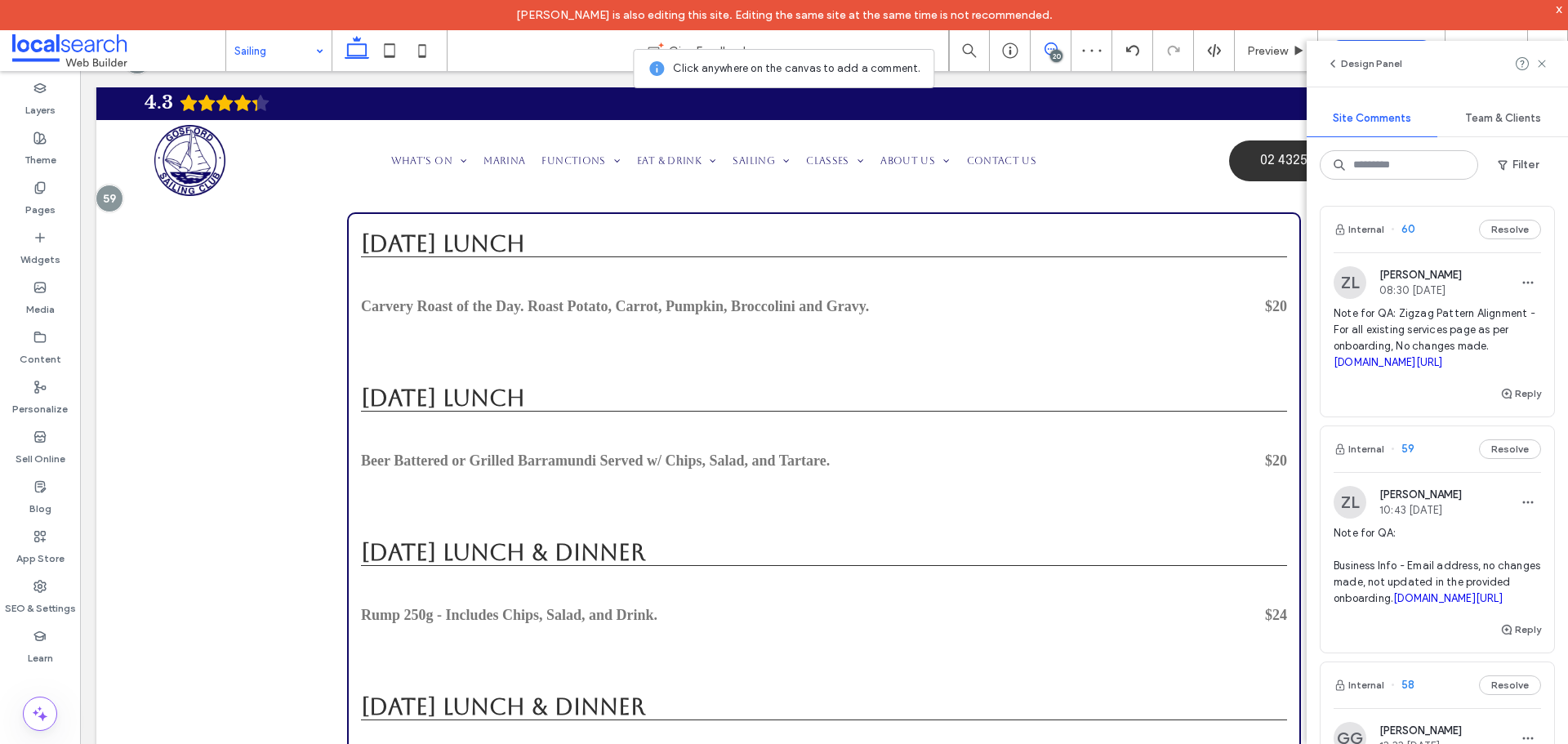
click at [1050, 57] on div "20" at bounding box center [1056, 56] width 13 height 13
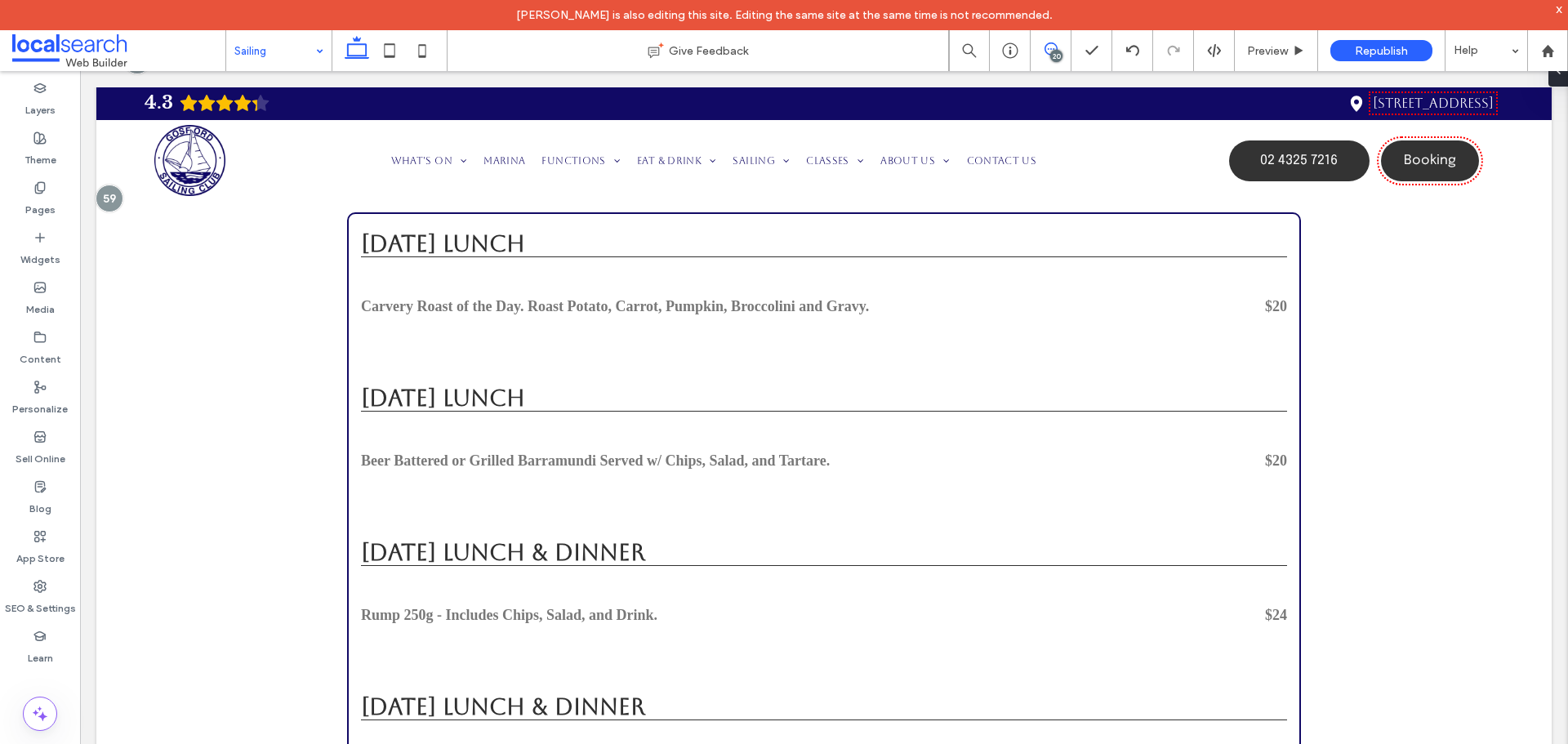
click at [1052, 50] on icon at bounding box center [1051, 49] width 14 height 14
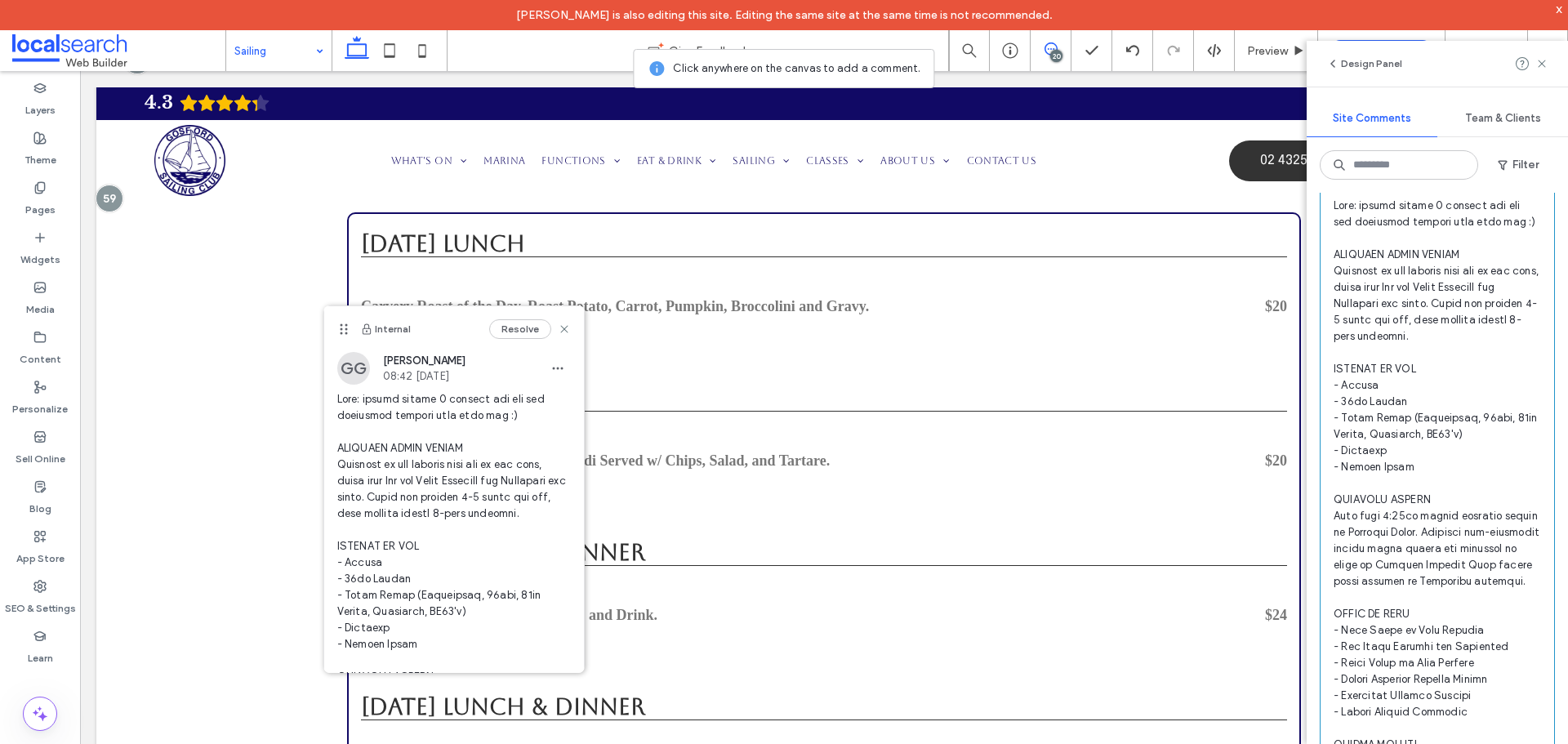
scroll to position [4571, 0]
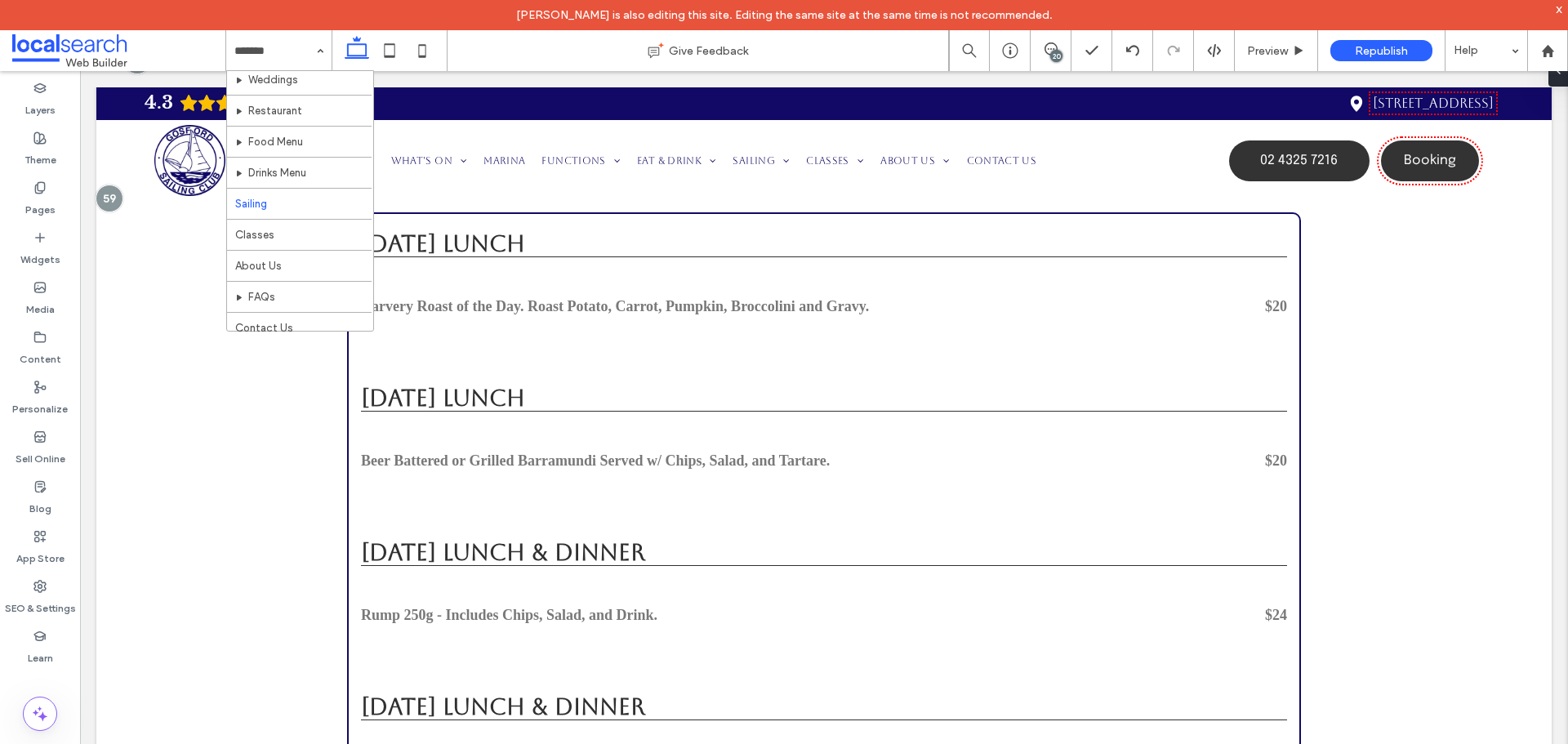
scroll to position [296, 0]
click at [315, 50] on div "Home What's On Sailing Events Live Music Marina Functions Birthdays Anniversari…" at bounding box center [278, 50] width 105 height 41
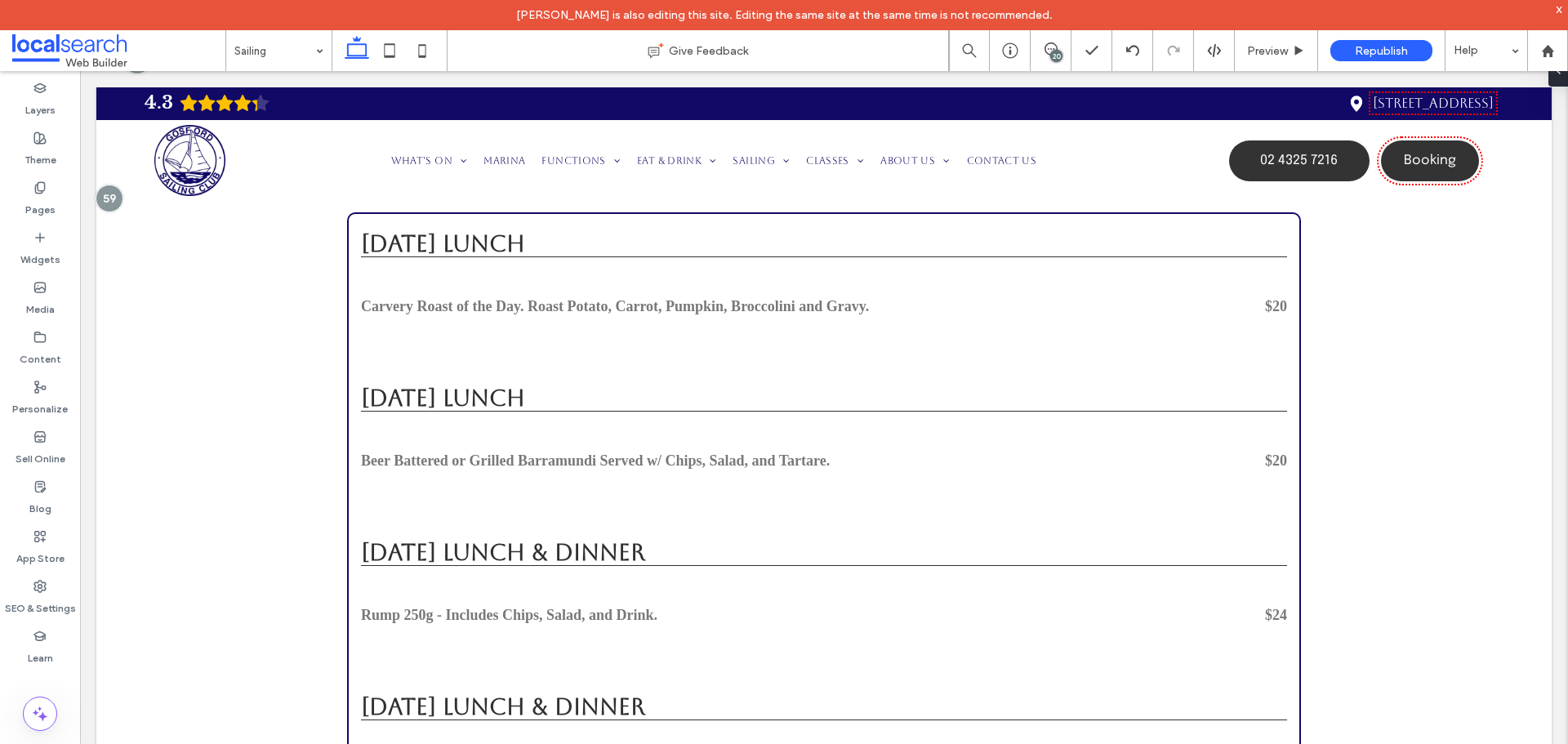
click at [1052, 54] on div "20" at bounding box center [1056, 56] width 13 height 13
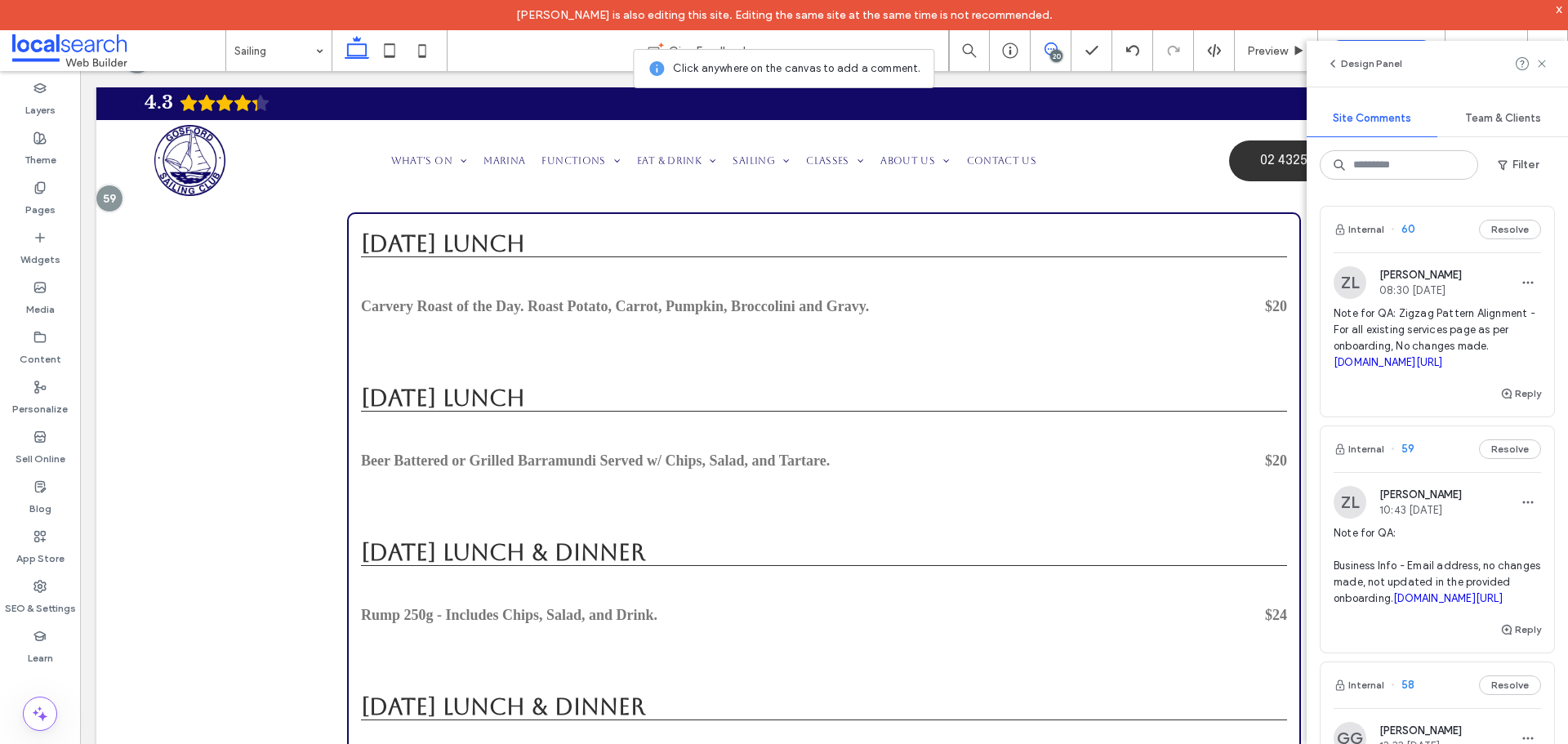
click at [1056, 49] on icon at bounding box center [1051, 49] width 14 height 14
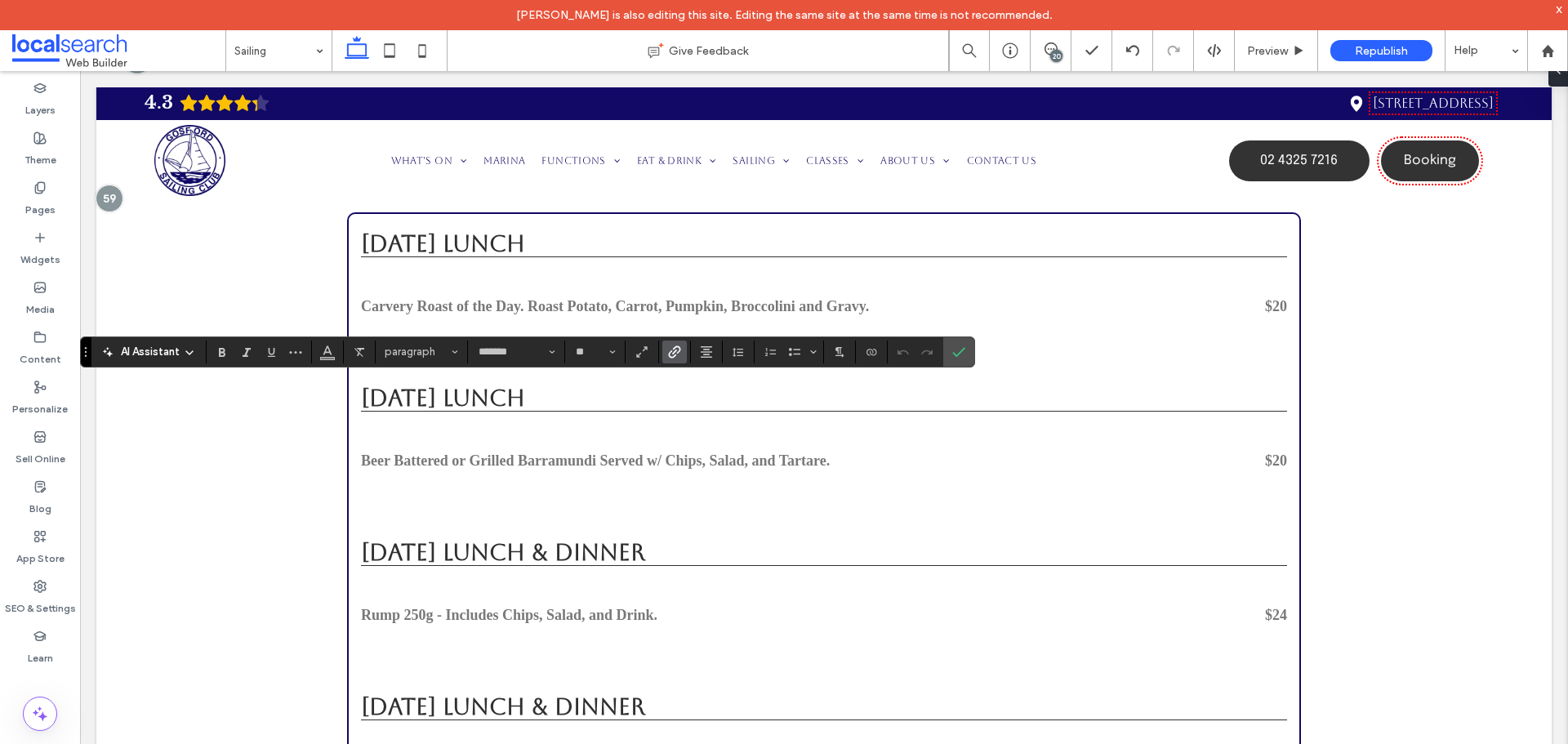
click at [670, 348] on icon "Link" at bounding box center [675, 352] width 14 height 14
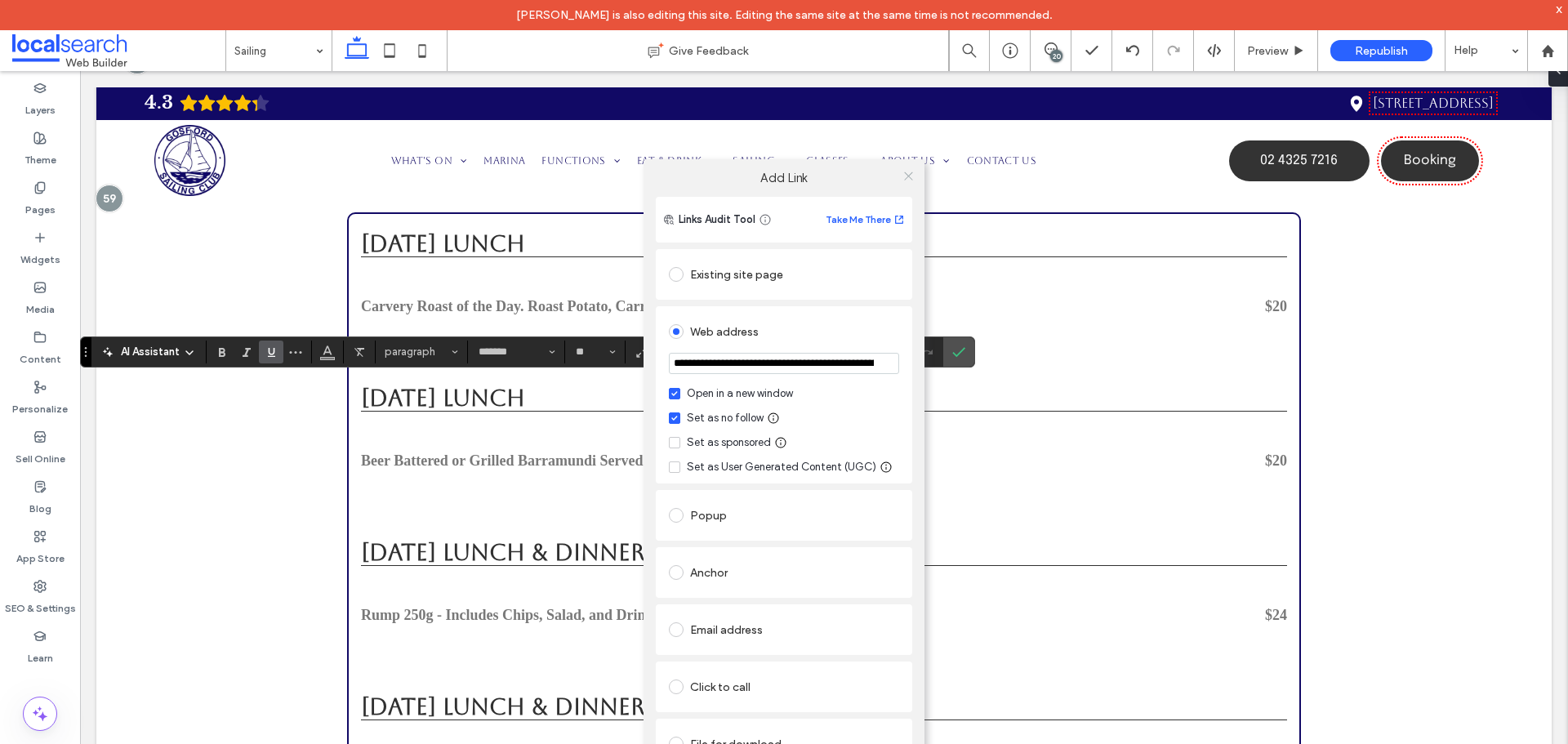
click at [909, 176] on use at bounding box center [908, 176] width 8 height 8
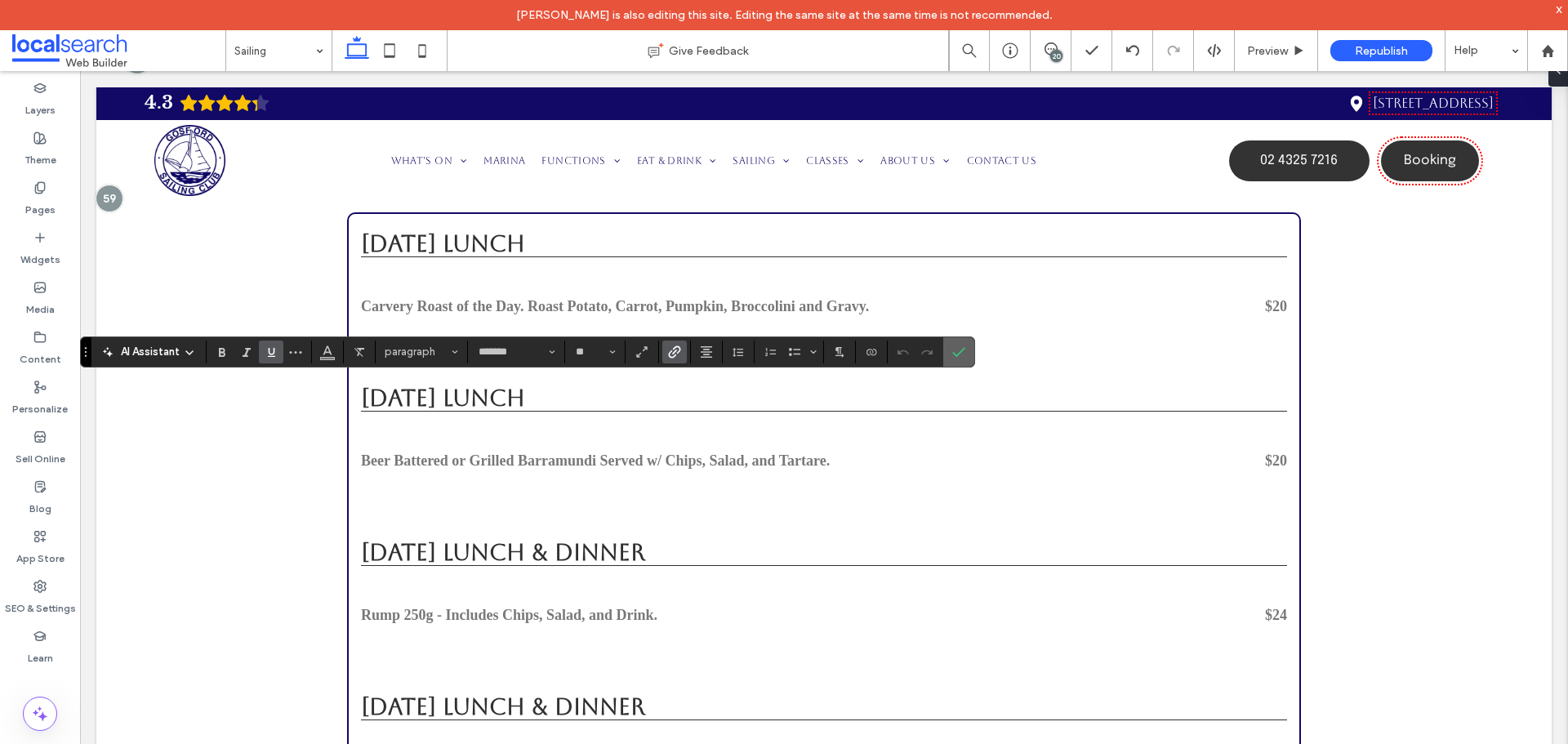
click at [968, 351] on label "Confirm" at bounding box center [958, 351] width 24 height 29
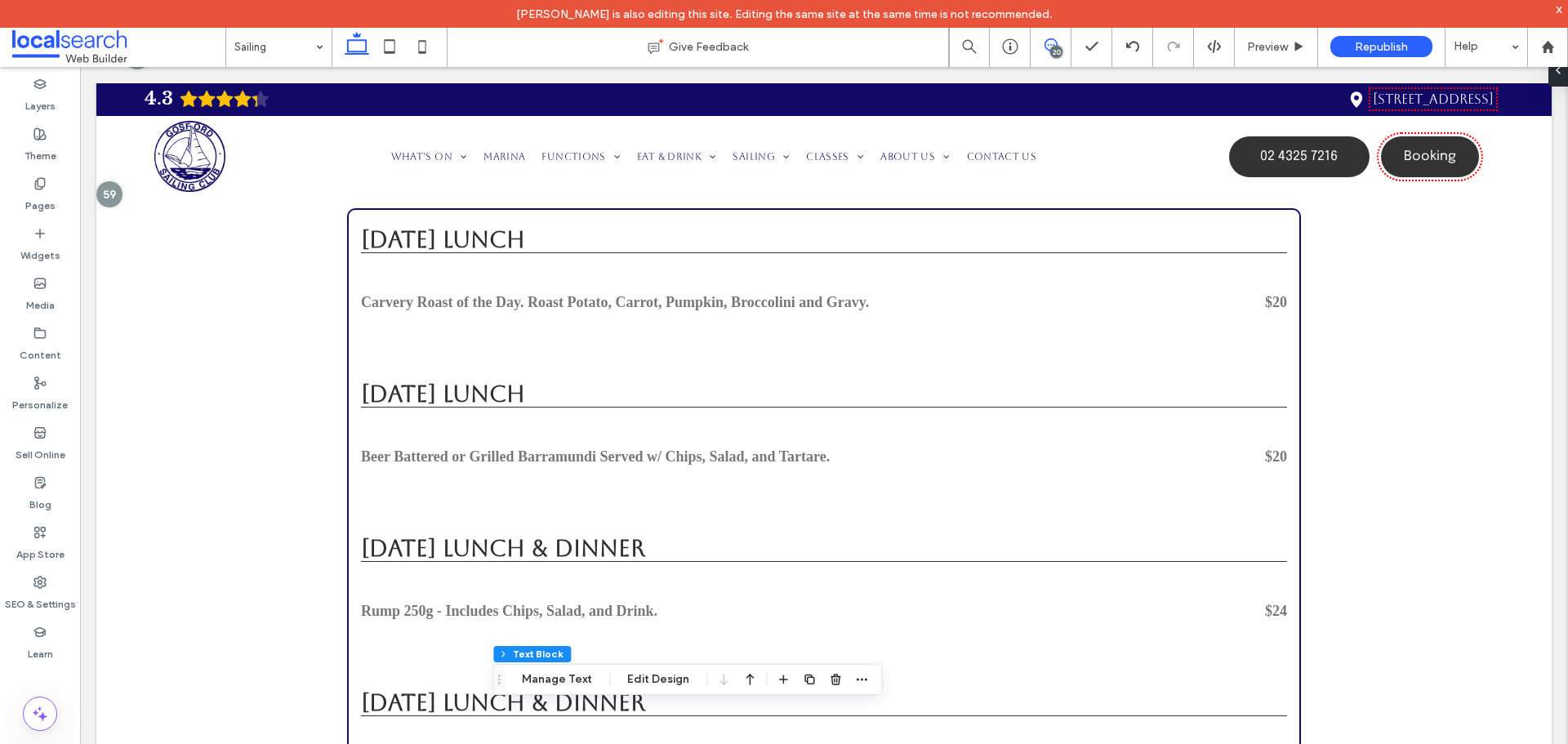
click at [1049, 46] on icon at bounding box center [1051, 45] width 14 height 14
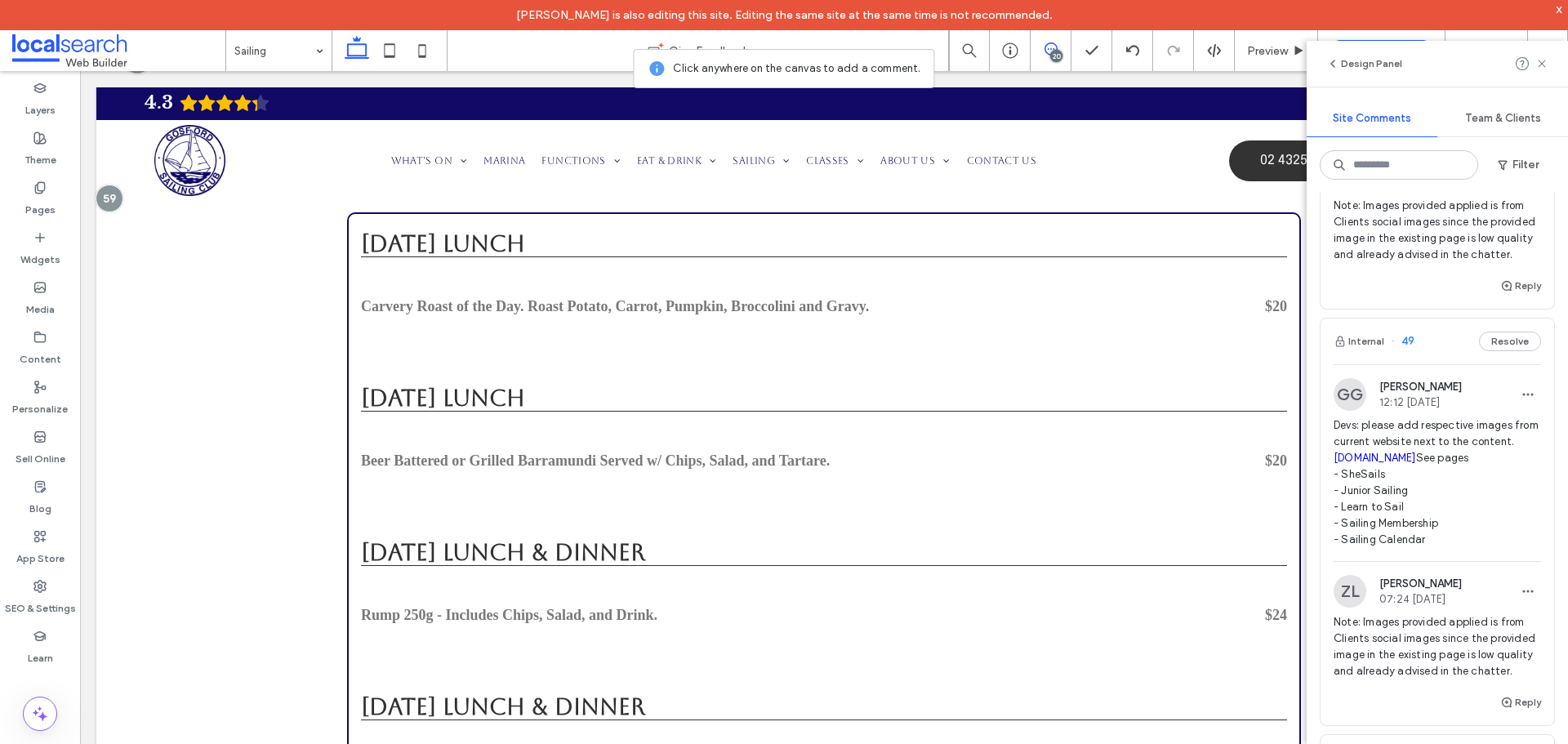
scroll to position [4000, 0]
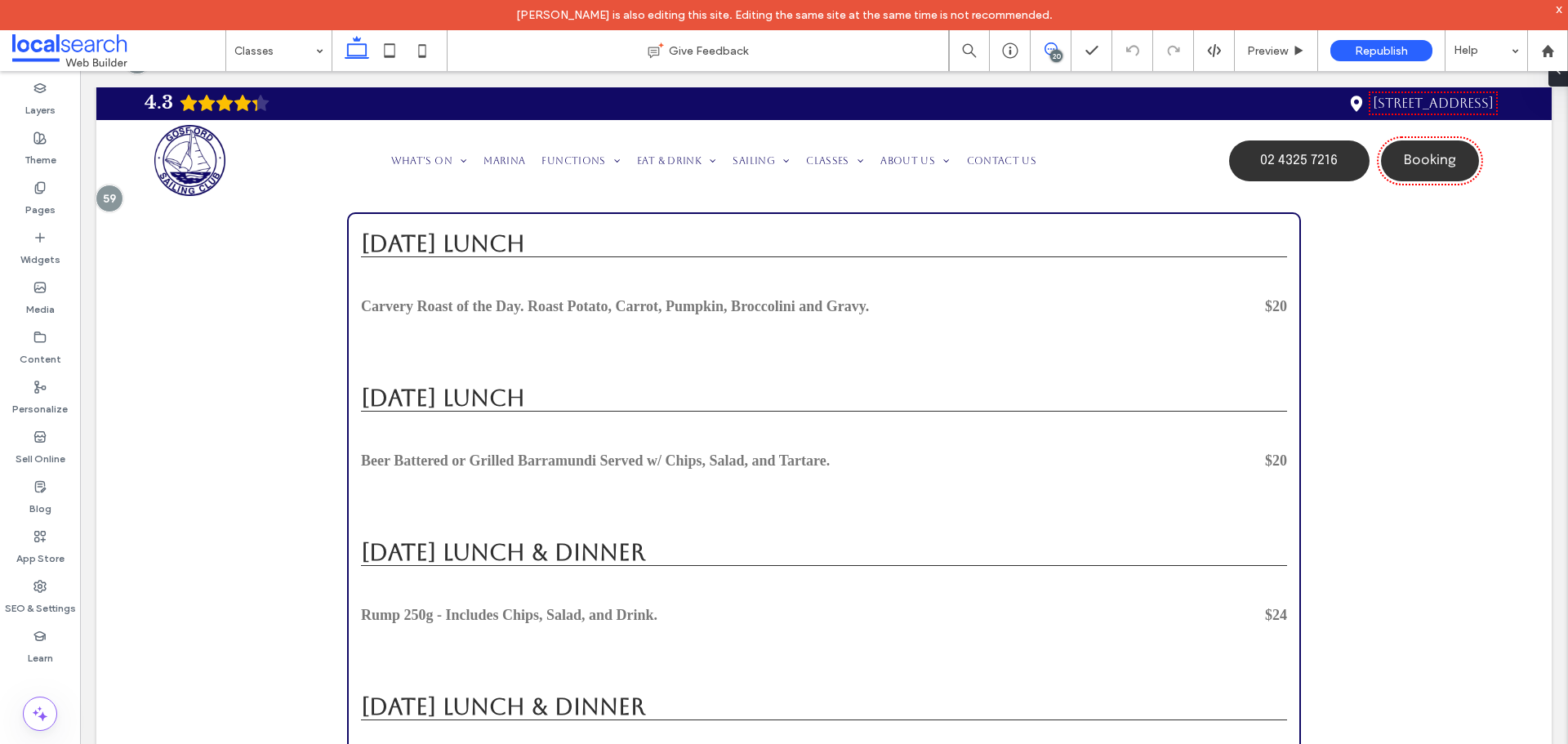
click at [1050, 48] on icon at bounding box center [1051, 49] width 14 height 14
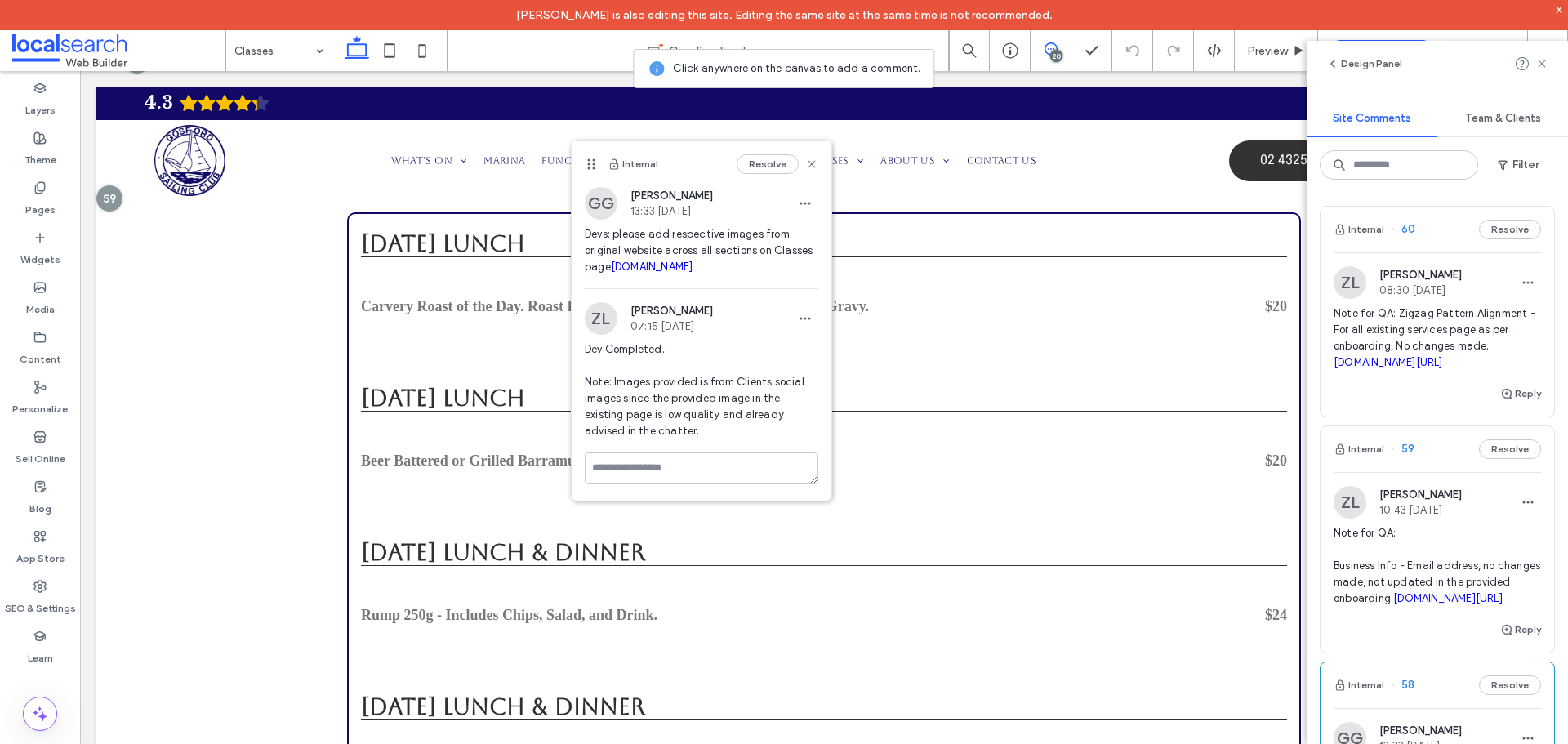
scroll to position [26, 0]
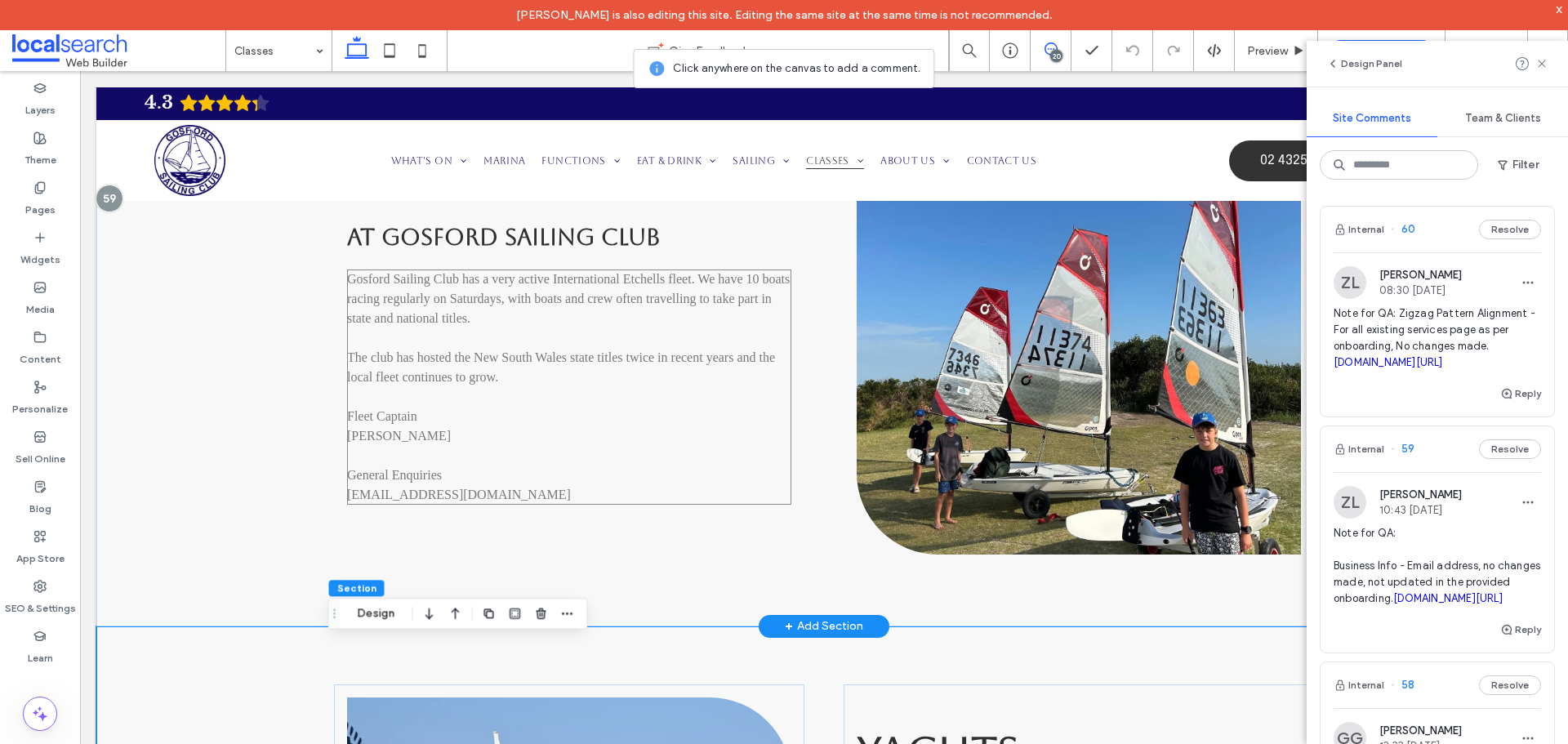
scroll to position [326, 0]
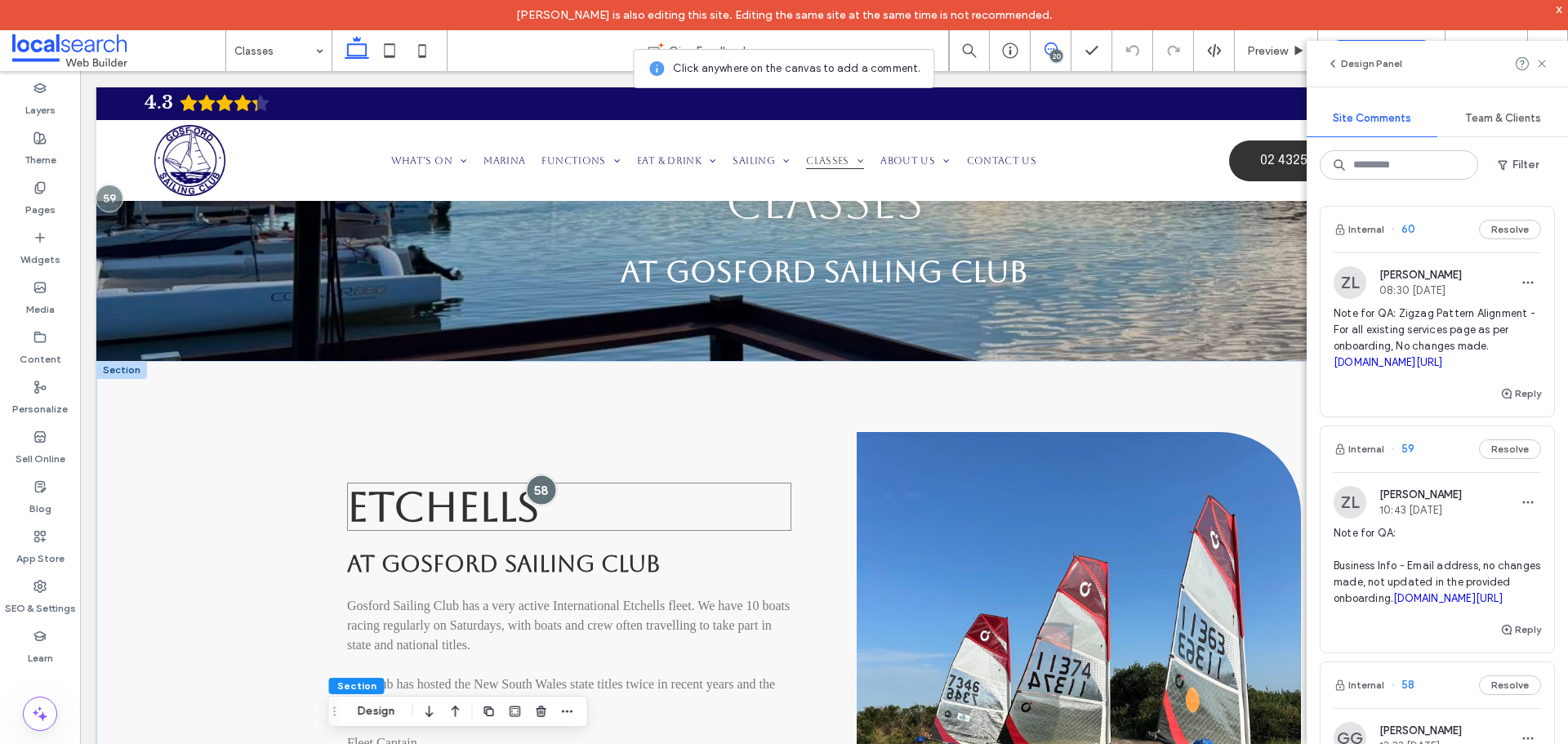
click at [528, 485] on div at bounding box center [541, 488] width 30 height 30
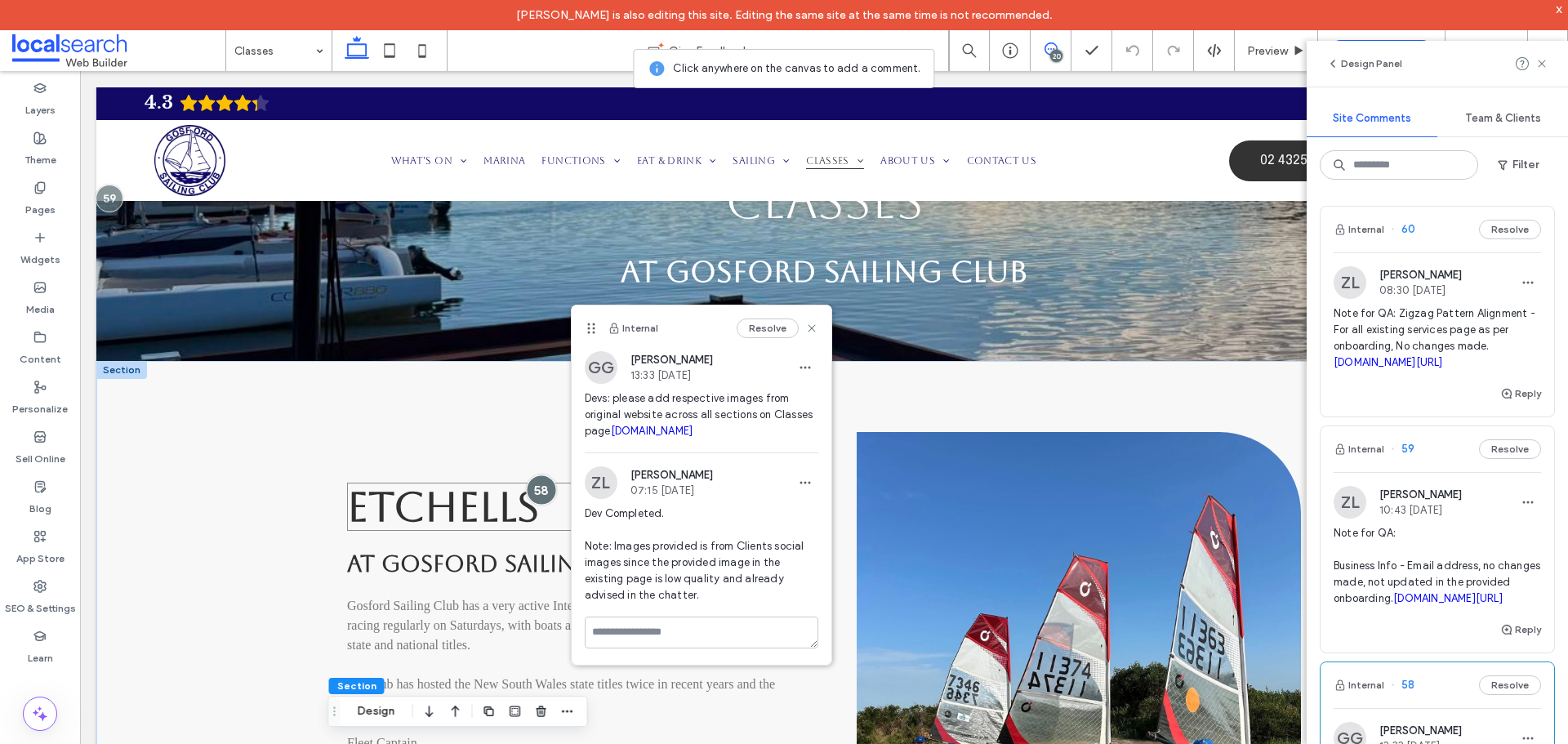
click at [533, 489] on div at bounding box center [541, 488] width 30 height 30
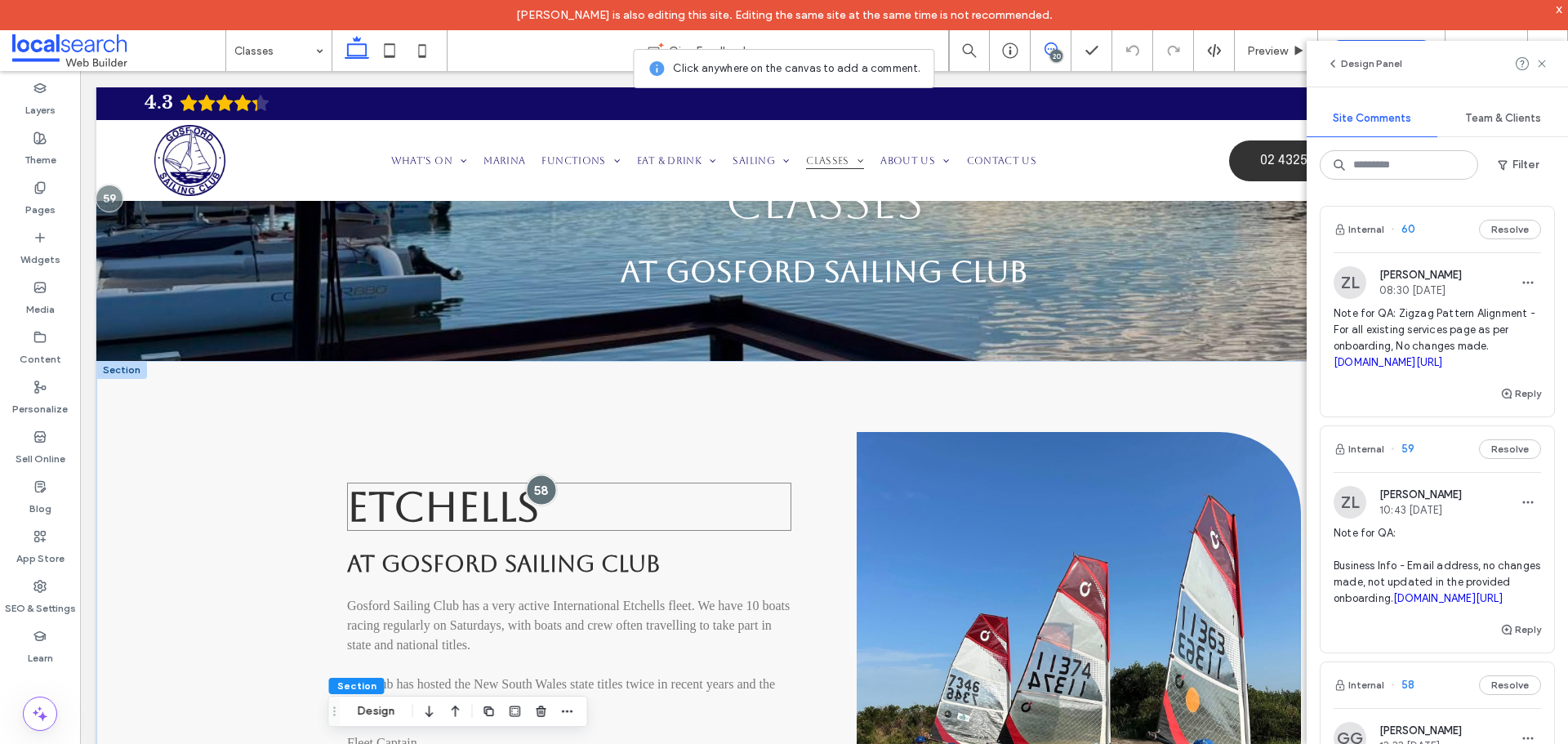
click at [533, 489] on div at bounding box center [541, 488] width 30 height 30
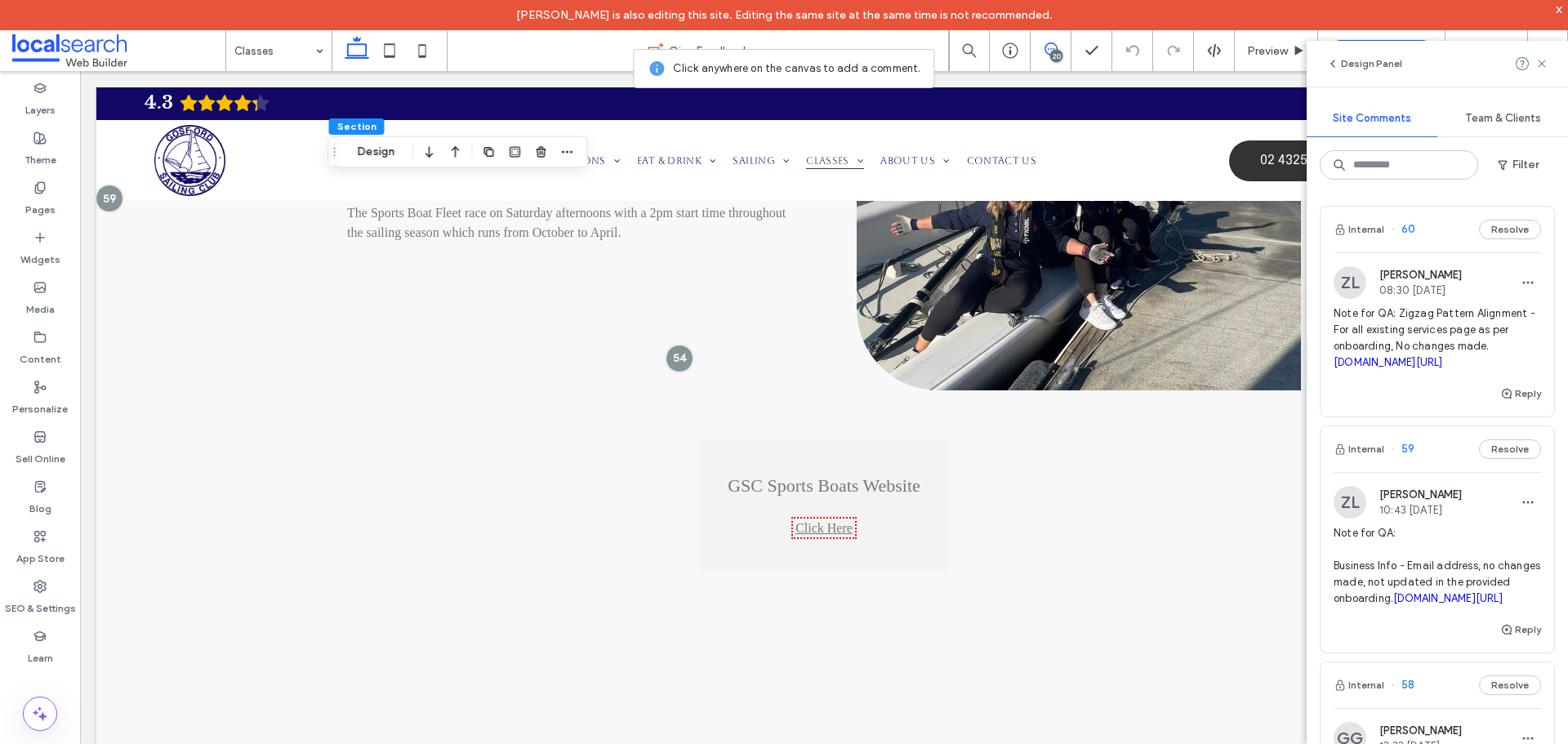
scroll to position [2204, 0]
click at [668, 354] on div at bounding box center [679, 356] width 30 height 30
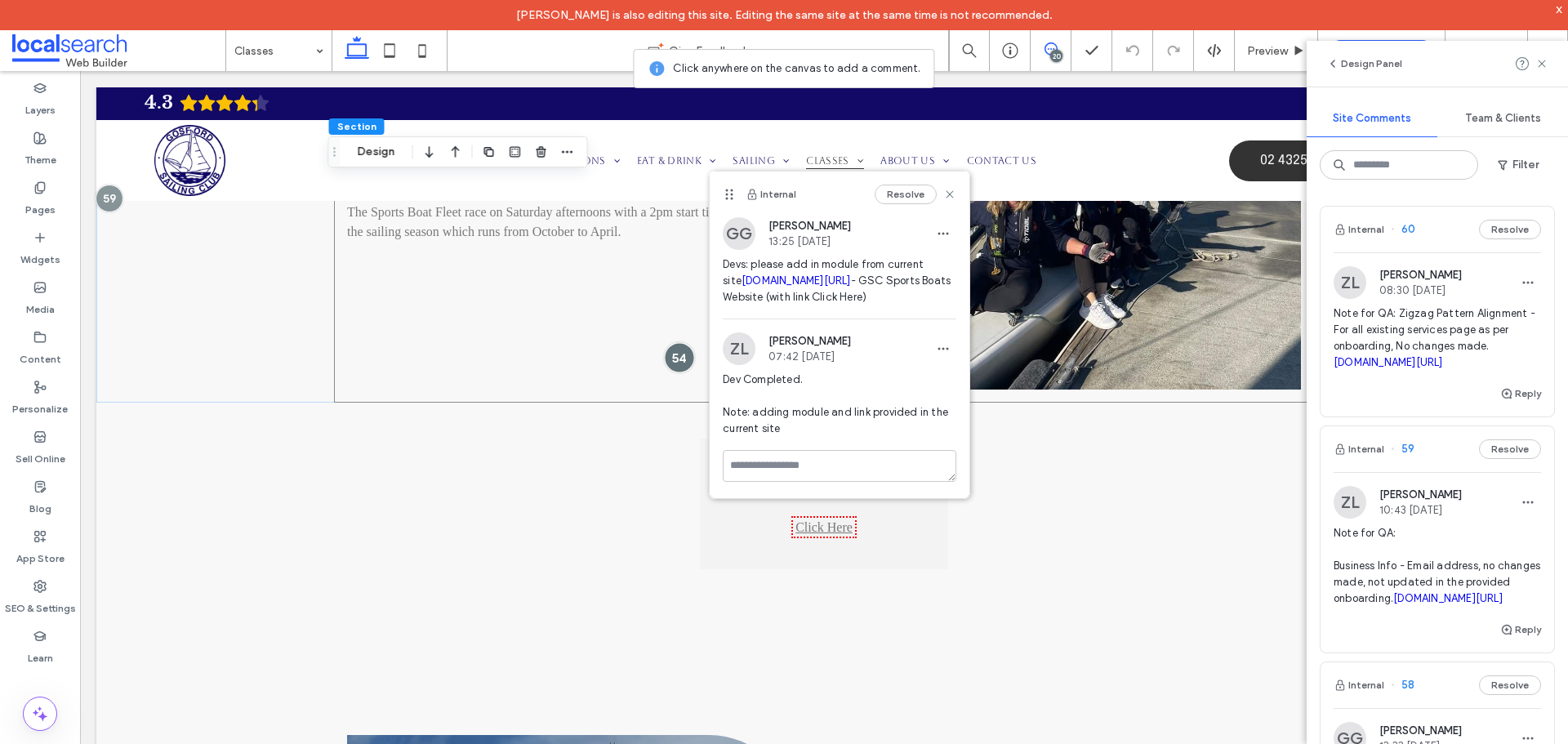
click at [680, 352] on div at bounding box center [679, 356] width 30 height 30
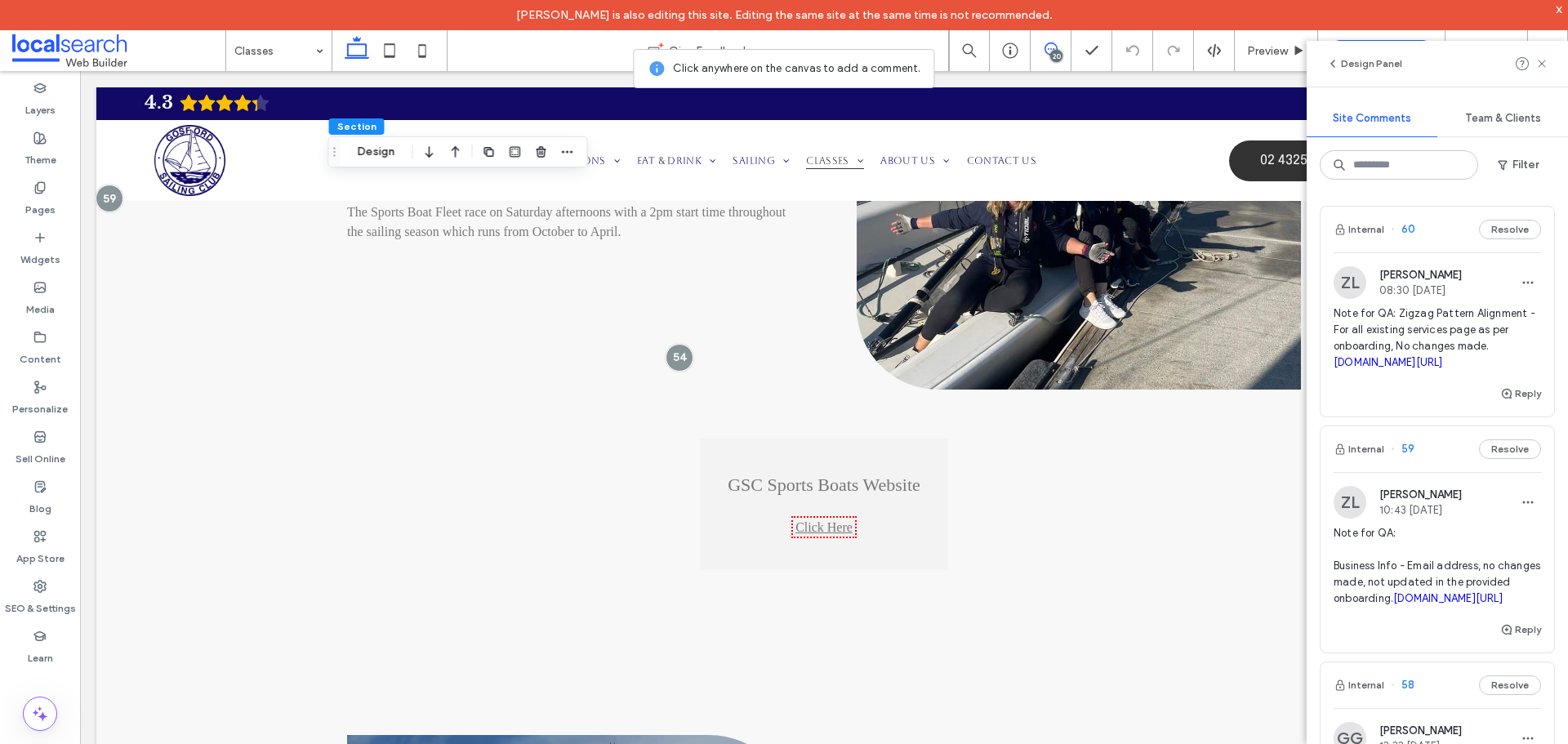
click at [1050, 46] on icon at bounding box center [1051, 49] width 14 height 14
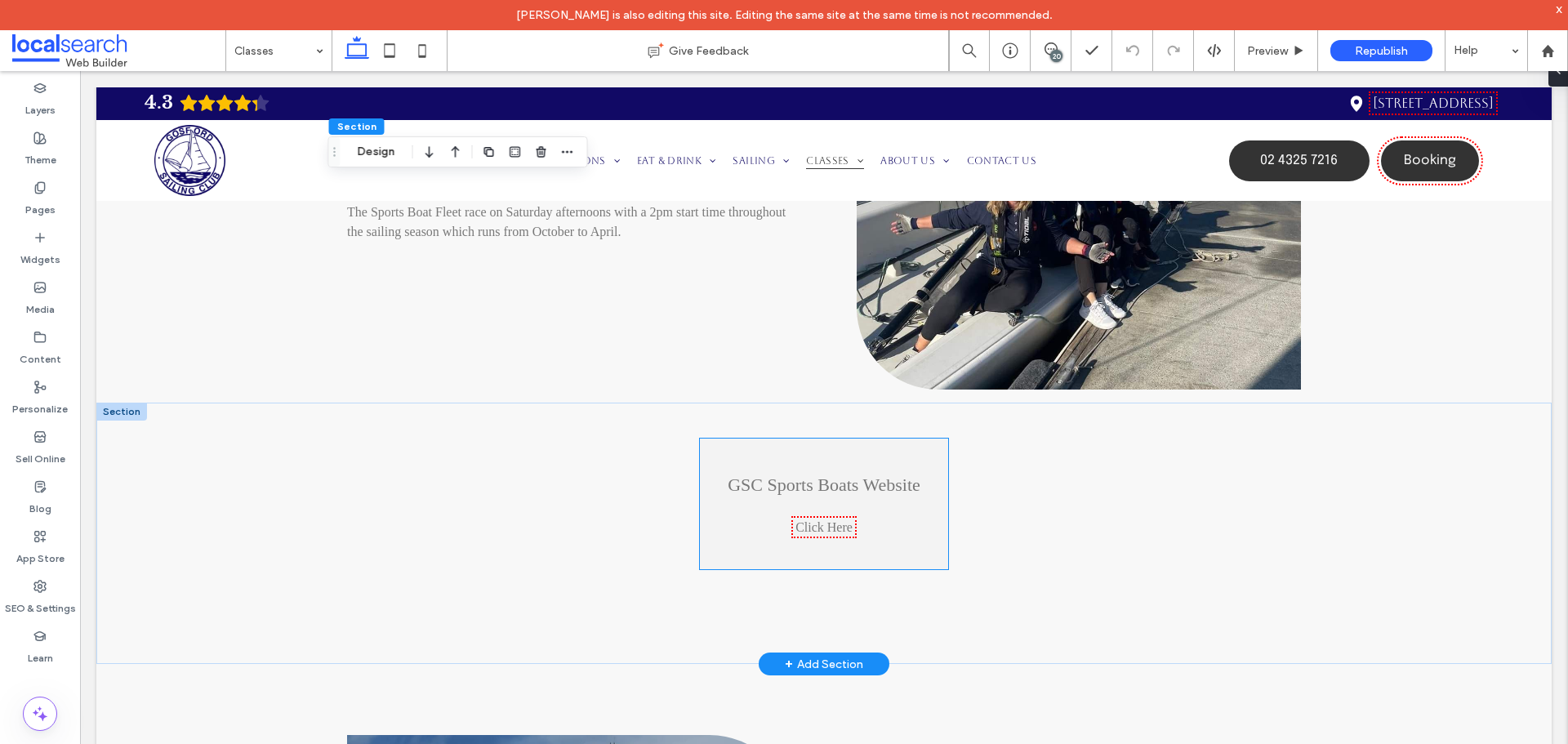
click at [810, 528] on link "Click Here" at bounding box center [824, 527] width 57 height 14
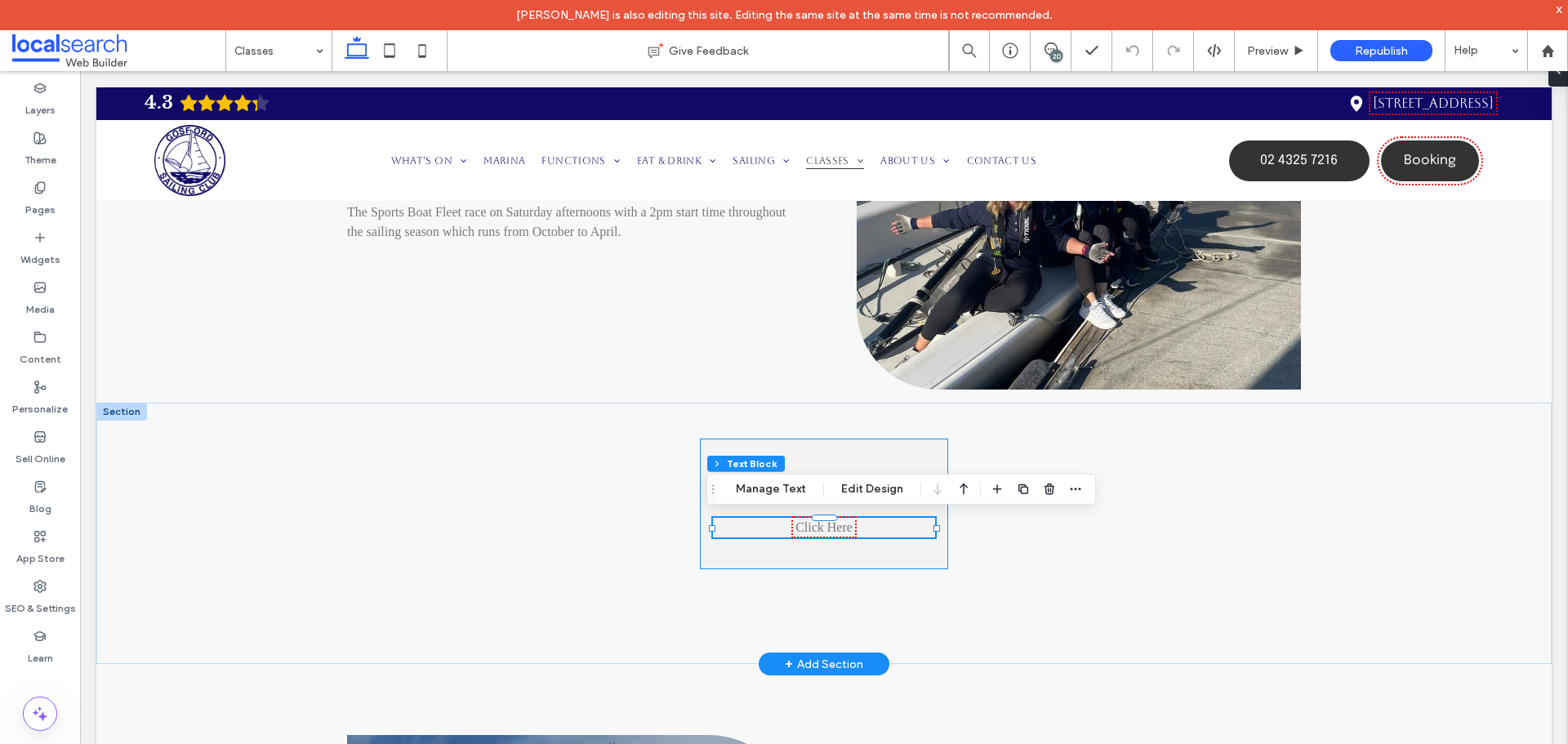
click at [810, 528] on link "Click Here" at bounding box center [824, 527] width 57 height 14
type input "*******"
type input "**"
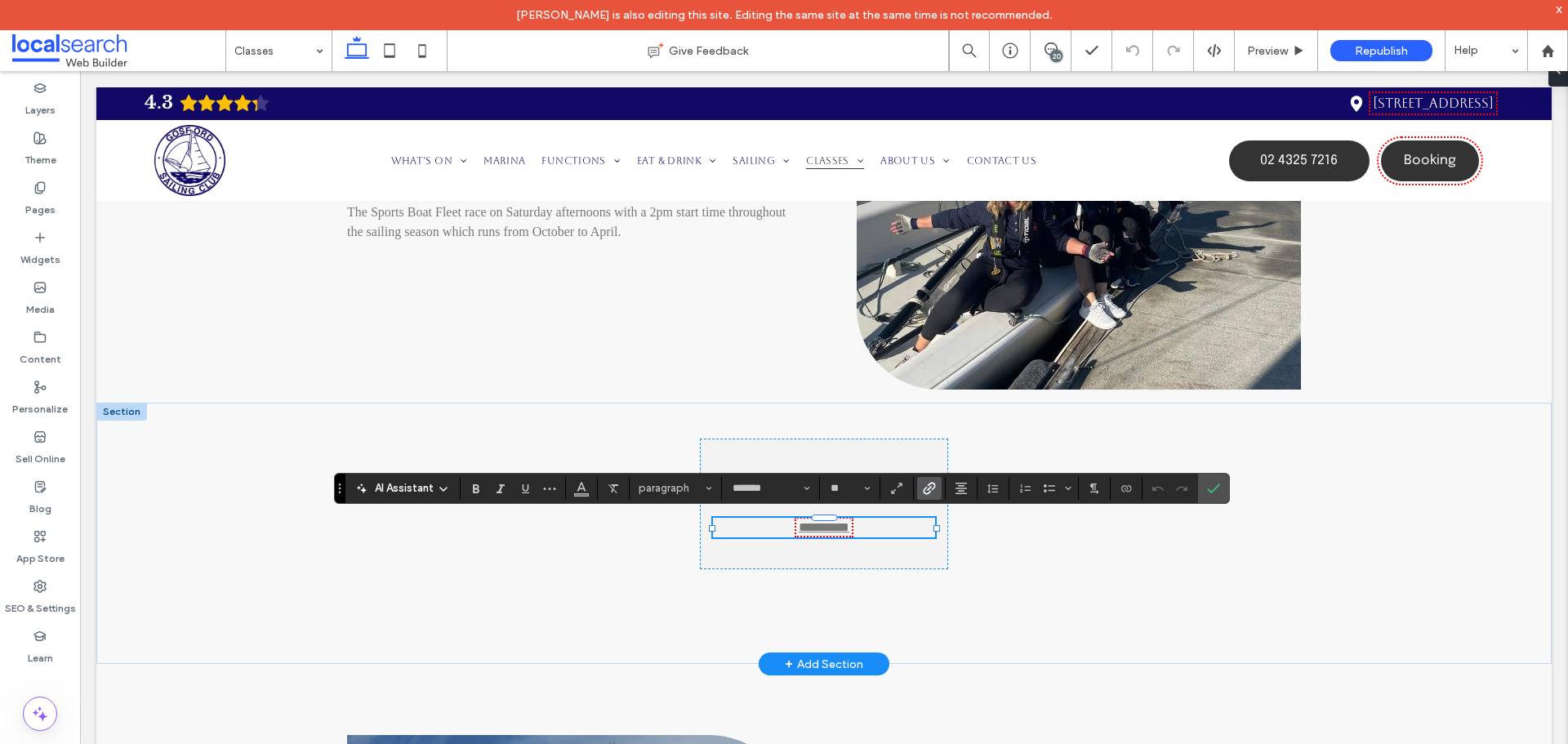
click at [932, 485] on icon "Link" at bounding box center [930, 488] width 14 height 14
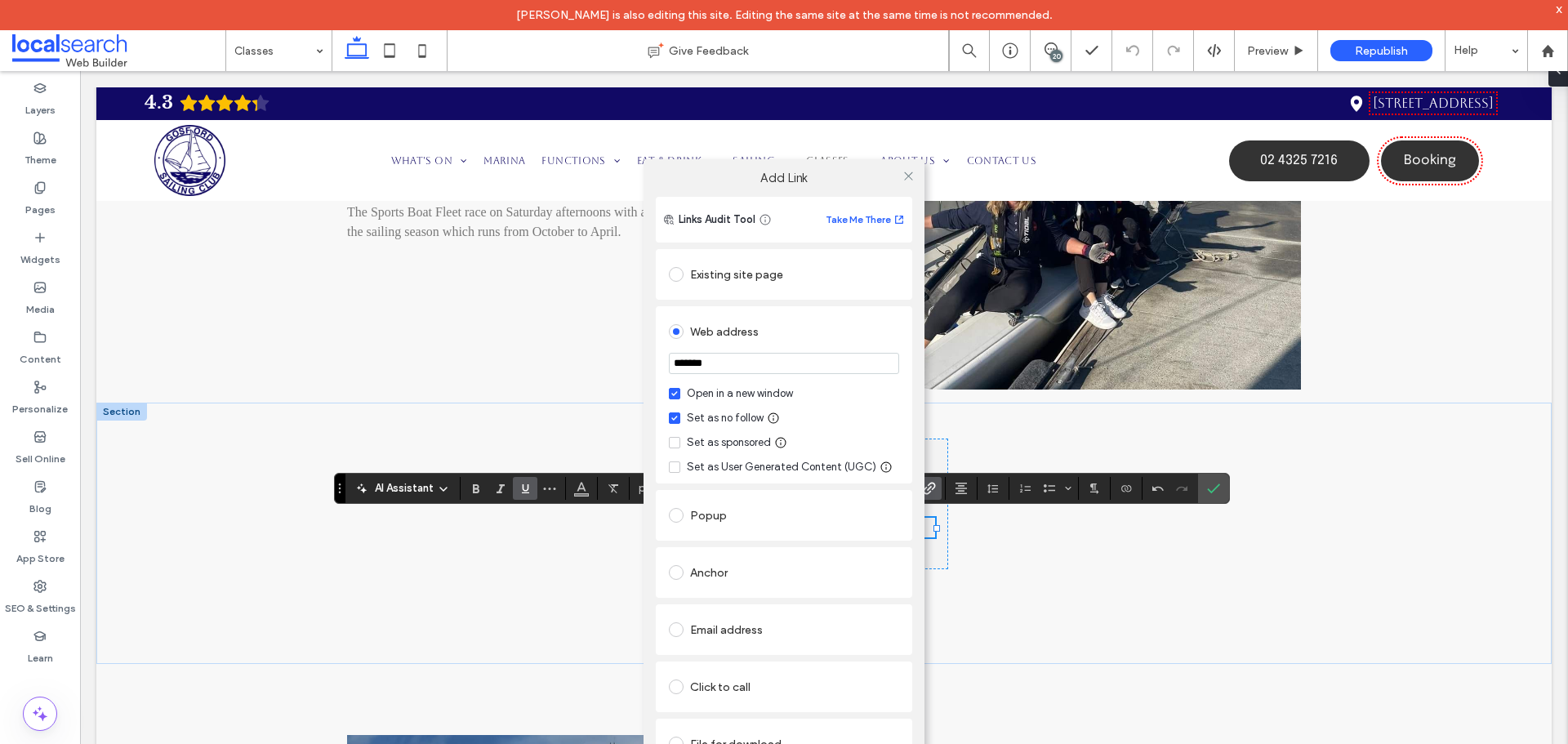
click at [1211, 482] on div "Add Link Links Audit Tool Take Me There Existing site page Web address ******* …" at bounding box center [784, 486] width 1568 height 744
click at [907, 179] on icon at bounding box center [909, 176] width 13 height 13
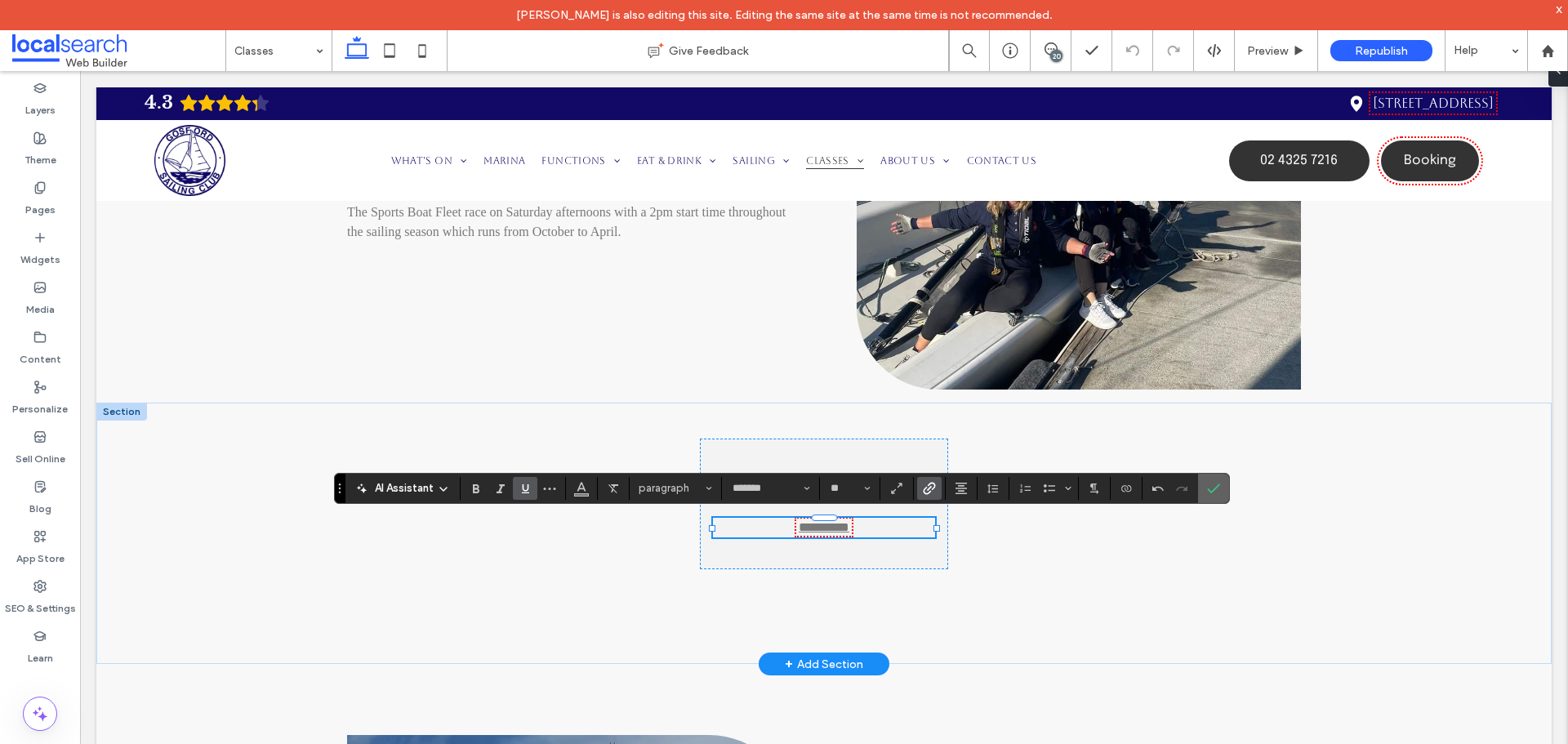
click at [1215, 485] on icon "Confirm" at bounding box center [1214, 488] width 14 height 14
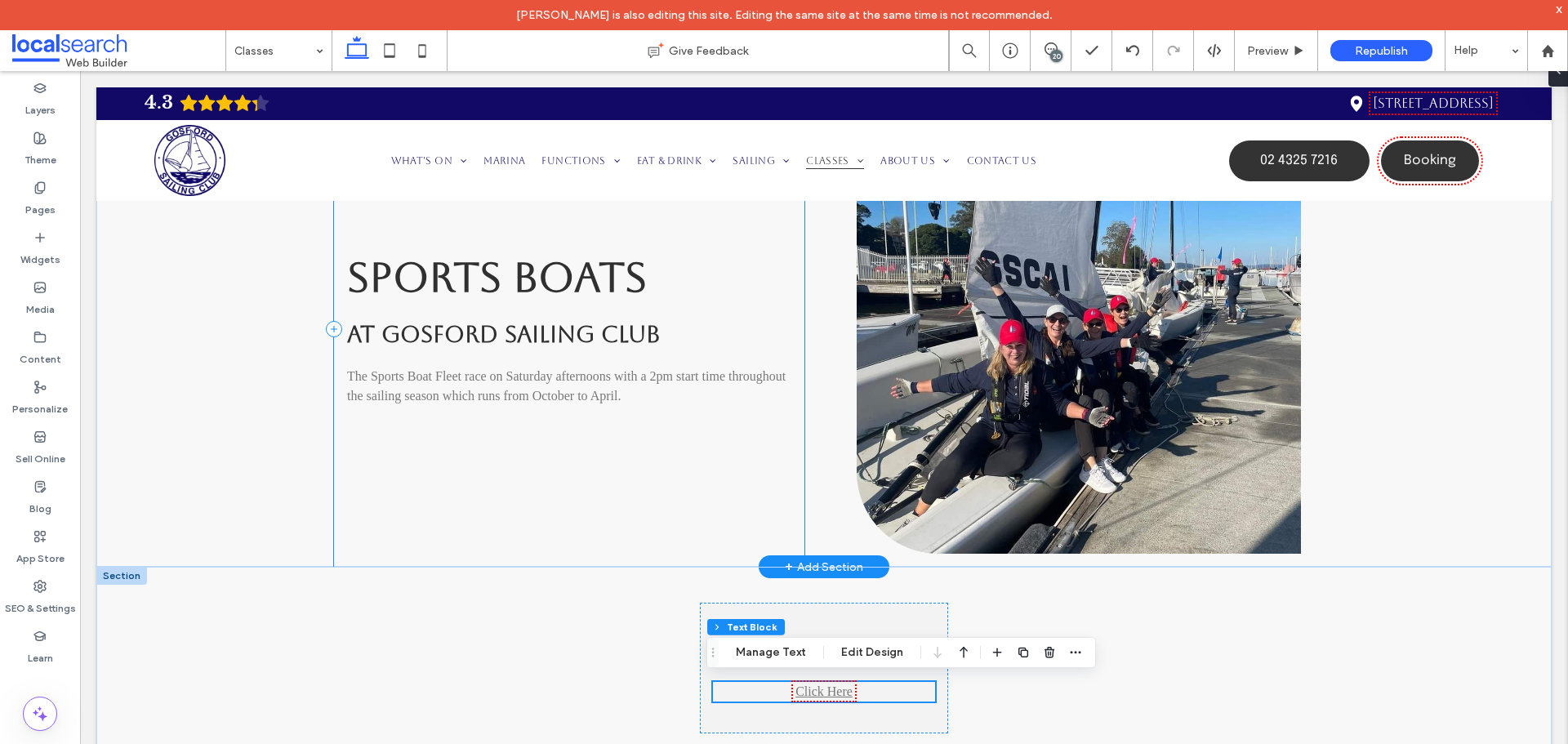
scroll to position [2041, 0]
click at [1063, 49] on span at bounding box center [1050, 49] width 40 height 14
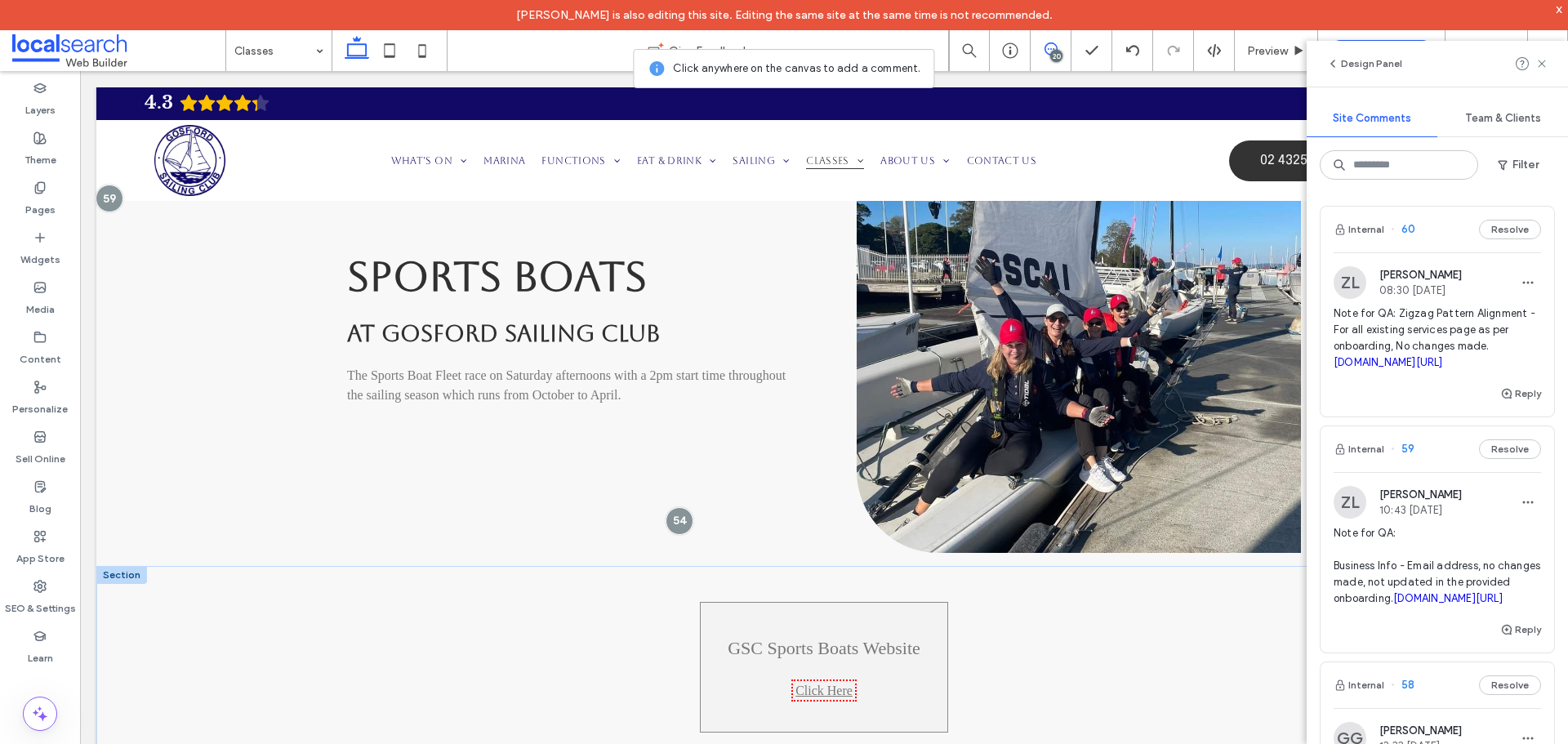
scroll to position [2122, 0]
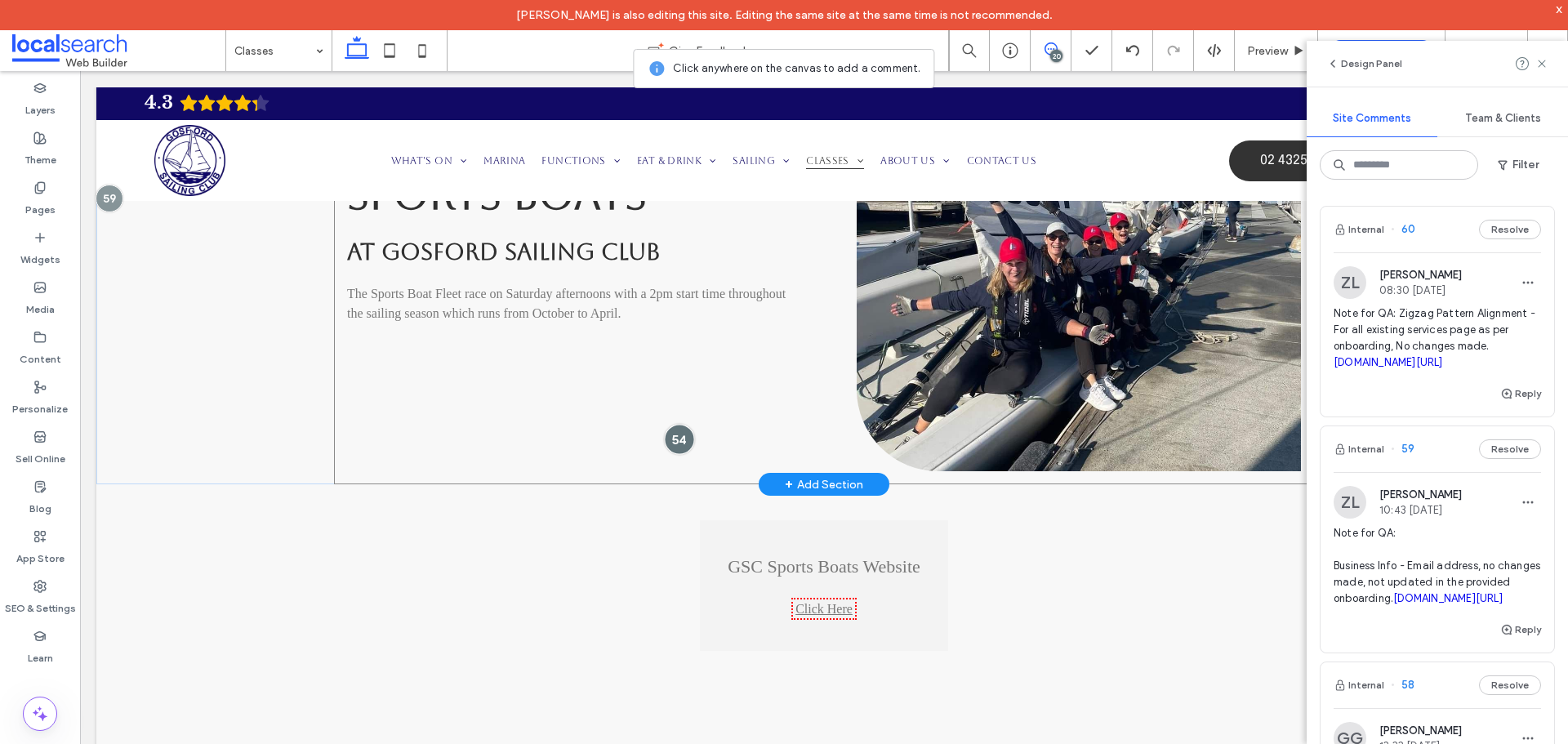
click at [678, 438] on div at bounding box center [679, 438] width 30 height 30
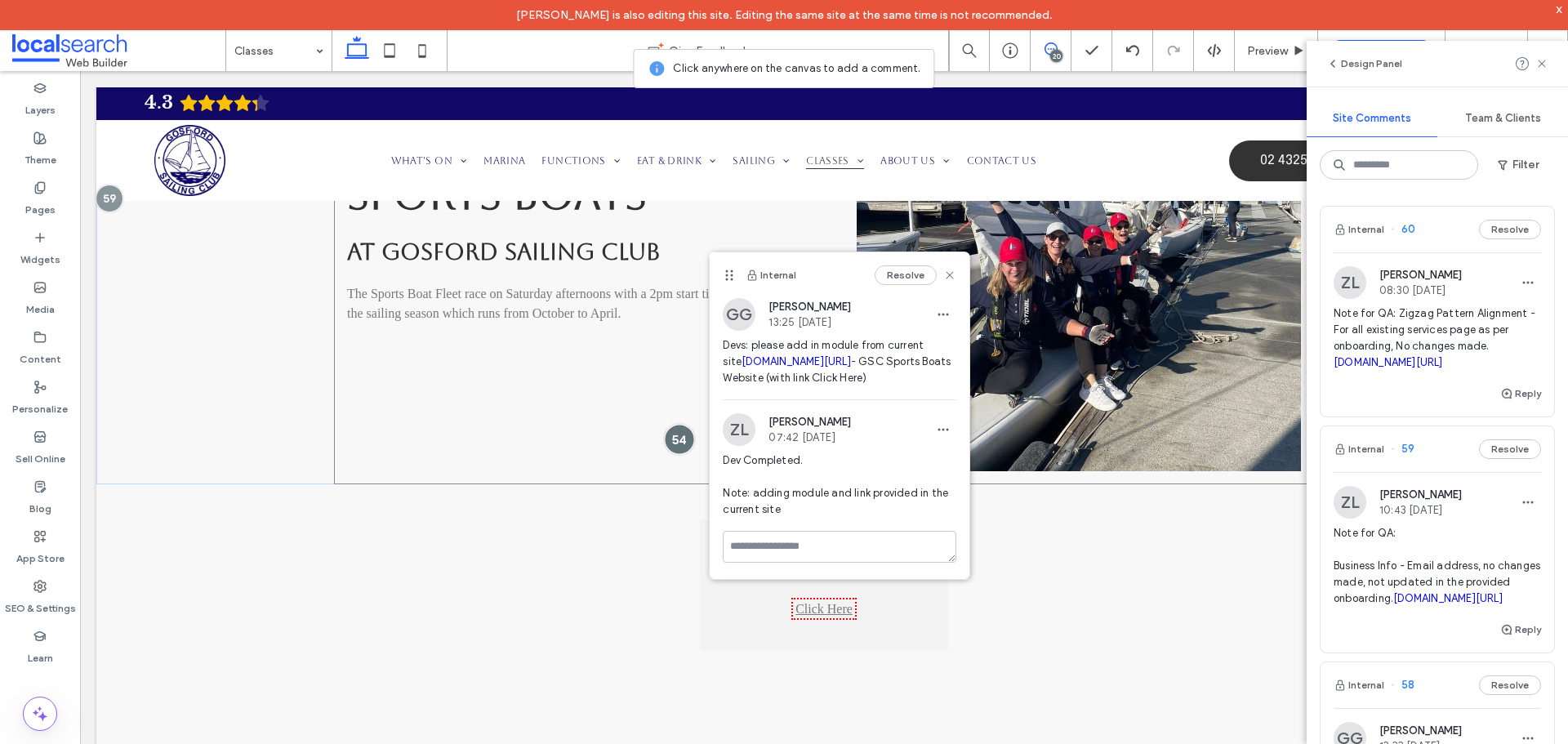
click at [686, 431] on div at bounding box center [679, 438] width 30 height 30
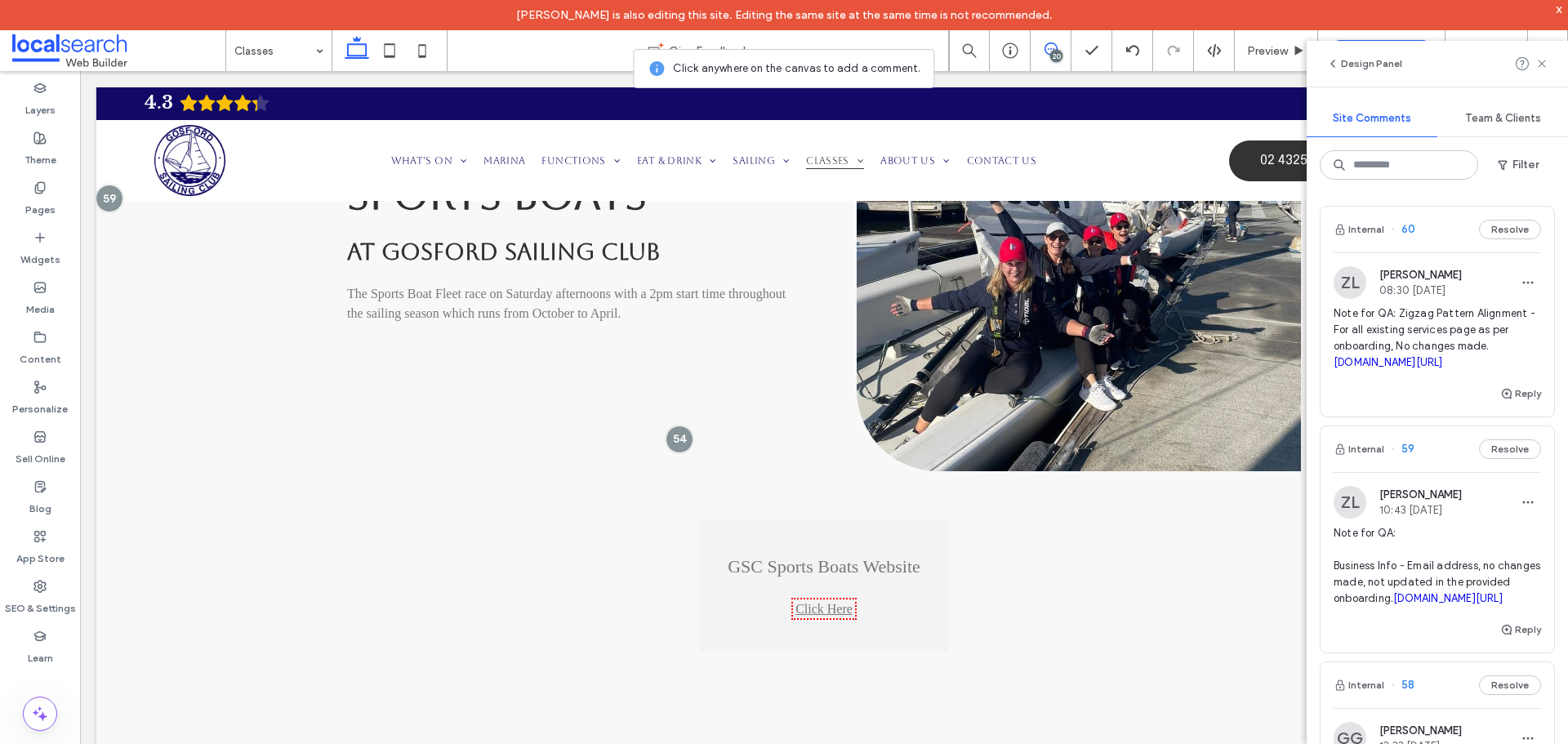
drag, startPoint x: 1062, startPoint y: 58, endPoint x: 1052, endPoint y: 69, distance: 14.9
click at [1062, 58] on div "20" at bounding box center [1056, 56] width 13 height 13
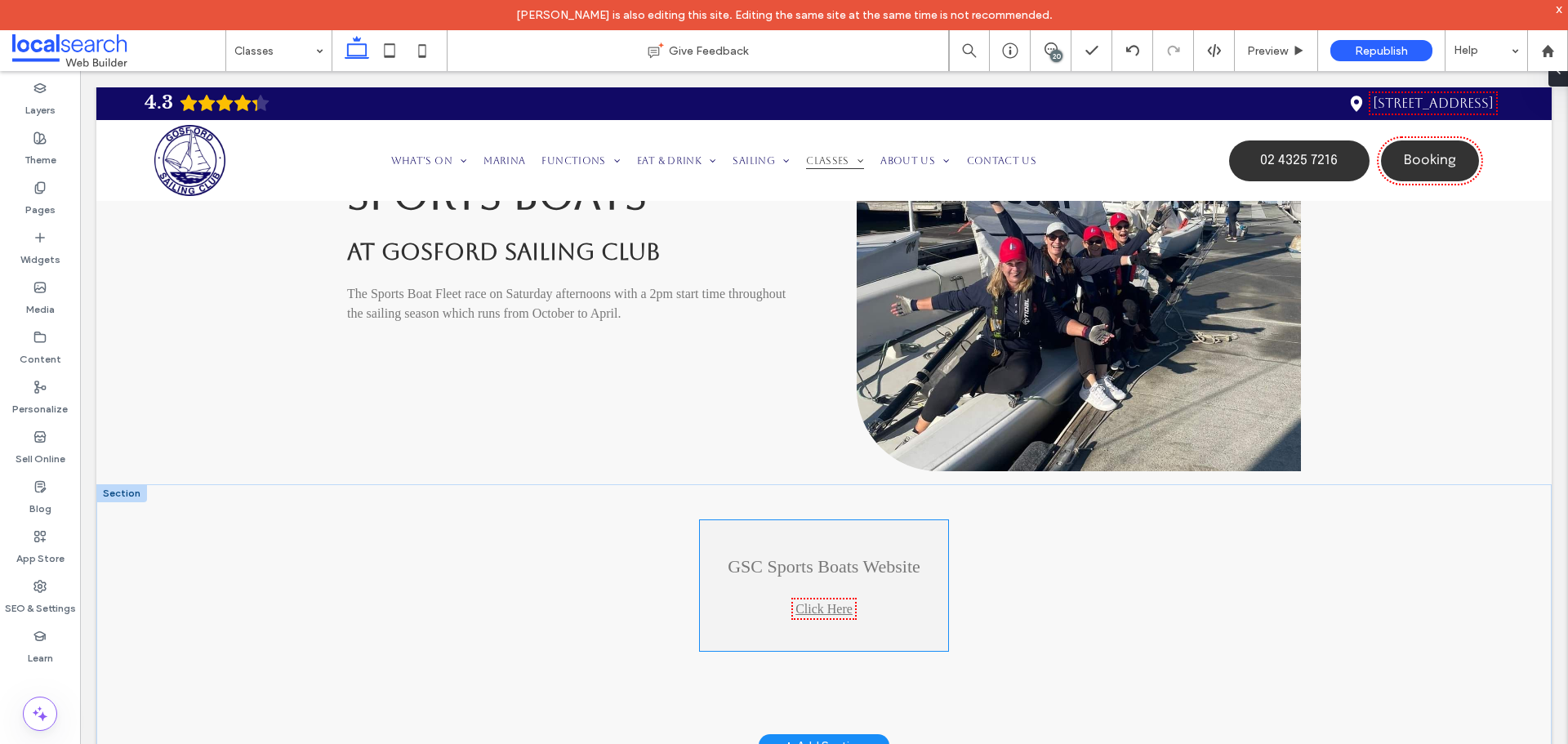
click at [808, 618] on div "GSC Sports Boats Website Click Here" at bounding box center [825, 585] width 249 height 130
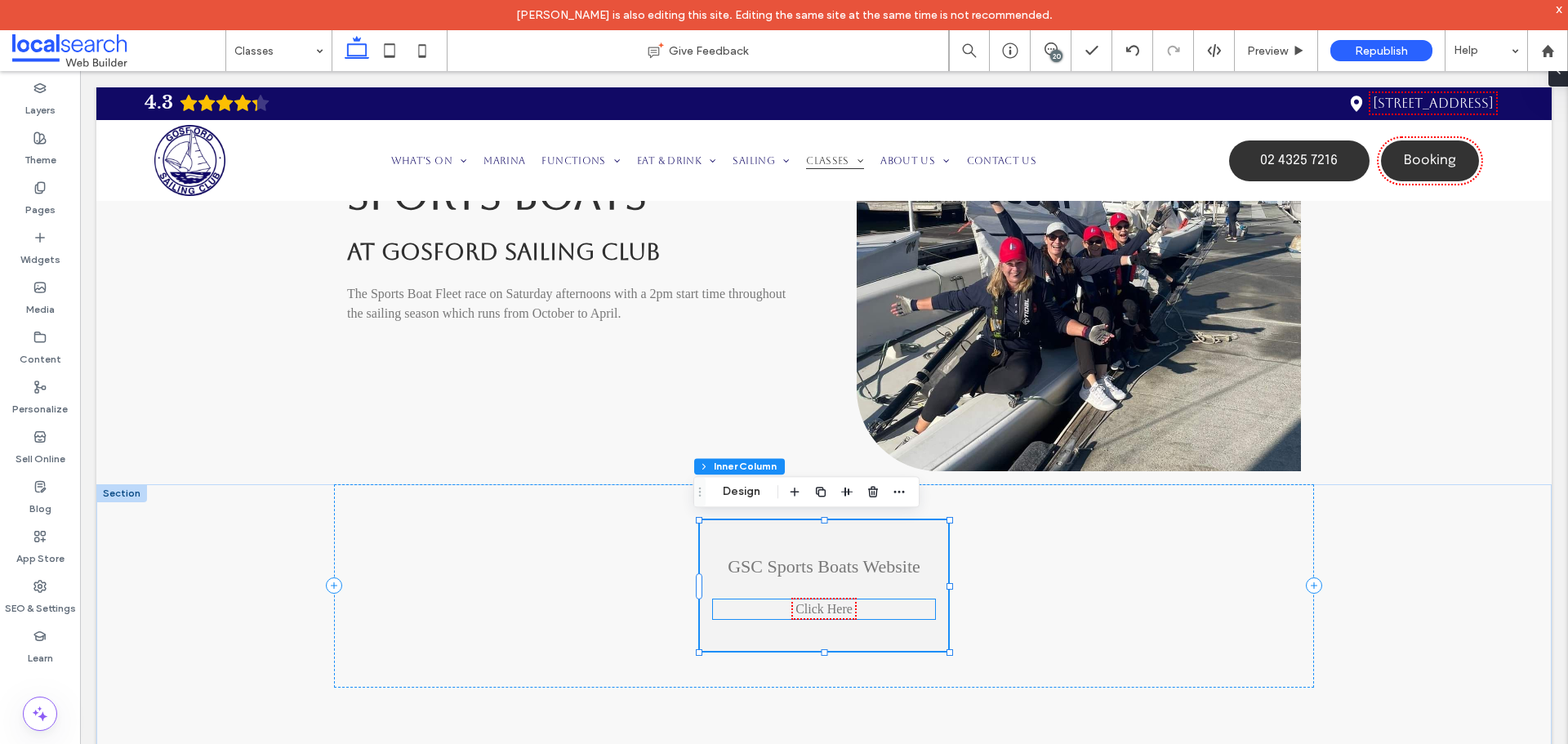
click at [808, 608] on link "Click Here" at bounding box center [824, 608] width 57 height 14
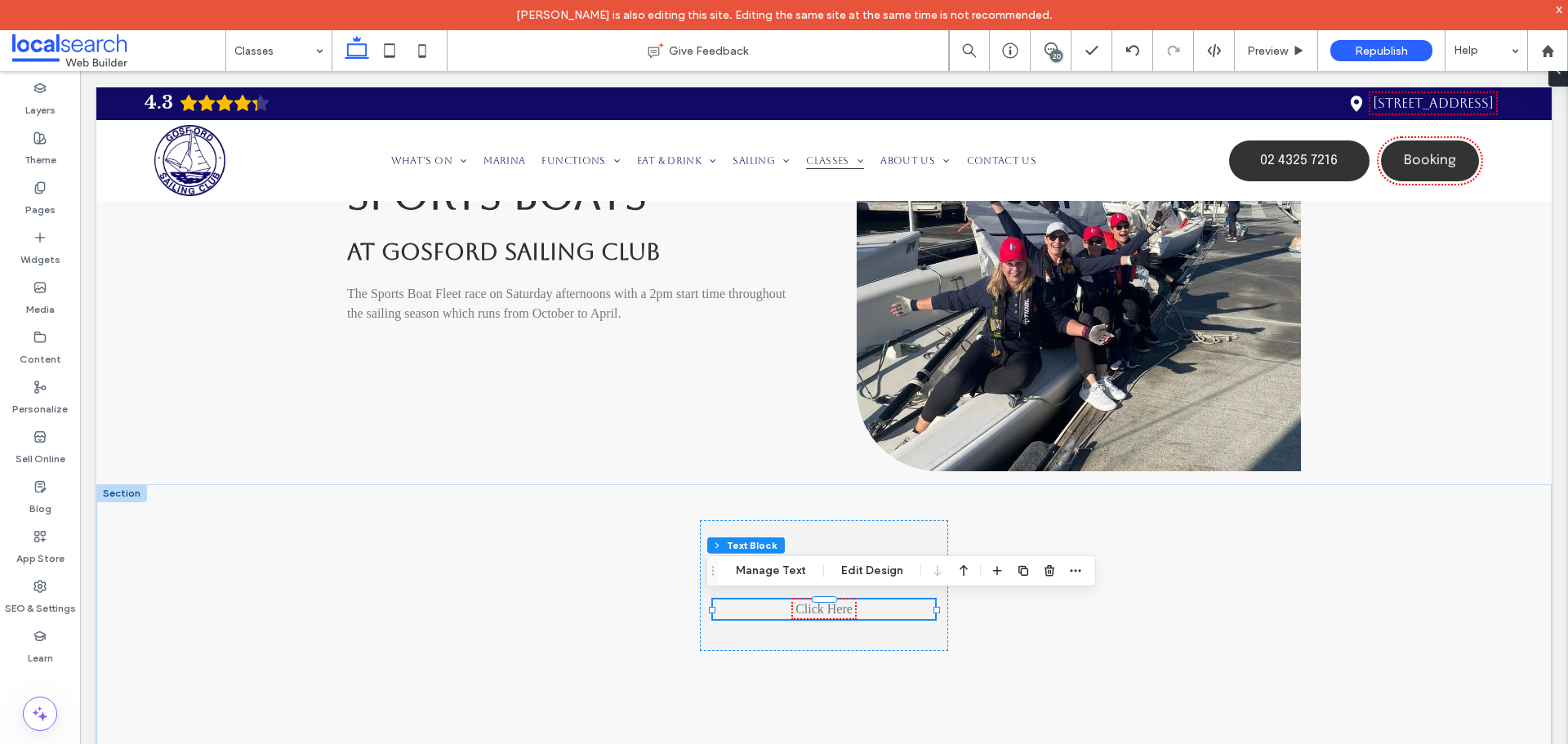
click at [808, 608] on link "Click Here" at bounding box center [824, 608] width 57 height 14
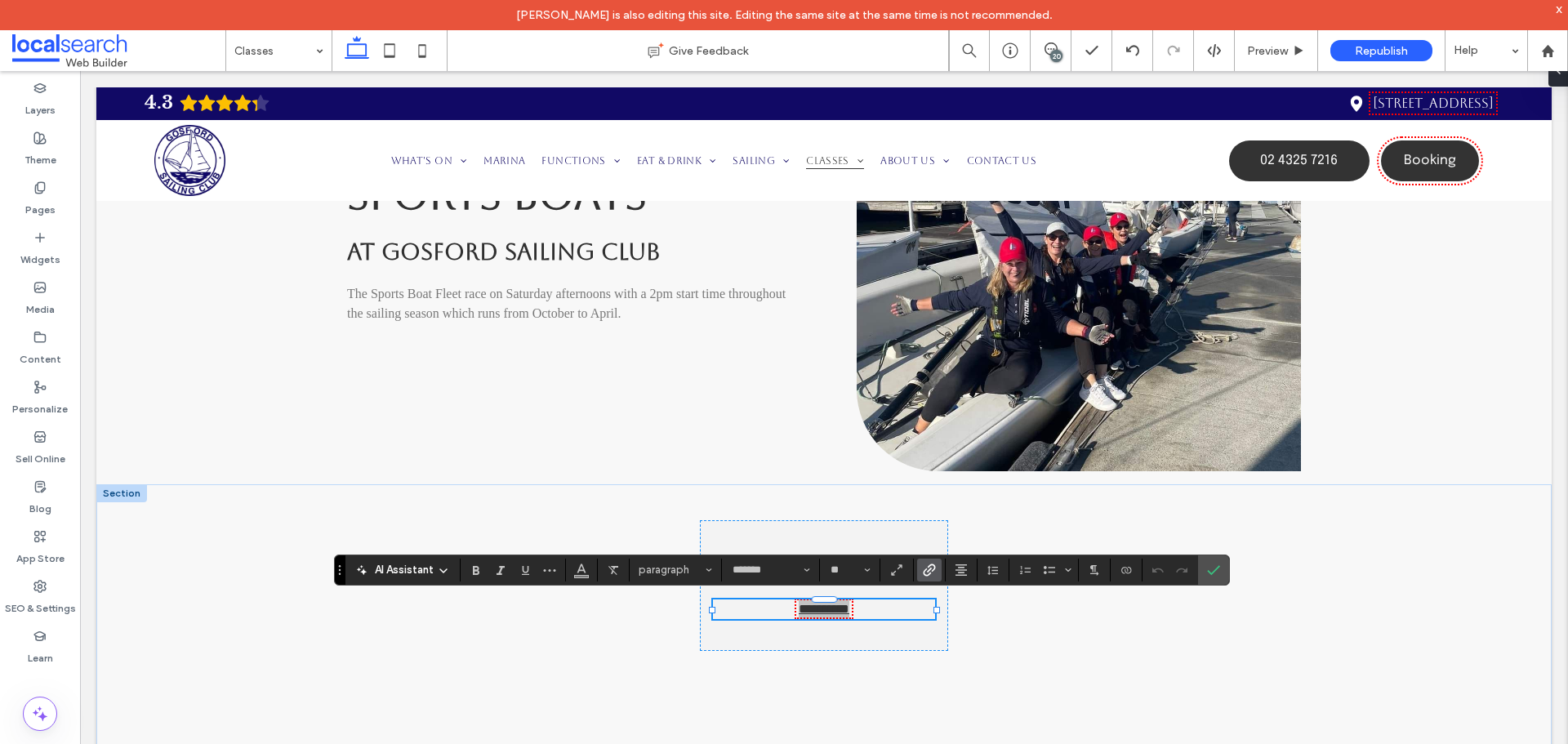
click at [930, 575] on icon "Link" at bounding box center [930, 570] width 14 height 14
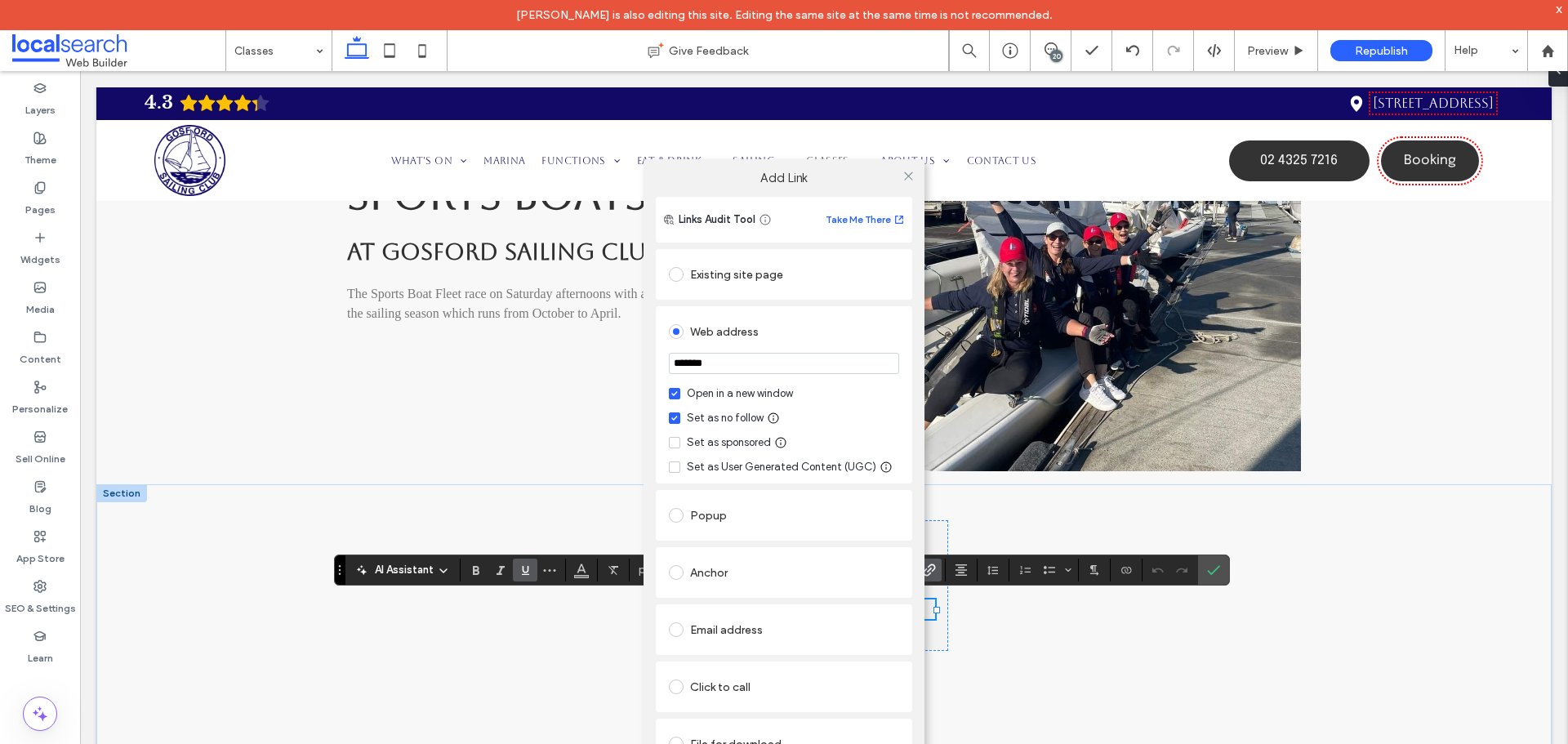
click at [782, 358] on input "*******" at bounding box center [784, 363] width 231 height 21
type input "**********"
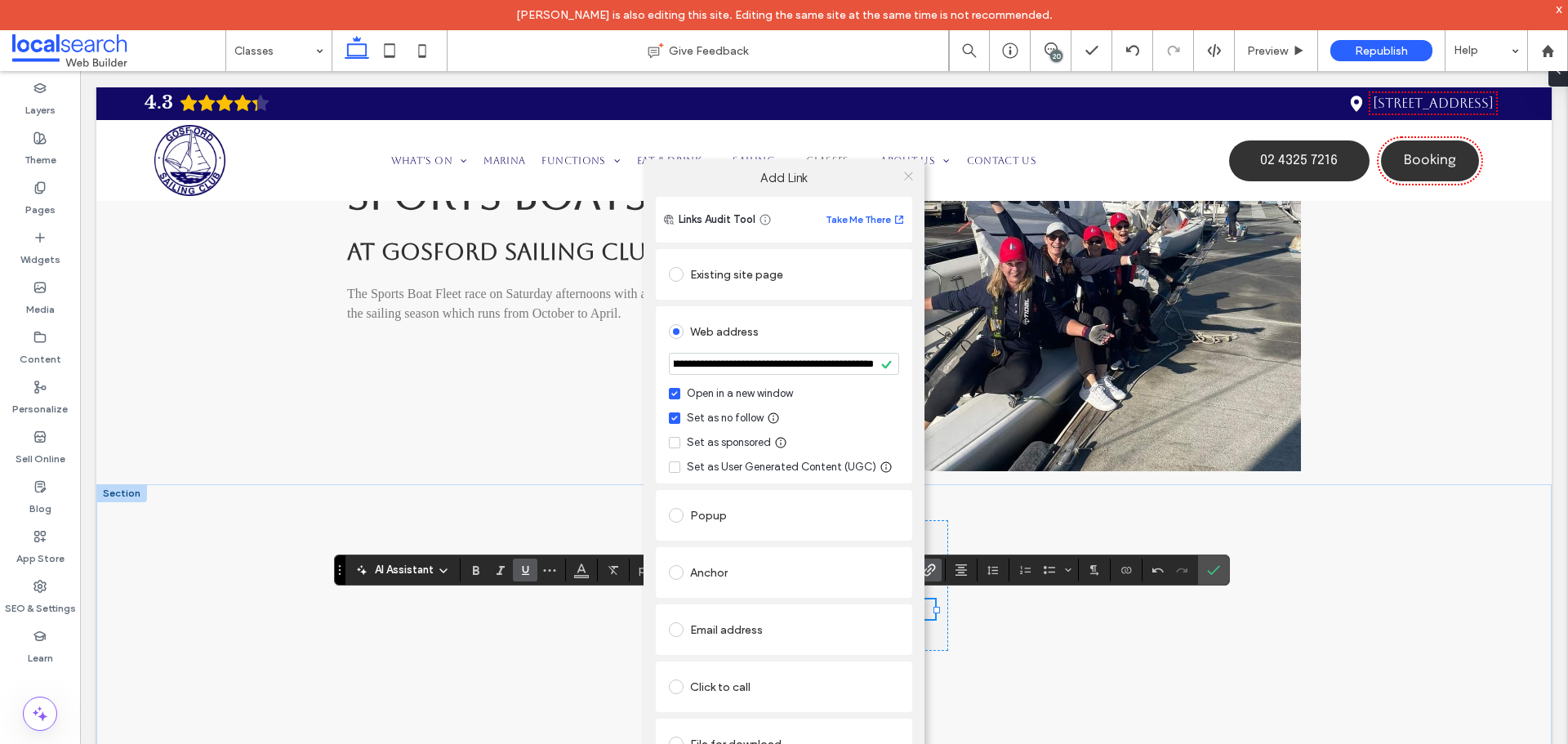
click at [906, 179] on icon at bounding box center [909, 176] width 13 height 13
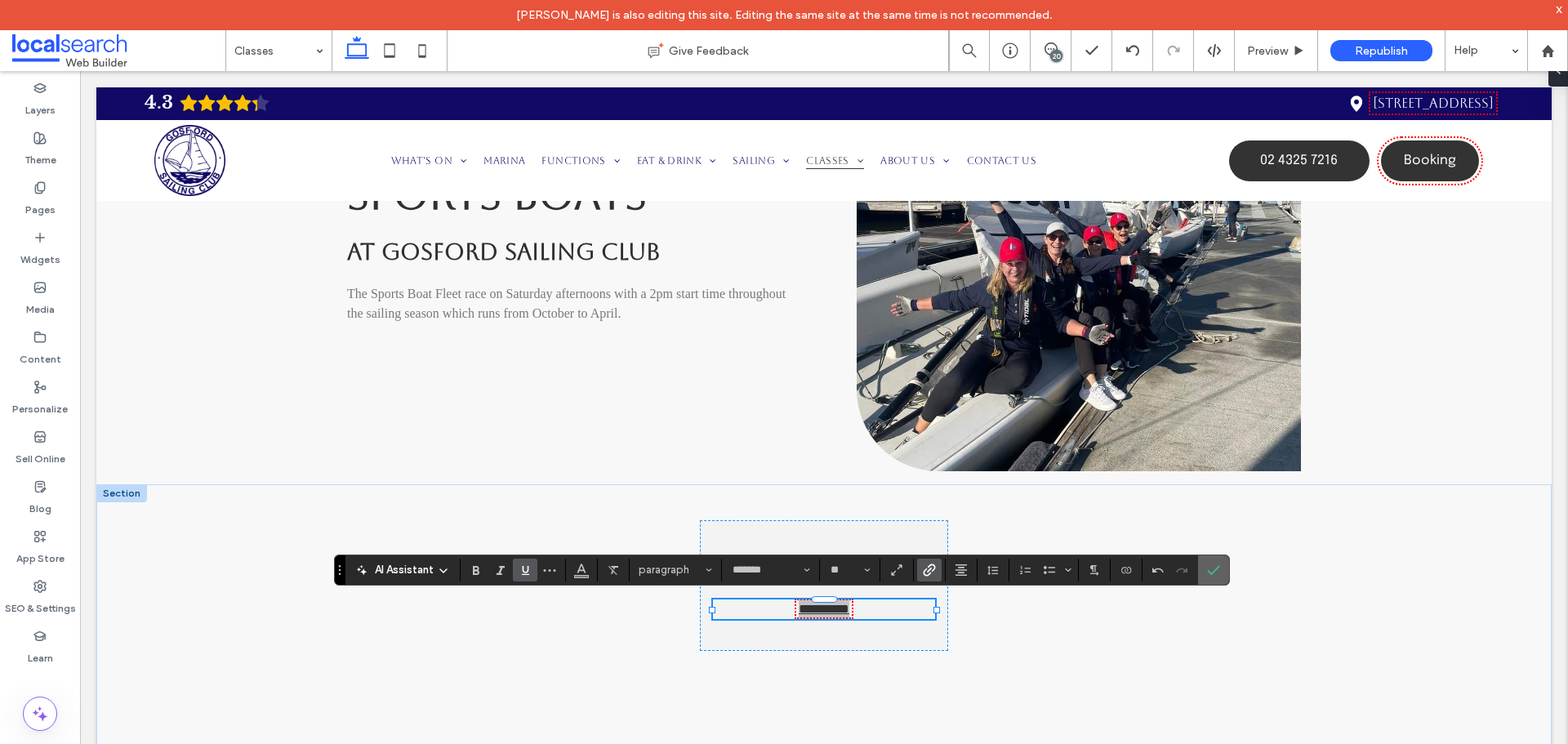
click at [1212, 564] on icon "Confirm" at bounding box center [1214, 570] width 14 height 14
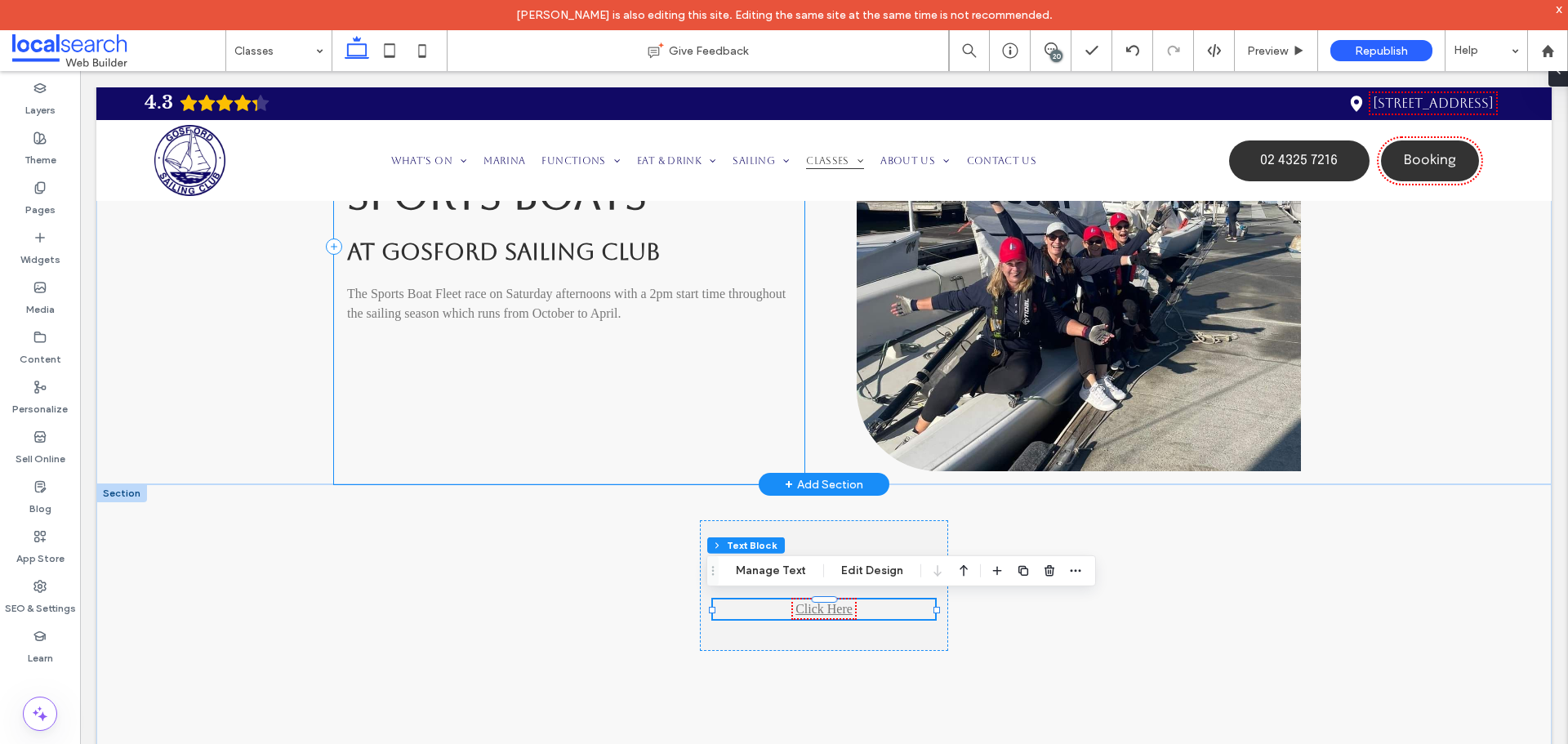
click at [397, 422] on div "Sports Boats At Gosford Sailing Club The Sports Boat Fleet race on Satu rday af…" at bounding box center [569, 246] width 470 height 475
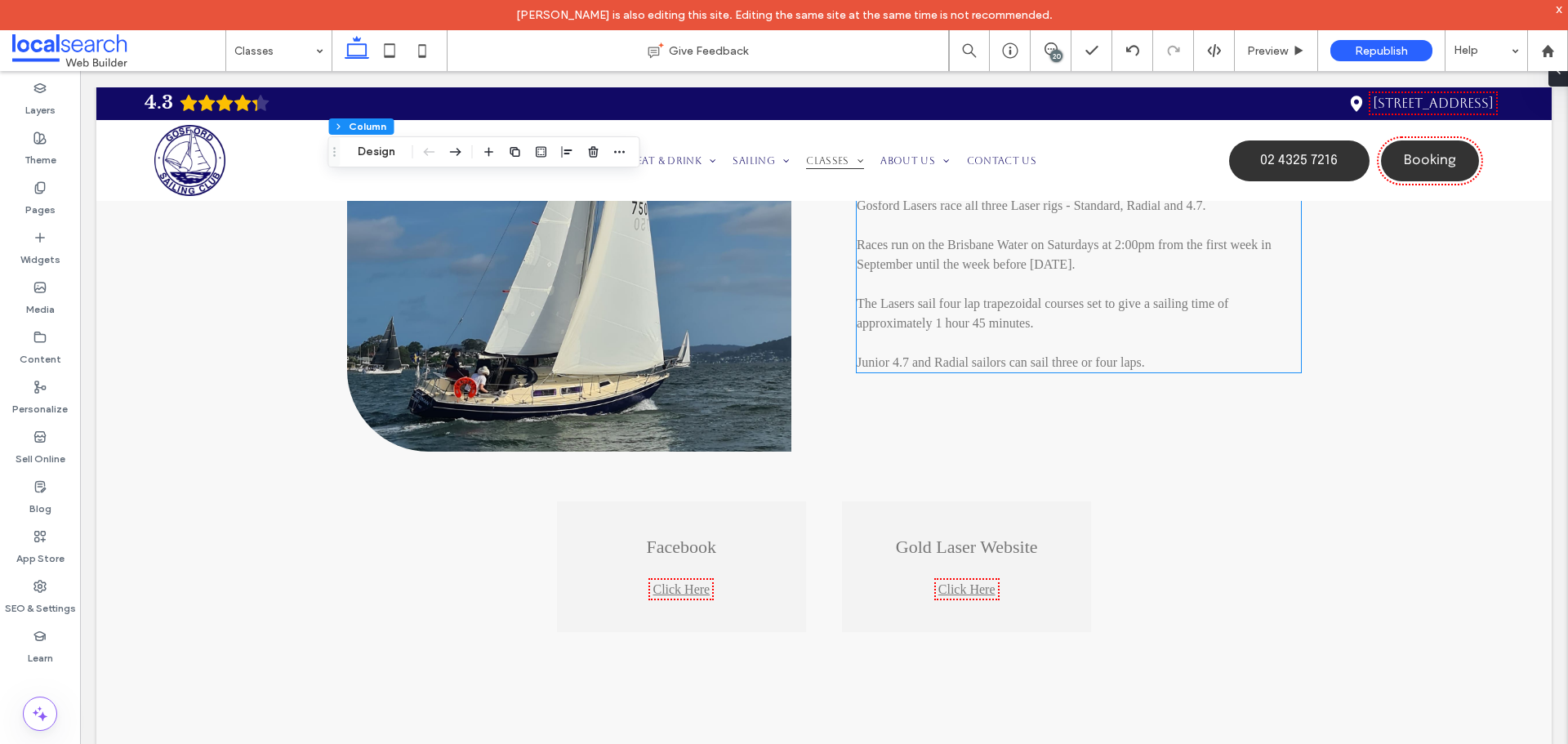
scroll to position [2938, 0]
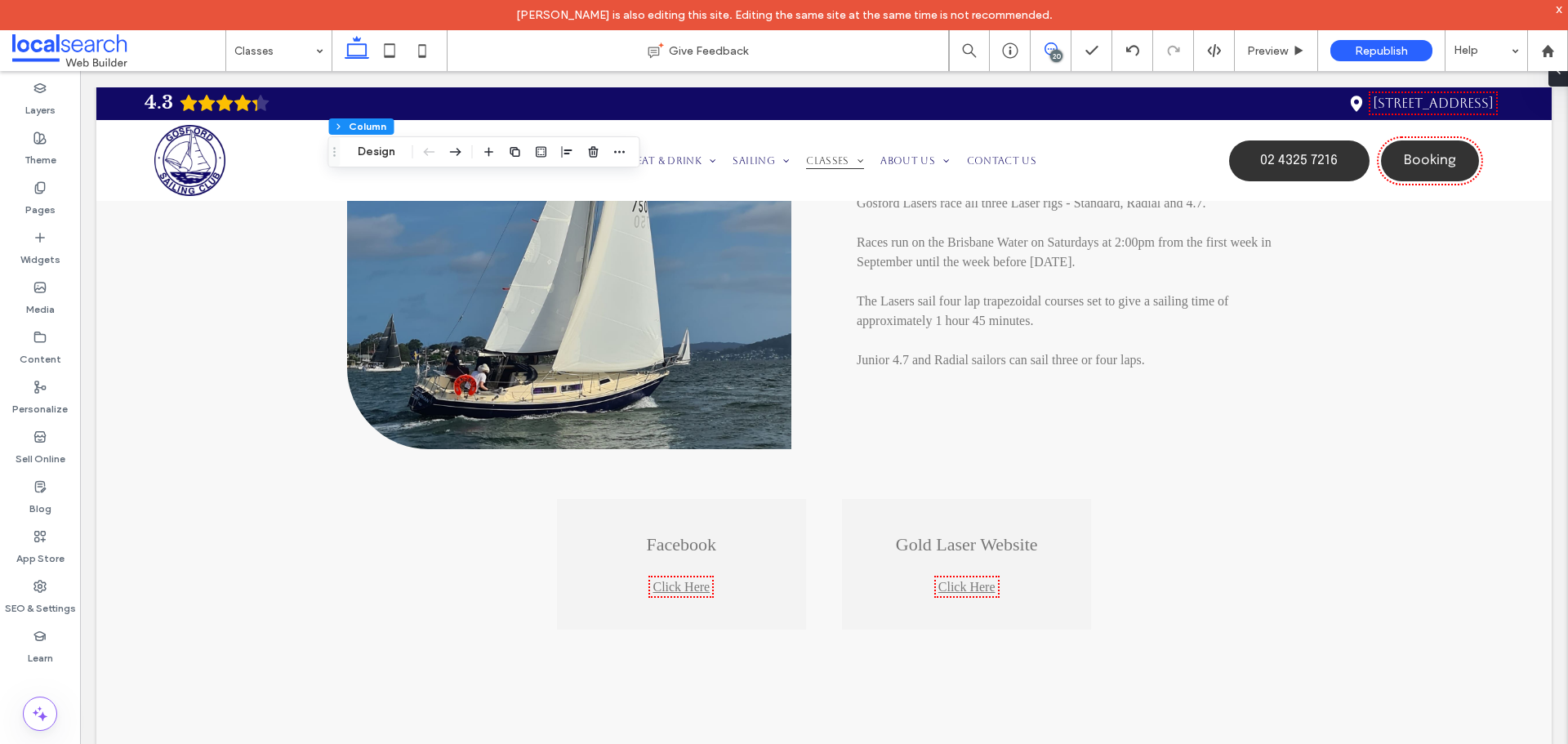
click at [1047, 43] on icon at bounding box center [1051, 49] width 14 height 14
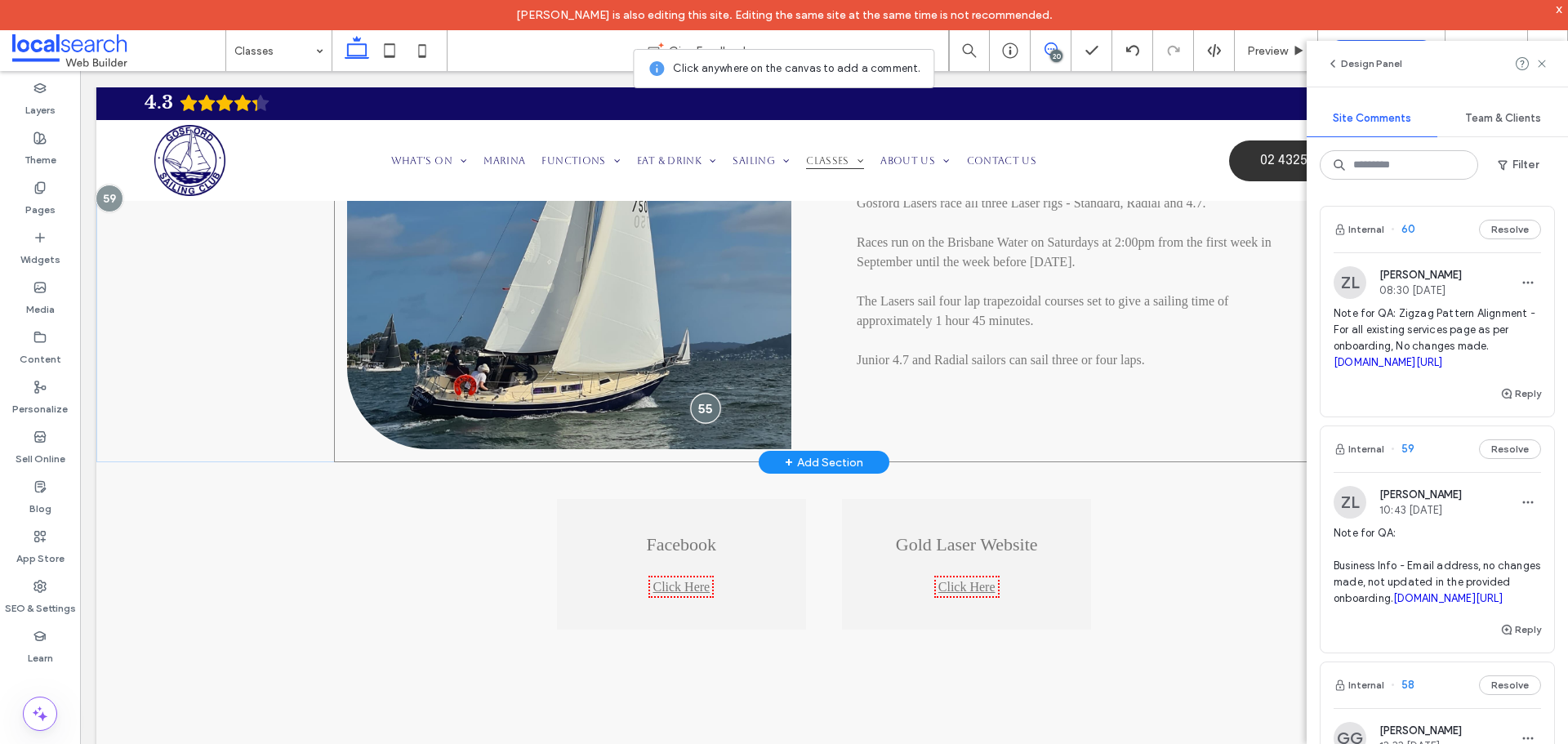
click at [692, 409] on div at bounding box center [705, 407] width 30 height 30
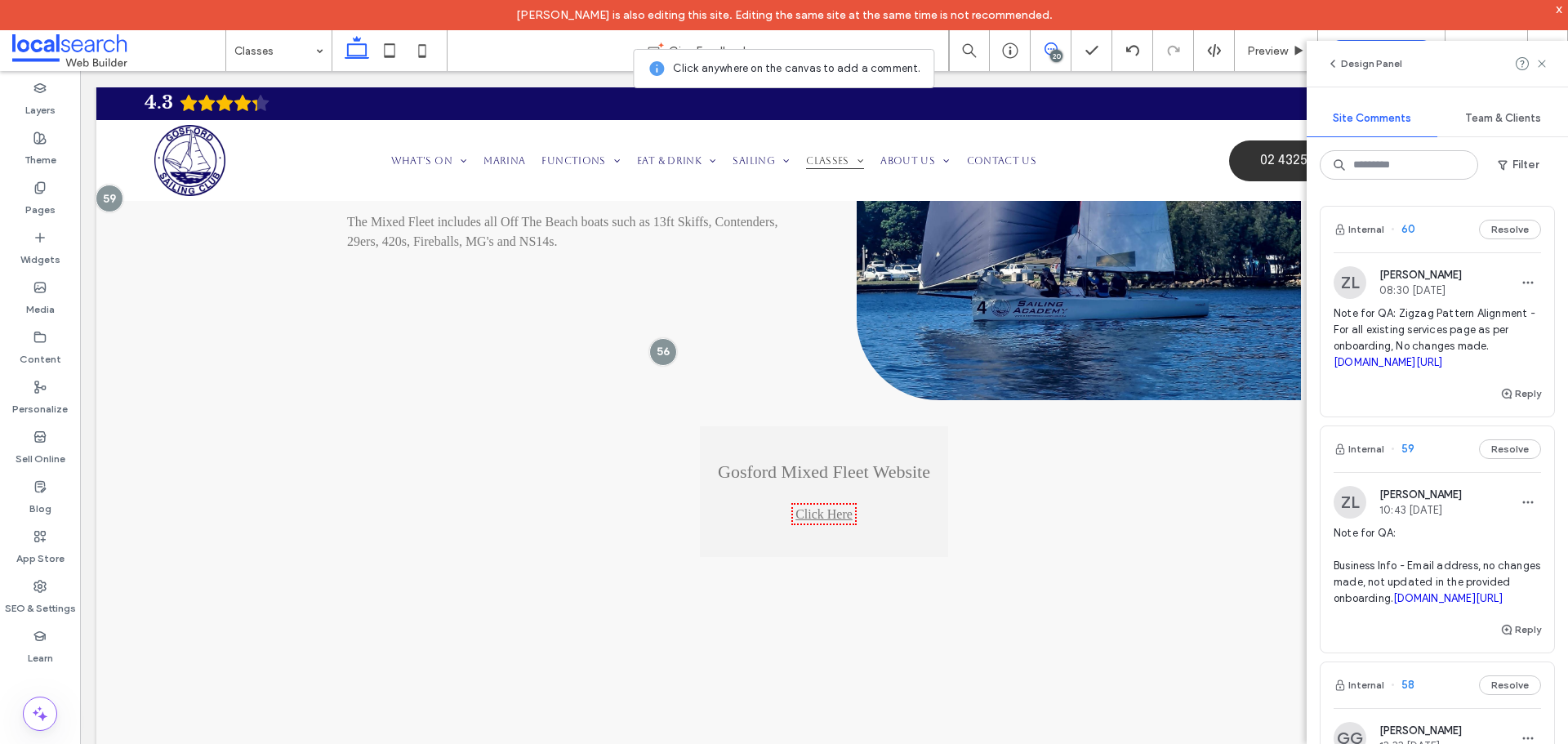
scroll to position [3755, 0]
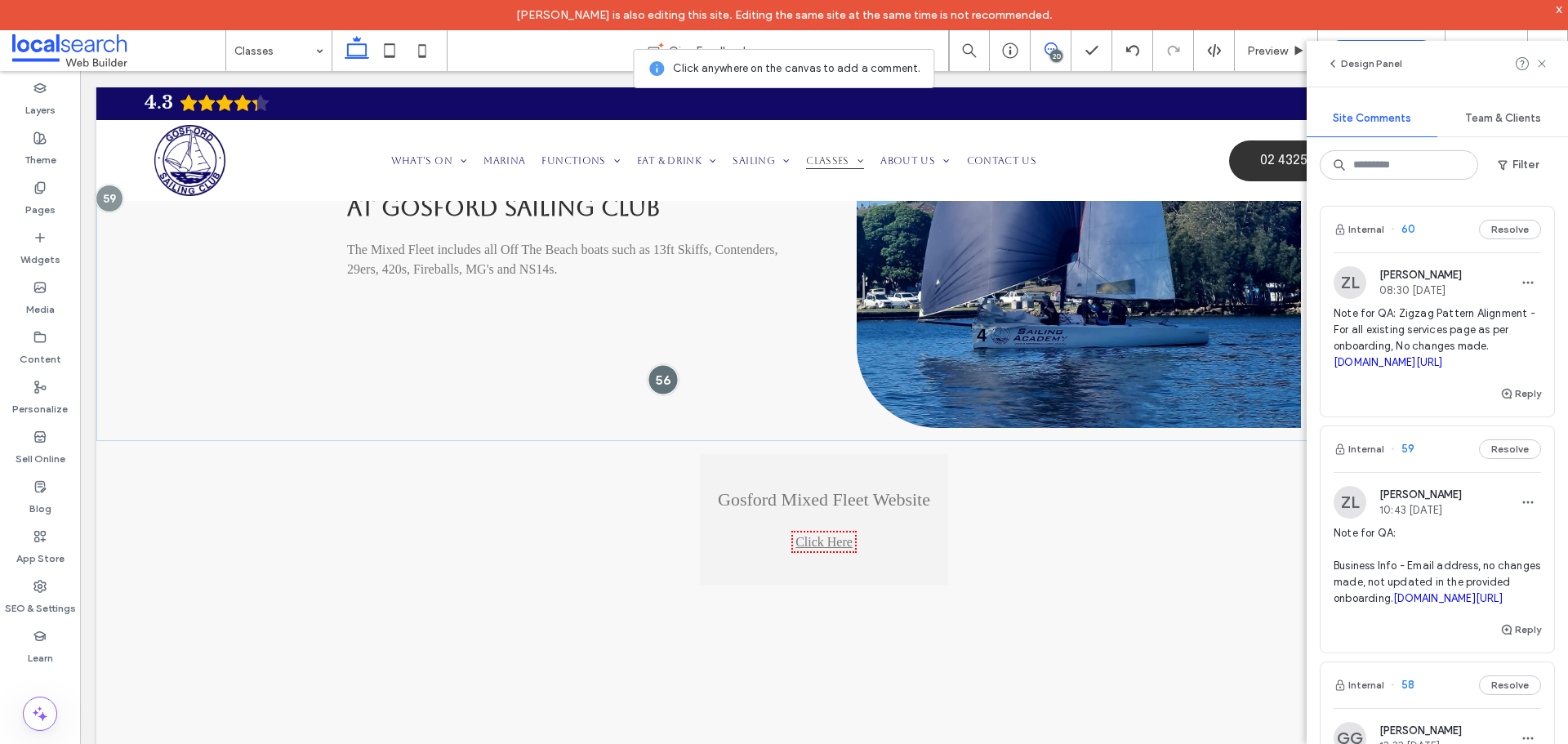
click at [651, 373] on div at bounding box center [662, 378] width 30 height 30
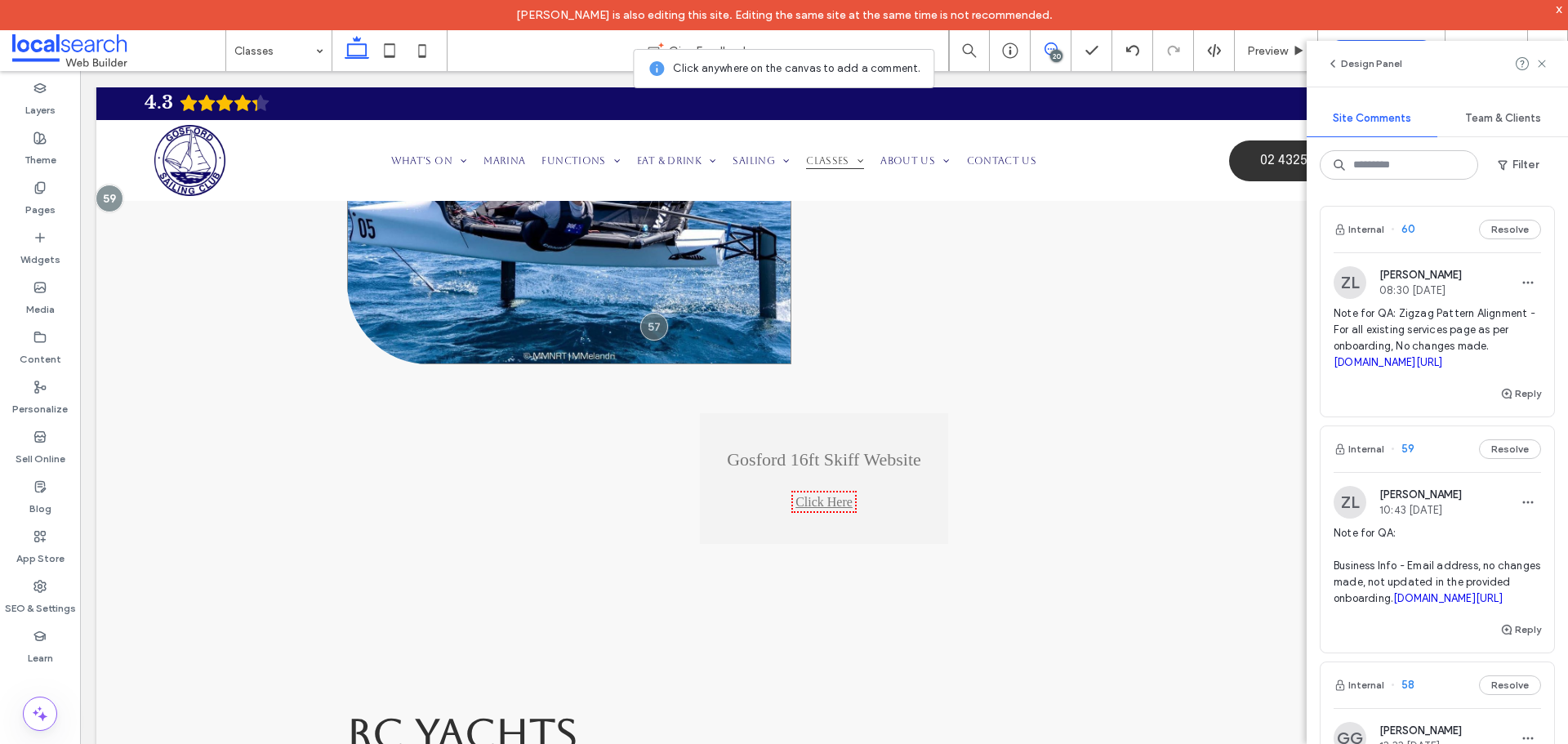
scroll to position [4653, 0]
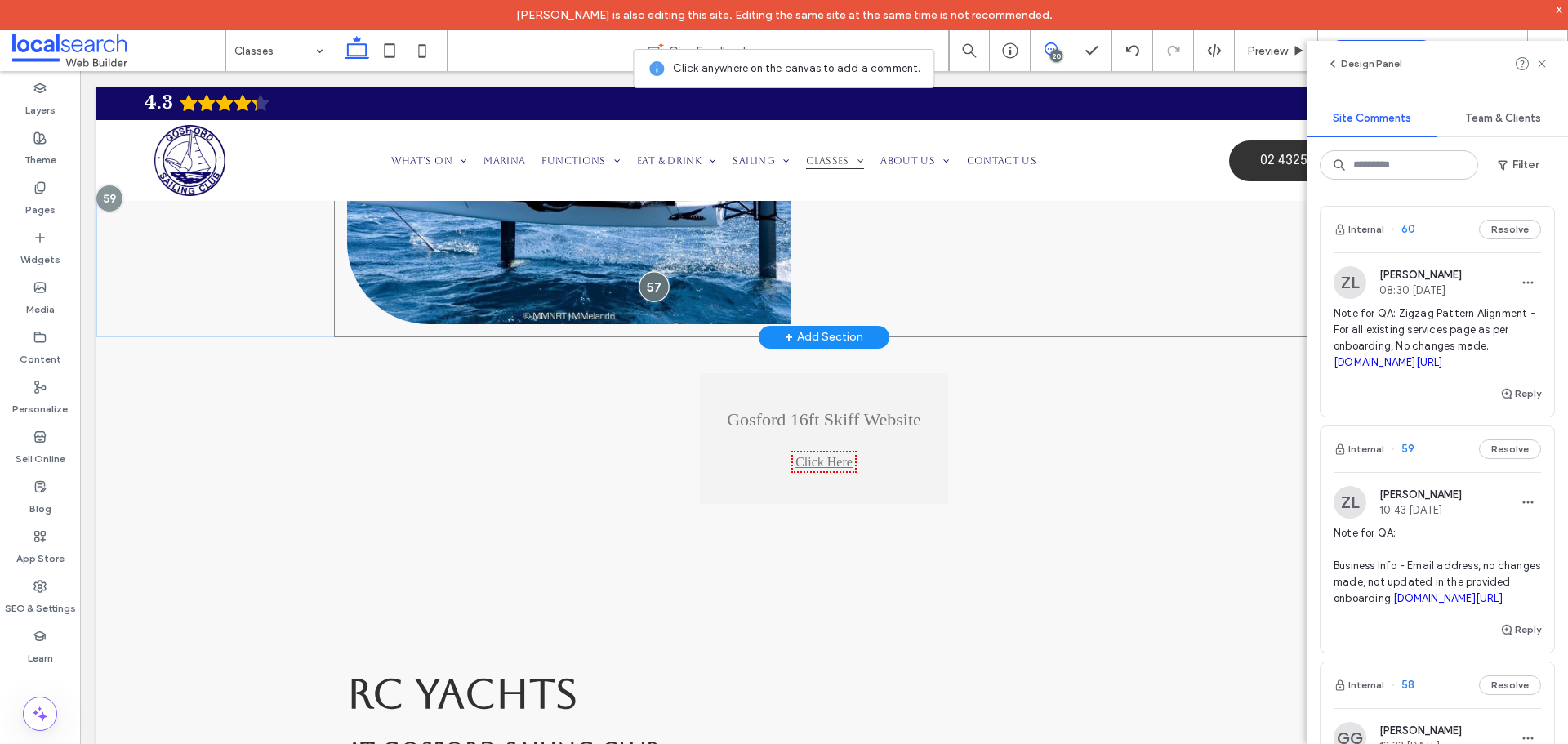
click at [652, 278] on div at bounding box center [654, 287] width 30 height 30
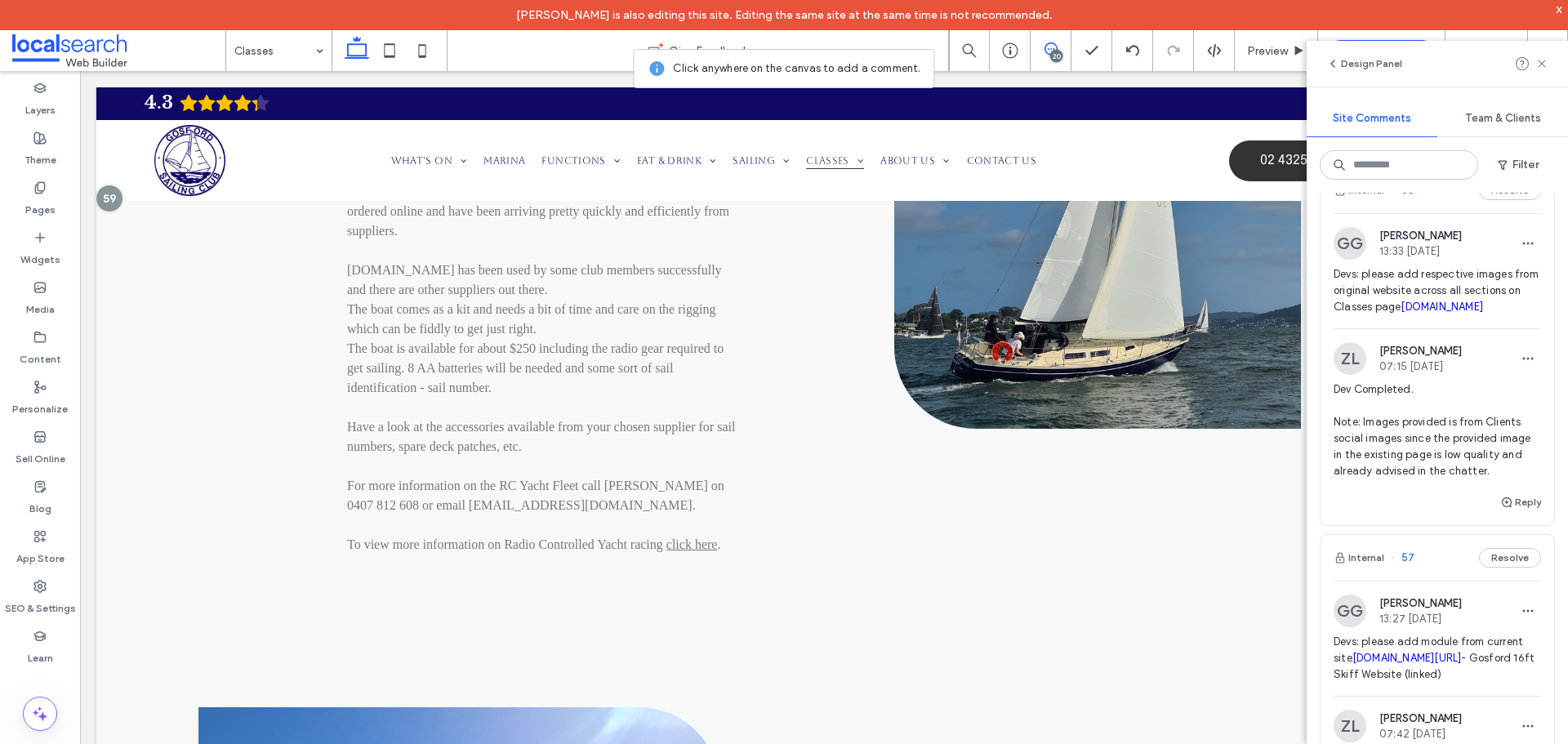
scroll to position [490, 0]
click at [1403, 320] on span "Devs: please add respective images from original website across all sections on…" at bounding box center [1437, 295] width 208 height 49
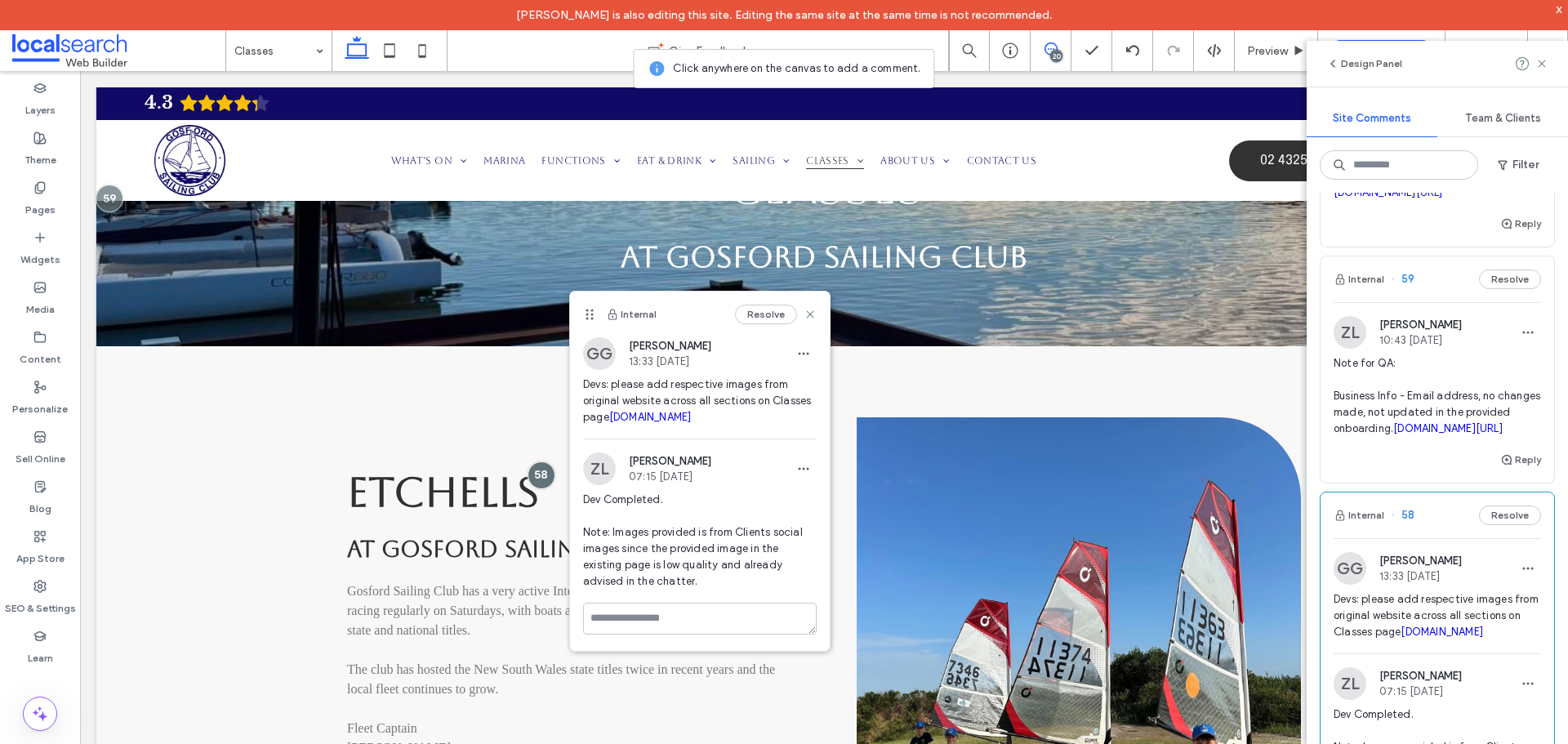
scroll to position [163, 0]
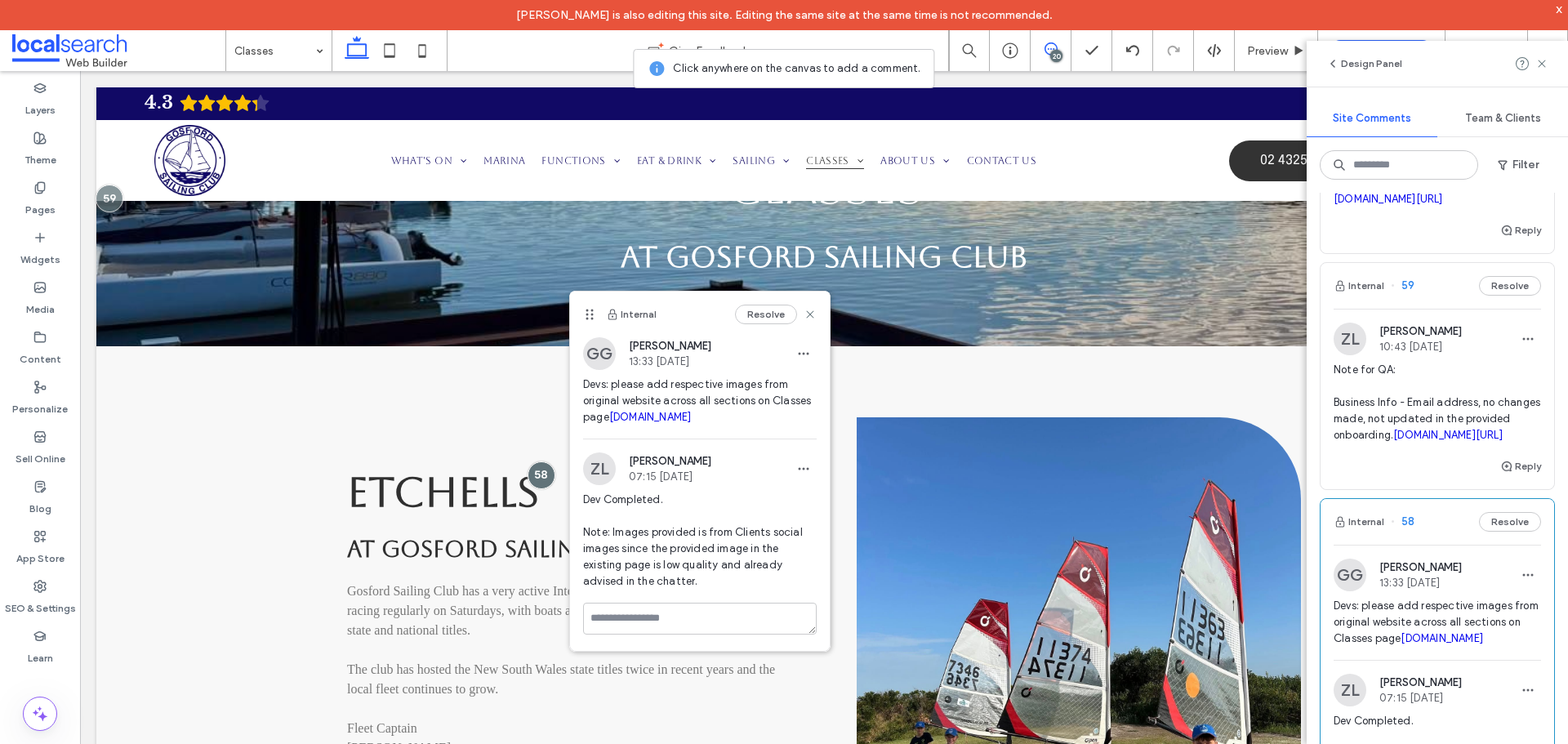
click at [1401, 439] on span "Note for QA: Business Info - Email address, no changes made, not updated in the…" at bounding box center [1437, 402] width 208 height 82
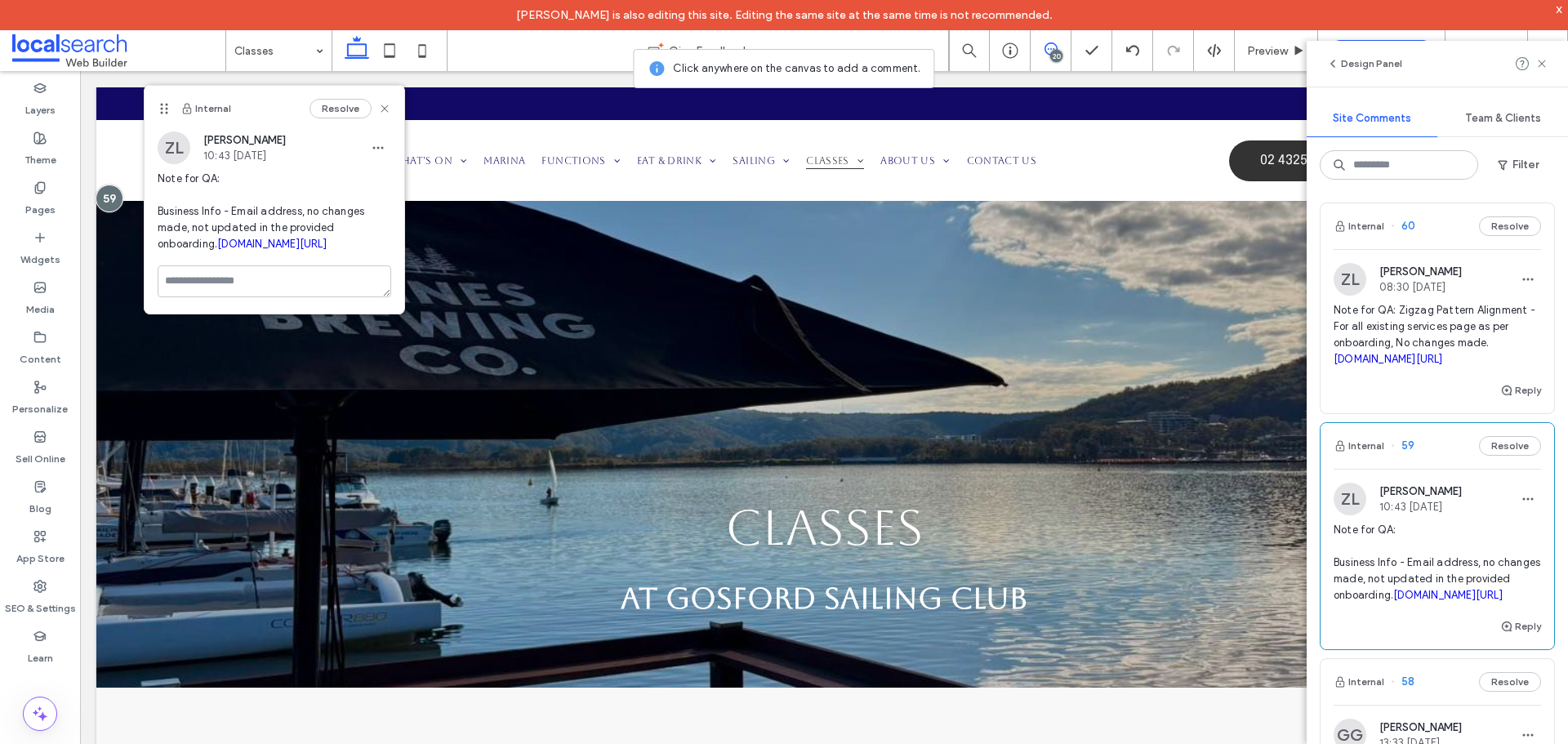
scroll to position [0, 0]
click at [1391, 329] on span "Note for QA: Zigzag Pattern Alignment - For all existing services page as per o…" at bounding box center [1437, 338] width 208 height 66
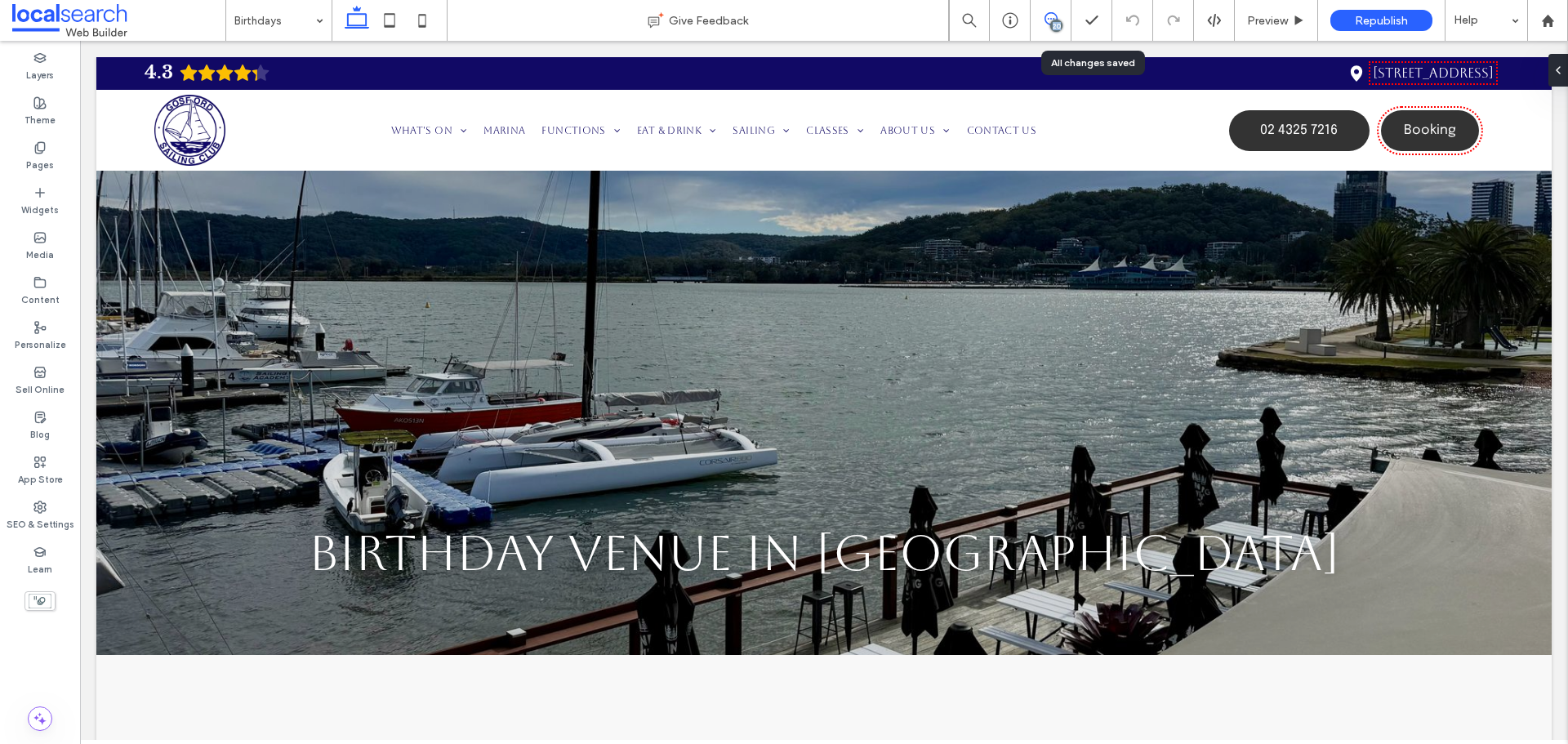
click at [1058, 18] on div "20" at bounding box center [1050, 19] width 40 height 14
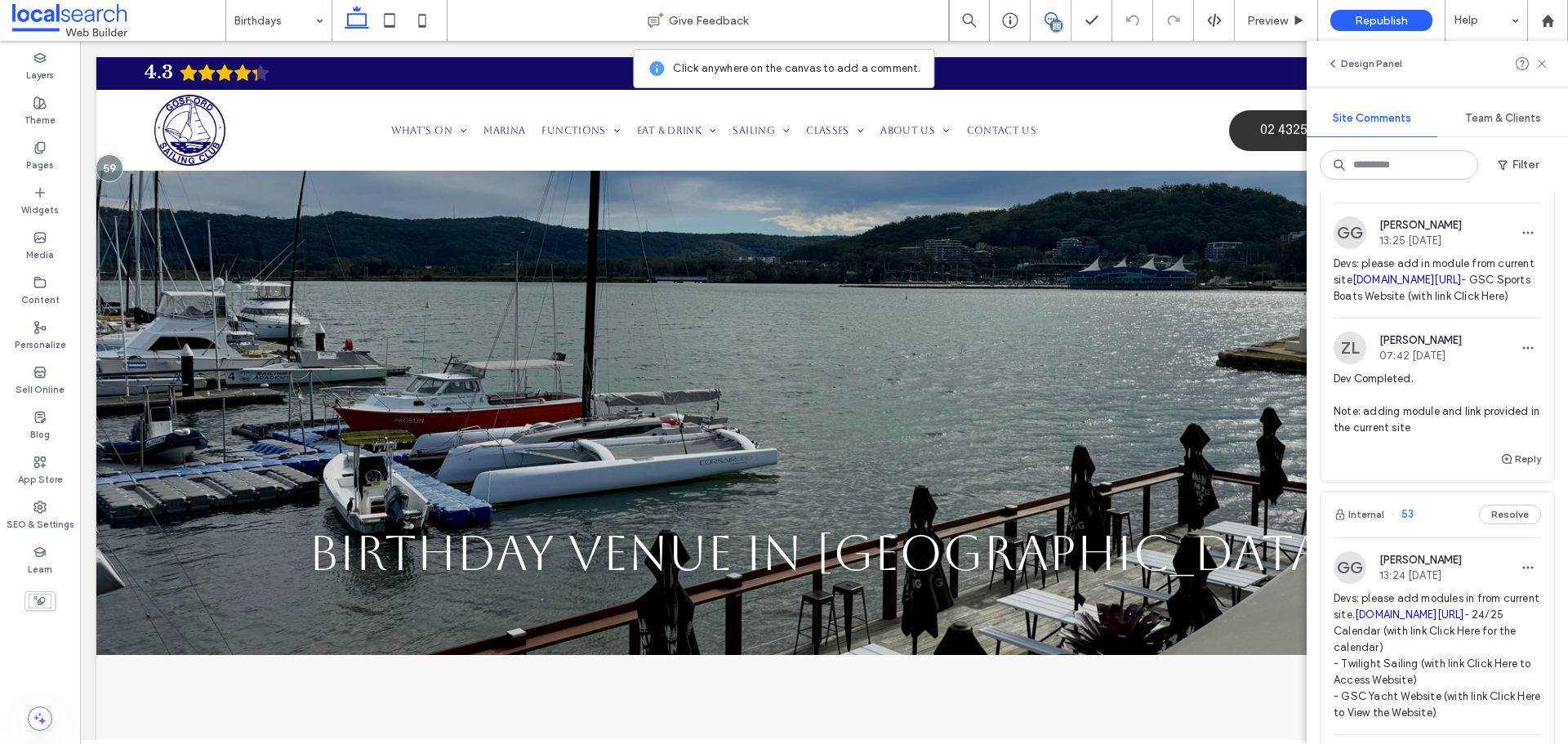
scroll to position [1959, 0]
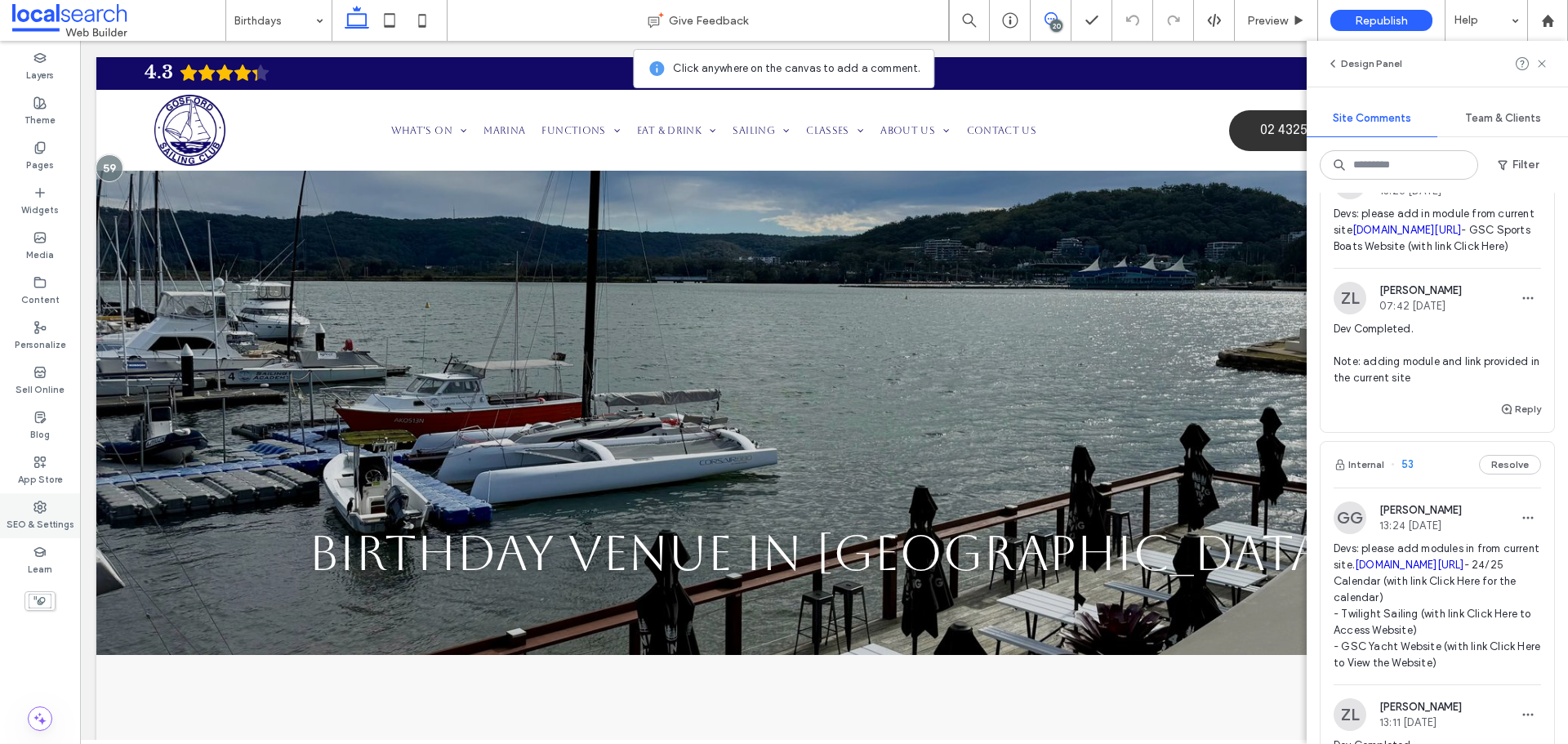
click at [41, 511] on use at bounding box center [41, 507] width 12 height 12
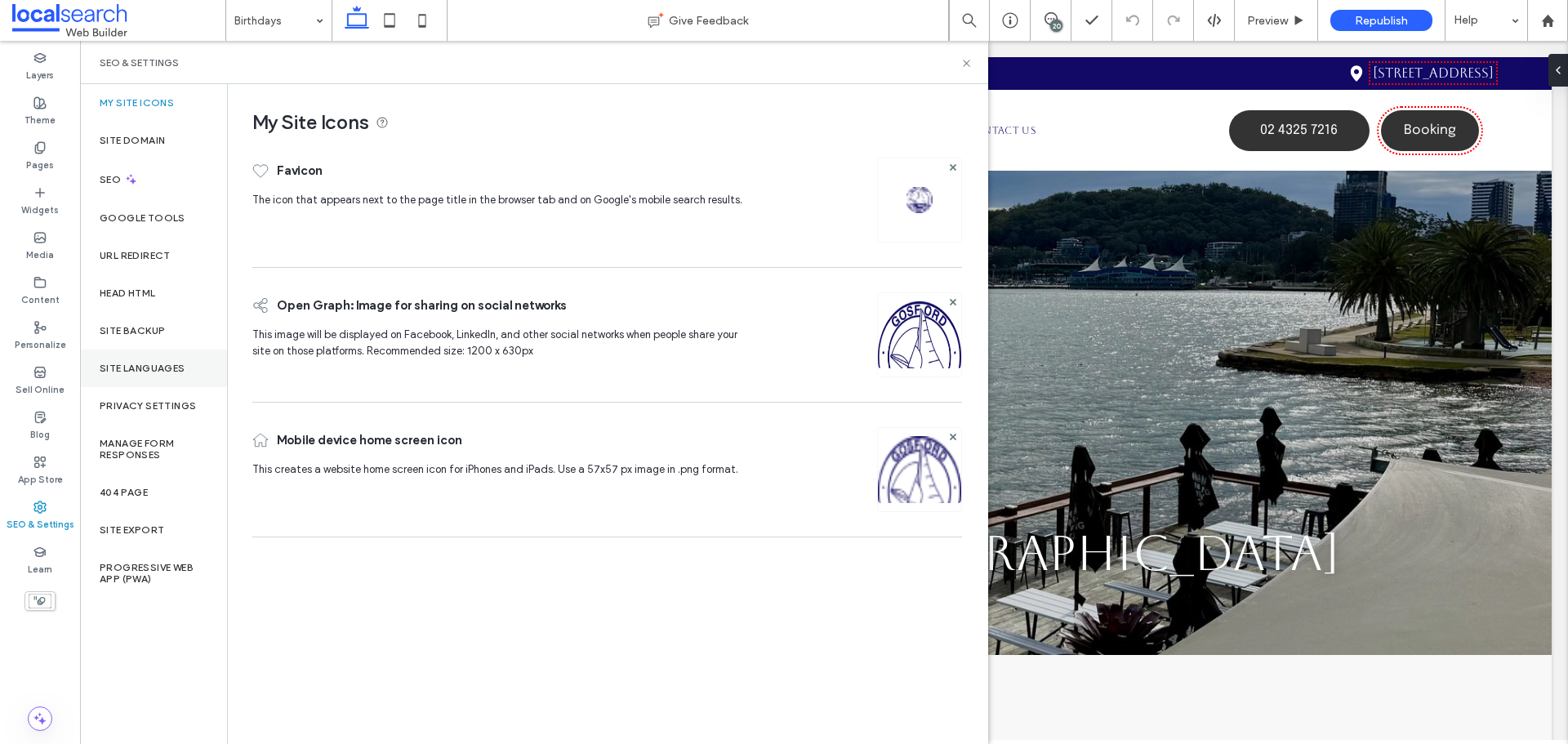
scroll to position [0, 0]
click at [150, 334] on label "Site Backup" at bounding box center [132, 331] width 66 height 12
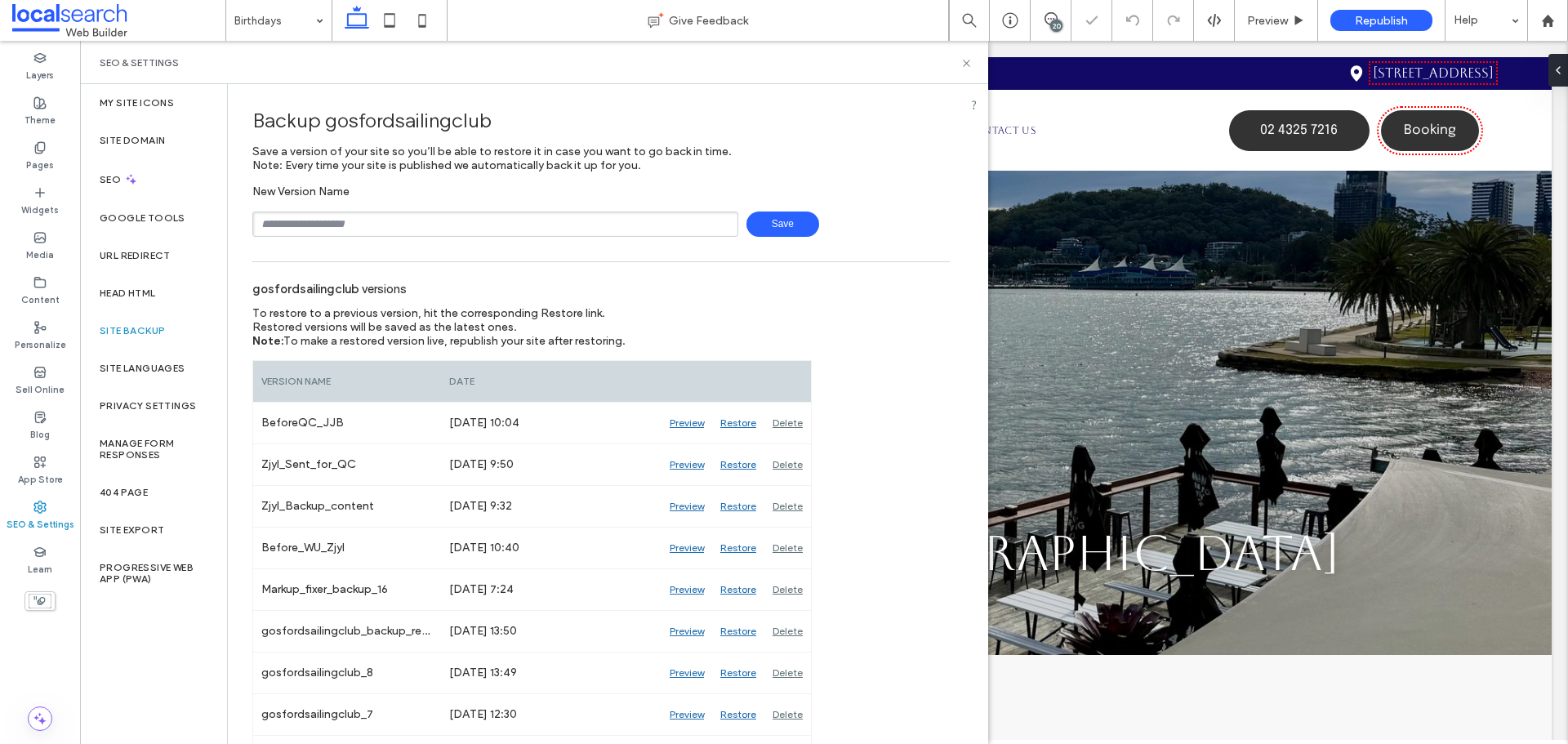
click at [353, 225] on input "text" at bounding box center [494, 224] width 486 height 25
type input "**********"
click at [768, 232] on span "Save" at bounding box center [782, 224] width 72 height 25
click at [966, 65] on use at bounding box center [966, 63] width 7 height 7
